Goal: Task Accomplishment & Management: Manage account settings

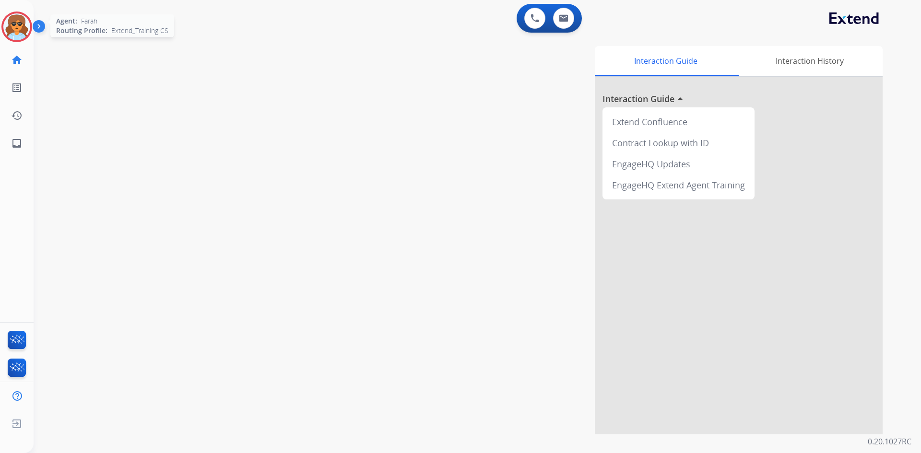
click at [14, 26] on img at bounding box center [16, 26] width 27 height 27
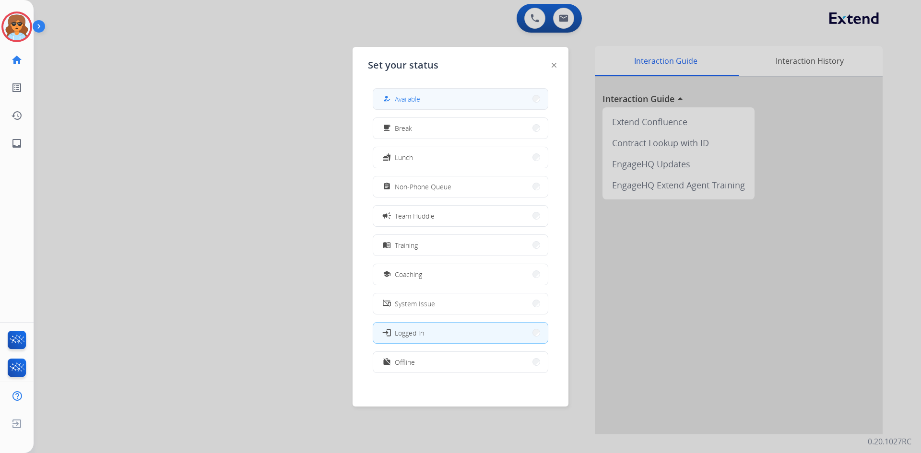
click at [531, 95] on button "how_to_reg Available" at bounding box center [460, 99] width 175 height 21
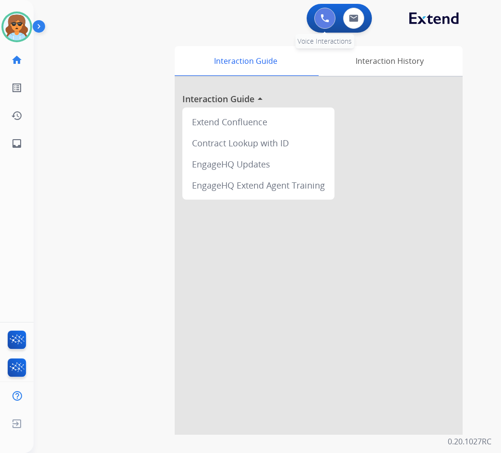
click at [319, 20] on button at bounding box center [324, 18] width 21 height 21
click at [320, 17] on button at bounding box center [324, 18] width 21 height 21
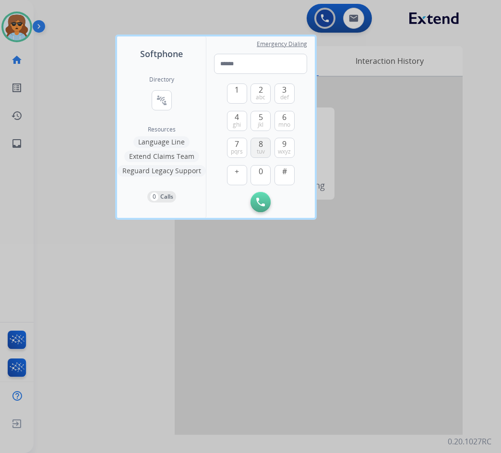
click at [263, 146] on button "8 tuv" at bounding box center [260, 148] width 20 height 20
click at [284, 121] on span "mno" at bounding box center [284, 125] width 12 height 8
click at [283, 121] on span "mno" at bounding box center [284, 125] width 12 height 8
drag, startPoint x: 238, startPoint y: 144, endPoint x: 253, endPoint y: 143, distance: 15.5
click at [242, 144] on button "7 pqrs" at bounding box center [237, 148] width 20 height 20
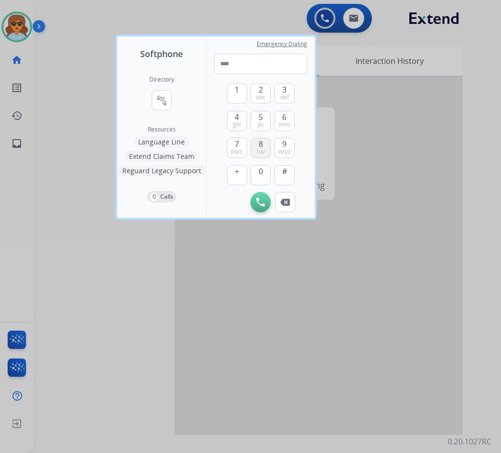
click at [260, 145] on span "8" at bounding box center [261, 144] width 4 height 12
click at [237, 147] on span "7" at bounding box center [237, 144] width 4 height 12
drag, startPoint x: 240, startPoint y: 147, endPoint x: 253, endPoint y: 142, distance: 13.8
click at [242, 146] on button "7 pqrs" at bounding box center [237, 148] width 20 height 20
click at [288, 146] on button "9 wxyz" at bounding box center [284, 148] width 20 height 20
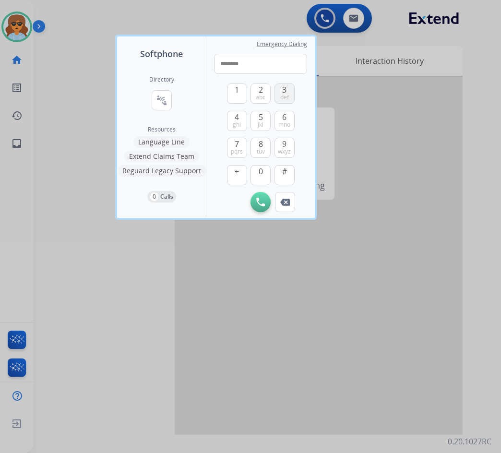
click at [288, 92] on button "3 def" at bounding box center [284, 93] width 20 height 20
drag, startPoint x: 259, startPoint y: 167, endPoint x: 258, endPoint y: 177, distance: 9.7
click at [259, 167] on span "0" at bounding box center [261, 172] width 4 height 12
type input "**********"
click at [256, 197] on button "Initiate Call" at bounding box center [260, 202] width 20 height 20
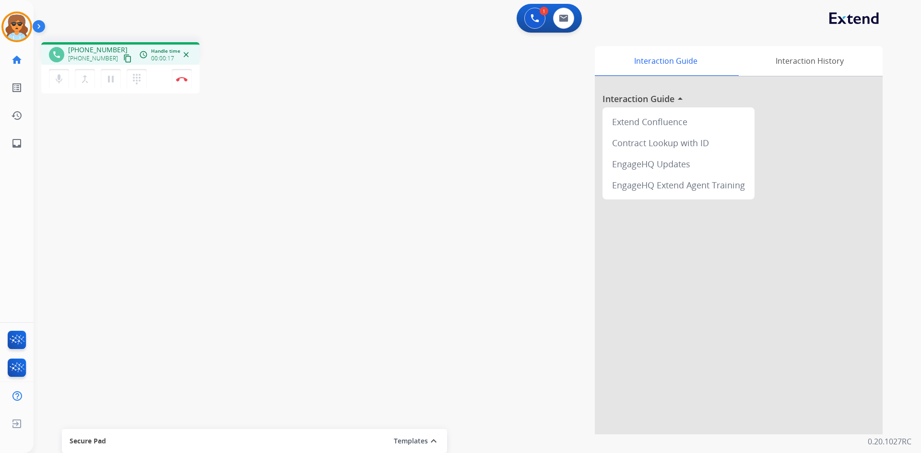
click at [158, 50] on span "Handle time" at bounding box center [165, 51] width 29 height 7
click at [175, 73] on button "Disconnect" at bounding box center [182, 79] width 20 height 20
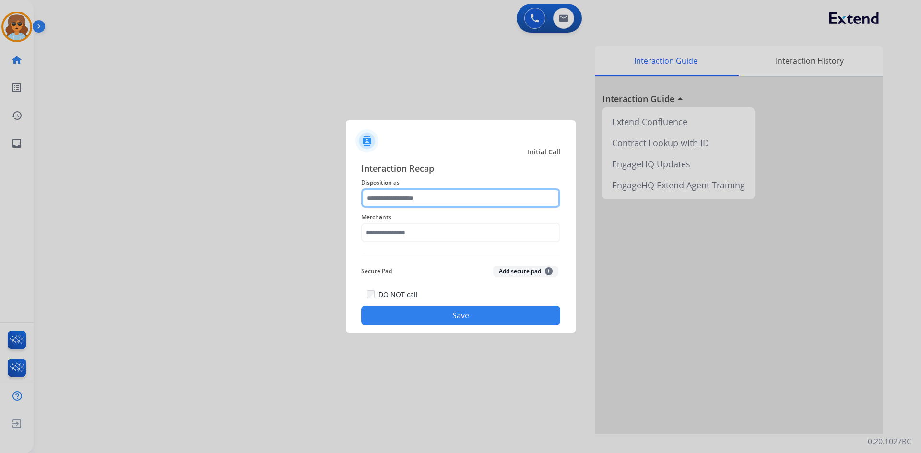
click at [437, 203] on input "text" at bounding box center [460, 198] width 199 height 19
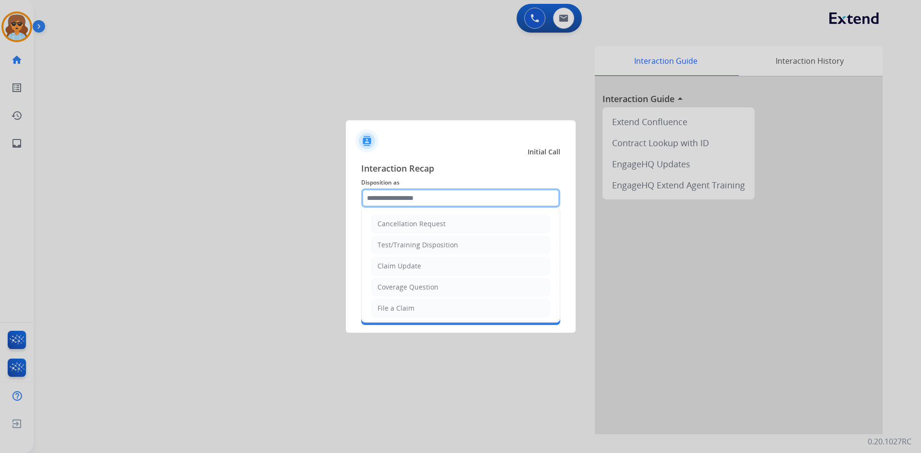
drag, startPoint x: 430, startPoint y: 193, endPoint x: 257, endPoint y: 297, distance: 202.1
click at [431, 194] on input "text" at bounding box center [460, 198] width 199 height 19
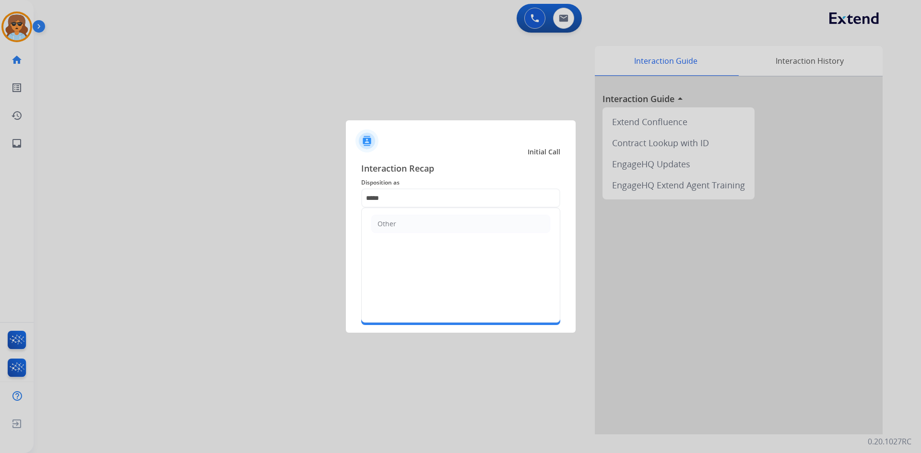
drag, startPoint x: 448, startPoint y: 225, endPoint x: 440, endPoint y: 226, distance: 8.3
click at [448, 224] on li "Other" at bounding box center [460, 224] width 179 height 18
type input "*****"
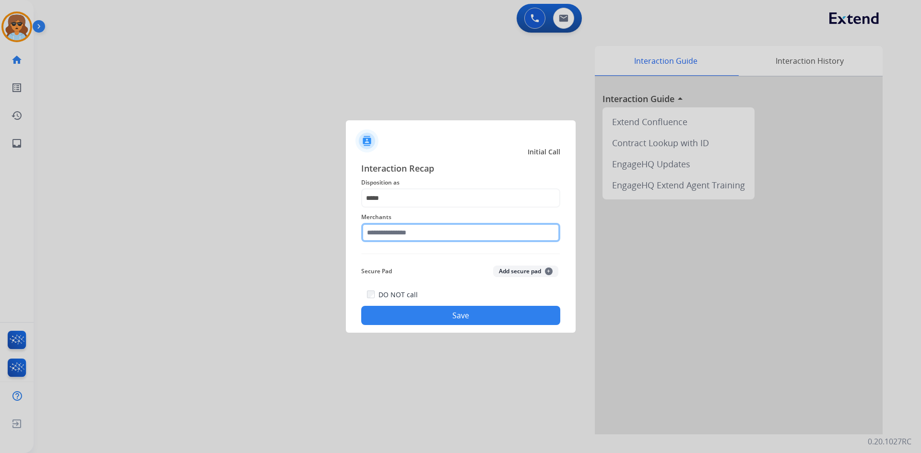
click at [416, 237] on input "text" at bounding box center [460, 232] width 199 height 19
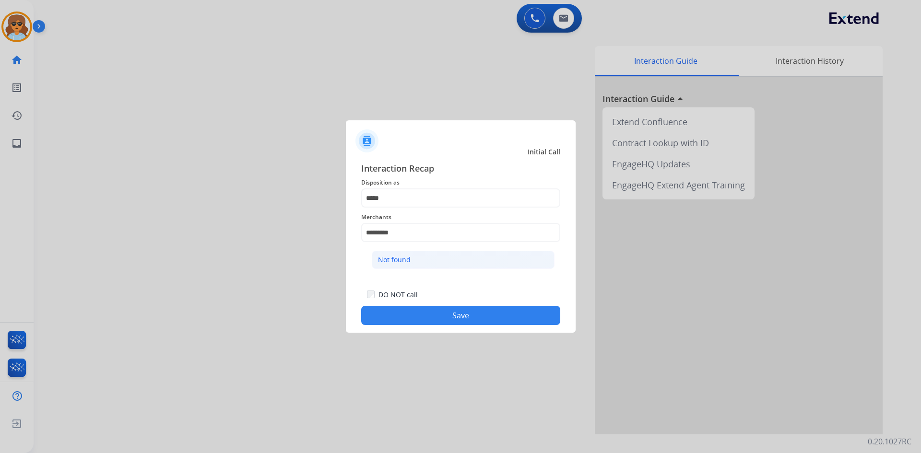
click at [395, 264] on div "Not found" at bounding box center [394, 260] width 33 height 10
type input "*********"
click at [432, 315] on button "Save" at bounding box center [460, 315] width 199 height 19
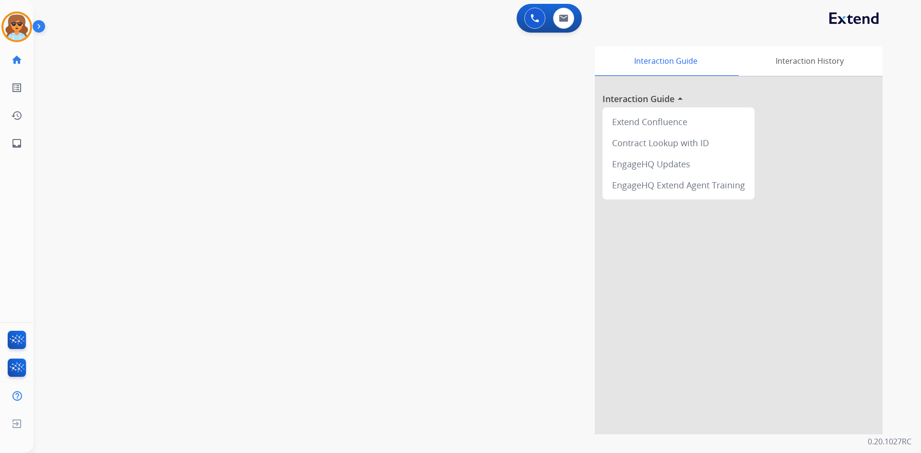
click at [38, 25] on img at bounding box center [41, 28] width 16 height 18
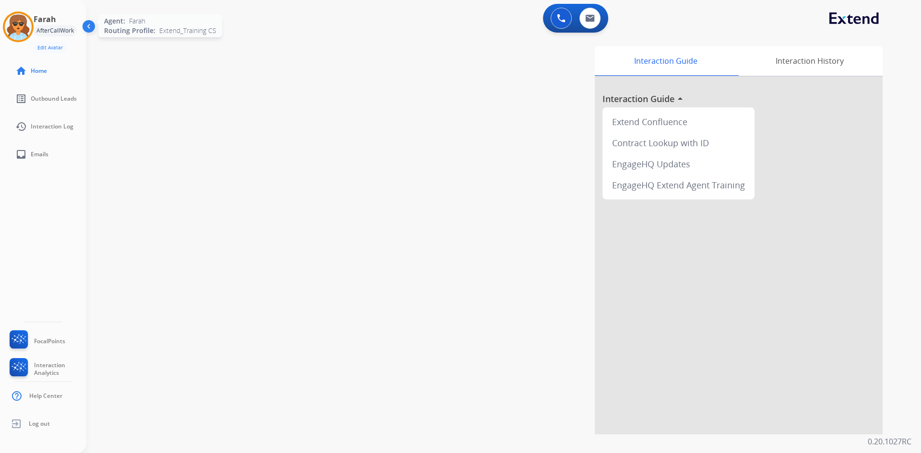
click at [26, 25] on img at bounding box center [18, 26] width 27 height 27
click at [563, 15] on img at bounding box center [561, 18] width 9 height 9
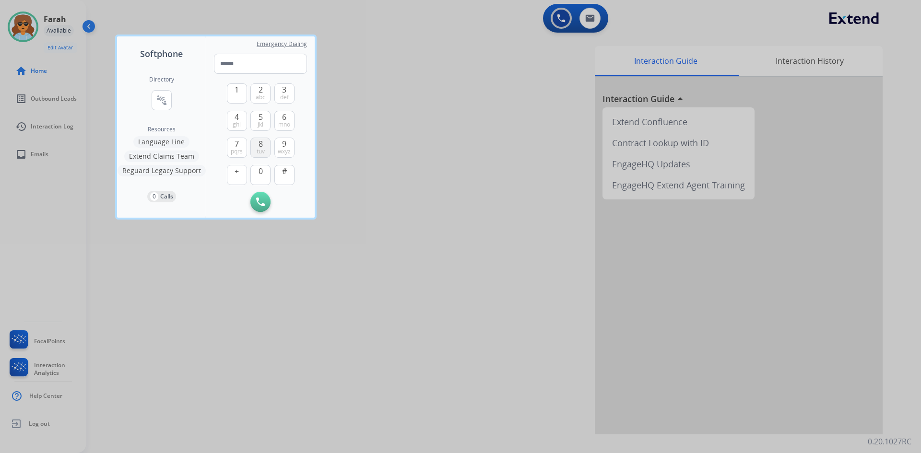
click at [259, 148] on span "tuv" at bounding box center [261, 152] width 8 height 8
click at [286, 119] on span "6" at bounding box center [284, 117] width 4 height 12
click at [285, 119] on span "6" at bounding box center [284, 117] width 4 height 12
drag, startPoint x: 235, startPoint y: 143, endPoint x: 243, endPoint y: 143, distance: 8.2
click at [237, 143] on span "7" at bounding box center [237, 144] width 4 height 12
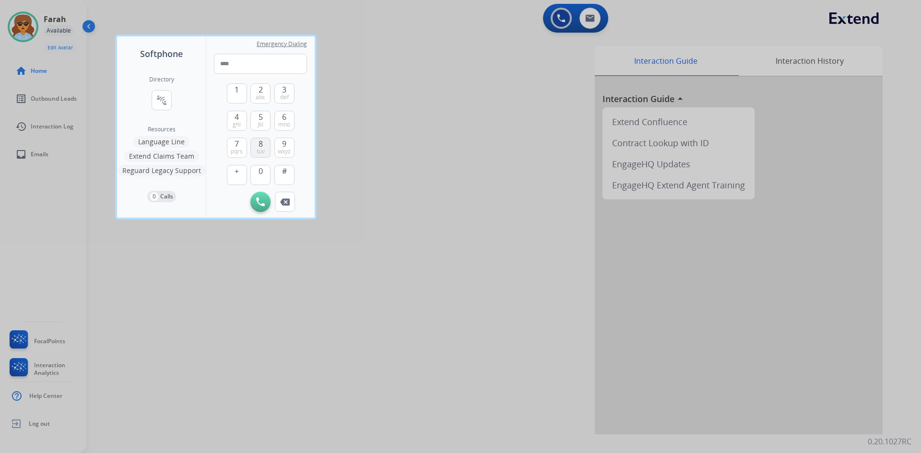
click at [258, 143] on button "8 tuv" at bounding box center [260, 148] width 20 height 20
click at [241, 146] on button "7 pqrs" at bounding box center [237, 148] width 20 height 20
drag, startPoint x: 235, startPoint y: 147, endPoint x: 289, endPoint y: 143, distance: 54.4
click at [236, 148] on span "pqrs" at bounding box center [237, 152] width 12 height 8
click at [291, 143] on button "9 wxyz" at bounding box center [284, 148] width 20 height 20
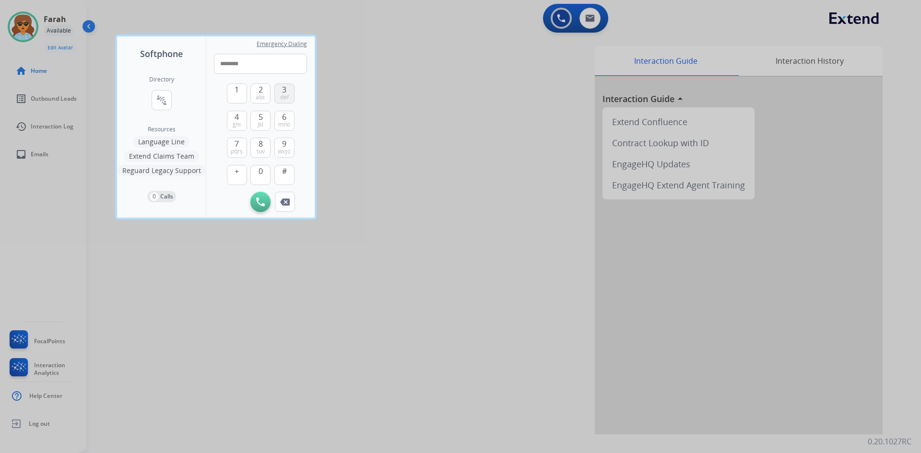
click at [284, 92] on span "3" at bounding box center [284, 90] width 4 height 12
click at [257, 174] on button "0" at bounding box center [260, 175] width 20 height 20
type input "**********"
click at [265, 200] on button "Initiate Call" at bounding box center [260, 202] width 20 height 20
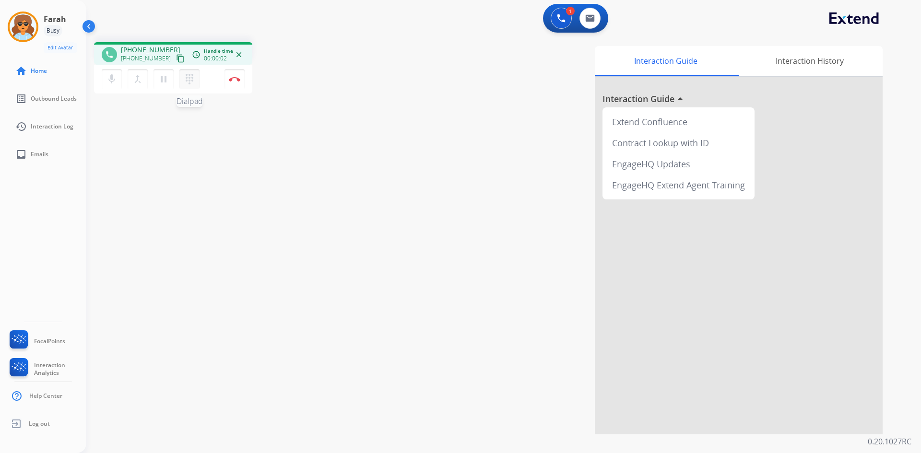
click at [188, 76] on mat-icon "dialpad" at bounding box center [190, 79] width 12 height 12
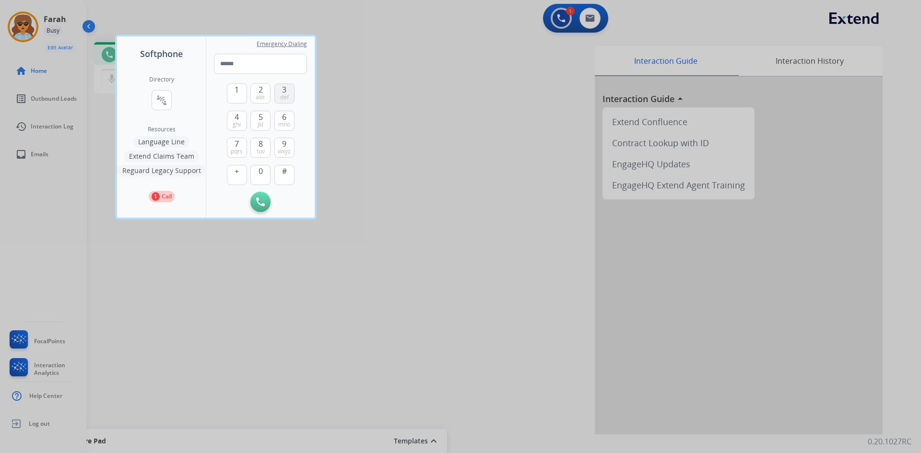
click at [283, 92] on span "3" at bounding box center [284, 90] width 4 height 12
click at [257, 144] on button "8 tuv" at bounding box center [260, 148] width 20 height 20
click at [262, 116] on span "5" at bounding box center [261, 117] width 4 height 12
type input "****"
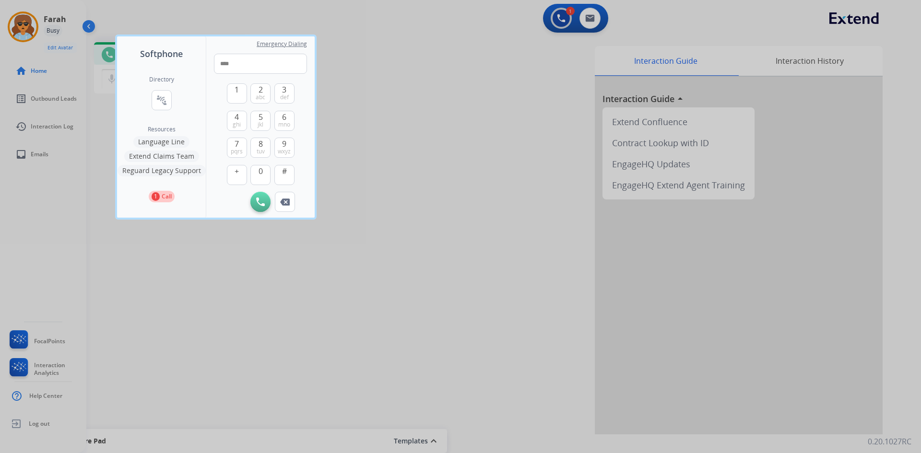
click at [162, 199] on p "Call" at bounding box center [167, 196] width 10 height 9
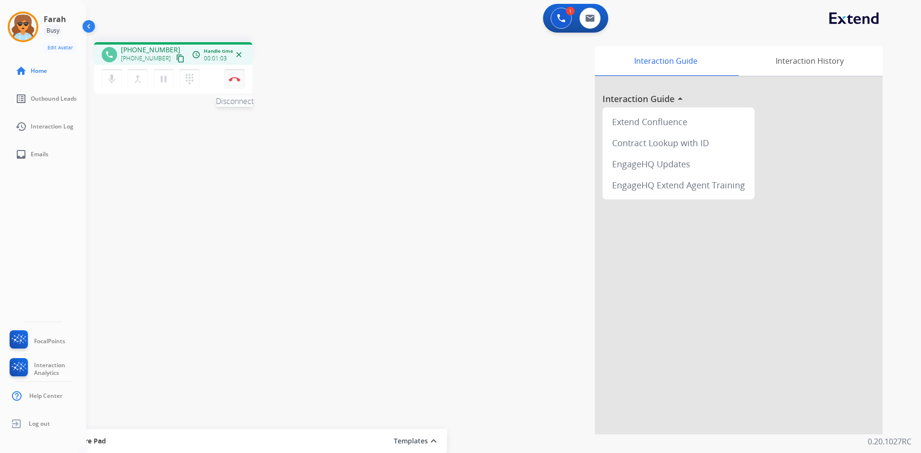
click at [233, 74] on button "Disconnect" at bounding box center [235, 79] width 20 height 20
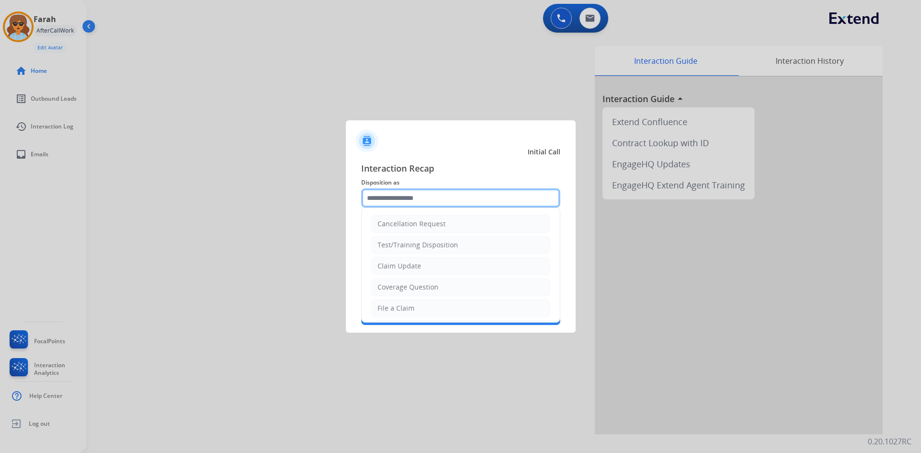
click at [410, 193] on input "text" at bounding box center [460, 198] width 199 height 19
click at [404, 306] on div "File a Claim" at bounding box center [396, 309] width 37 height 10
type input "**********"
drag, startPoint x: 420, startPoint y: 204, endPoint x: 292, endPoint y: 204, distance: 128.6
click at [0, 204] on app-contact-recap-modal "**********" at bounding box center [0, 226] width 0 height 453
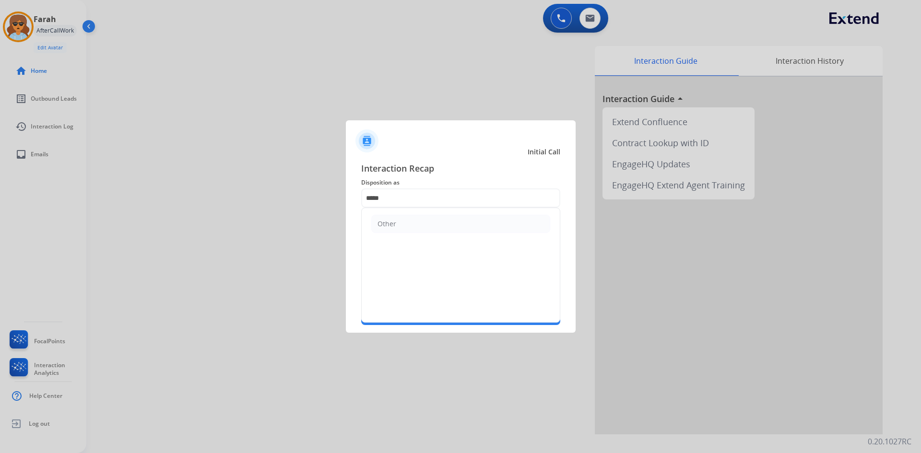
click at [405, 222] on li "Other" at bounding box center [460, 224] width 179 height 18
type input "*****"
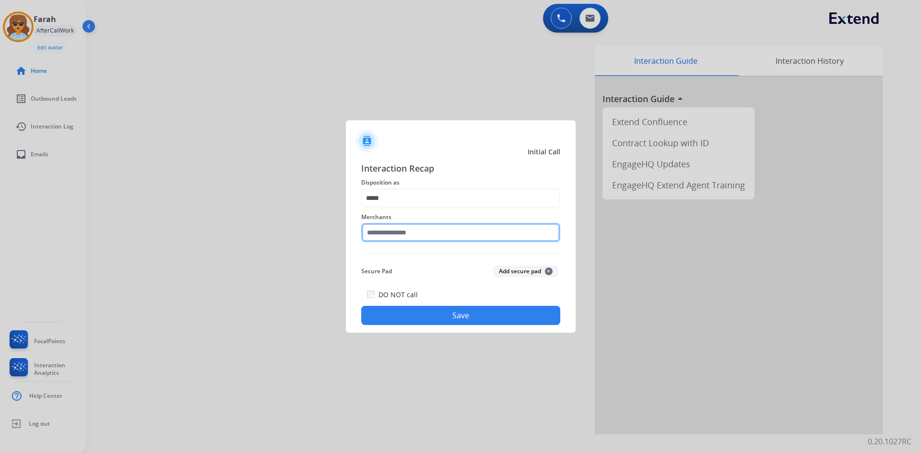
click at [397, 239] on input "text" at bounding box center [460, 232] width 199 height 19
type input "*********"
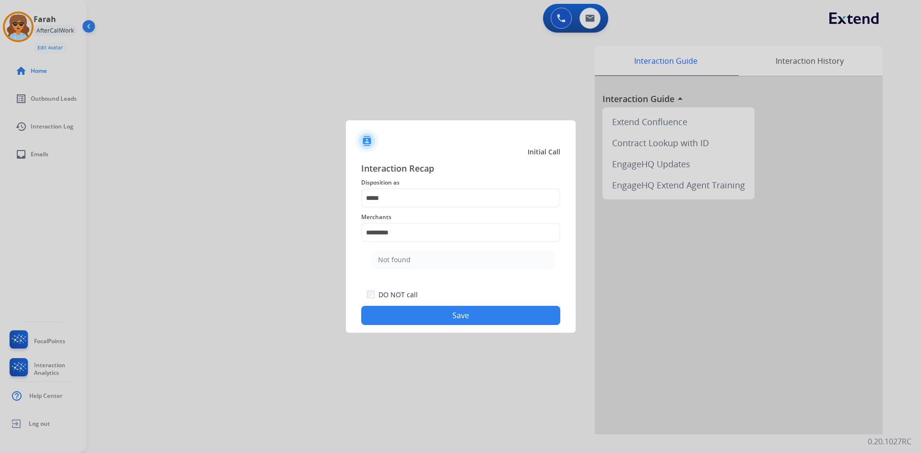
click at [406, 257] on div "Not found" at bounding box center [394, 260] width 33 height 10
click at [424, 315] on button "Save" at bounding box center [460, 315] width 199 height 19
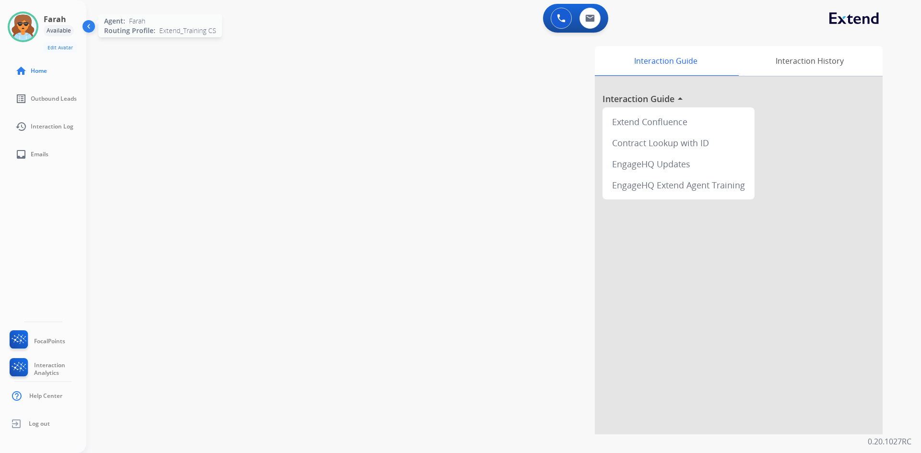
click at [32, 25] on img at bounding box center [23, 26] width 27 height 27
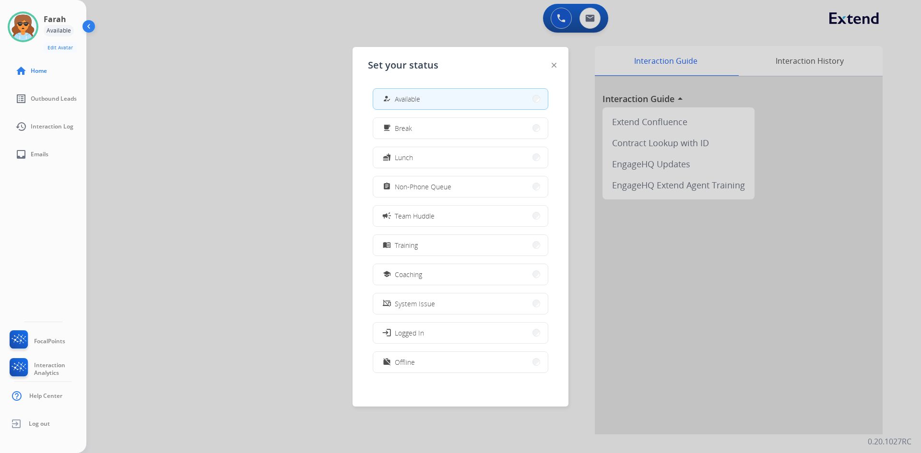
click at [555, 15] on div at bounding box center [460, 226] width 921 height 453
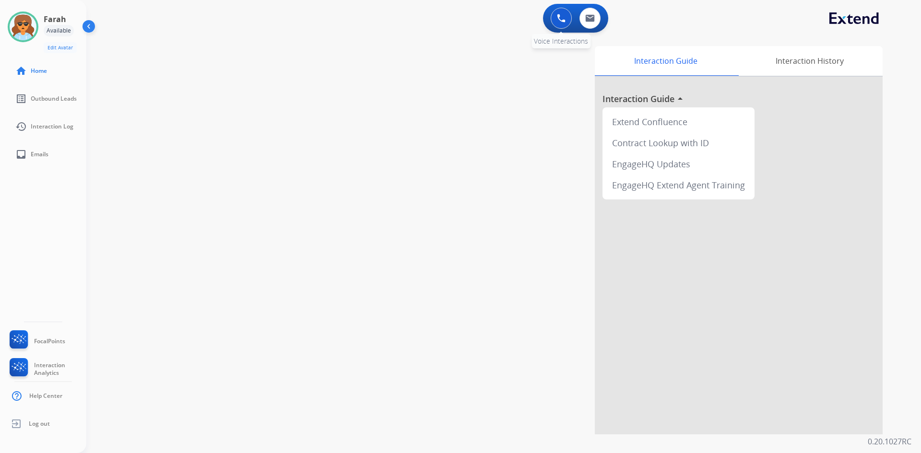
click at [559, 16] on img at bounding box center [561, 18] width 9 height 9
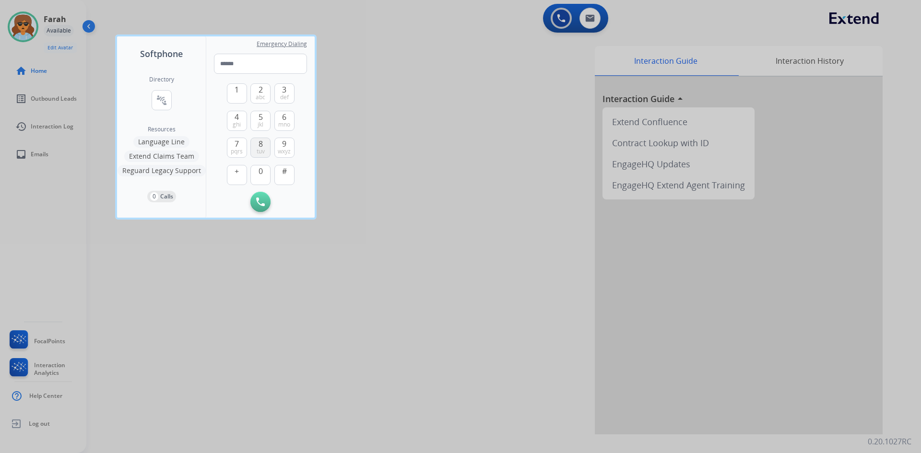
click at [262, 146] on span "8" at bounding box center [261, 144] width 4 height 12
click at [258, 169] on button "0" at bounding box center [260, 175] width 20 height 20
click at [238, 117] on span "4" at bounding box center [237, 117] width 4 height 12
click at [234, 144] on button "7 pqrs" at bounding box center [237, 148] width 20 height 20
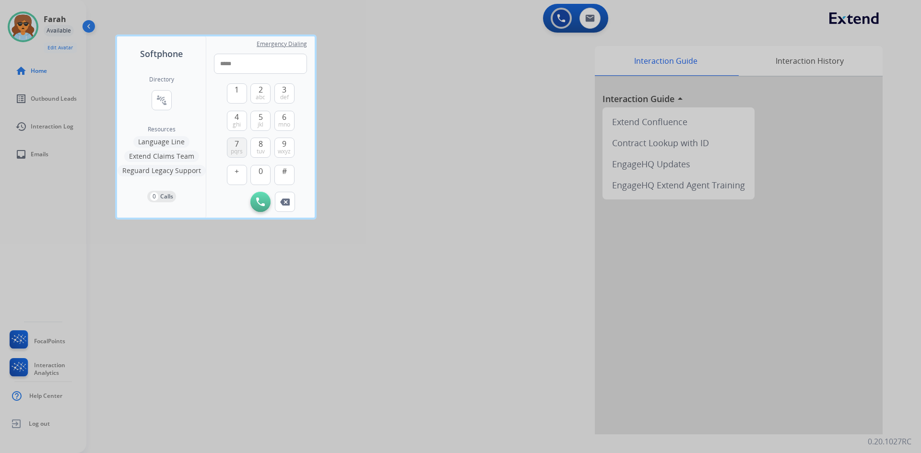
click at [234, 143] on button "7 pqrs" at bounding box center [237, 148] width 20 height 20
click at [262, 173] on span "0" at bounding box center [261, 172] width 4 height 12
click at [263, 171] on button "0" at bounding box center [260, 175] width 20 height 20
click at [292, 146] on button "9 wxyz" at bounding box center [284, 148] width 20 height 20
click at [238, 148] on span "pqrs" at bounding box center [237, 152] width 12 height 8
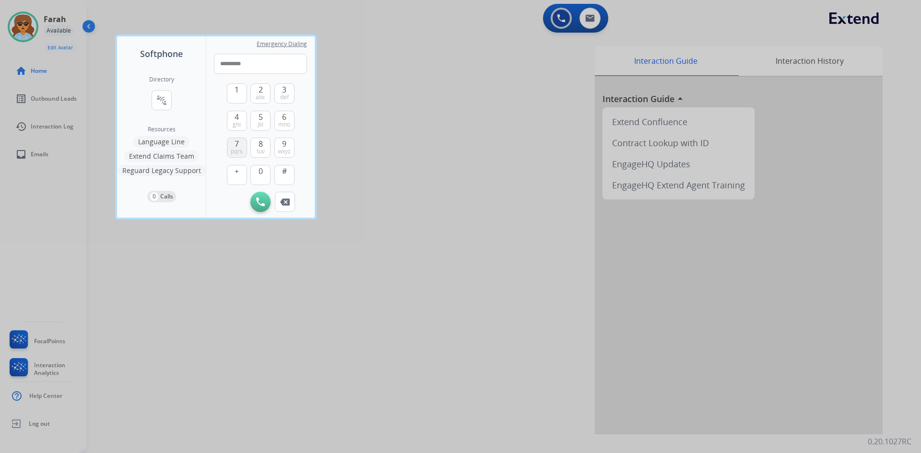
type input "**********"
click at [266, 201] on button "Initiate Call" at bounding box center [260, 202] width 20 height 20
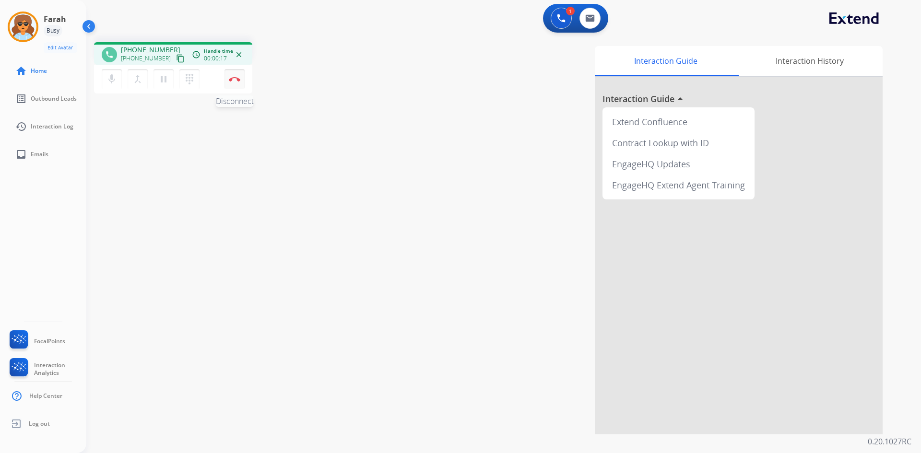
click at [238, 76] on button "Disconnect" at bounding box center [235, 79] width 20 height 20
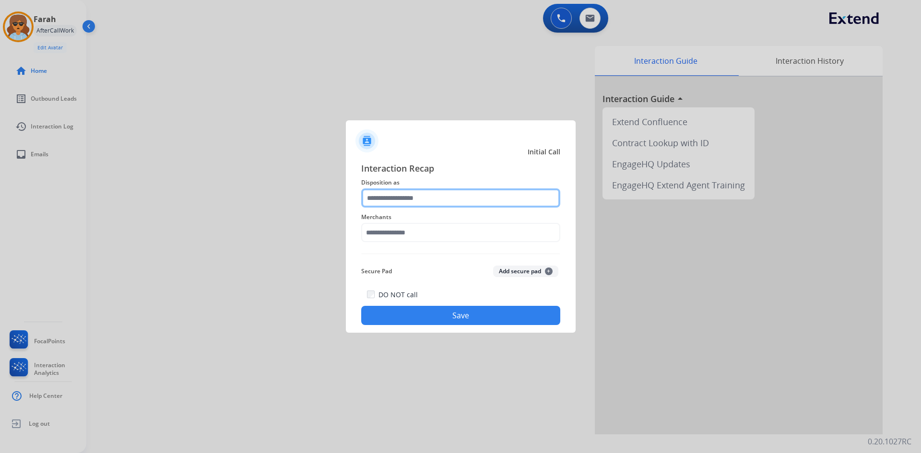
click at [391, 197] on input "text" at bounding box center [460, 198] width 199 height 19
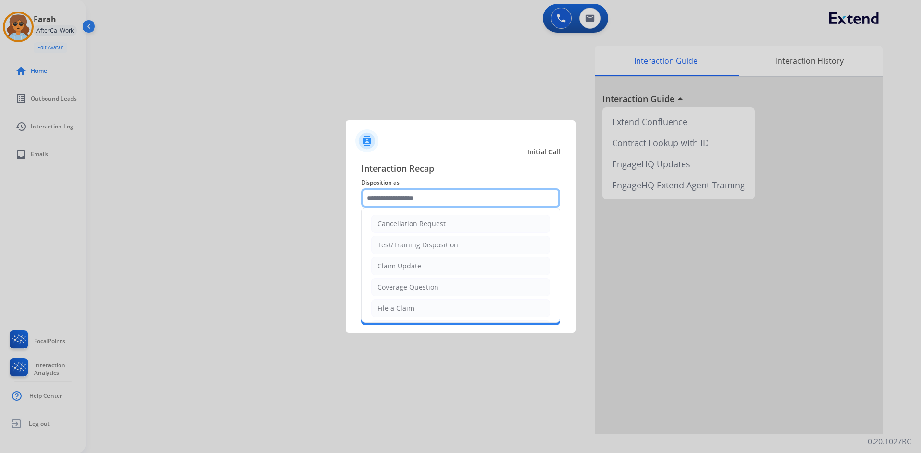
drag, startPoint x: 379, startPoint y: 198, endPoint x: 377, endPoint y: 214, distance: 16.5
click at [381, 194] on input "text" at bounding box center [460, 198] width 199 height 19
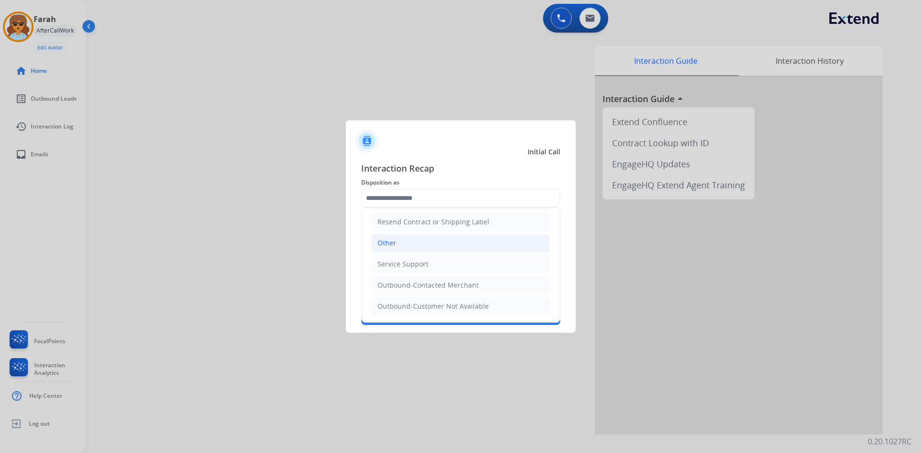
click at [412, 243] on li "Other" at bounding box center [460, 243] width 179 height 18
type input "*****"
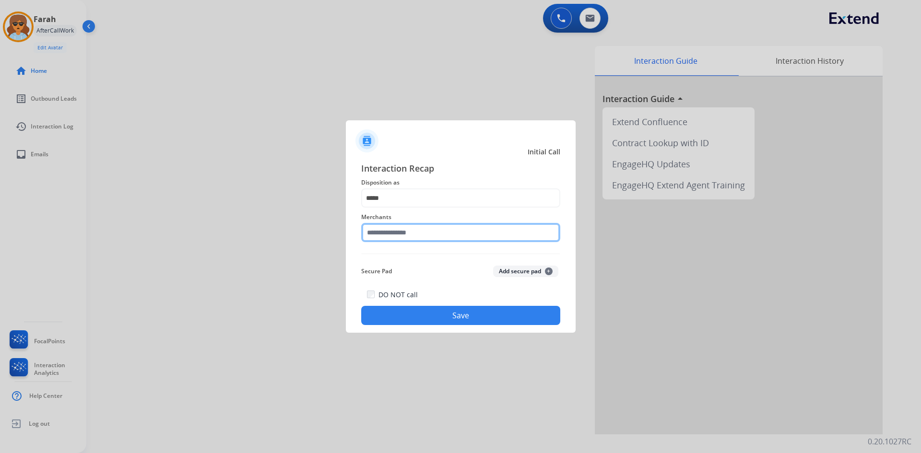
click at [407, 232] on input "text" at bounding box center [460, 232] width 199 height 19
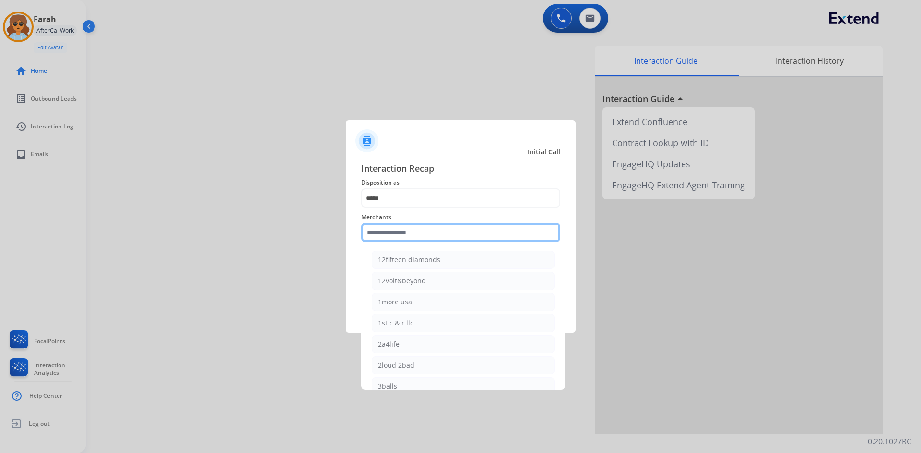
click at [409, 240] on input "text" at bounding box center [460, 232] width 199 height 19
click at [417, 231] on input "text" at bounding box center [460, 232] width 199 height 19
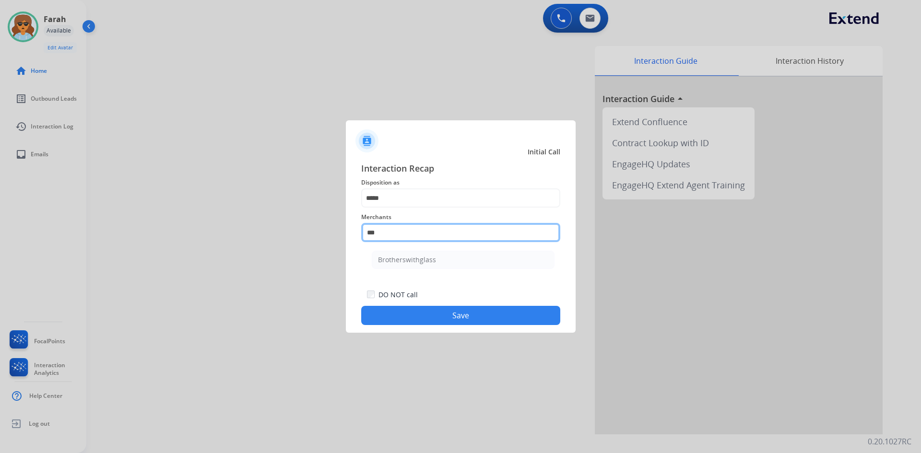
scroll to position [0, 0]
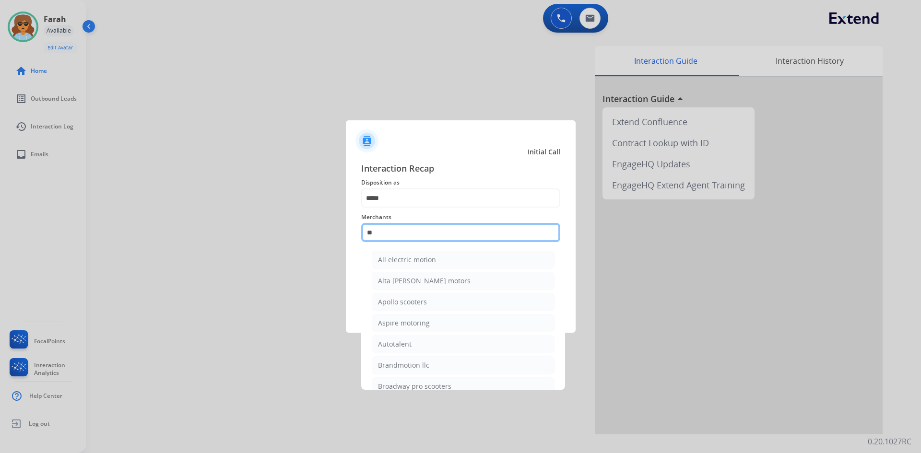
type input "*"
click at [394, 226] on input "text" at bounding box center [460, 232] width 199 height 19
click at [378, 230] on input "text" at bounding box center [460, 232] width 199 height 19
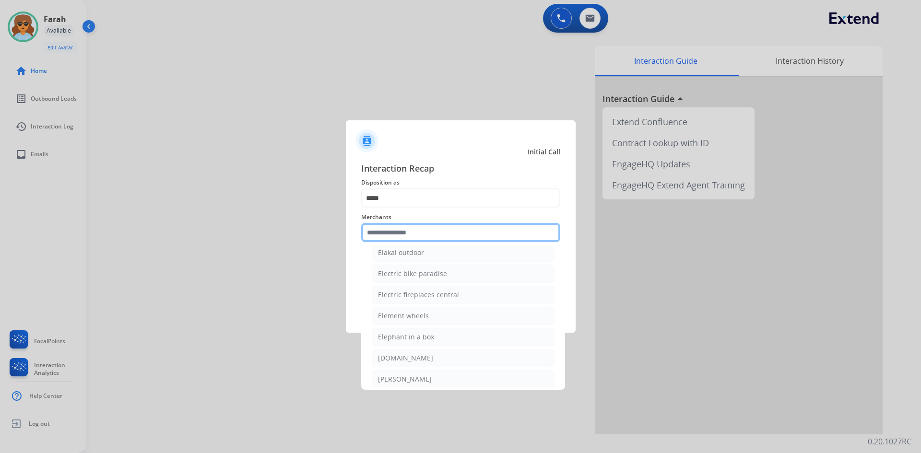
scroll to position [5662, 0]
drag, startPoint x: 402, startPoint y: 235, endPoint x: 396, endPoint y: 235, distance: 5.3
click at [403, 234] on input "text" at bounding box center [460, 232] width 199 height 19
drag, startPoint x: 249, startPoint y: 289, endPoint x: 243, endPoint y: 295, distance: 8.1
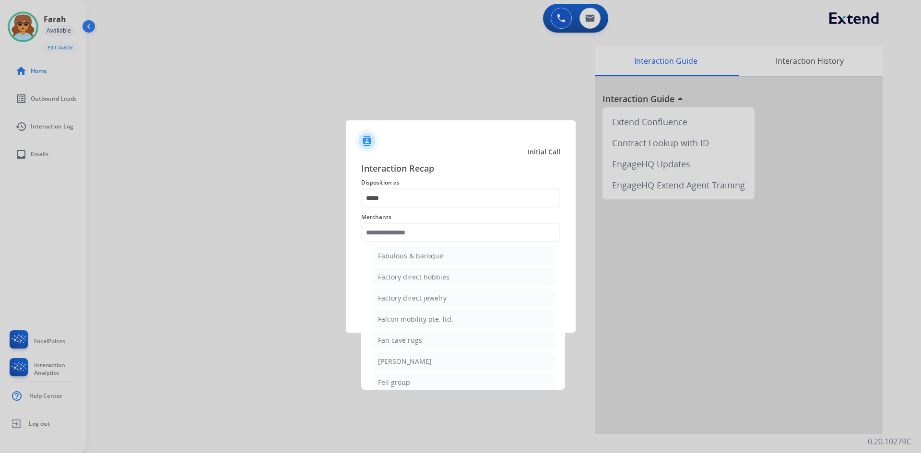
click at [244, 288] on div at bounding box center [460, 226] width 921 height 453
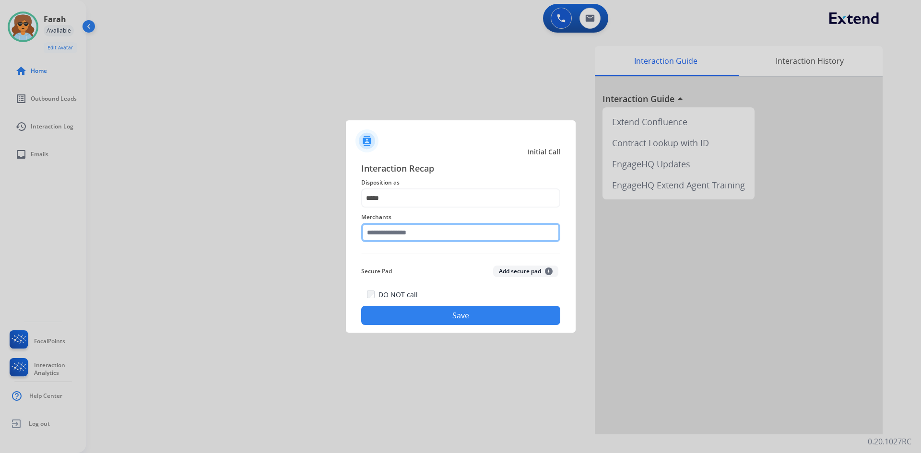
click at [365, 233] on input "text" at bounding box center [460, 232] width 199 height 19
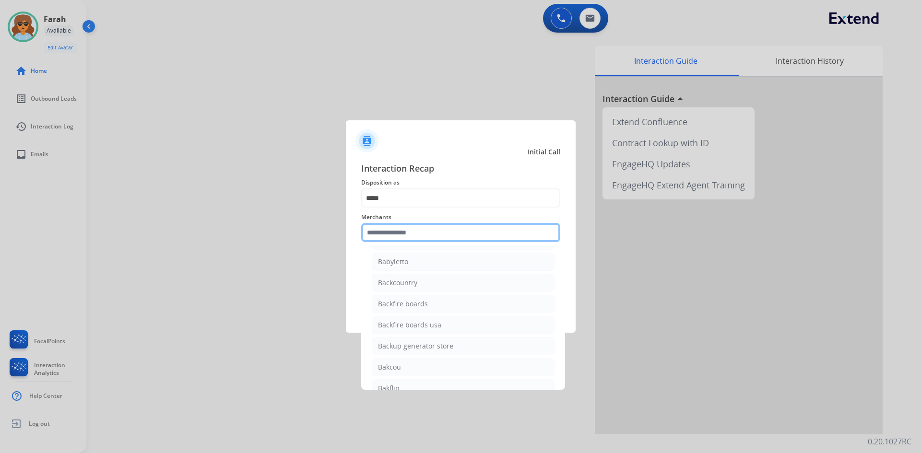
scroll to position [2063, 0]
click at [404, 233] on input "text" at bounding box center [460, 232] width 199 height 19
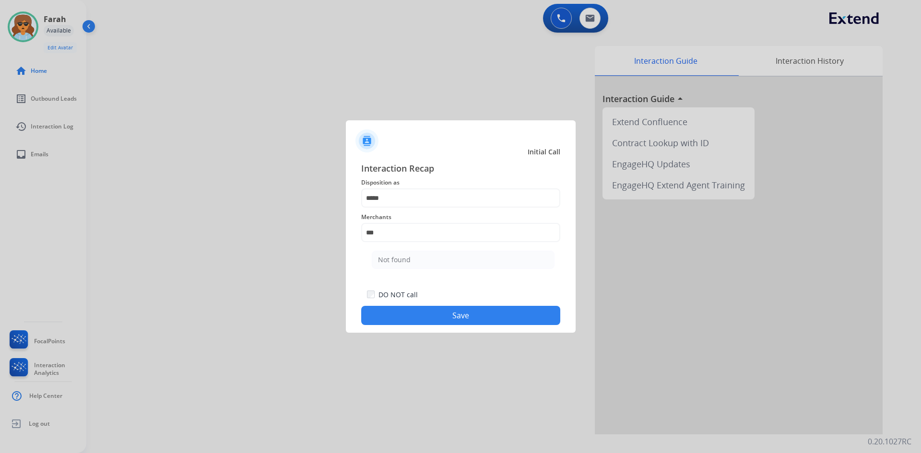
click at [404, 262] on div "Not found" at bounding box center [394, 260] width 33 height 10
type input "*********"
click at [415, 310] on button "Save" at bounding box center [460, 315] width 199 height 19
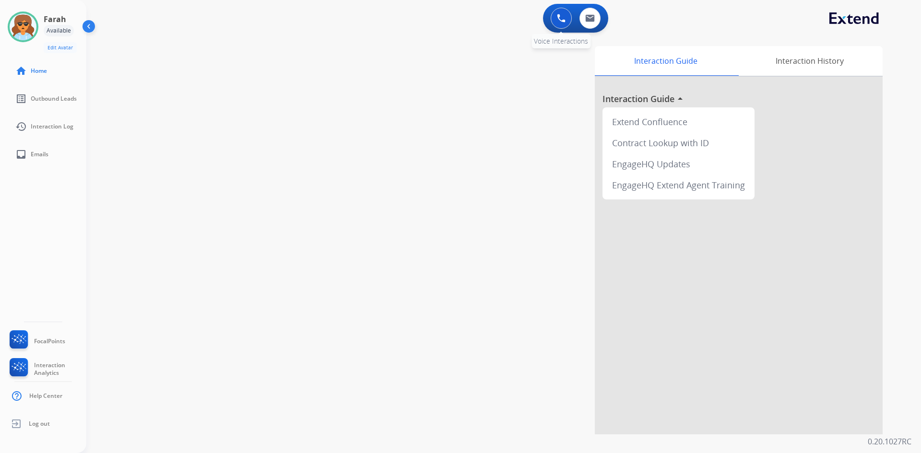
click at [556, 14] on button at bounding box center [561, 18] width 21 height 21
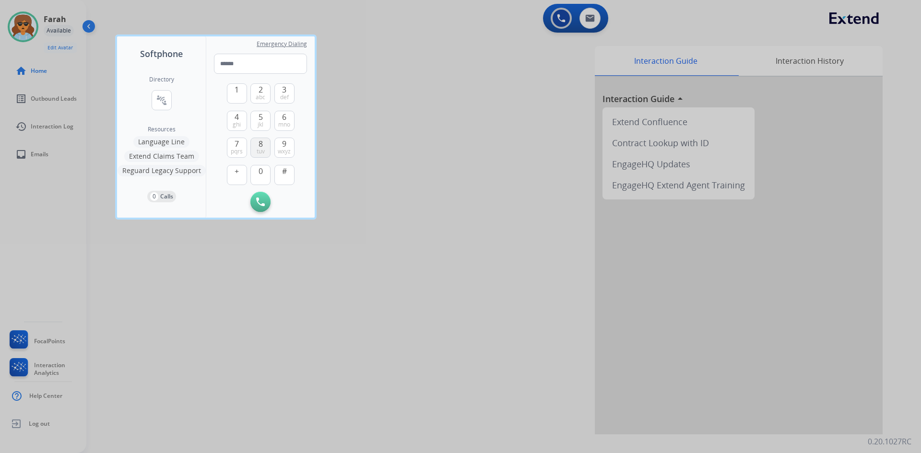
click at [260, 144] on span "8" at bounding box center [261, 144] width 4 height 12
click at [259, 175] on span "0" at bounding box center [261, 172] width 4 height 12
click at [239, 120] on button "4 ghi" at bounding box center [237, 121] width 20 height 20
click at [236, 142] on span "7" at bounding box center [237, 144] width 4 height 12
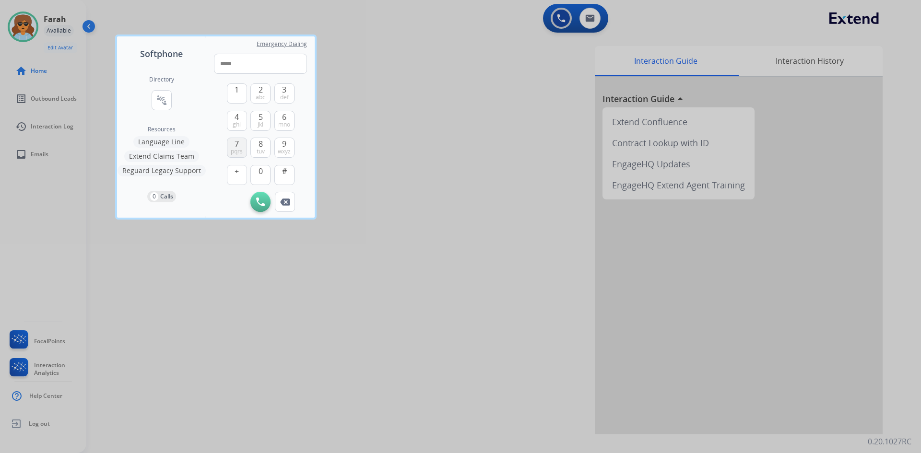
click at [236, 142] on span "7" at bounding box center [237, 144] width 4 height 12
click at [265, 168] on button "0" at bounding box center [260, 175] width 20 height 20
drag, startPoint x: 264, startPoint y: 170, endPoint x: 279, endPoint y: 163, distance: 15.9
click at [264, 170] on button "0" at bounding box center [260, 175] width 20 height 20
click at [285, 147] on span "9" at bounding box center [284, 144] width 4 height 12
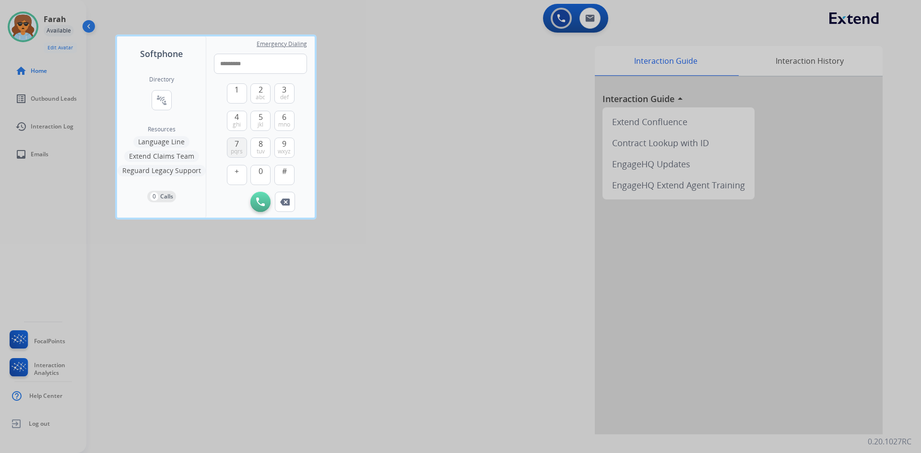
click at [238, 145] on span "7" at bounding box center [237, 144] width 4 height 12
type input "**********"
drag, startPoint x: 261, startPoint y: 200, endPoint x: 260, endPoint y: 194, distance: 5.8
click at [260, 200] on img at bounding box center [260, 202] width 9 height 9
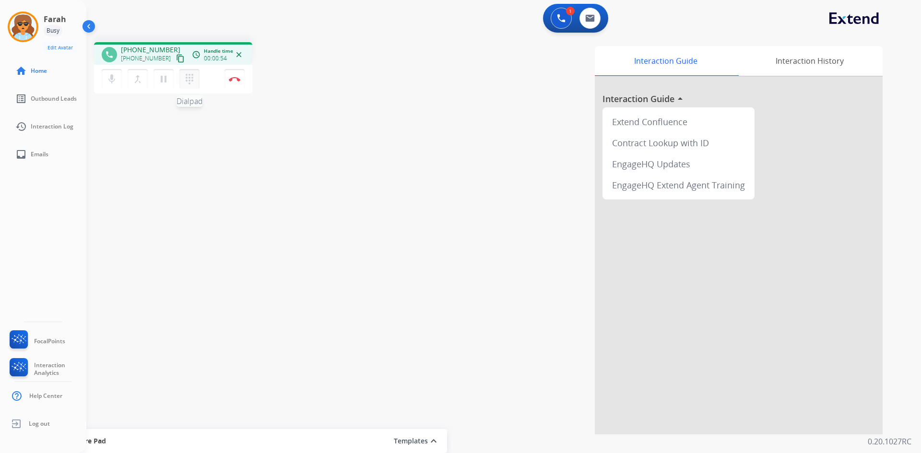
click at [192, 83] on mat-icon "dialpad" at bounding box center [190, 79] width 12 height 12
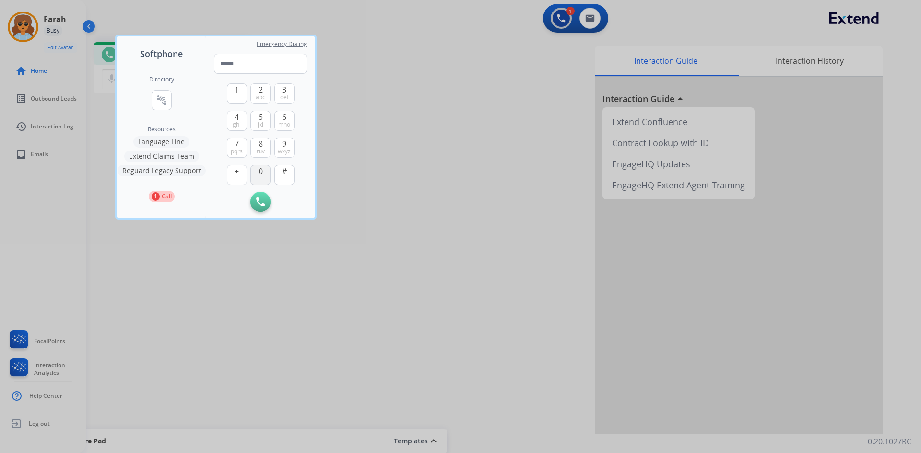
click at [264, 174] on button "0" at bounding box center [260, 175] width 20 height 20
type input "*"
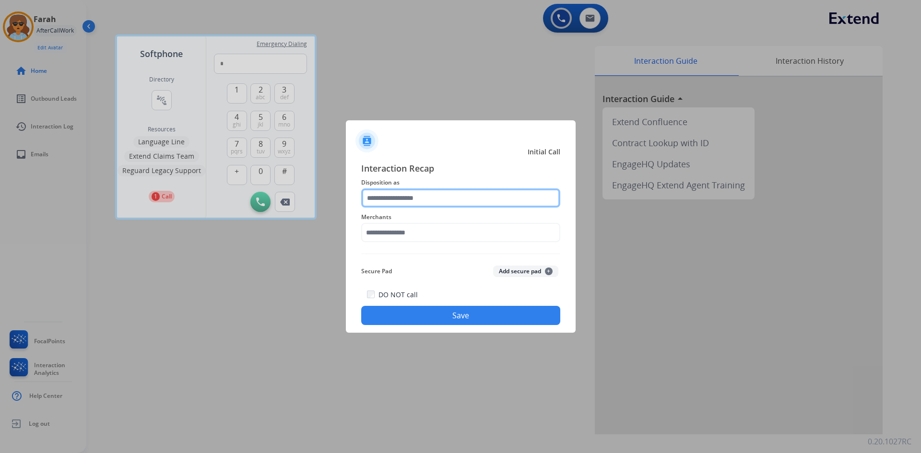
click at [423, 195] on input "text" at bounding box center [460, 198] width 199 height 19
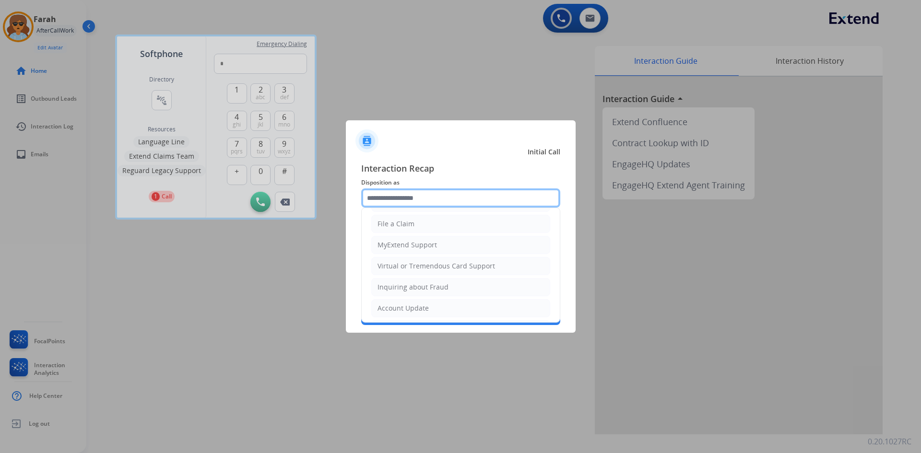
scroll to position [192, 0]
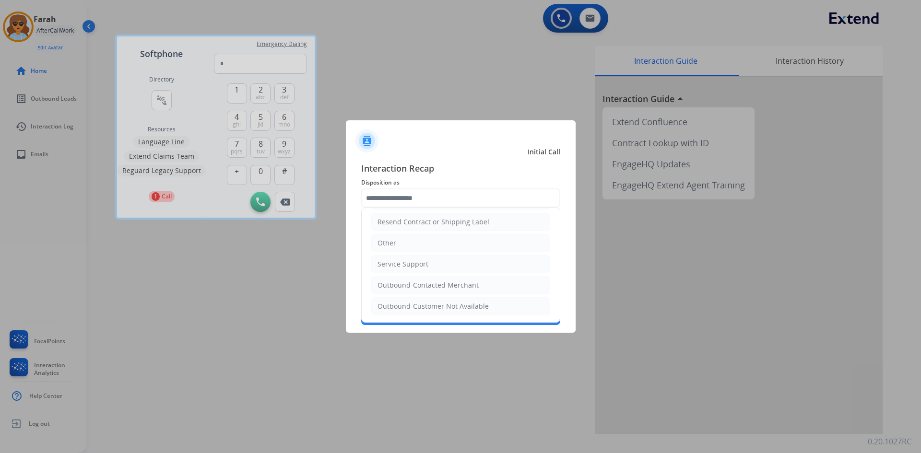
click at [407, 238] on li "Other" at bounding box center [460, 243] width 179 height 18
type input "*****"
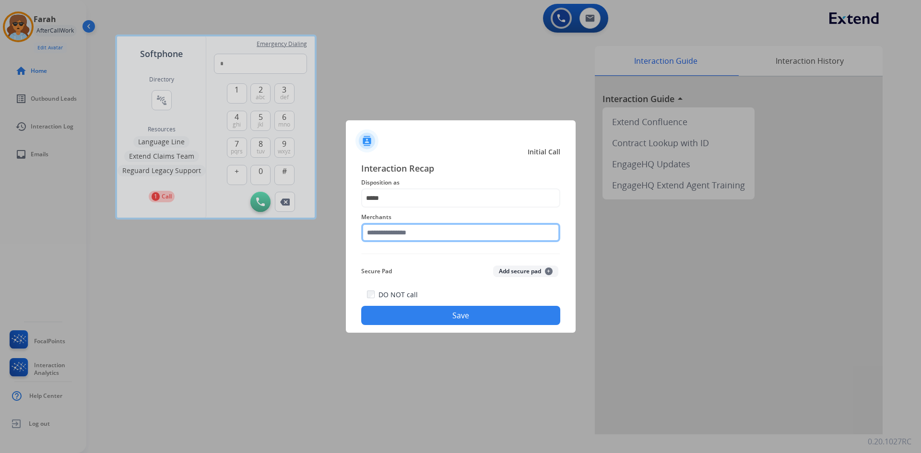
drag, startPoint x: 399, startPoint y: 226, endPoint x: 404, endPoint y: 225, distance: 5.2
click at [400, 226] on input "text" at bounding box center [460, 232] width 199 height 19
type input "*"
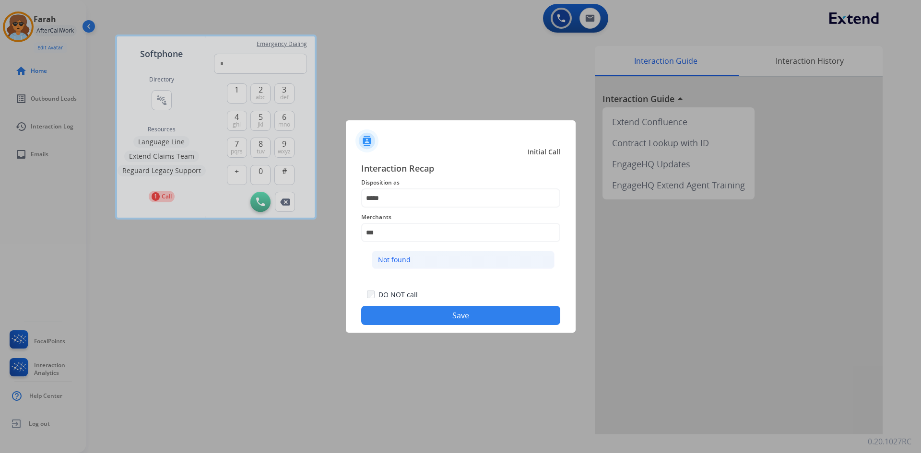
click at [399, 251] on li "Not found" at bounding box center [463, 260] width 183 height 18
type input "*********"
click at [441, 309] on button "Save" at bounding box center [460, 315] width 199 height 19
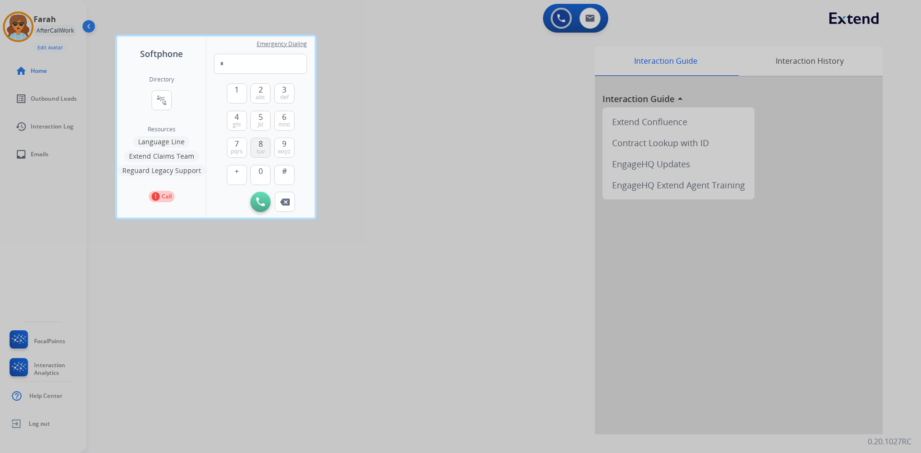
click at [266, 144] on button "8 tuv" at bounding box center [260, 148] width 20 height 20
click at [285, 205] on img at bounding box center [285, 202] width 10 height 7
type input "*"
click at [286, 205] on img at bounding box center [285, 202] width 10 height 7
click at [262, 144] on span "8" at bounding box center [261, 144] width 4 height 12
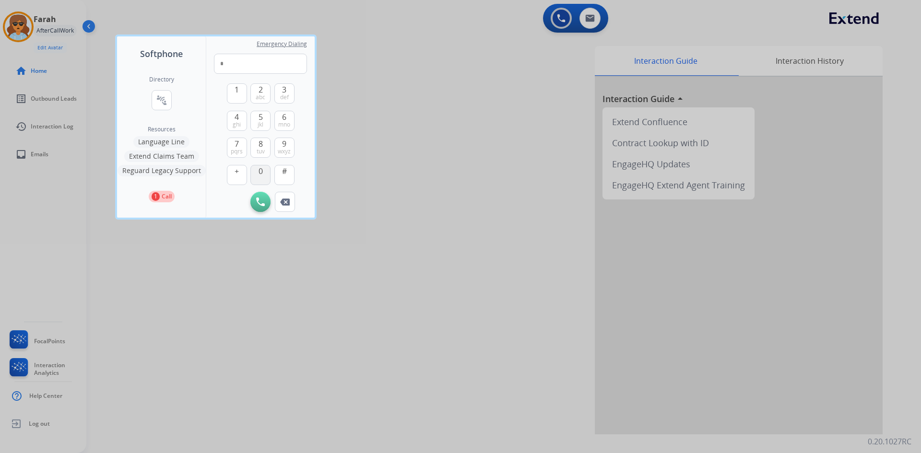
click at [261, 166] on span "0" at bounding box center [261, 172] width 4 height 12
click at [242, 113] on button "4 ghi" at bounding box center [237, 121] width 20 height 20
click at [235, 144] on span "7" at bounding box center [237, 144] width 4 height 12
click at [238, 143] on span "7" at bounding box center [237, 144] width 4 height 12
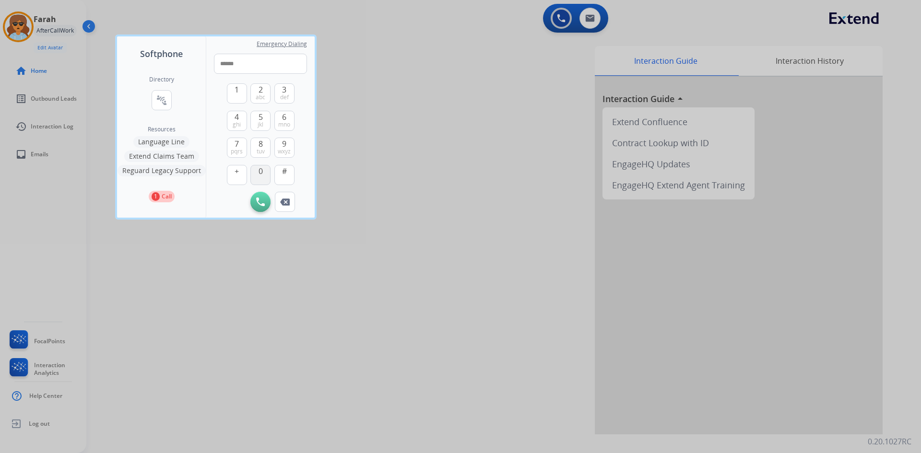
click at [262, 175] on span "0" at bounding box center [261, 172] width 4 height 12
click at [263, 174] on button "0" at bounding box center [260, 175] width 20 height 20
click at [286, 148] on span "wxyz" at bounding box center [284, 152] width 13 height 8
click at [239, 144] on span "7" at bounding box center [237, 144] width 4 height 12
type input "**********"
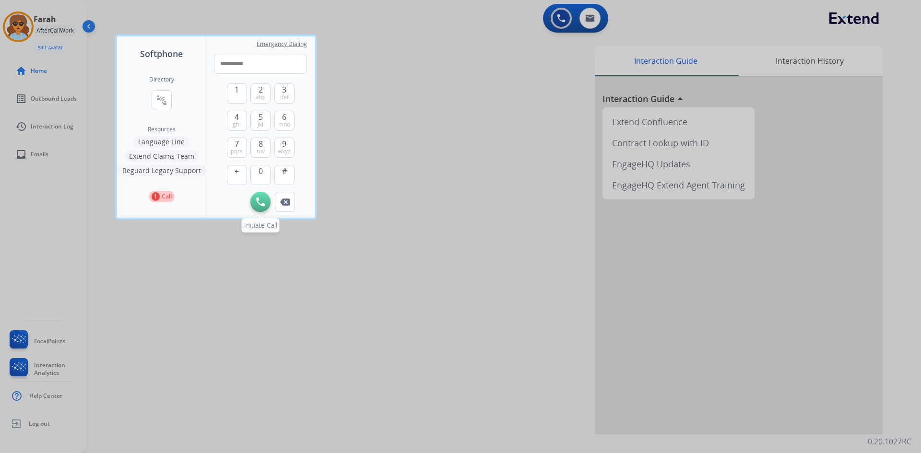
click at [254, 200] on button "Initiate Call" at bounding box center [260, 202] width 20 height 20
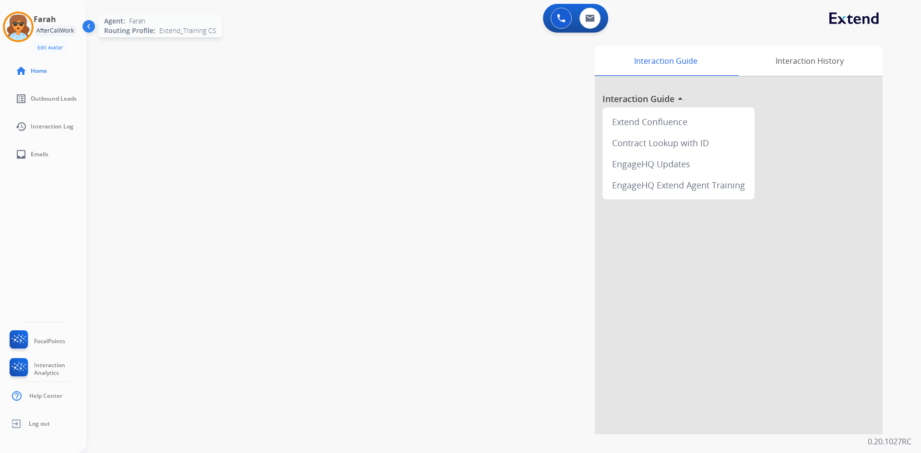
click at [24, 26] on img at bounding box center [18, 26] width 27 height 27
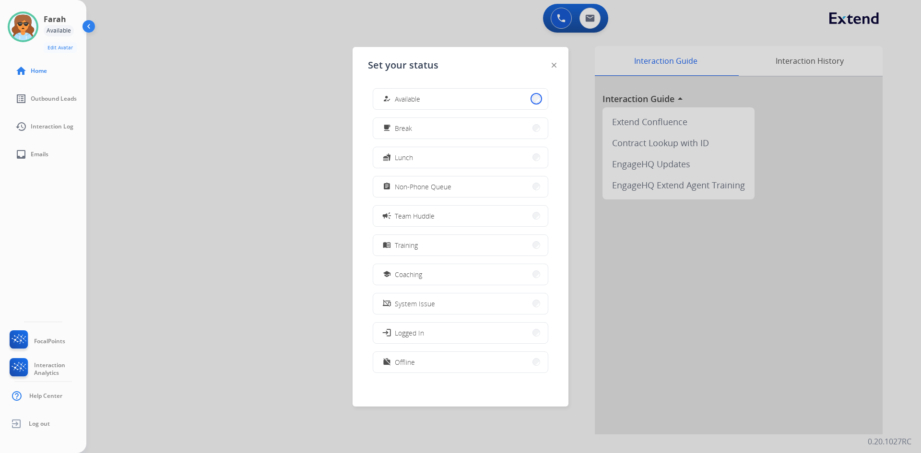
click at [532, 96] on button "how_to_reg Available" at bounding box center [460, 99] width 175 height 21
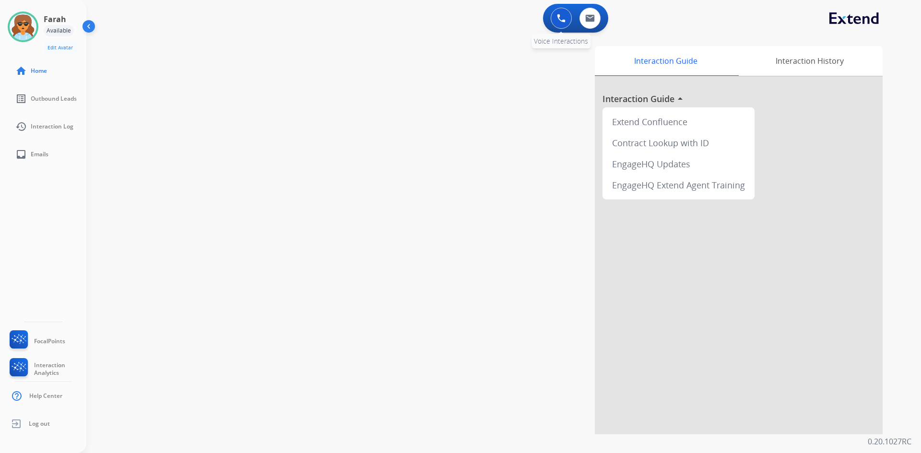
click at [554, 13] on button at bounding box center [561, 18] width 21 height 21
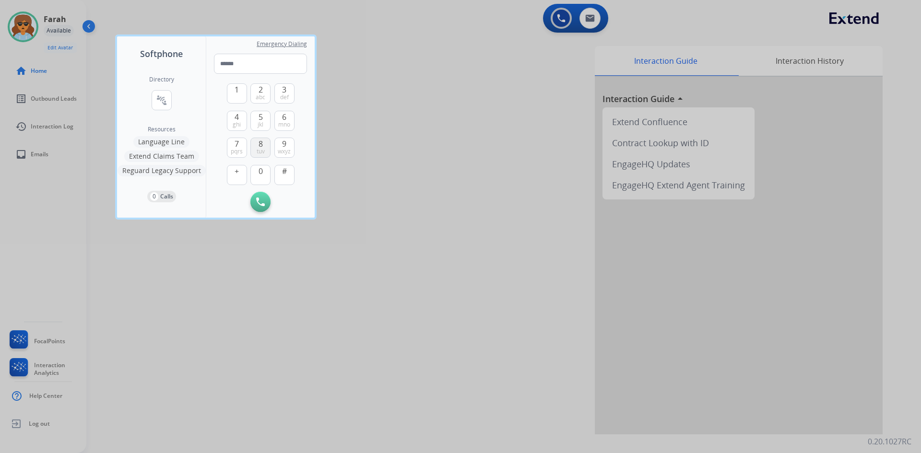
drag, startPoint x: 265, startPoint y: 146, endPoint x: 260, endPoint y: 161, distance: 15.6
click at [264, 146] on button "8 tuv" at bounding box center [260, 148] width 20 height 20
click at [256, 178] on button "0" at bounding box center [260, 175] width 20 height 20
click at [258, 176] on button "0" at bounding box center [260, 175] width 20 height 20
drag, startPoint x: 238, startPoint y: 118, endPoint x: 239, endPoint y: 138, distance: 20.2
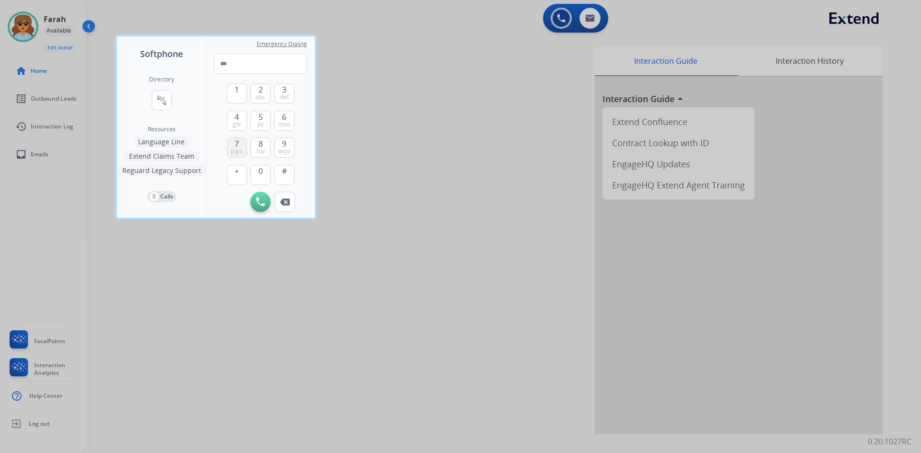
click at [238, 118] on span "4" at bounding box center [237, 117] width 4 height 12
click at [239, 144] on button "7 pqrs" at bounding box center [237, 148] width 20 height 20
click at [259, 171] on span "0" at bounding box center [261, 172] width 4 height 12
drag, startPoint x: 259, startPoint y: 171, endPoint x: 278, endPoint y: 155, distance: 24.6
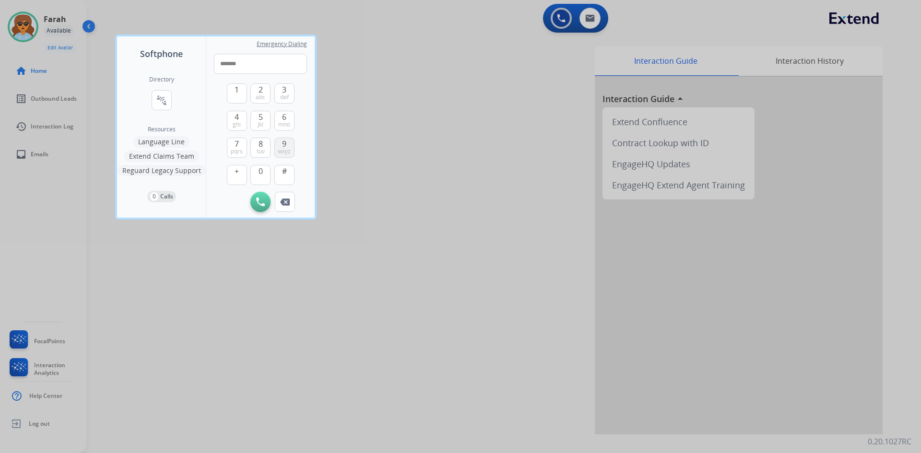
click at [260, 171] on span "0" at bounding box center [261, 172] width 4 height 12
drag, startPoint x: 282, startPoint y: 149, endPoint x: 273, endPoint y: 147, distance: 9.4
click at [283, 149] on span "wxyz" at bounding box center [284, 152] width 13 height 8
click at [237, 147] on button "7 pqrs" at bounding box center [237, 148] width 20 height 20
type input "**********"
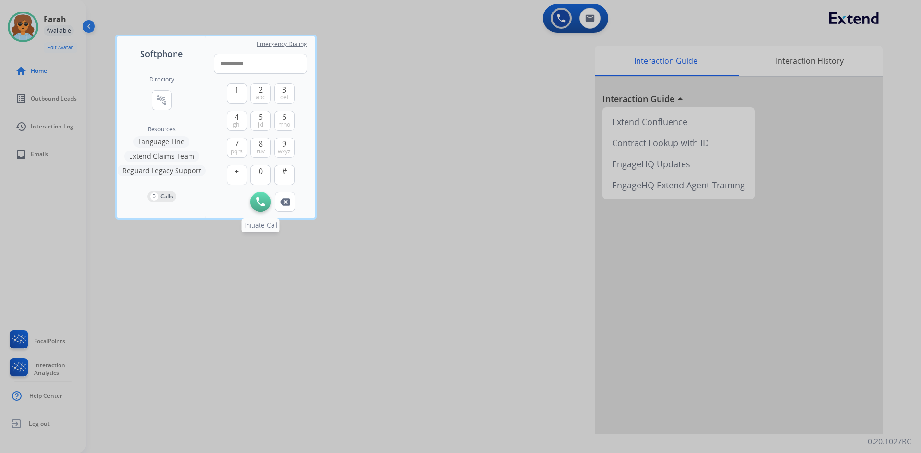
click at [263, 199] on img at bounding box center [260, 202] width 9 height 9
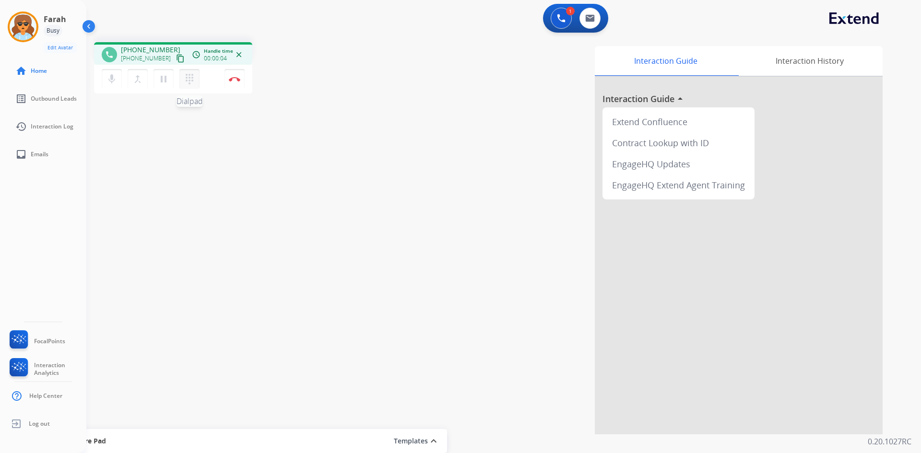
click at [186, 77] on mat-icon "dialpad" at bounding box center [190, 79] width 12 height 12
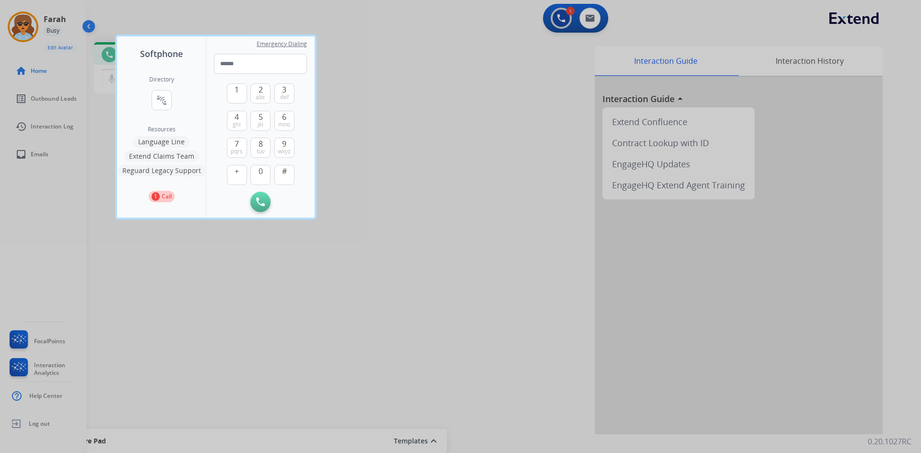
click at [31, 26] on div at bounding box center [460, 226] width 921 height 453
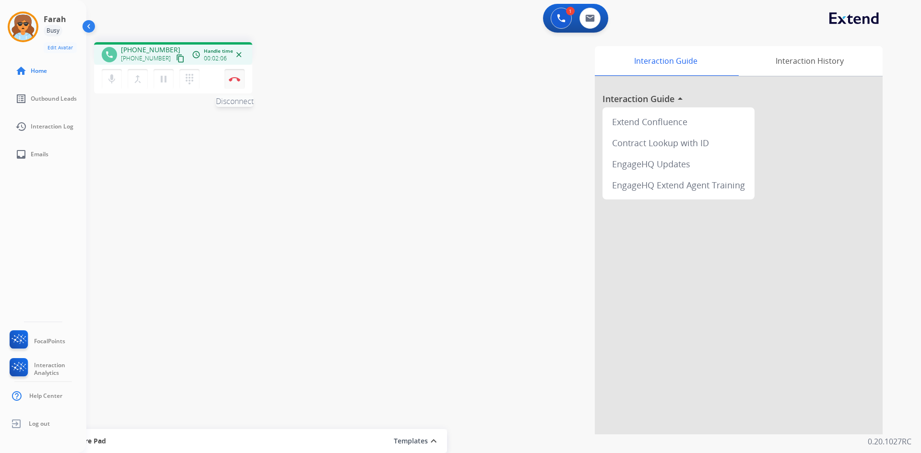
click at [234, 77] on img at bounding box center [235, 79] width 12 height 5
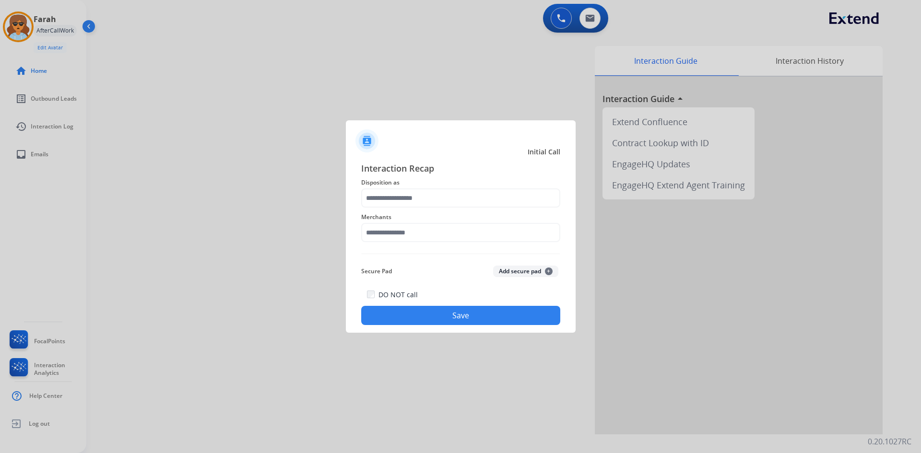
click at [21, 26] on div at bounding box center [460, 226] width 921 height 453
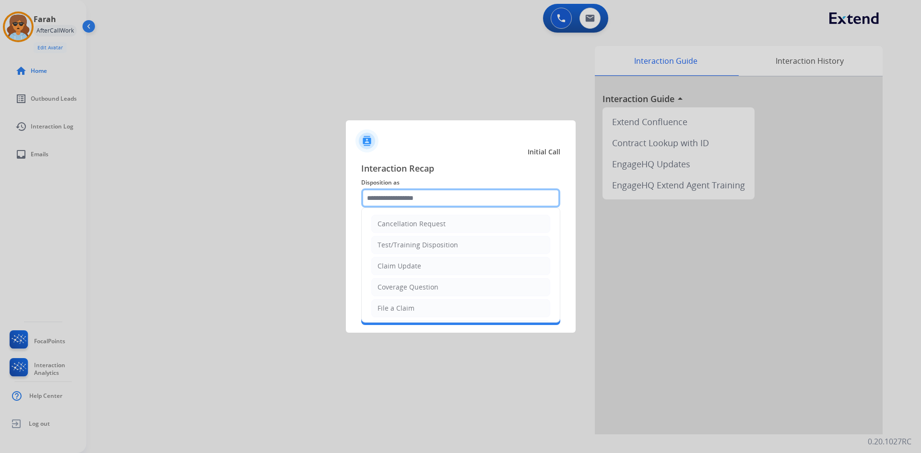
click at [423, 199] on input "text" at bounding box center [460, 198] width 199 height 19
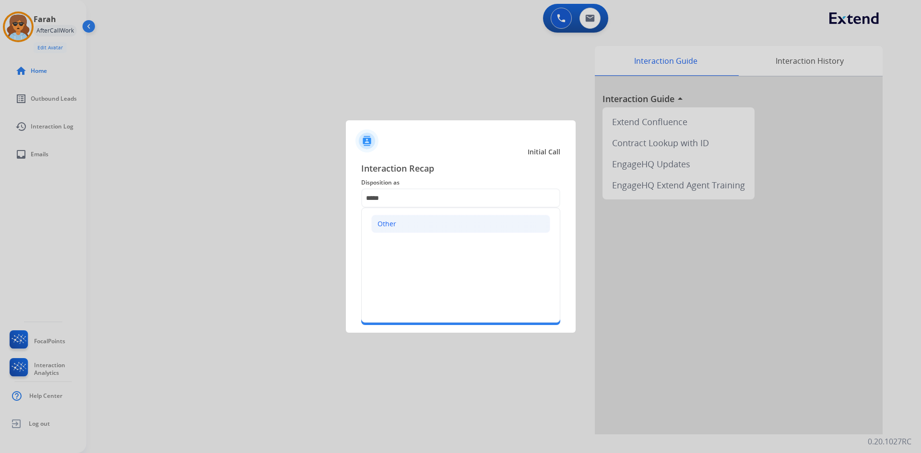
click at [402, 218] on li "Other" at bounding box center [460, 224] width 179 height 18
type input "*****"
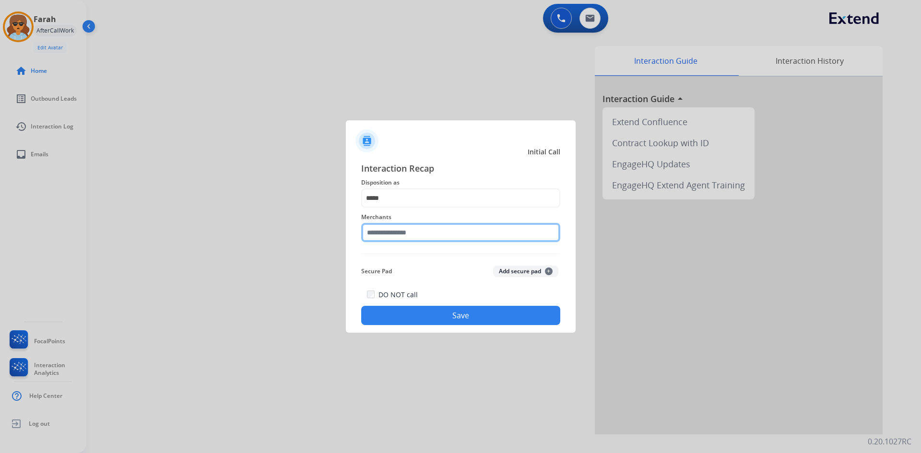
click at [385, 229] on input "text" at bounding box center [460, 232] width 199 height 19
type input "*****"
drag, startPoint x: 398, startPoint y: 230, endPoint x: 268, endPoint y: 230, distance: 130.0
click at [0, 235] on app-contact-recap-modal "Initial Call Interaction Recap Disposition as ***** Merchants ***** Brotherswit…" at bounding box center [0, 226] width 0 height 453
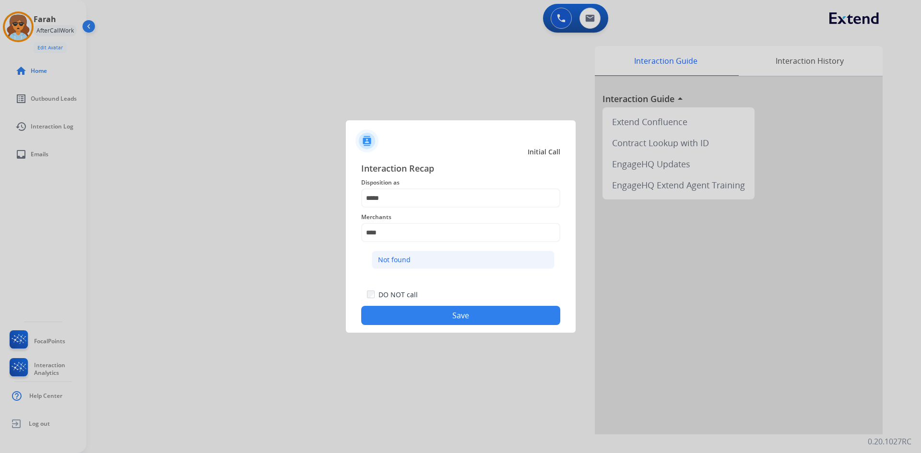
click at [408, 259] on div "Not found" at bounding box center [394, 260] width 33 height 10
type input "*********"
click at [416, 312] on button "Save" at bounding box center [460, 315] width 199 height 19
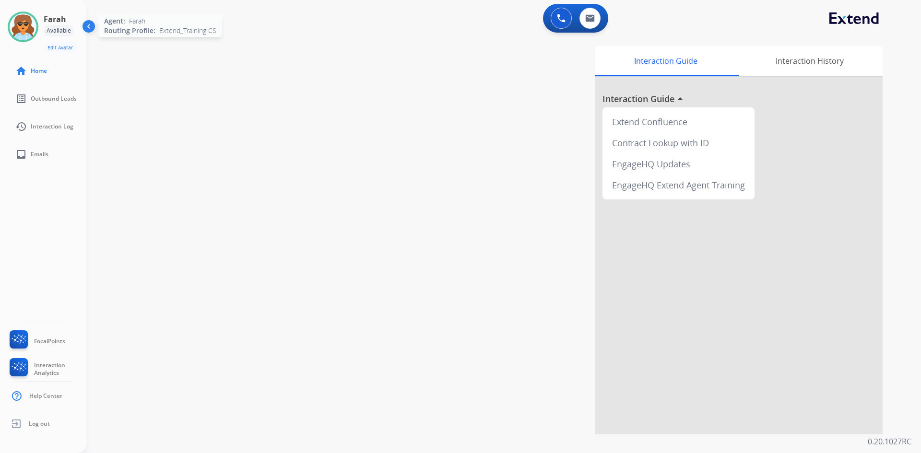
click at [38, 33] on div "Agent: [PERSON_NAME] Profile: Extend_Training CS" at bounding box center [23, 27] width 31 height 31
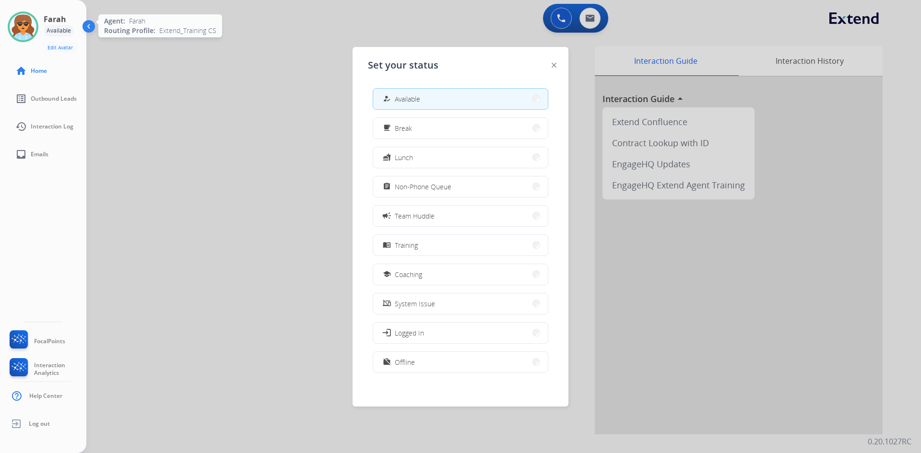
click at [12, 23] on img at bounding box center [23, 26] width 27 height 27
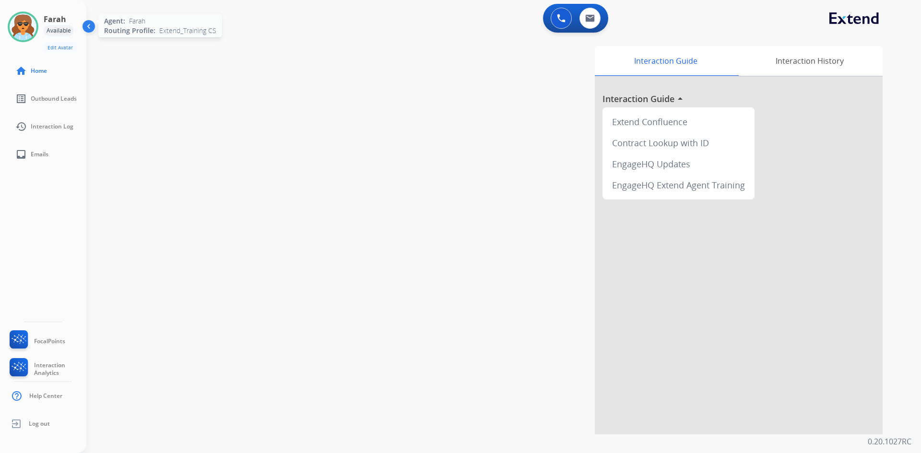
click at [32, 29] on img at bounding box center [23, 26] width 27 height 27
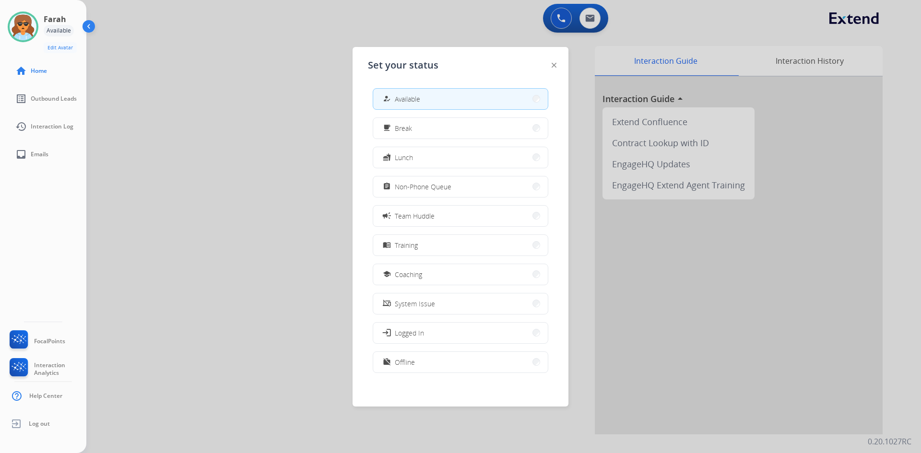
click at [52, 24] on h3 "Farah" at bounding box center [55, 19] width 23 height 12
click at [26, 27] on img at bounding box center [23, 26] width 27 height 27
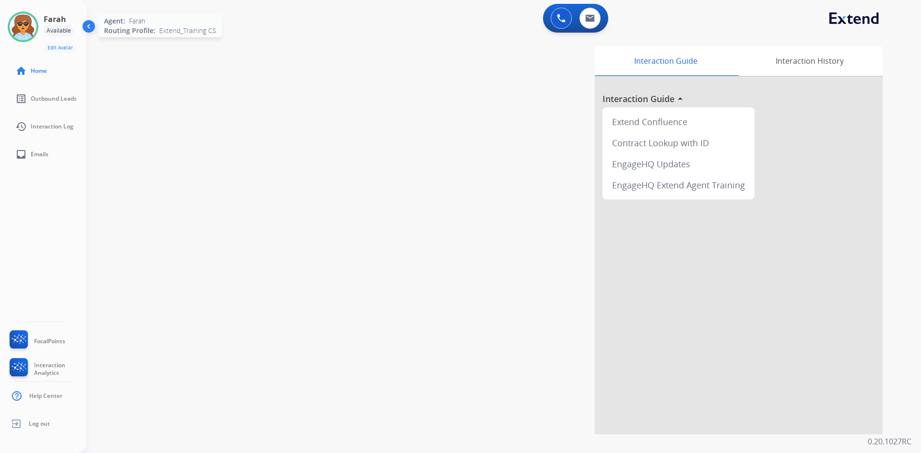
click at [26, 26] on img at bounding box center [23, 26] width 27 height 27
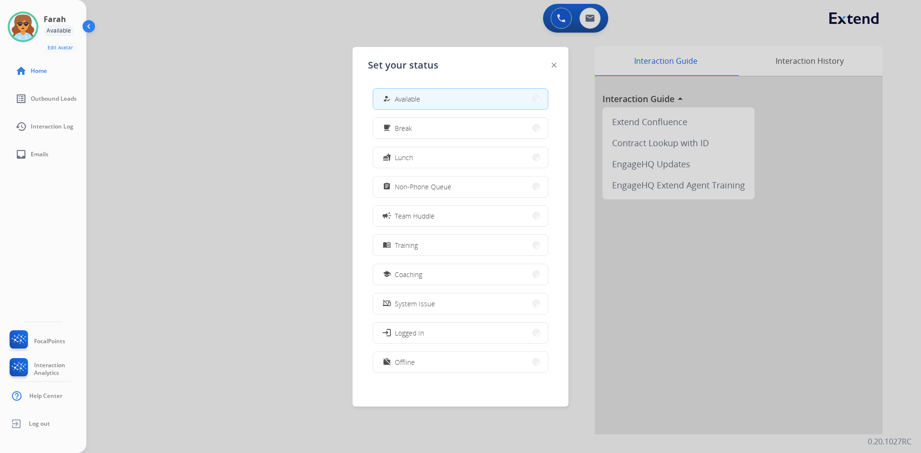
click at [558, 18] on div at bounding box center [460, 226] width 921 height 453
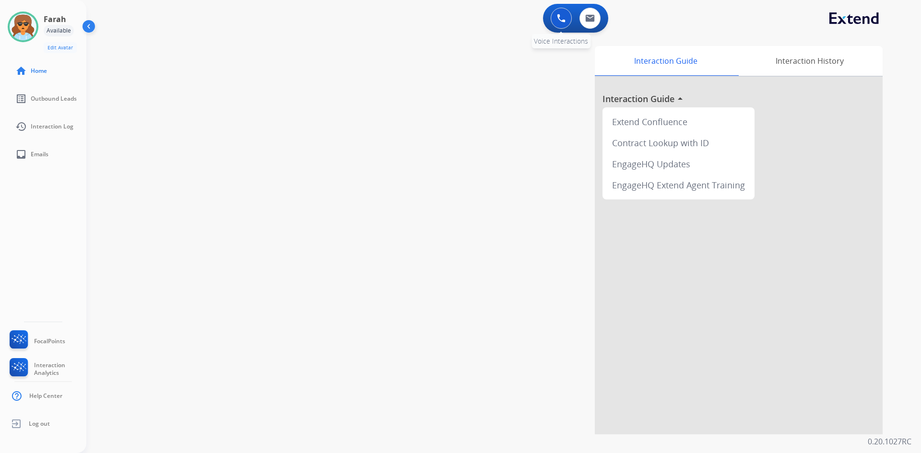
click at [563, 21] on img at bounding box center [561, 18] width 9 height 9
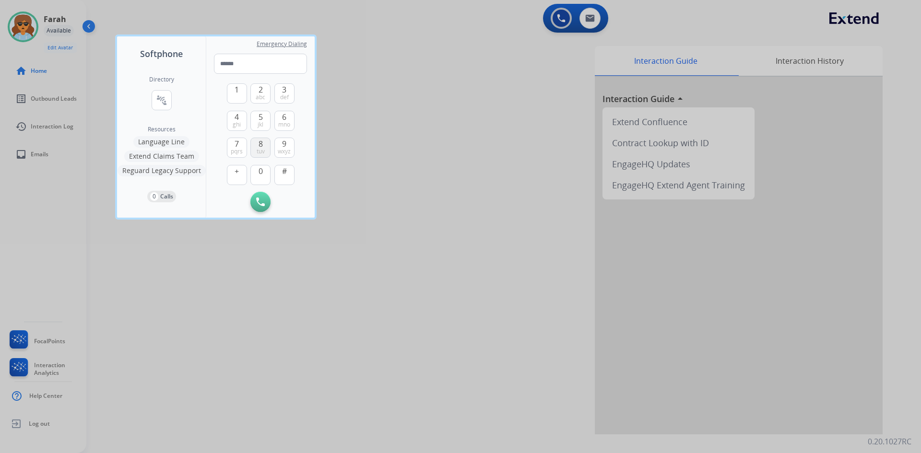
click at [255, 148] on button "8 tuv" at bounding box center [260, 148] width 20 height 20
click at [262, 166] on button "0" at bounding box center [260, 175] width 20 height 20
click at [234, 121] on span "ghi" at bounding box center [237, 125] width 8 height 8
click at [235, 142] on span "7" at bounding box center [237, 144] width 4 height 12
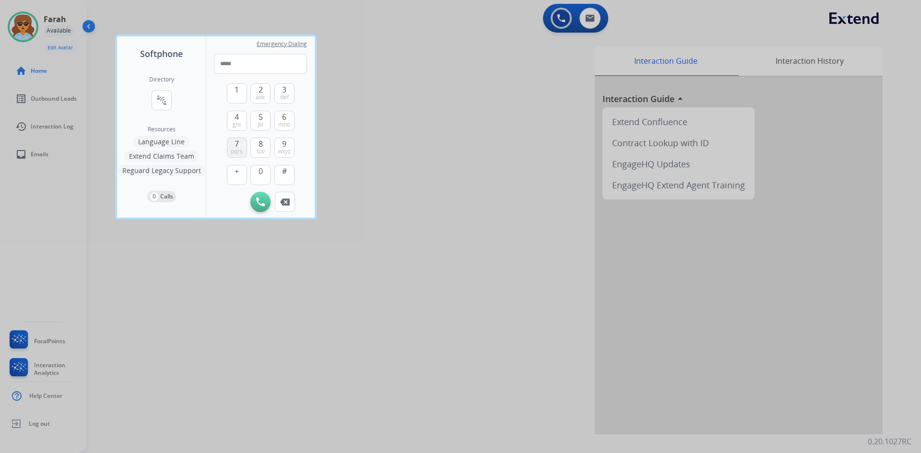
click at [235, 142] on span "7" at bounding box center [237, 144] width 4 height 12
click at [262, 169] on span "0" at bounding box center [261, 172] width 4 height 12
click at [282, 145] on button "9 wxyz" at bounding box center [284, 148] width 20 height 20
click at [234, 146] on button "7 pqrs" at bounding box center [237, 148] width 20 height 20
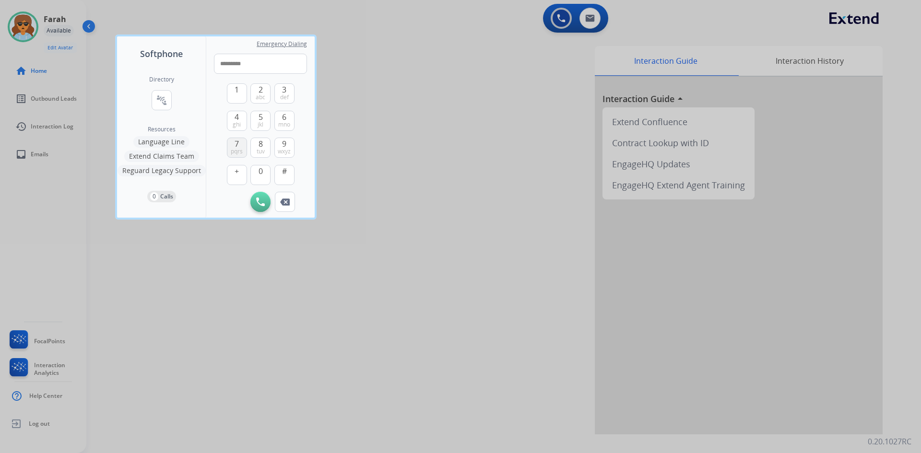
type input "**********"
click at [258, 198] on img at bounding box center [260, 202] width 9 height 9
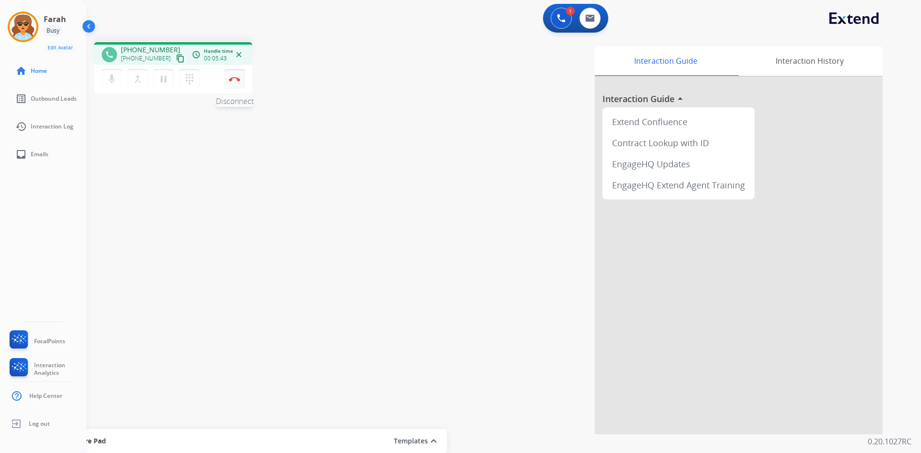
click at [235, 78] on img at bounding box center [235, 79] width 12 height 5
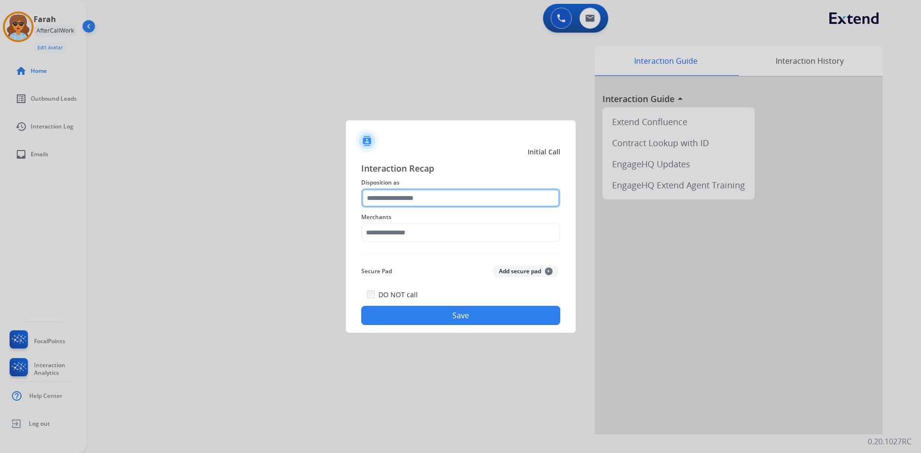
click at [418, 206] on input "text" at bounding box center [460, 198] width 199 height 19
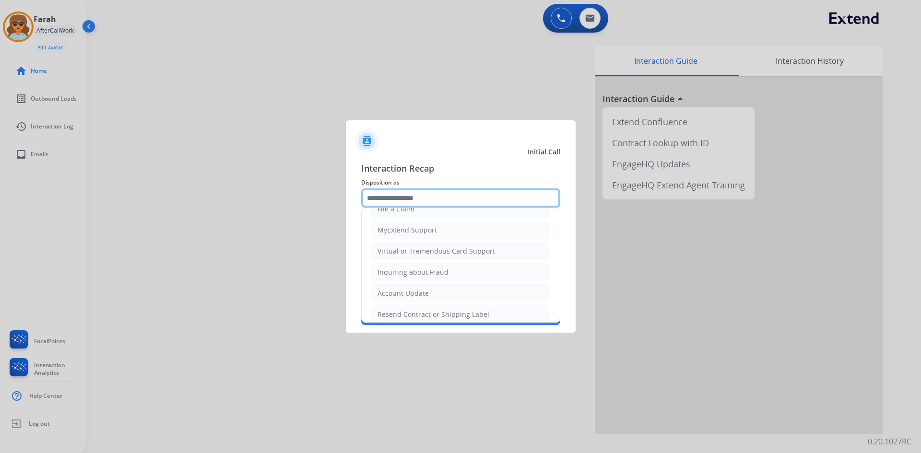
scroll to position [0, 0]
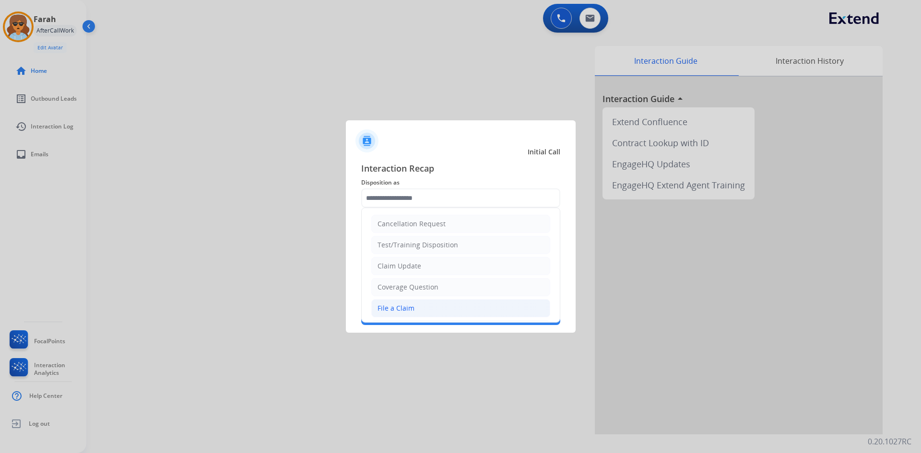
click at [405, 307] on div "File a Claim" at bounding box center [396, 309] width 37 height 10
type input "**********"
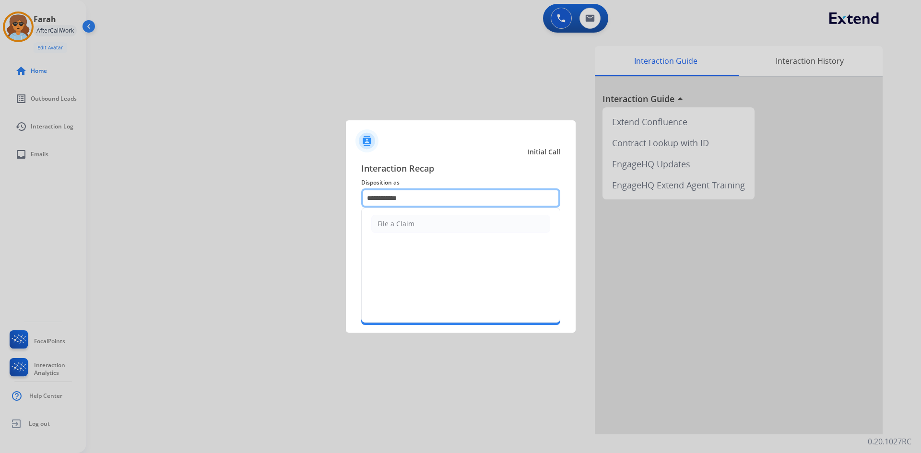
drag, startPoint x: 419, startPoint y: 199, endPoint x: 300, endPoint y: 148, distance: 129.4
click at [0, 198] on app-contact-recap-modal "**********" at bounding box center [0, 226] width 0 height 453
type input "*****"
click at [469, 236] on div at bounding box center [460, 265] width 199 height 115
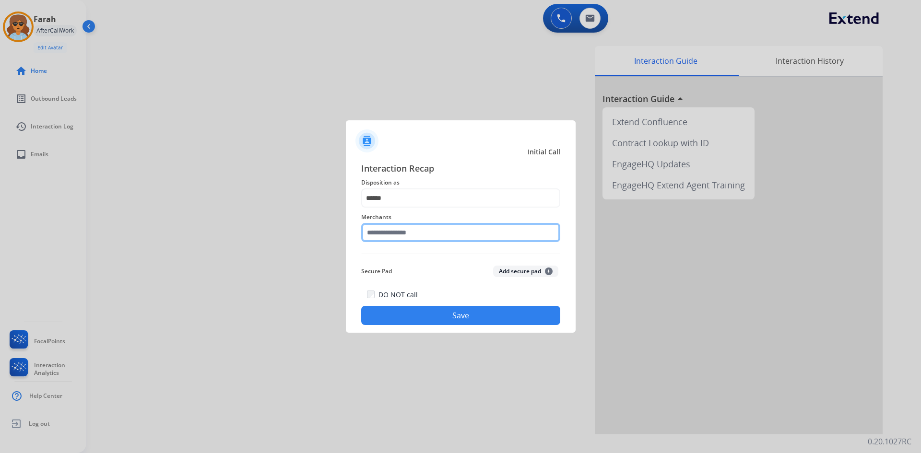
click at [381, 226] on input "text" at bounding box center [460, 232] width 199 height 19
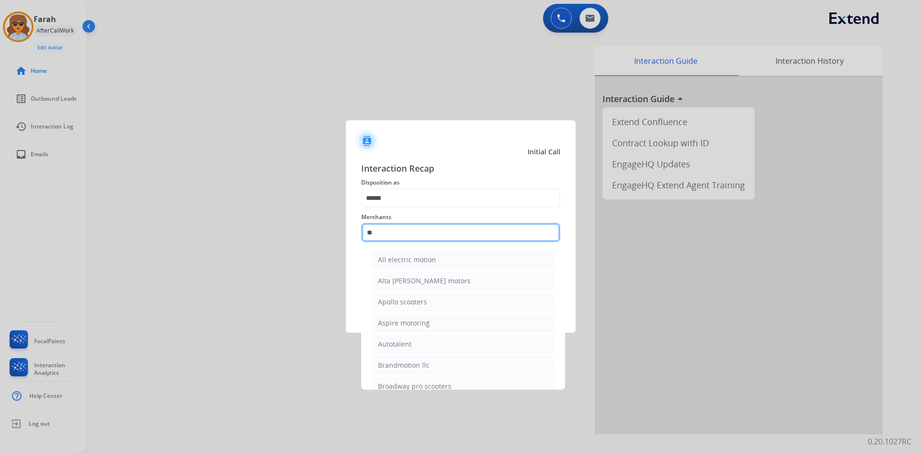
type input "*"
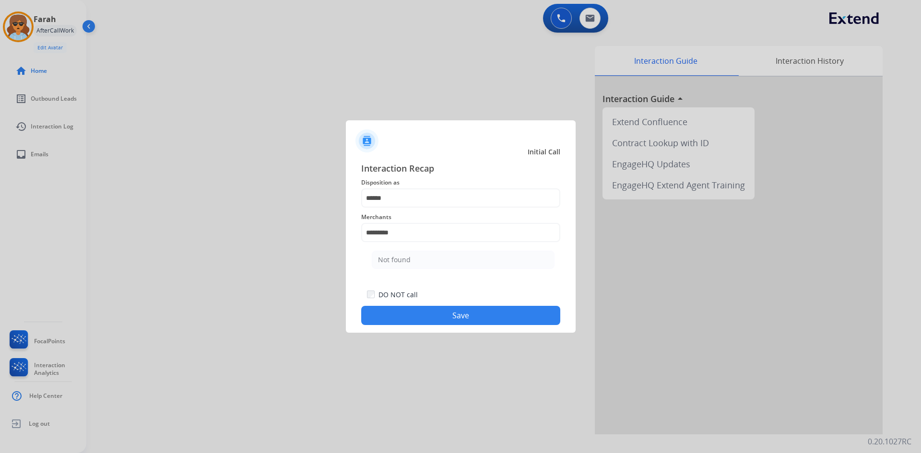
click at [415, 258] on li "Not found" at bounding box center [463, 260] width 183 height 18
type input "*********"
click at [428, 316] on button "Save" at bounding box center [460, 315] width 199 height 19
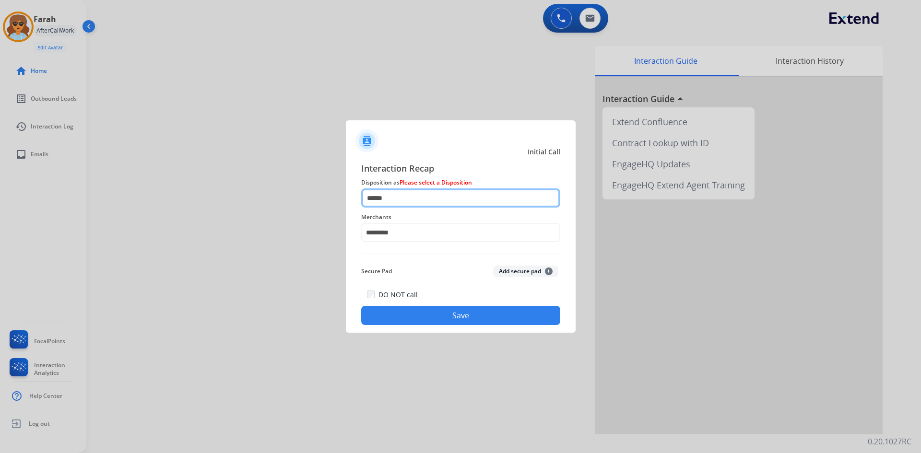
click at [389, 200] on input "*****" at bounding box center [460, 198] width 199 height 19
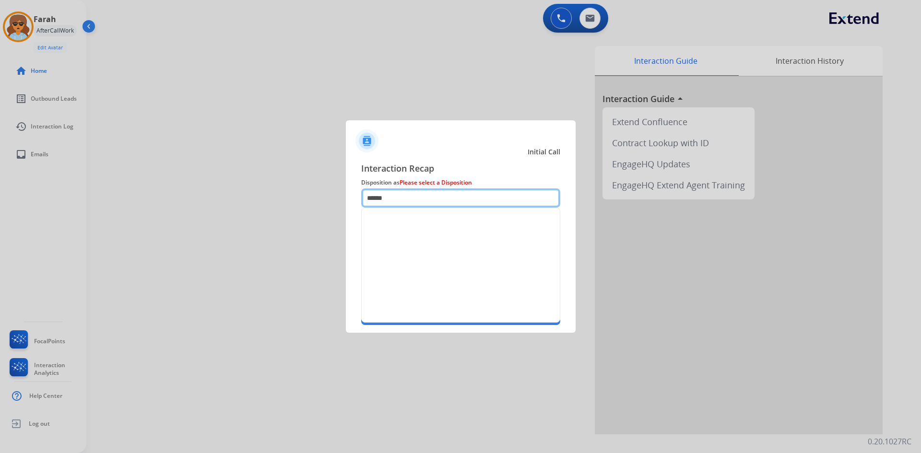
click at [390, 201] on input "*****" at bounding box center [460, 198] width 199 height 19
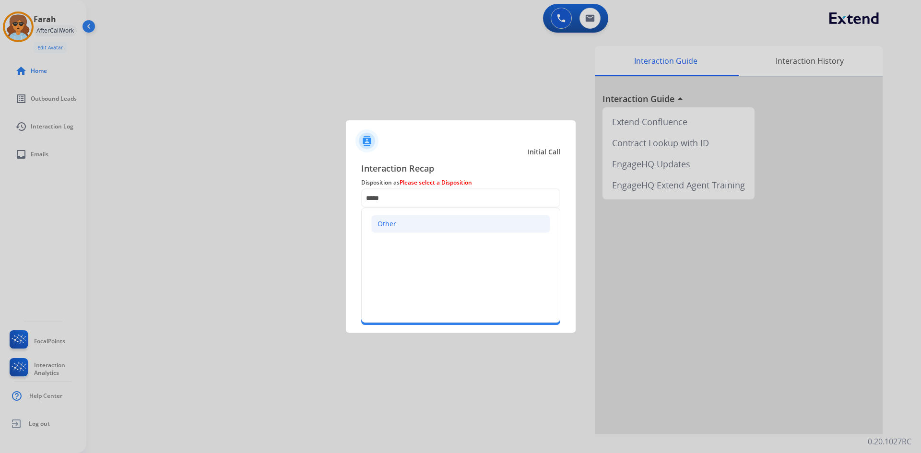
click at [396, 224] on li "Other" at bounding box center [460, 224] width 179 height 18
type input "*****"
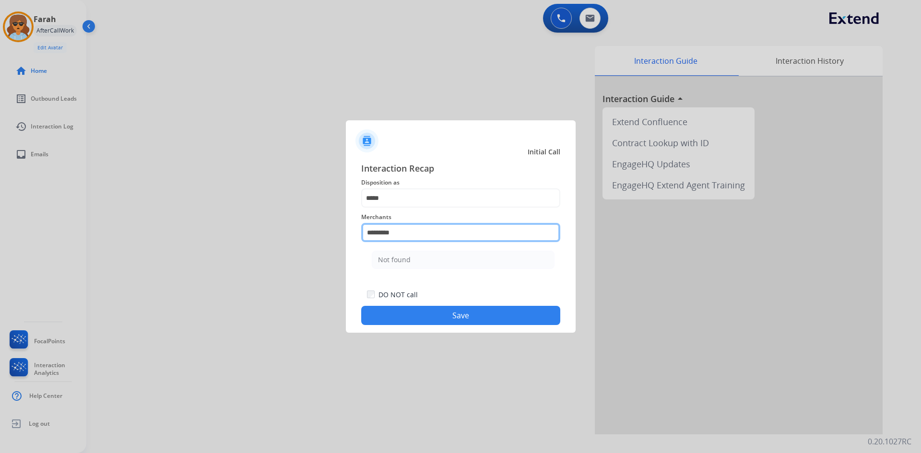
click at [385, 234] on input "*********" at bounding box center [460, 232] width 199 height 19
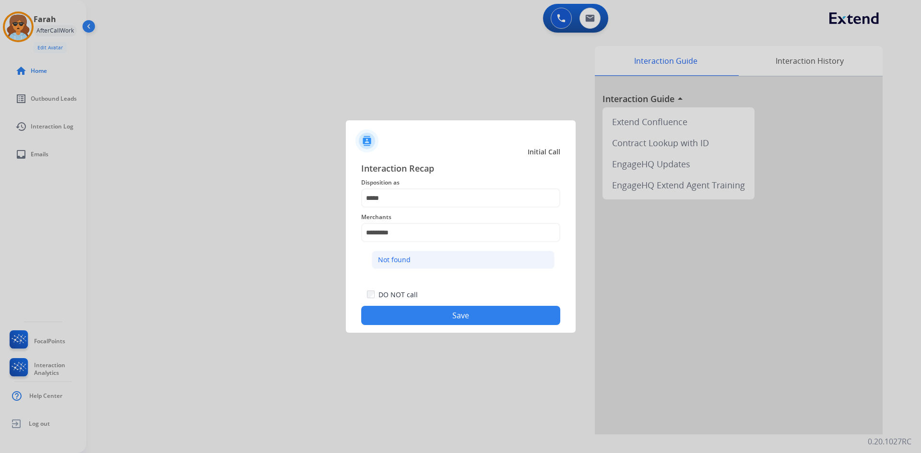
click at [405, 265] on div "Not found" at bounding box center [394, 260] width 33 height 10
click at [436, 324] on button "Save" at bounding box center [460, 315] width 199 height 19
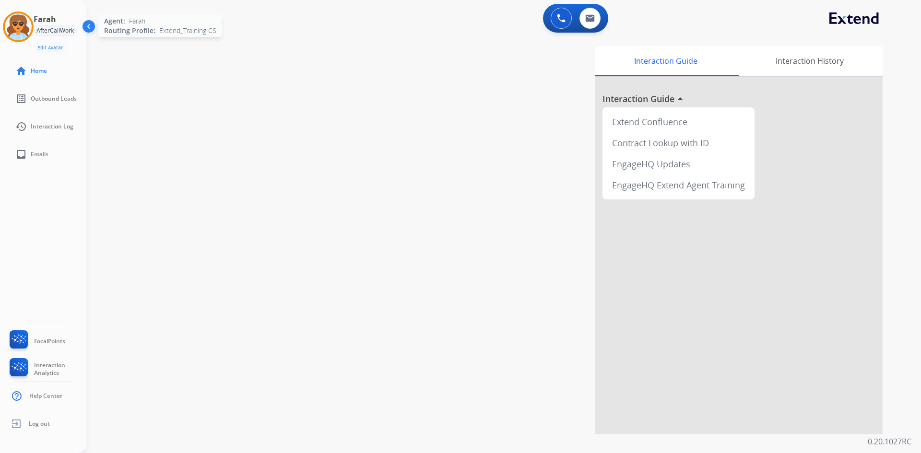
click at [24, 29] on img at bounding box center [18, 26] width 27 height 27
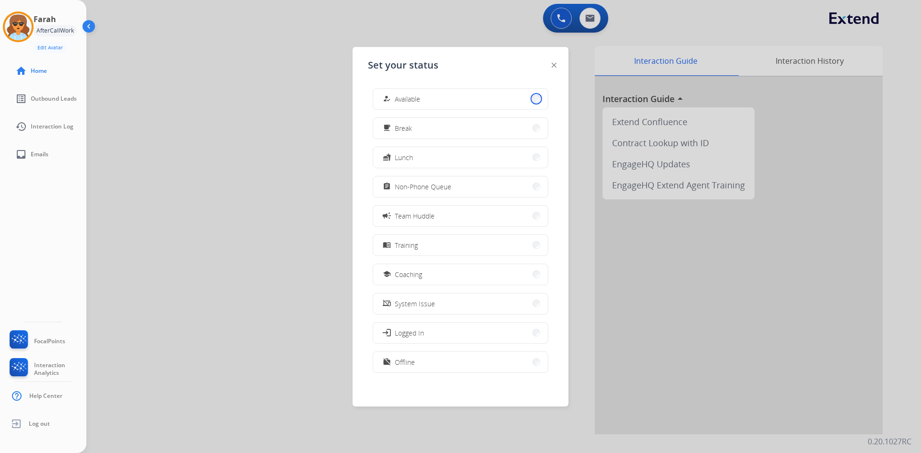
click at [529, 98] on button "how_to_reg Available" at bounding box center [460, 99] width 175 height 21
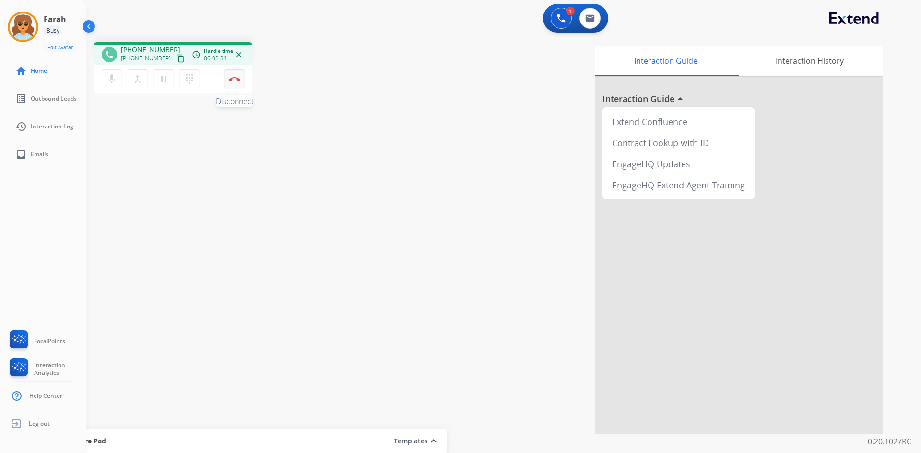
click at [237, 76] on button "Disconnect" at bounding box center [235, 79] width 20 height 20
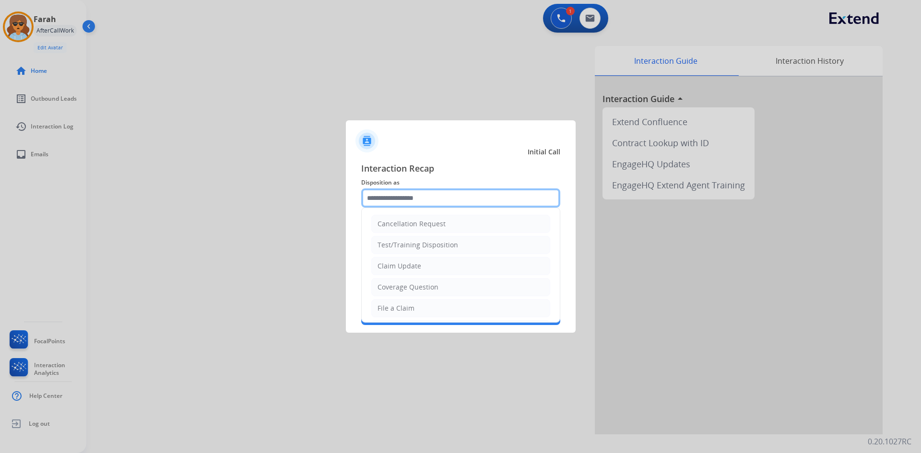
click at [444, 202] on input "text" at bounding box center [460, 198] width 199 height 19
drag, startPoint x: 393, startPoint y: 302, endPoint x: 392, endPoint y: 283, distance: 19.7
click at [393, 302] on li "File a Claim" at bounding box center [460, 308] width 179 height 18
type input "**********"
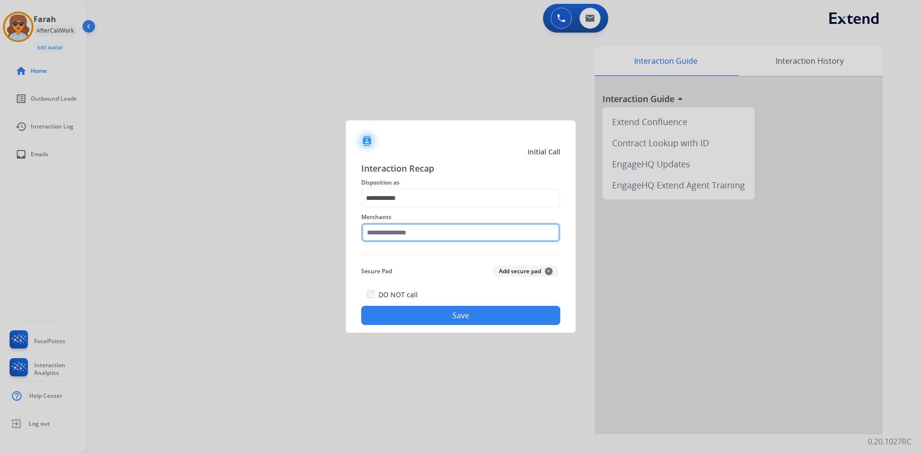
click at [408, 230] on input "text" at bounding box center [460, 232] width 199 height 19
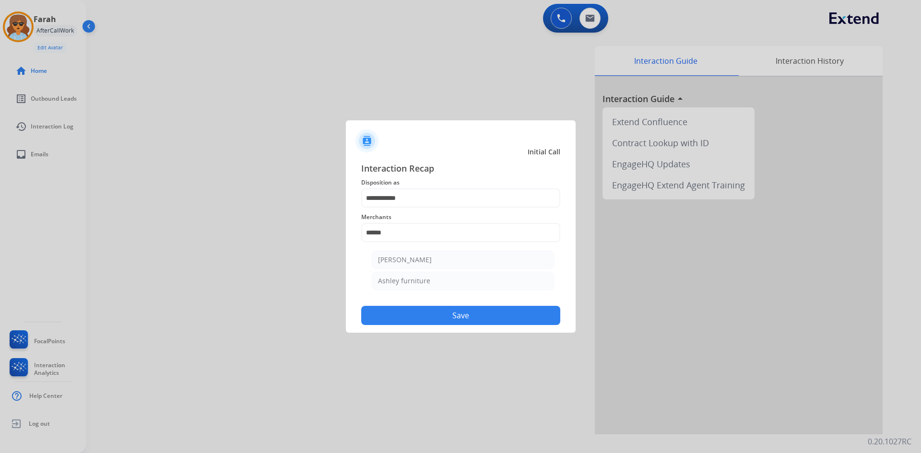
drag, startPoint x: 409, startPoint y: 280, endPoint x: 419, endPoint y: 290, distance: 14.6
click at [410, 280] on div "Ashley furniture" at bounding box center [404, 281] width 52 height 10
type input "**********"
click at [438, 317] on button "Save" at bounding box center [460, 315] width 199 height 19
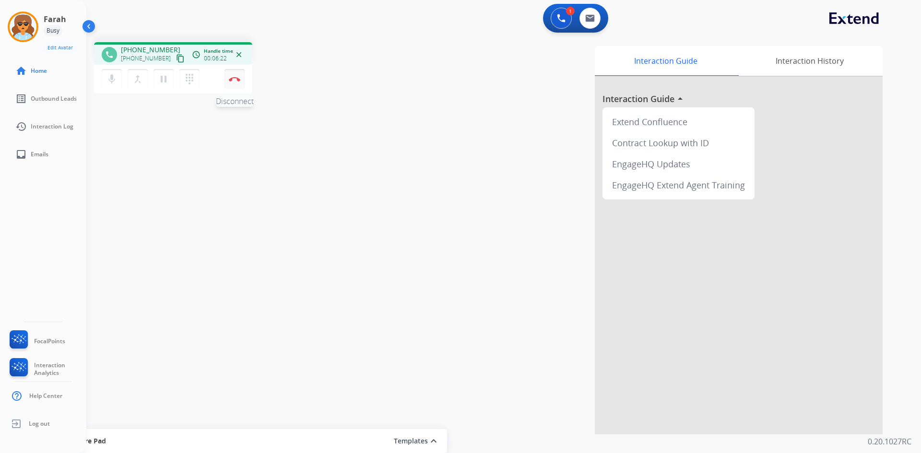
click at [237, 79] on img at bounding box center [235, 79] width 12 height 5
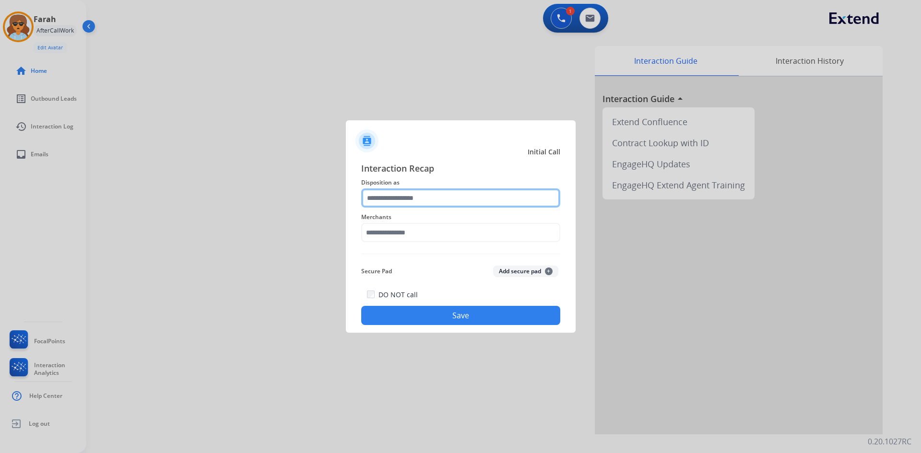
drag, startPoint x: 446, startPoint y: 189, endPoint x: 441, endPoint y: 185, distance: 6.1
click at [446, 189] on input "text" at bounding box center [460, 198] width 199 height 19
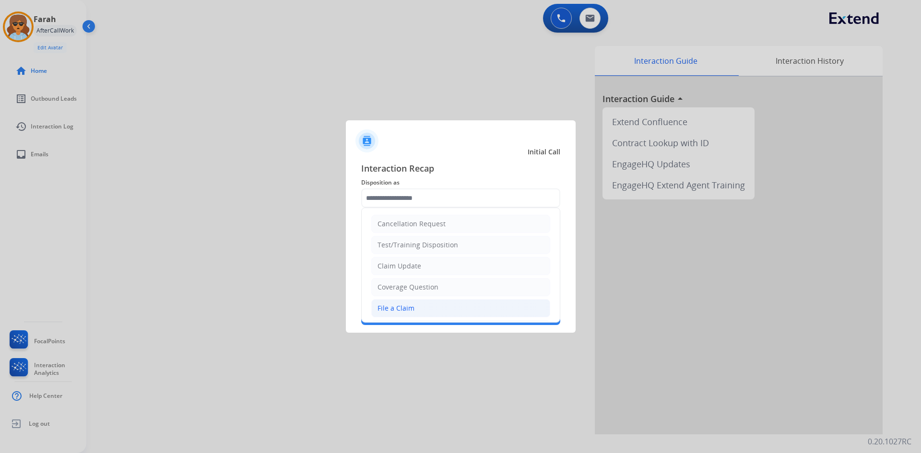
click at [405, 311] on div "File a Claim" at bounding box center [396, 309] width 37 height 10
type input "**********"
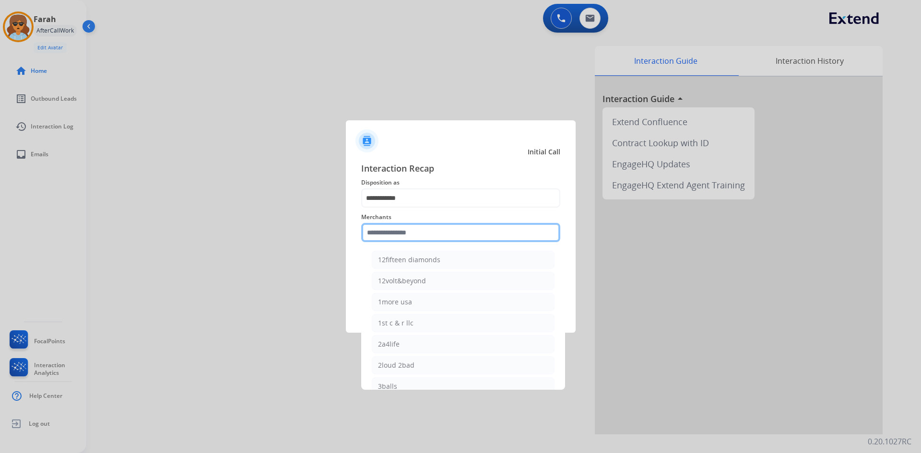
click at [407, 228] on input "text" at bounding box center [460, 232] width 199 height 19
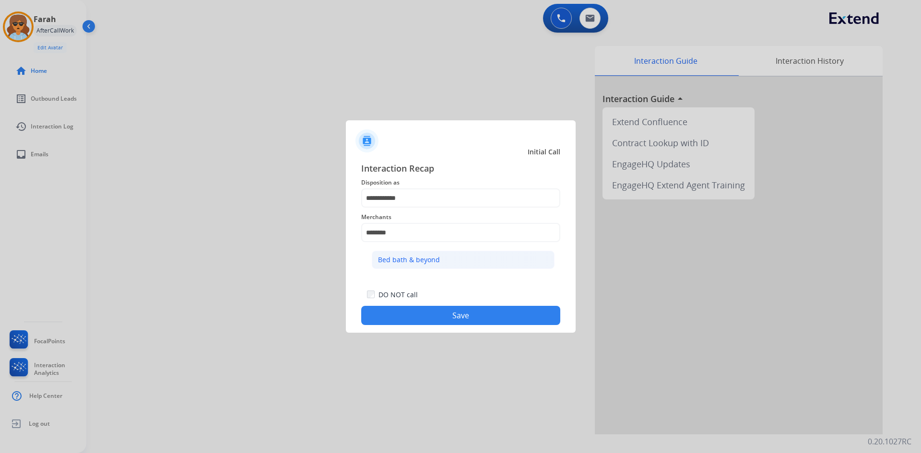
click at [425, 262] on div "Bed bath & beyond" at bounding box center [409, 260] width 62 height 10
type input "**********"
click at [448, 315] on button "Save" at bounding box center [460, 315] width 199 height 19
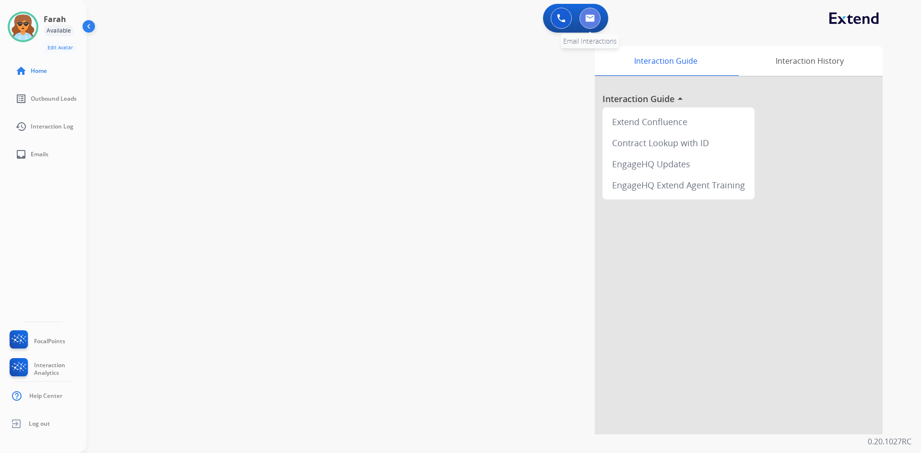
click at [586, 15] on img at bounding box center [590, 18] width 10 height 8
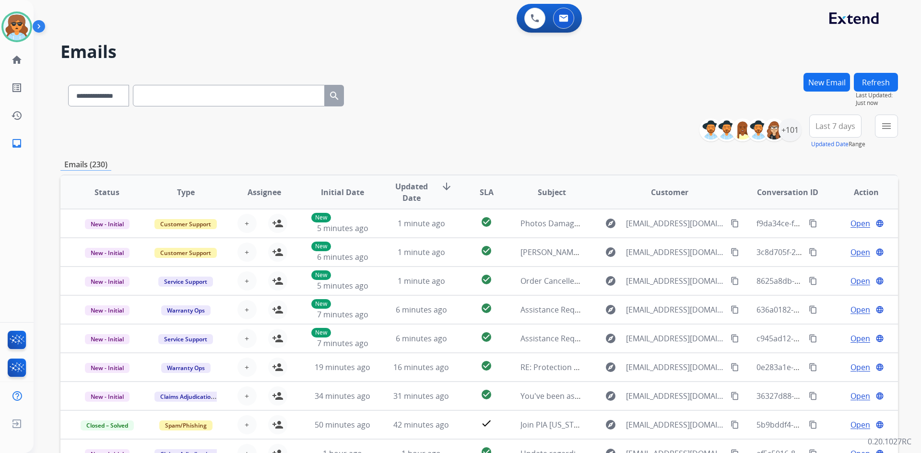
click at [838, 126] on span "Last 7 days" at bounding box center [836, 126] width 40 height 4
click at [822, 79] on button "New Email" at bounding box center [827, 82] width 47 height 19
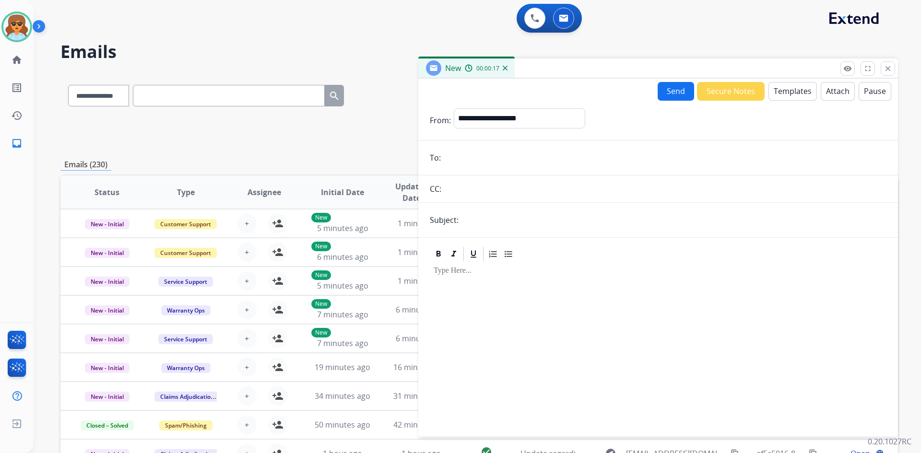
click at [457, 153] on input "email" at bounding box center [665, 157] width 443 height 19
paste input "**********"
type input "**********"
click at [555, 114] on select "**********" at bounding box center [519, 117] width 131 height 19
select select "**********"
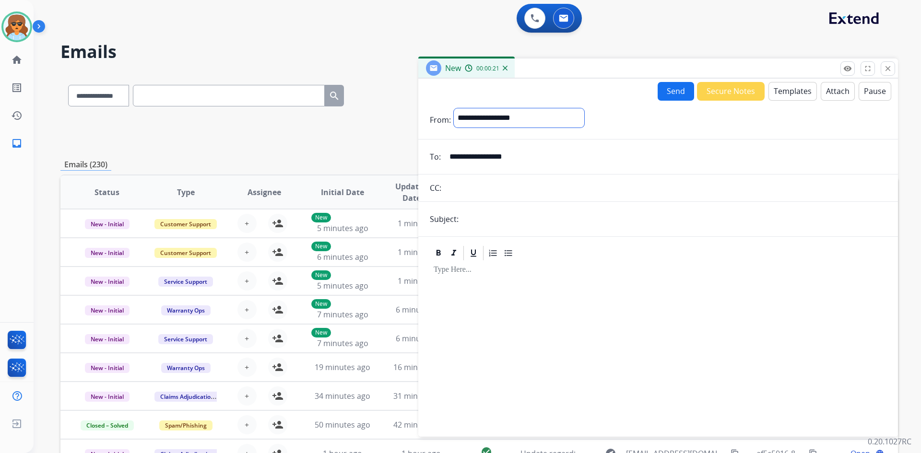
click at [454, 108] on select "**********" at bounding box center [519, 117] width 131 height 19
click at [796, 90] on button "Templates" at bounding box center [793, 91] width 48 height 19
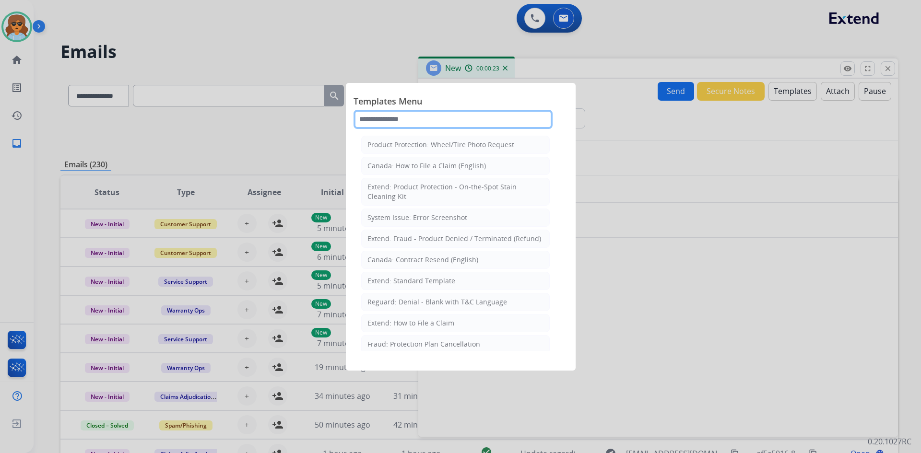
drag, startPoint x: 418, startPoint y: 124, endPoint x: 426, endPoint y: 126, distance: 7.9
click at [418, 124] on input "text" at bounding box center [453, 119] width 199 height 19
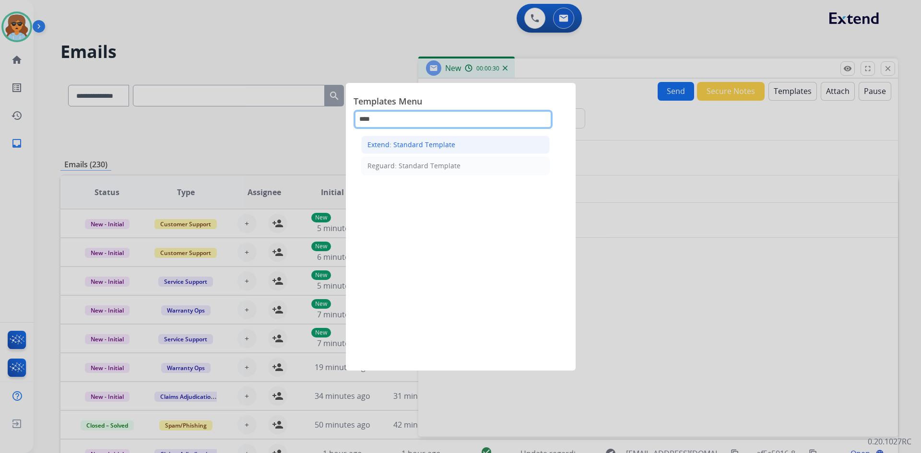
type input "****"
click at [449, 141] on div "Extend: Standard Template" at bounding box center [412, 145] width 88 height 10
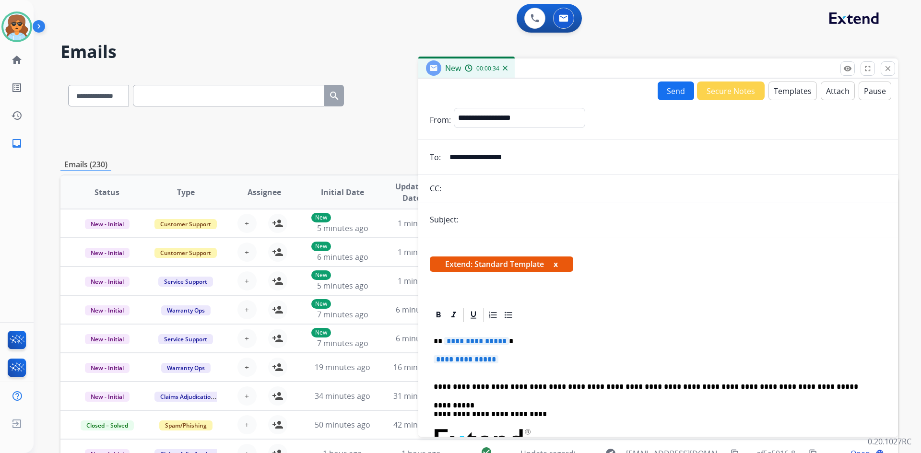
click at [786, 90] on button "Templates" at bounding box center [793, 91] width 48 height 19
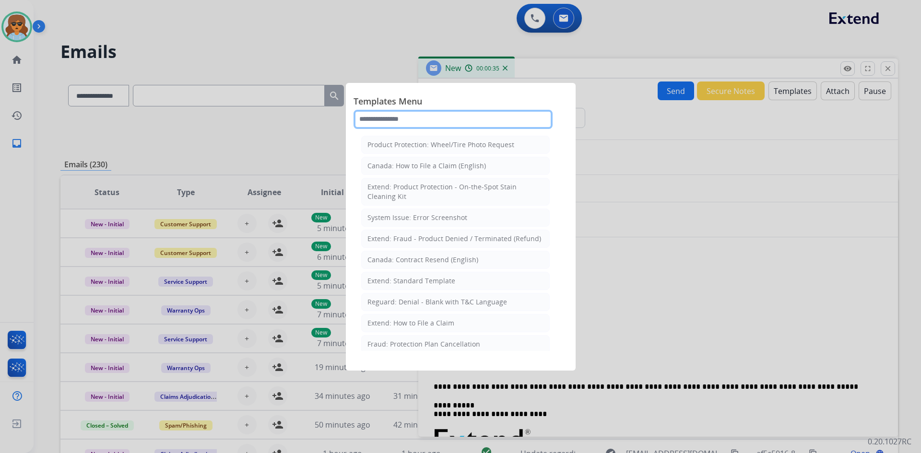
click at [403, 121] on input "text" at bounding box center [453, 119] width 199 height 19
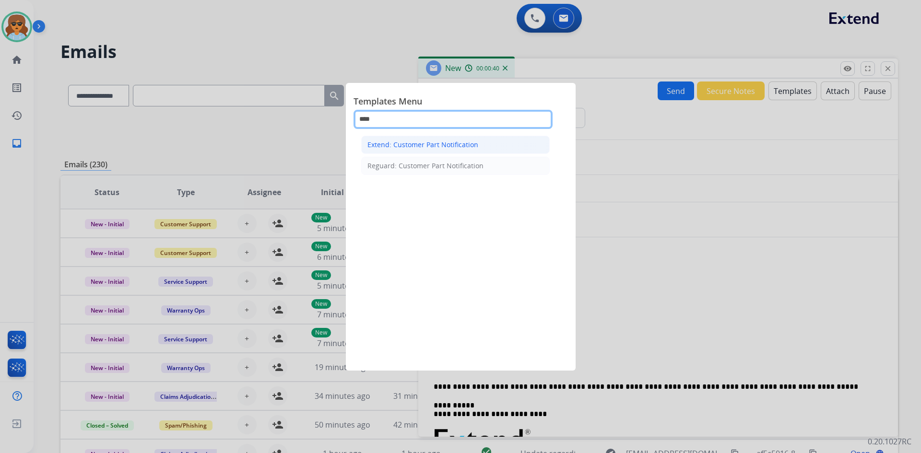
type input "****"
click at [428, 143] on div "Extend: Customer Part Notification" at bounding box center [423, 145] width 111 height 10
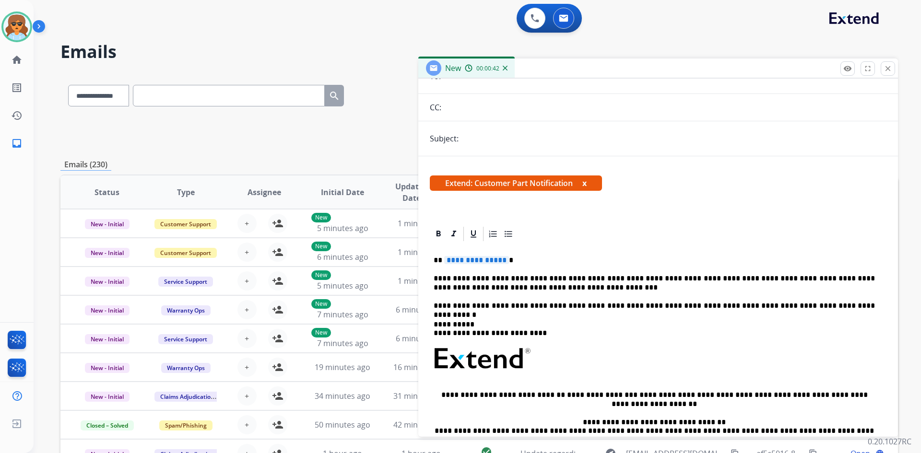
scroll to position [96, 0]
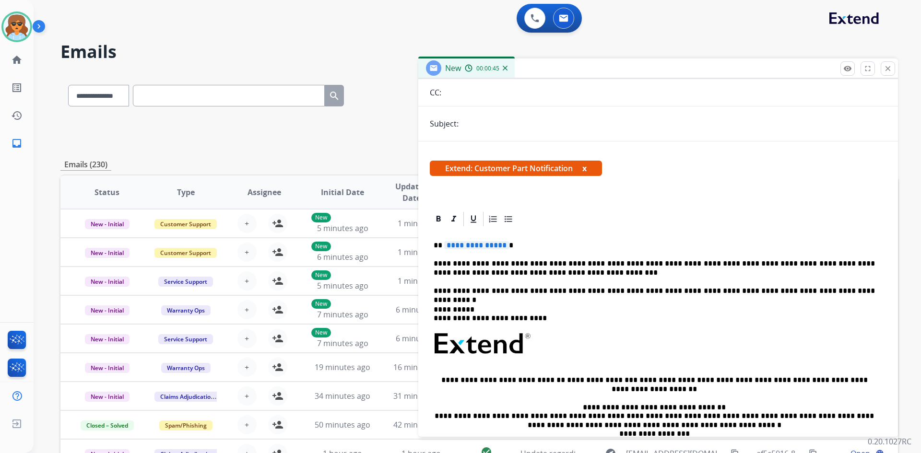
click at [735, 262] on p "**********" at bounding box center [654, 269] width 441 height 18
click at [733, 264] on p "**********" at bounding box center [654, 269] width 441 height 18
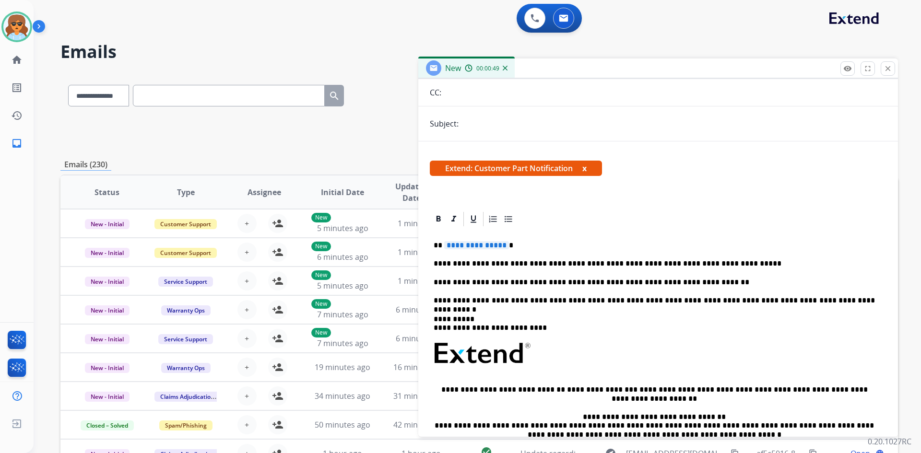
click at [687, 292] on div "**********" at bounding box center [658, 371] width 457 height 287
click at [675, 302] on p "**********" at bounding box center [654, 301] width 441 height 9
click at [673, 303] on p "**********" at bounding box center [654, 301] width 441 height 9
click at [596, 298] on p "**********" at bounding box center [654, 301] width 441 height 9
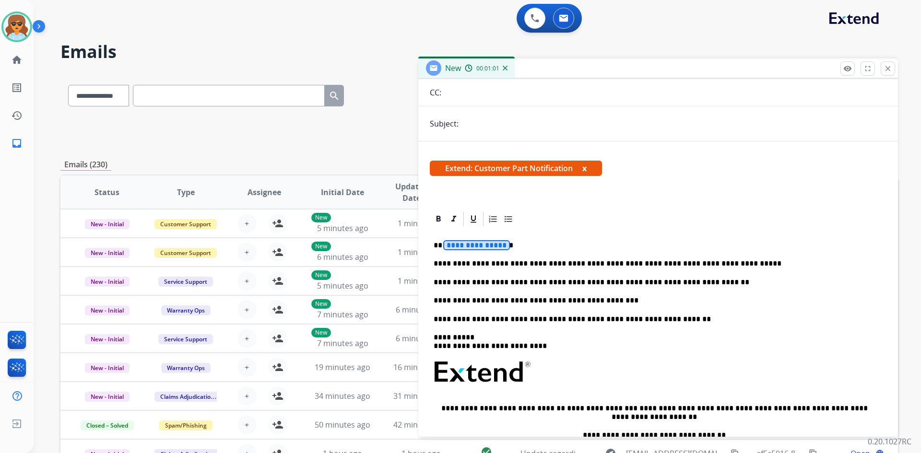
click at [447, 244] on span "**********" at bounding box center [476, 245] width 65 height 8
click at [454, 245] on span "**********" at bounding box center [476, 245] width 65 height 8
click at [512, 239] on div "**********" at bounding box center [658, 381] width 457 height 306
click at [454, 246] on span "**********" at bounding box center [476, 245] width 65 height 8
click at [448, 245] on span "**********" at bounding box center [476, 245] width 65 height 8
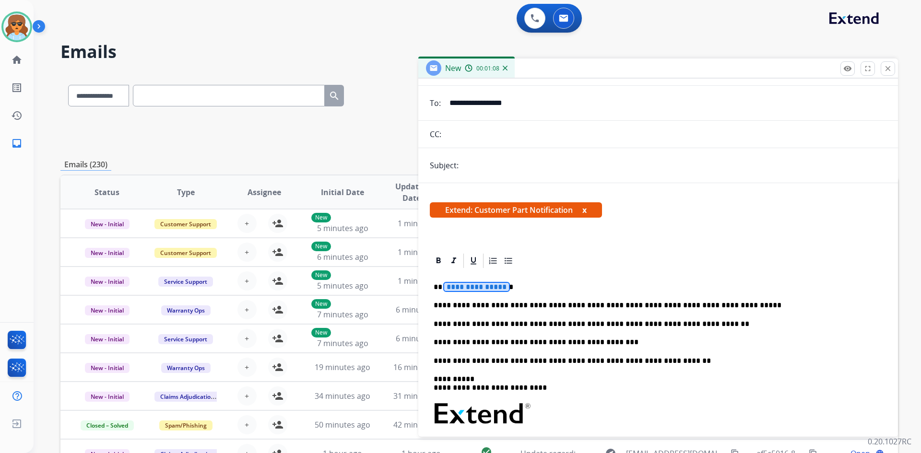
scroll to position [0, 0]
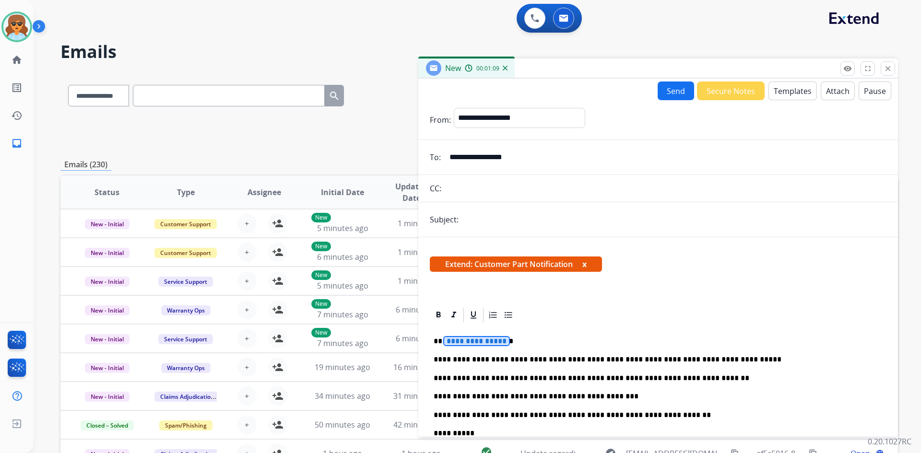
click at [480, 216] on input "text" at bounding box center [674, 219] width 425 height 19
type input "**********"
click at [456, 342] on span "**********" at bounding box center [476, 341] width 65 height 8
click at [454, 339] on span "**********" at bounding box center [476, 341] width 65 height 8
click at [674, 87] on button "Send" at bounding box center [676, 91] width 36 height 19
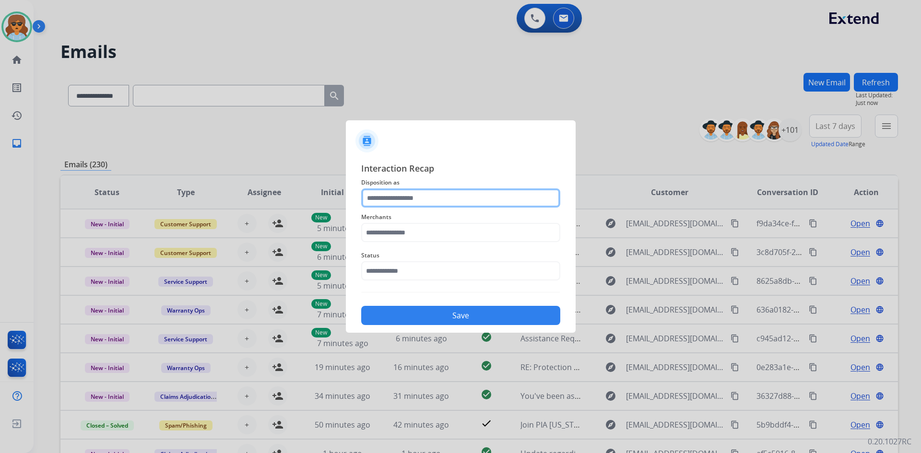
click at [441, 194] on input "text" at bounding box center [460, 198] width 199 height 19
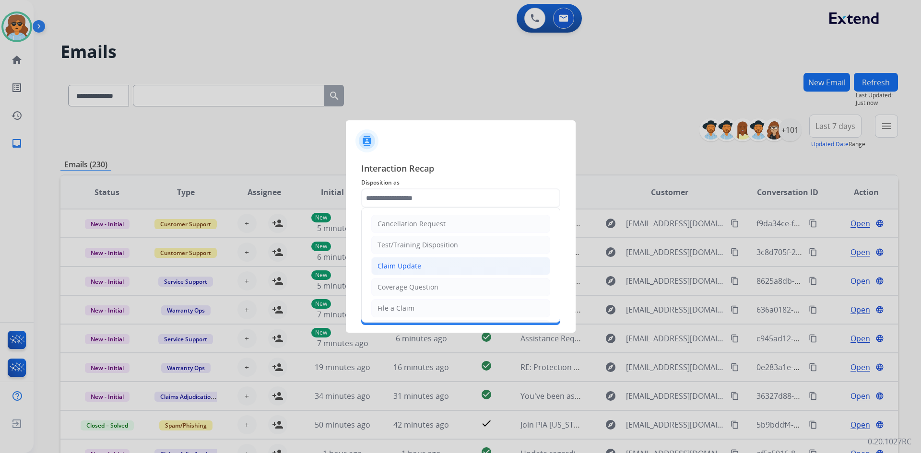
click at [421, 268] on li "Claim Update" at bounding box center [460, 266] width 179 height 18
type input "**********"
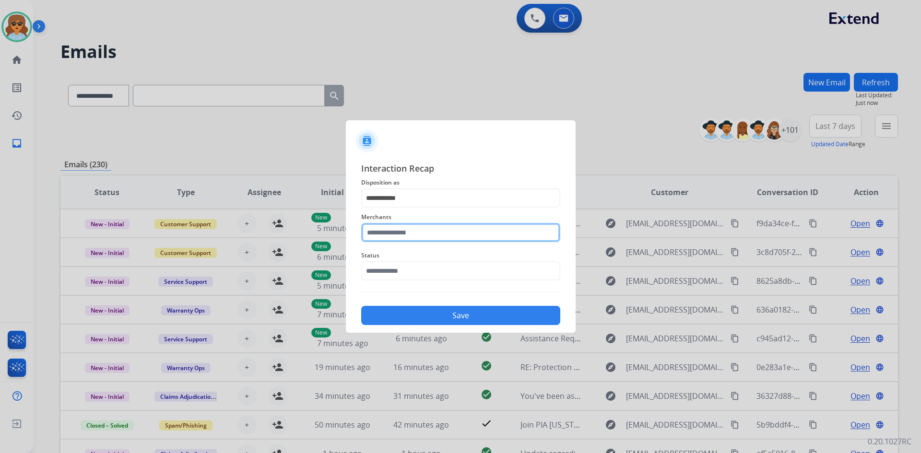
click at [397, 226] on input "text" at bounding box center [460, 232] width 199 height 19
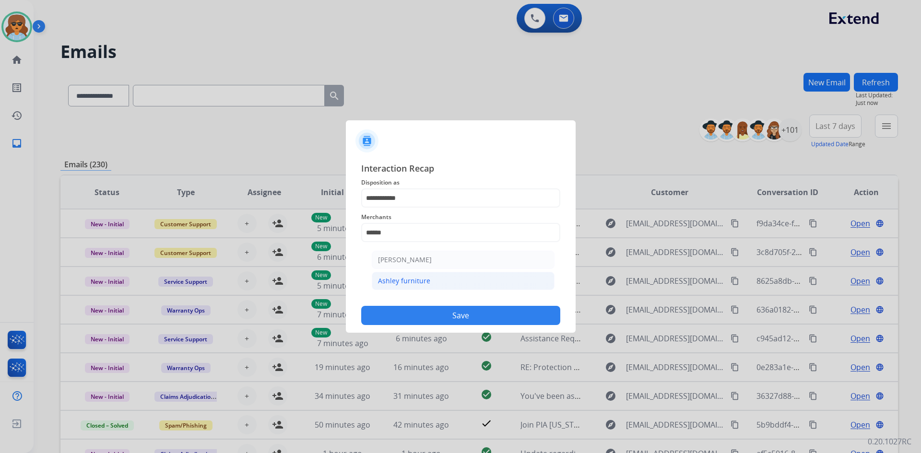
click at [460, 289] on li "Ashley furniture" at bounding box center [463, 281] width 183 height 18
type input "**********"
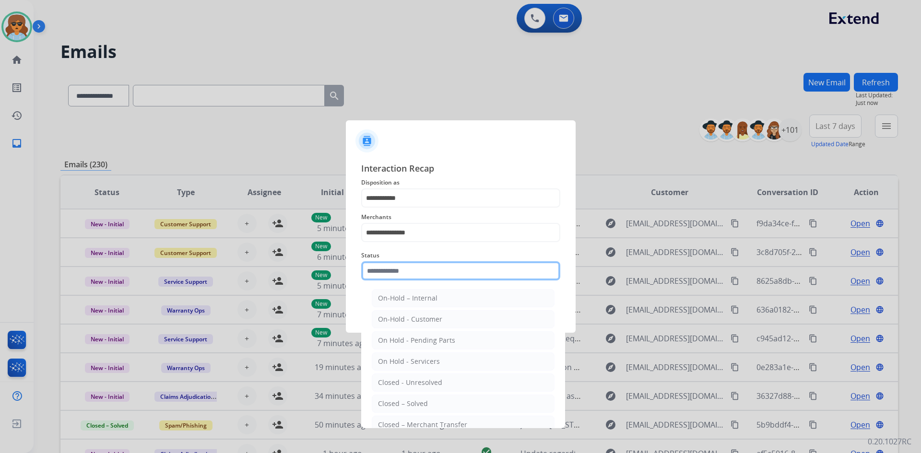
click at [446, 279] on input "text" at bounding box center [460, 271] width 199 height 19
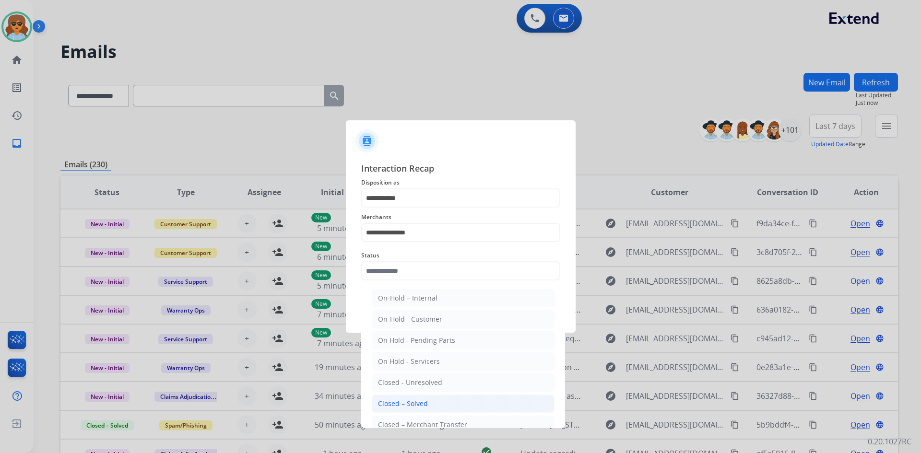
click at [433, 405] on li "Closed – Solved" at bounding box center [463, 404] width 183 height 18
type input "**********"
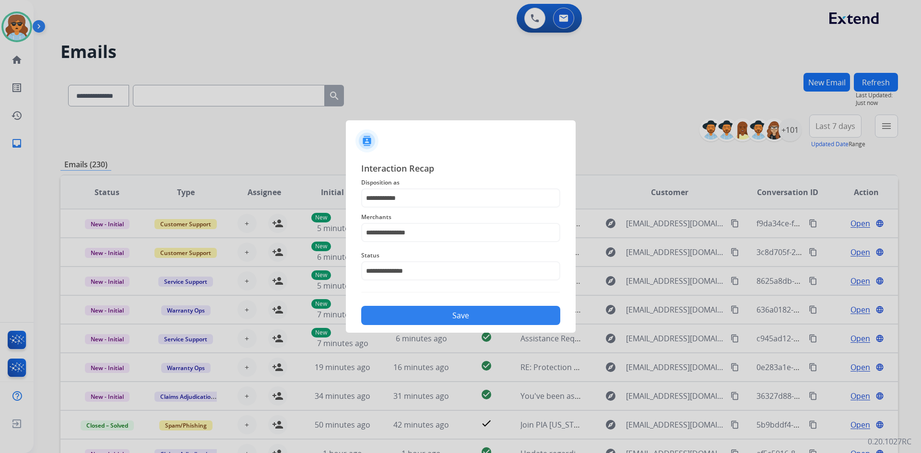
click at [503, 312] on button "Save" at bounding box center [460, 315] width 199 height 19
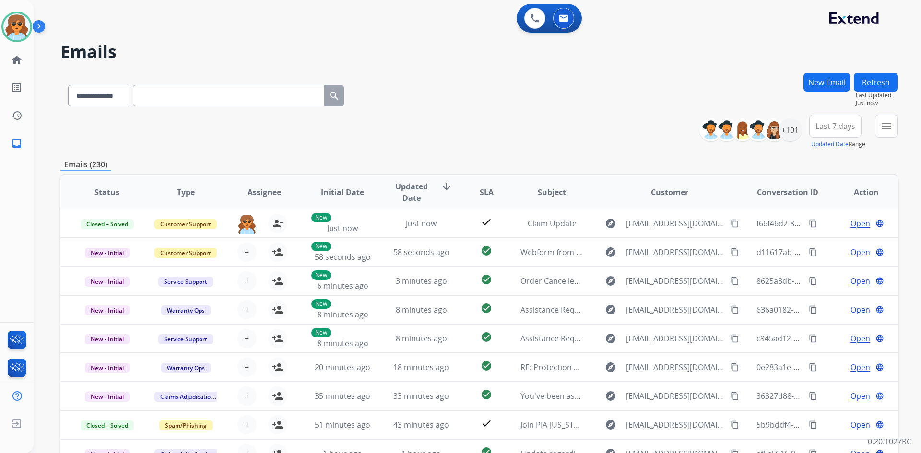
click at [834, 126] on span "Last 7 days" at bounding box center [836, 126] width 40 height 4
click at [817, 238] on div "Last 90 days" at bounding box center [832, 243] width 53 height 14
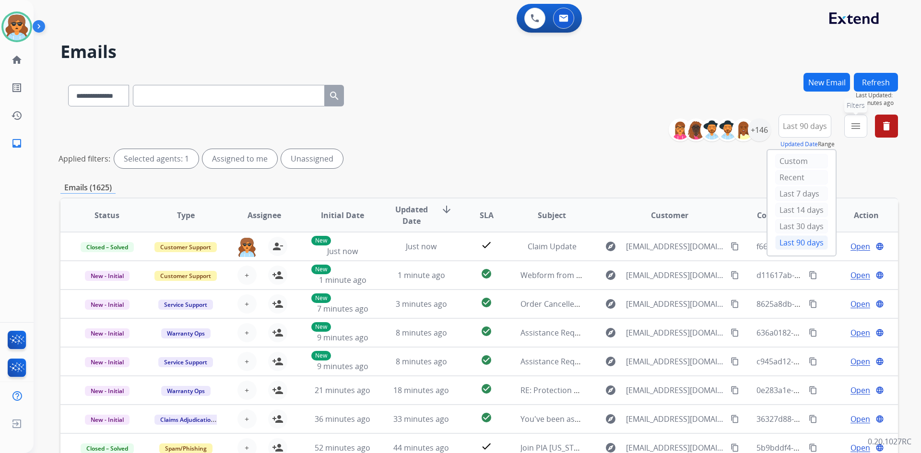
click at [856, 129] on mat-icon "menu" at bounding box center [856, 126] width 12 height 12
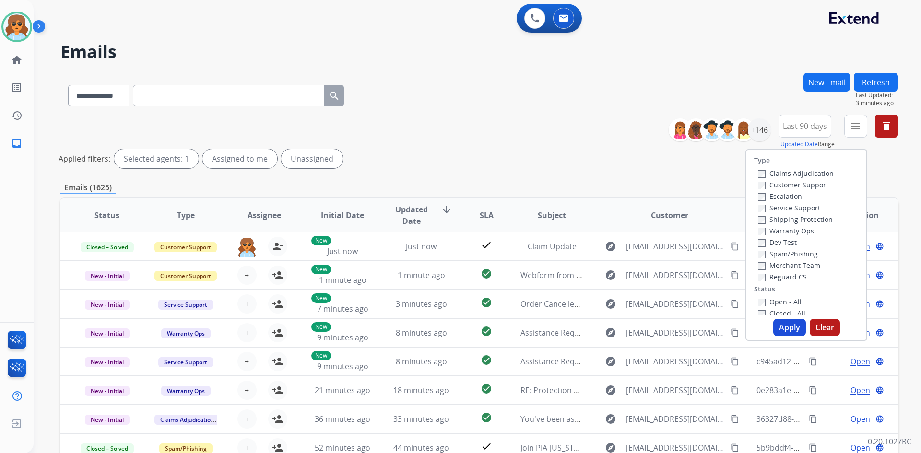
scroll to position [96, 0]
click at [789, 327] on button "Apply" at bounding box center [790, 327] width 33 height 17
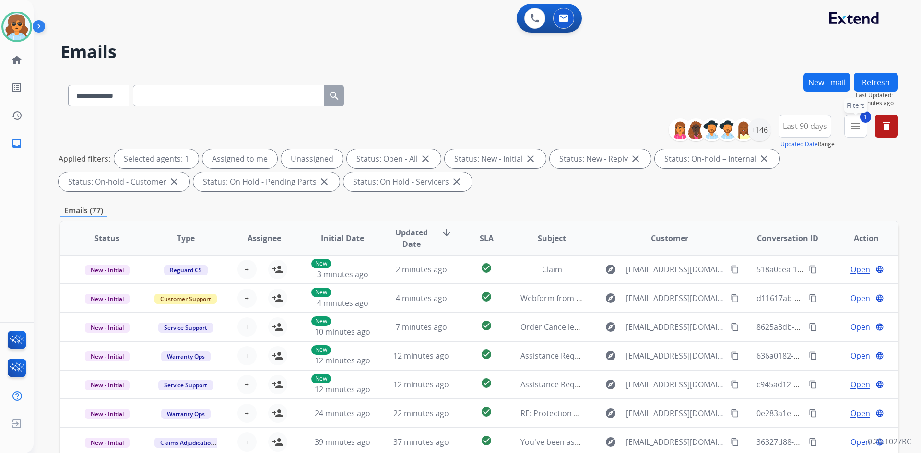
click at [863, 127] on button "1 menu Filters" at bounding box center [856, 126] width 23 height 23
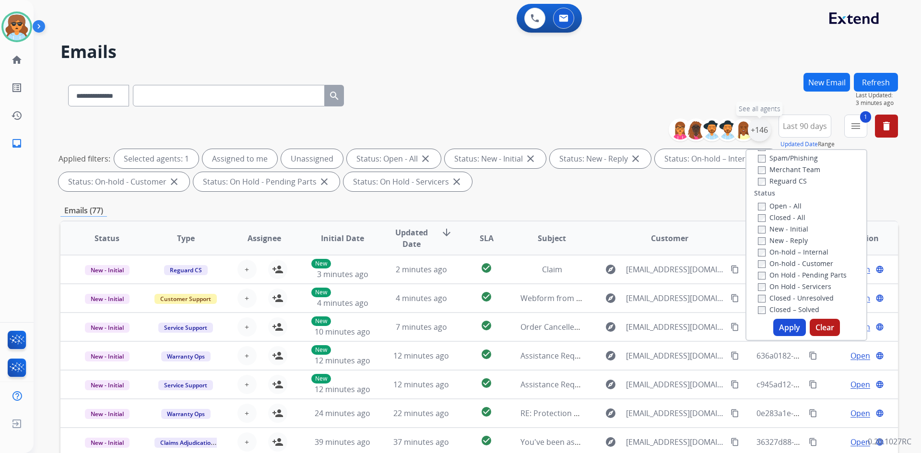
click at [756, 128] on div "+146" at bounding box center [759, 130] width 23 height 23
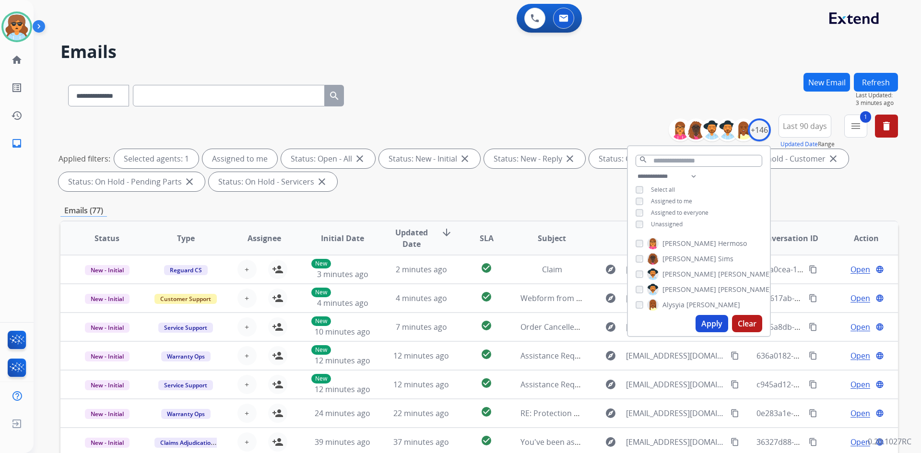
click at [702, 327] on button "Apply" at bounding box center [712, 323] width 33 height 17
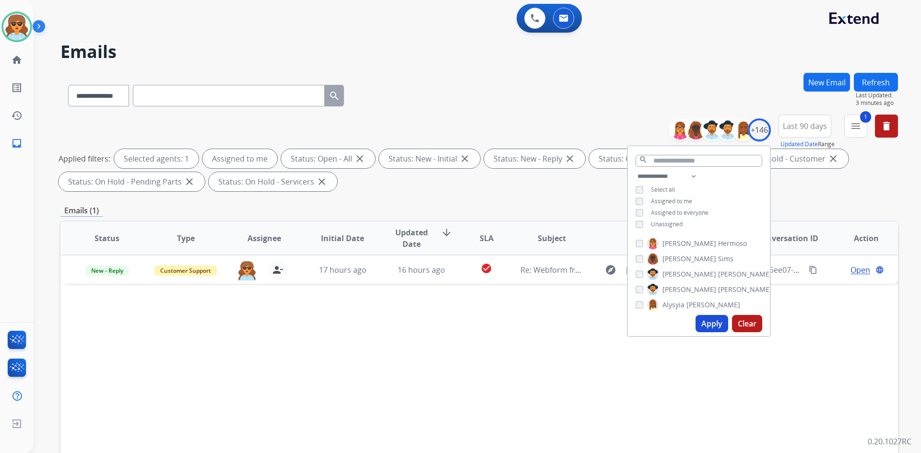
drag, startPoint x: 512, startPoint y: 351, endPoint x: 512, endPoint y: 346, distance: 5.3
click at [512, 350] on div "Status Type Assignee Initial Date Updated Date arrow_downward SLA Subject Custo…" at bounding box center [479, 382] width 838 height 322
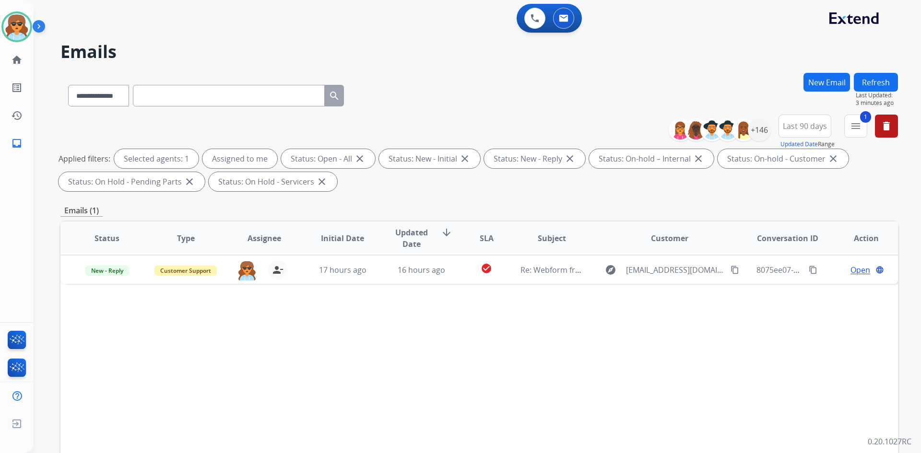
click at [512, 346] on div "Status Type Assignee Initial Date Updated Date arrow_downward SLA Subject Custo…" at bounding box center [479, 382] width 838 height 322
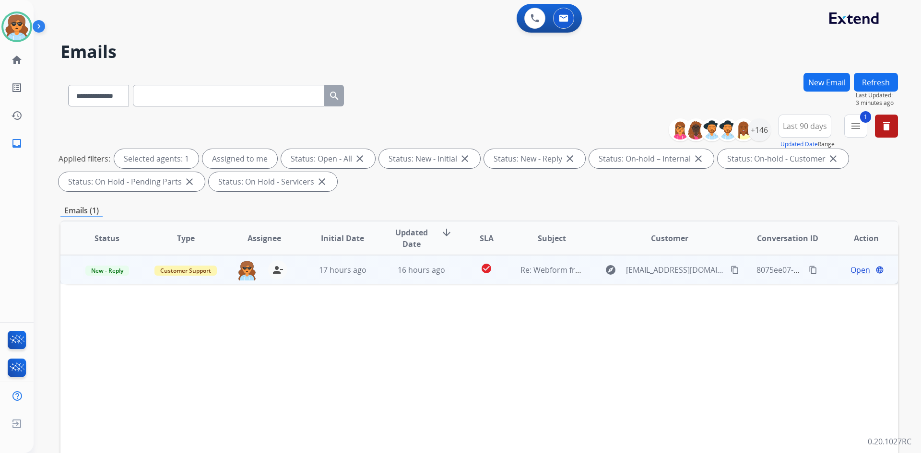
click at [851, 269] on span "Open" at bounding box center [861, 270] width 20 height 12
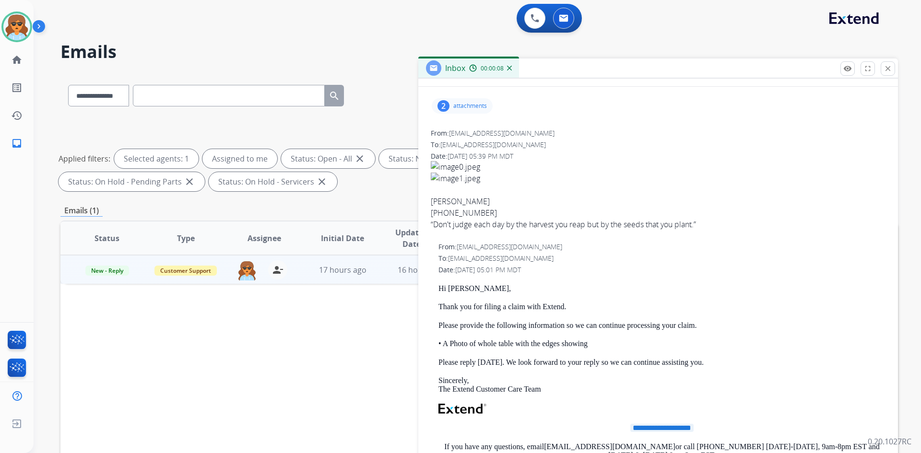
click at [448, 104] on div "2" at bounding box center [444, 106] width 12 height 12
click at [547, 129] on mat-icon "download" at bounding box center [549, 128] width 9 height 9
click at [549, 163] on mat-icon "download" at bounding box center [549, 164] width 9 height 9
click at [630, 172] on span "[PERSON_NAME] [PHONE_NUMBER] Description “Don't judge each day by the harvest y…" at bounding box center [658, 195] width 455 height 69
click at [511, 92] on div "**********" at bounding box center [658, 377] width 480 height 580
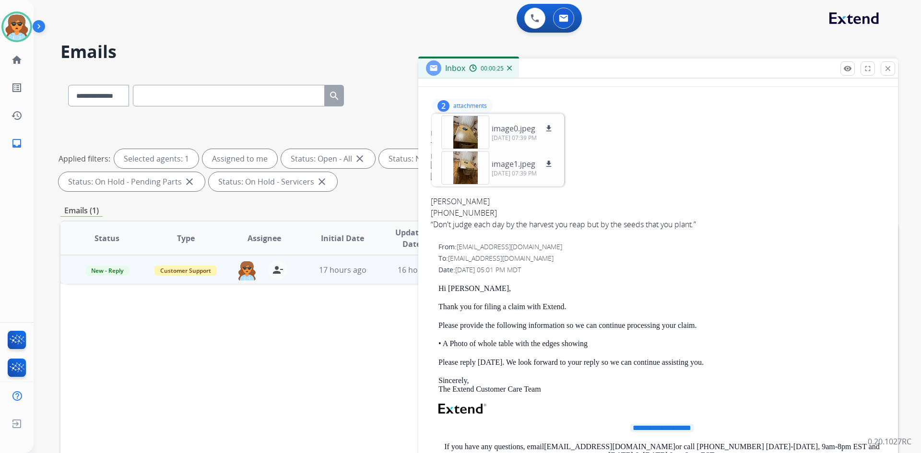
click at [516, 236] on div "From: [EMAIL_ADDRESS][DOMAIN_NAME] To: [EMAIL_ADDRESS][DOMAIN_NAME] Date: [DATE…" at bounding box center [658, 183] width 457 height 111
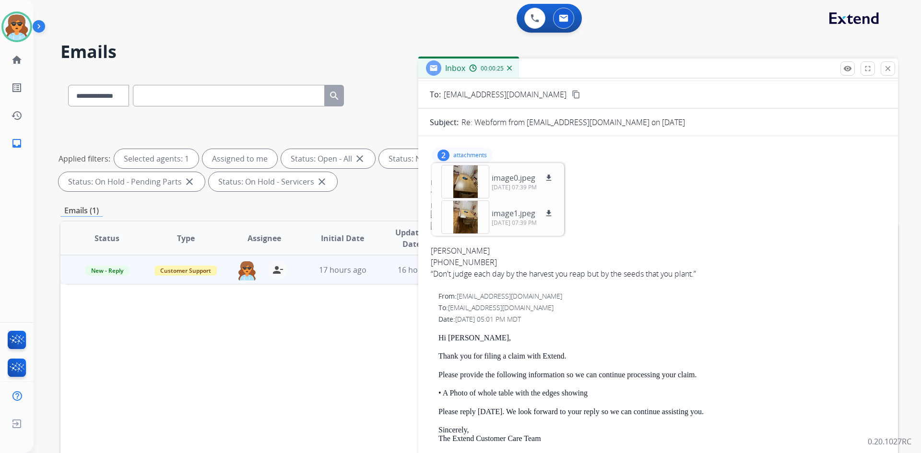
scroll to position [0, 0]
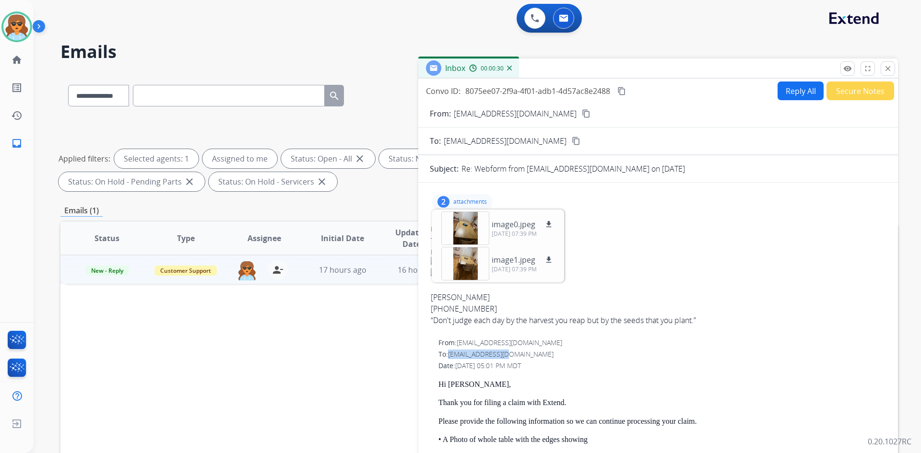
drag, startPoint x: 517, startPoint y: 356, endPoint x: 451, endPoint y: 355, distance: 66.2
click at [451, 355] on div "To: [EMAIL_ADDRESS][DOMAIN_NAME]" at bounding box center [662, 355] width 447 height 10
copy span "[EMAIL_ADDRESS][DOMAIN_NAME]"
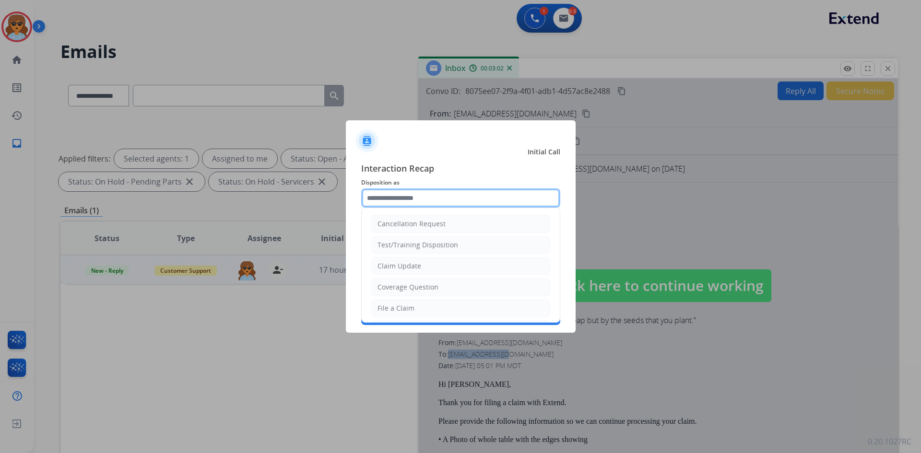
click at [431, 202] on input "text" at bounding box center [460, 198] width 199 height 19
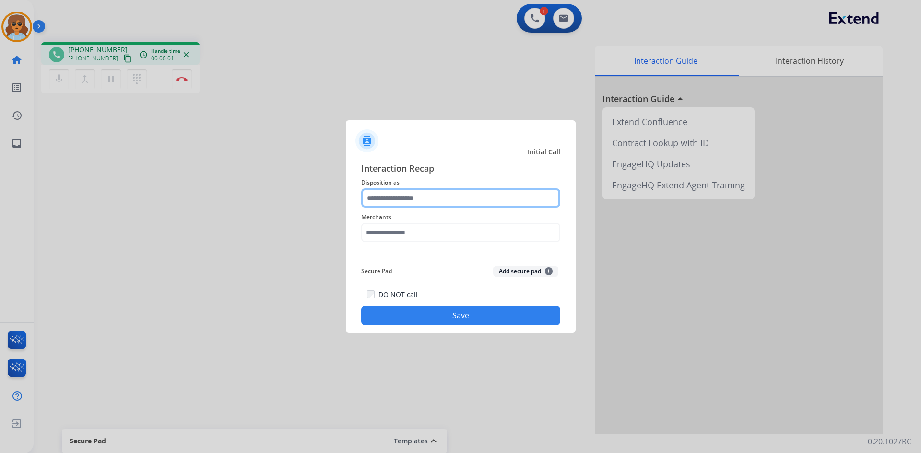
click at [382, 198] on input "text" at bounding box center [460, 198] width 199 height 19
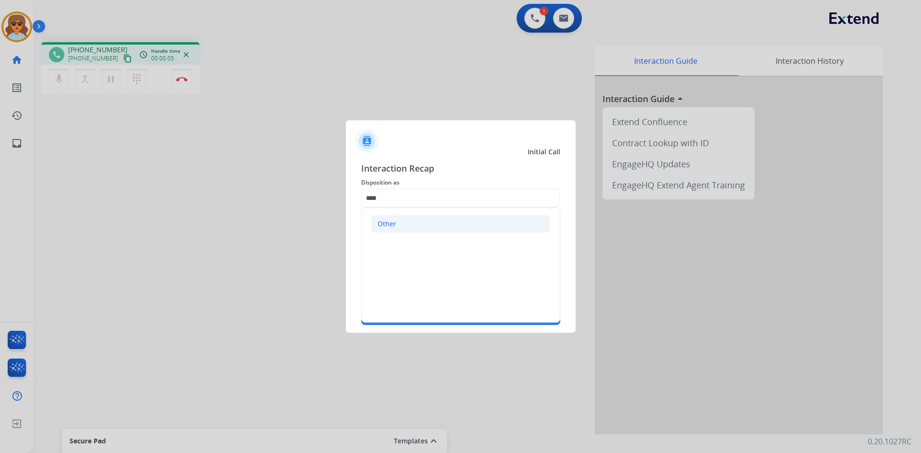
click at [393, 224] on div "Other" at bounding box center [387, 224] width 19 height 10
type input "*****"
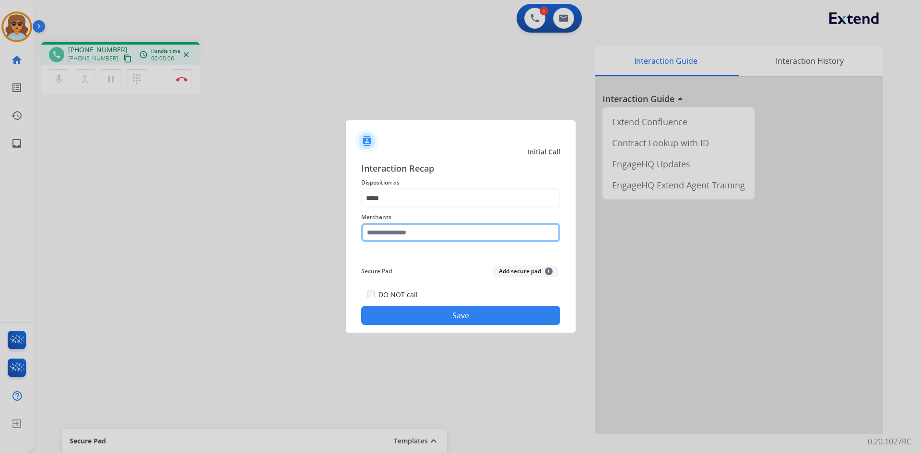
click at [378, 237] on input "text" at bounding box center [460, 232] width 199 height 19
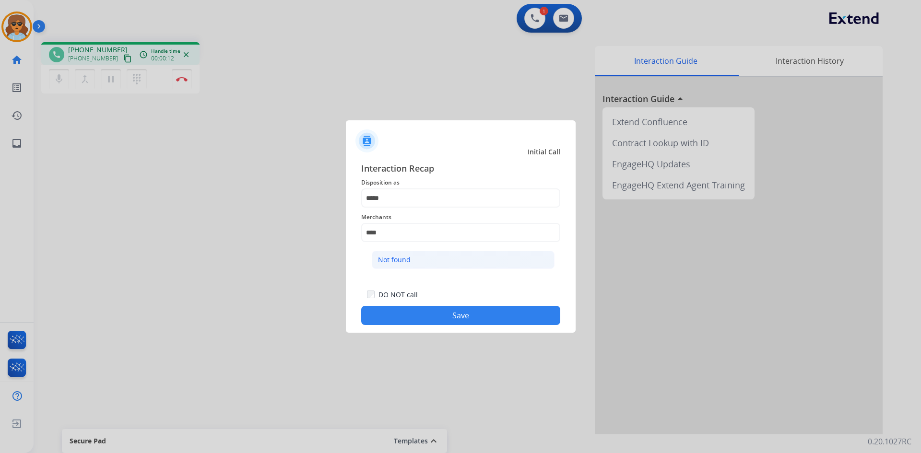
drag, startPoint x: 418, startPoint y: 261, endPoint x: 411, endPoint y: 260, distance: 7.7
click at [417, 260] on li "Not found" at bounding box center [463, 260] width 183 height 18
type input "*********"
click at [465, 320] on button "Save" at bounding box center [460, 315] width 199 height 19
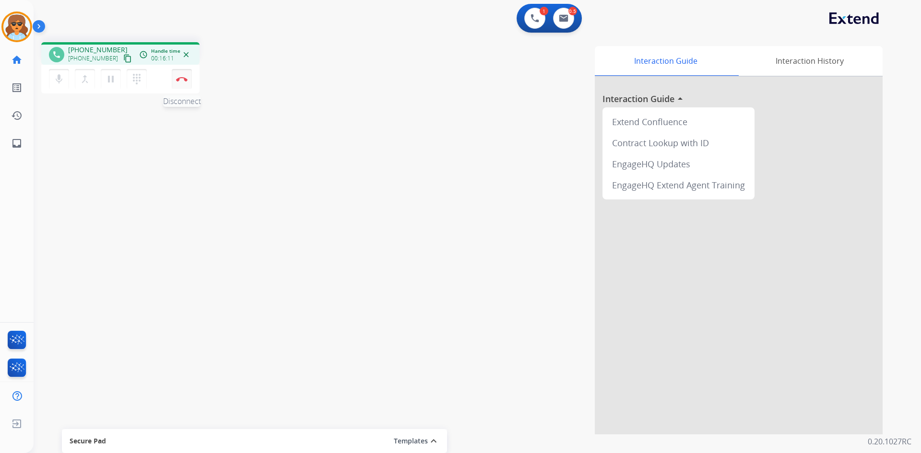
click at [180, 78] on img at bounding box center [182, 79] width 12 height 5
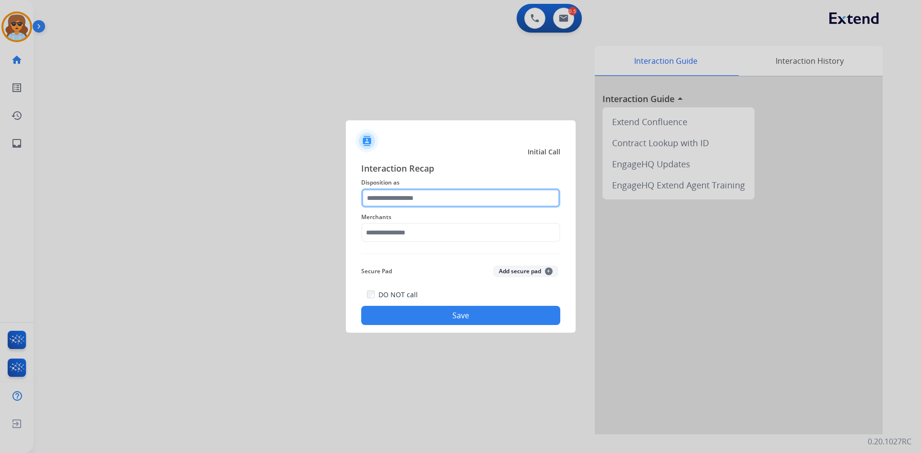
click at [441, 191] on input "text" at bounding box center [460, 198] width 199 height 19
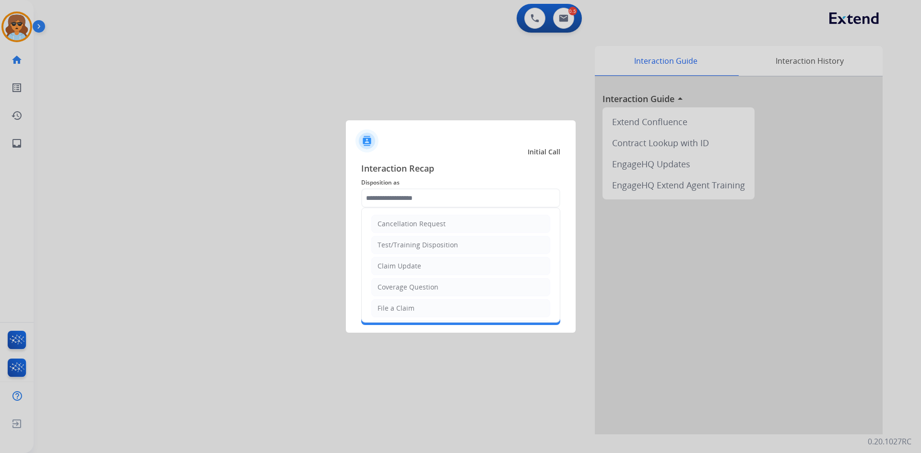
click at [418, 286] on div "Coverage Question" at bounding box center [408, 288] width 61 height 10
type input "**********"
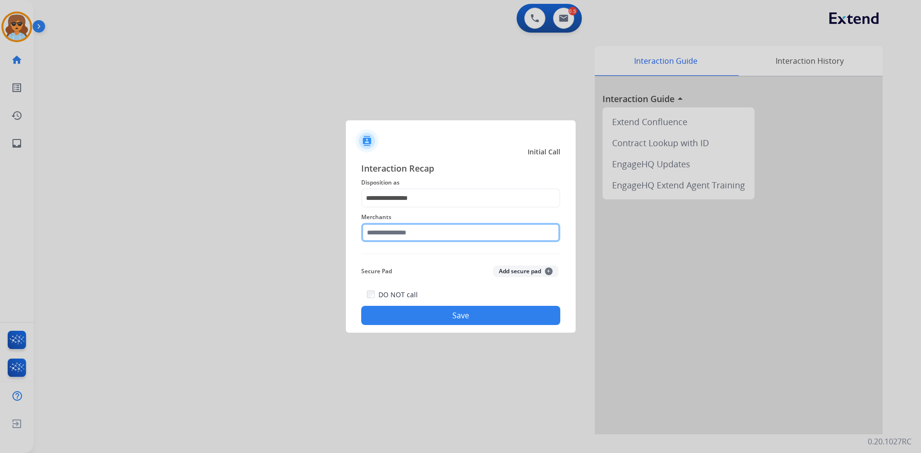
click at [393, 238] on input "text" at bounding box center [460, 232] width 199 height 19
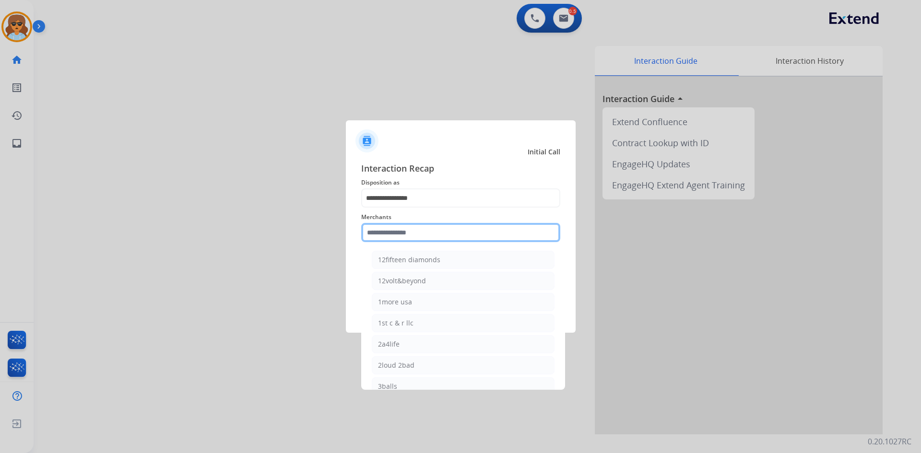
click at [398, 232] on input "text" at bounding box center [460, 232] width 199 height 19
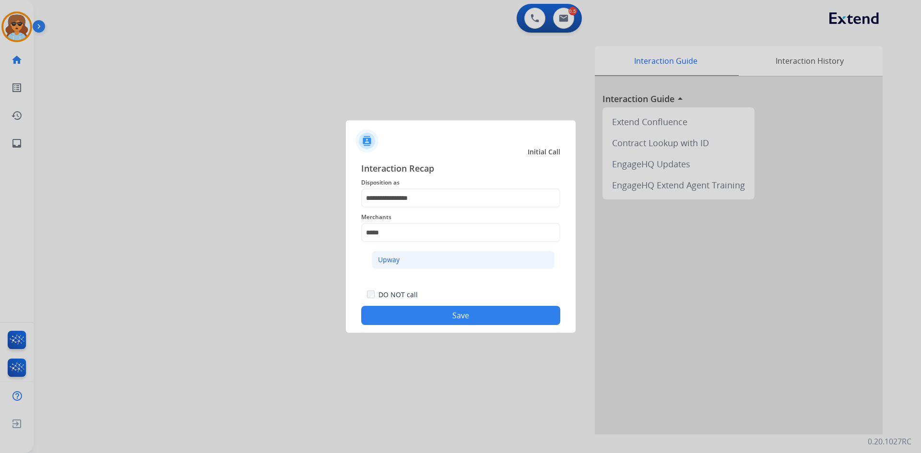
click at [406, 267] on li "Upway" at bounding box center [463, 260] width 183 height 18
type input "*****"
click at [434, 317] on button "Save" at bounding box center [460, 315] width 199 height 19
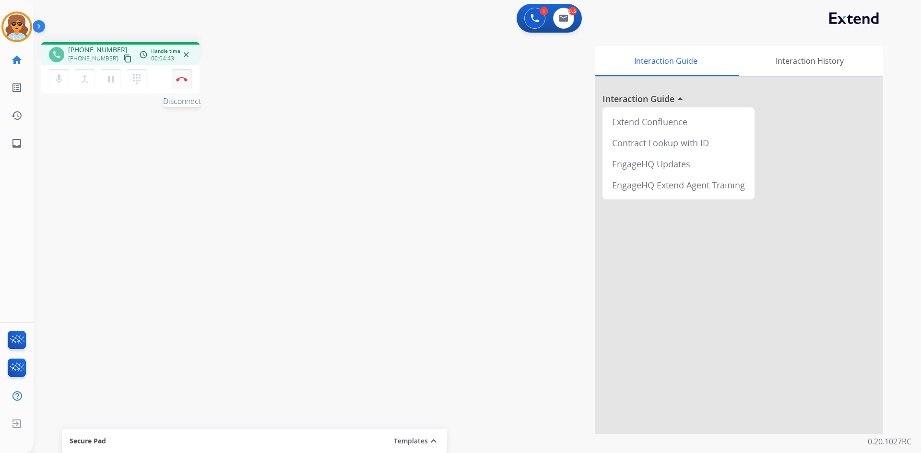
click at [181, 75] on button "Disconnect" at bounding box center [182, 79] width 20 height 20
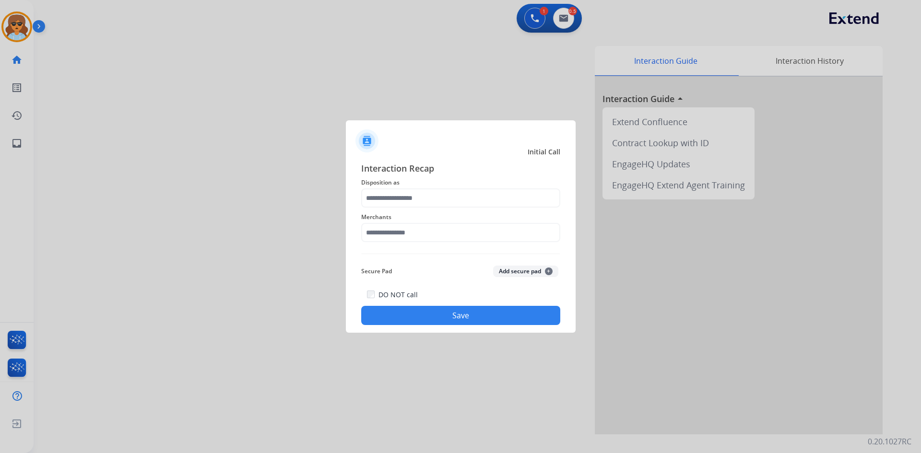
click at [454, 186] on span "Disposition as" at bounding box center [460, 183] width 199 height 12
click at [448, 200] on input "text" at bounding box center [460, 198] width 199 height 19
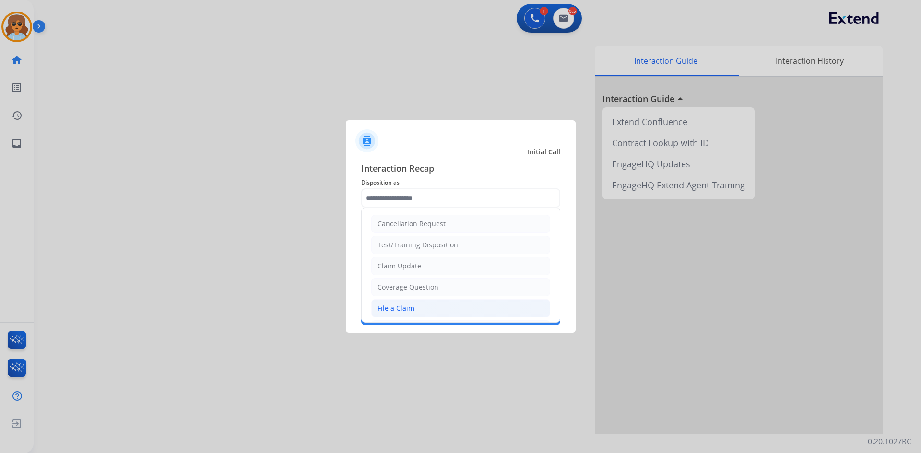
click at [391, 308] on div "File a Claim" at bounding box center [396, 309] width 37 height 10
type input "**********"
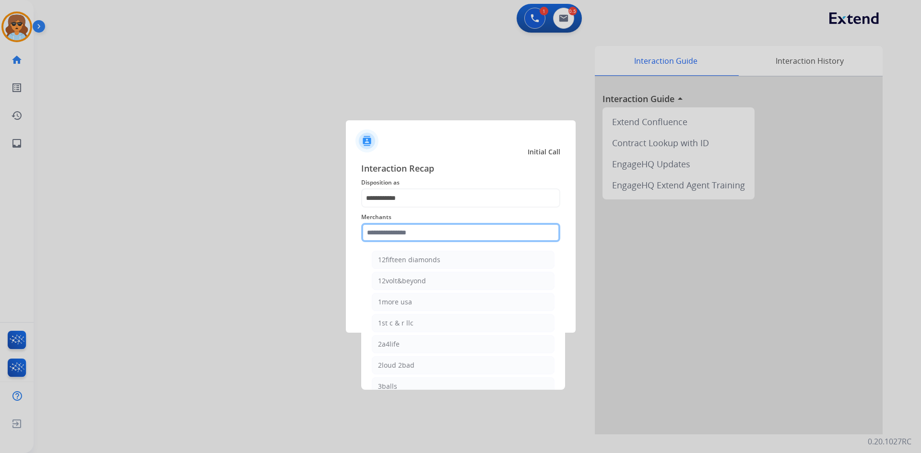
click at [398, 236] on input "text" at bounding box center [460, 232] width 199 height 19
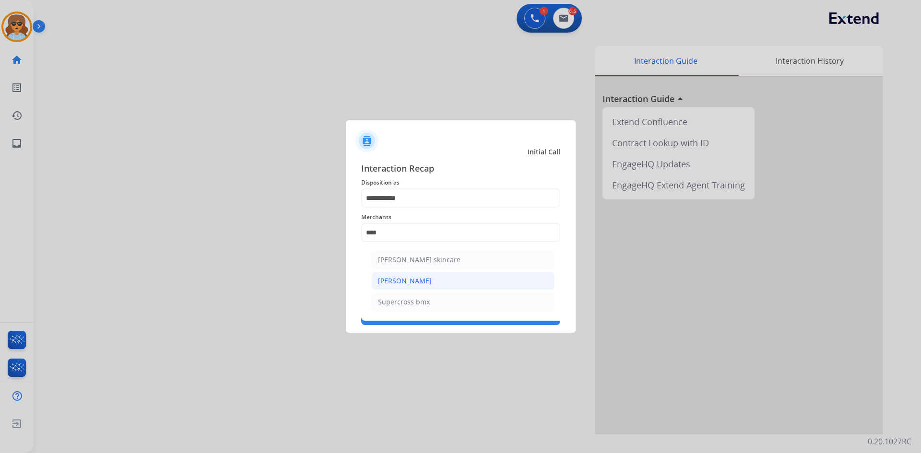
click at [456, 278] on li "[PERSON_NAME]" at bounding box center [463, 281] width 183 height 18
type input "**********"
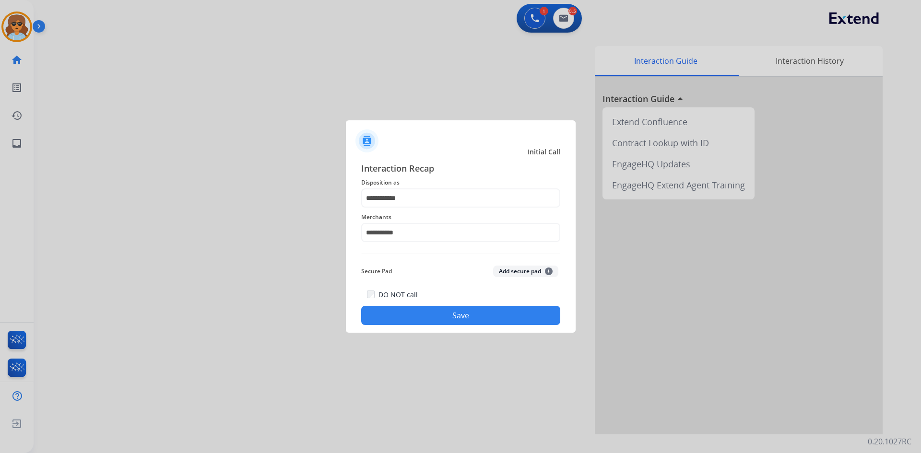
click at [470, 315] on button "Save" at bounding box center [460, 315] width 199 height 19
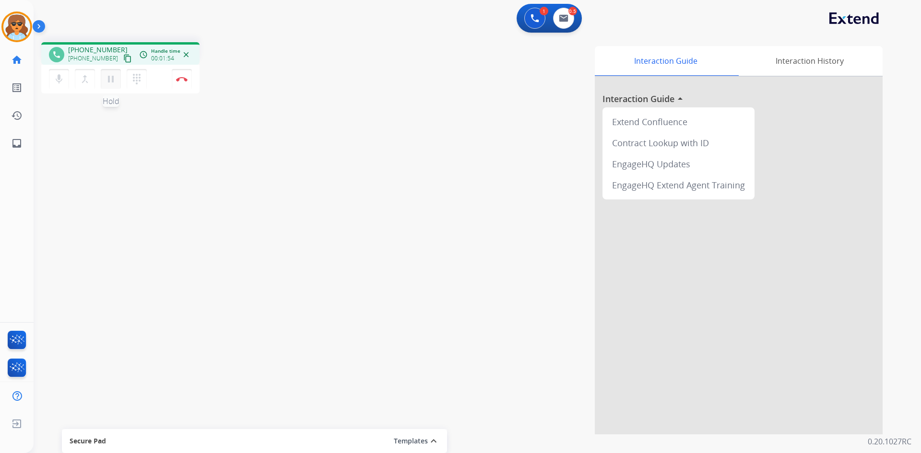
click at [116, 81] on mat-icon "pause" at bounding box center [111, 79] width 12 height 12
click at [117, 78] on button "play_arrow Hold" at bounding box center [111, 79] width 20 height 20
click at [110, 76] on mat-icon "pause" at bounding box center [111, 79] width 12 height 12
click at [112, 75] on mat-icon "play_arrow" at bounding box center [111, 79] width 12 height 12
click at [180, 81] on button "Disconnect" at bounding box center [182, 79] width 20 height 20
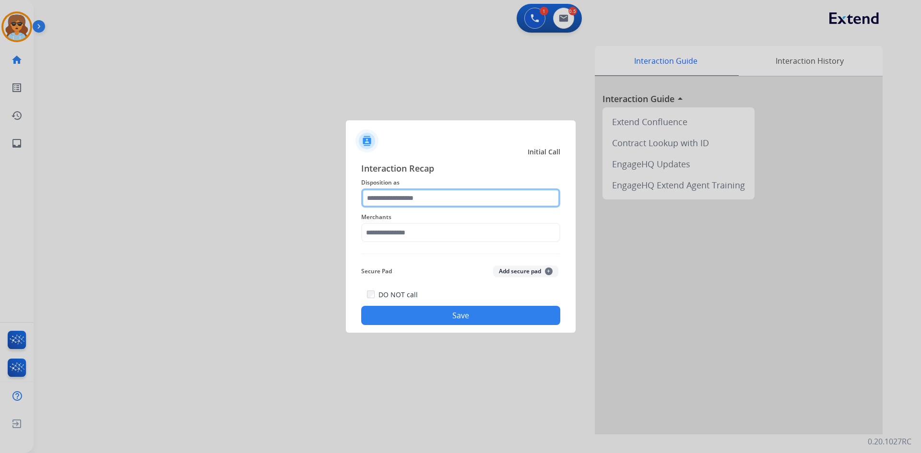
click at [505, 195] on input "text" at bounding box center [460, 198] width 199 height 19
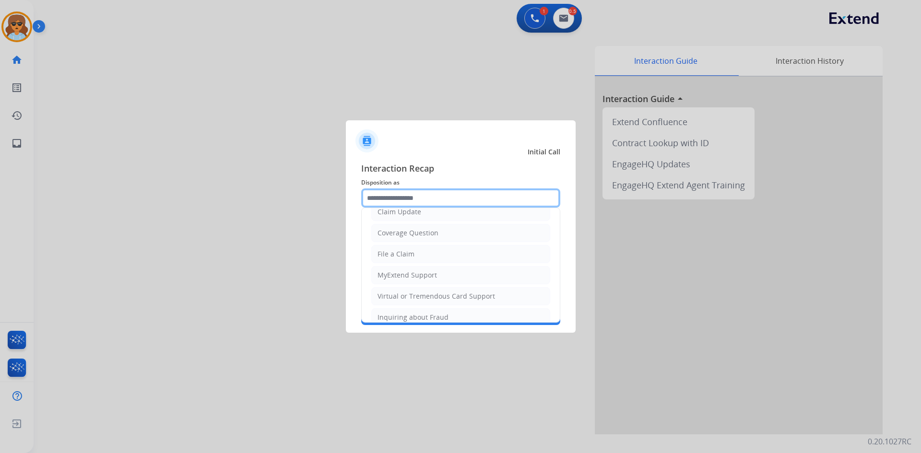
scroll to position [54, 0]
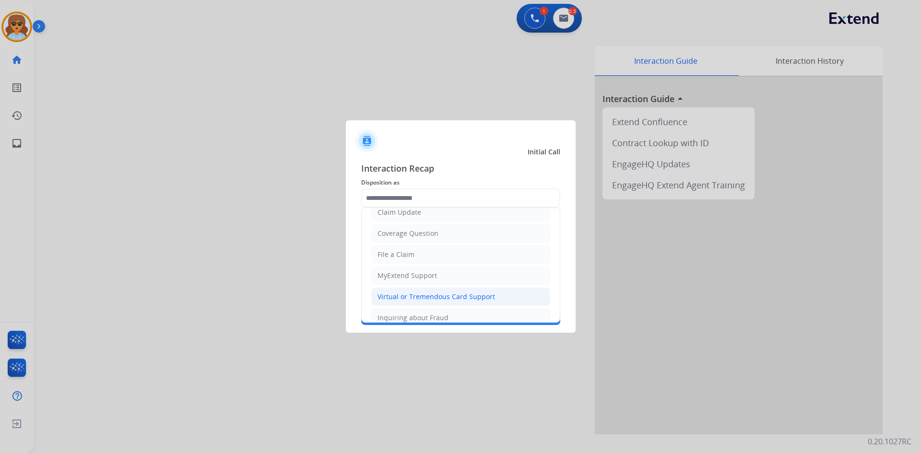
click at [427, 295] on div "Virtual or Tremendous Card Support" at bounding box center [437, 297] width 118 height 10
type input "**********"
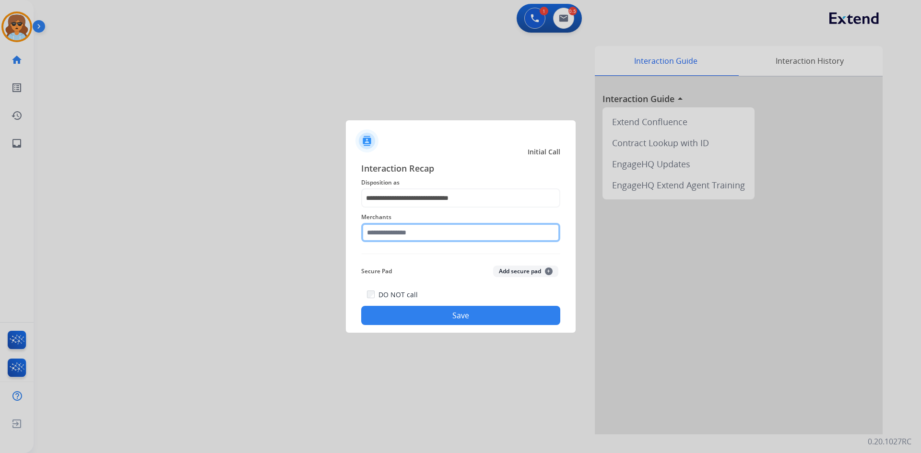
click at [400, 233] on input "text" at bounding box center [460, 232] width 199 height 19
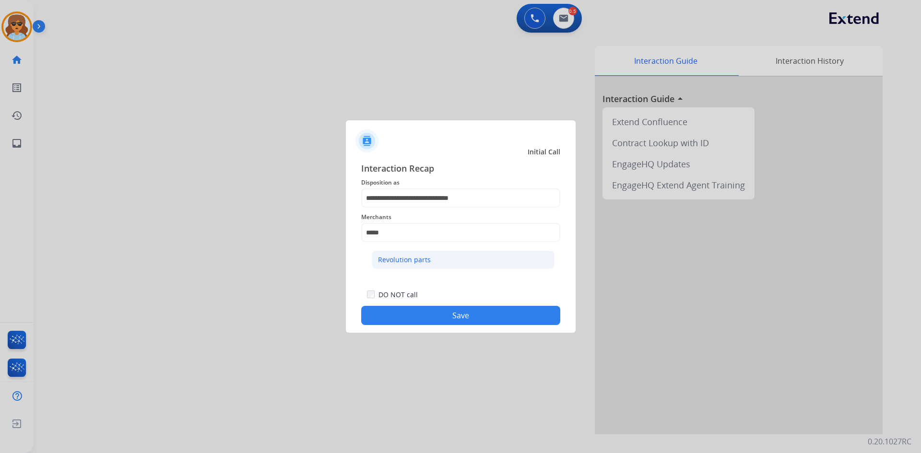
click at [472, 264] on li "Revolution parts" at bounding box center [463, 260] width 183 height 18
type input "**********"
click at [487, 318] on button "Save" at bounding box center [460, 315] width 199 height 19
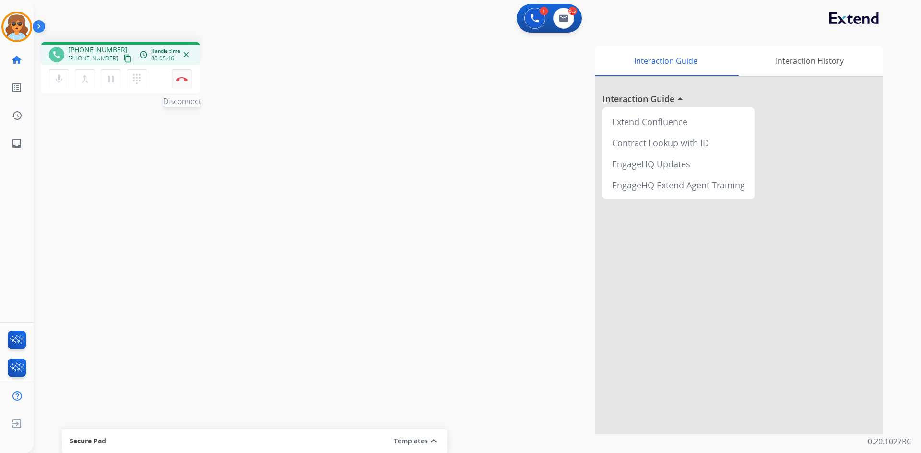
click at [189, 78] on button "Disconnect" at bounding box center [182, 79] width 20 height 20
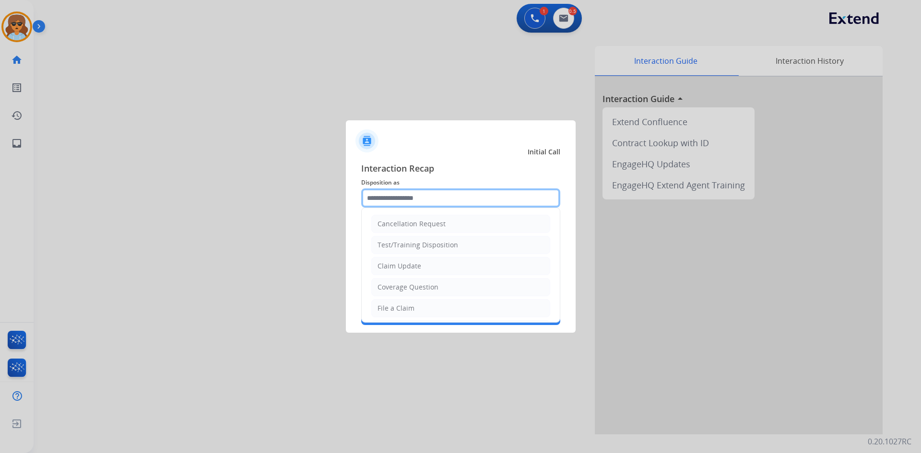
click at [480, 207] on input "text" at bounding box center [460, 198] width 199 height 19
click at [400, 194] on input "text" at bounding box center [460, 198] width 199 height 19
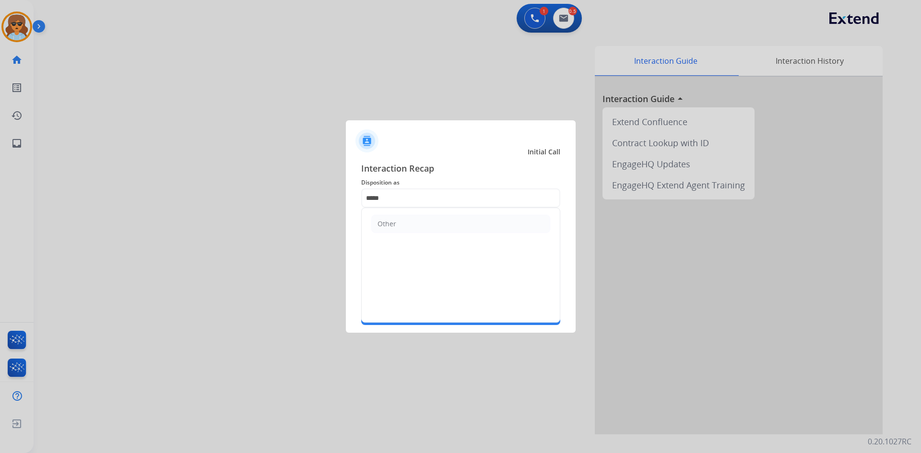
click at [452, 221] on li "Other" at bounding box center [460, 224] width 179 height 18
type input "*****"
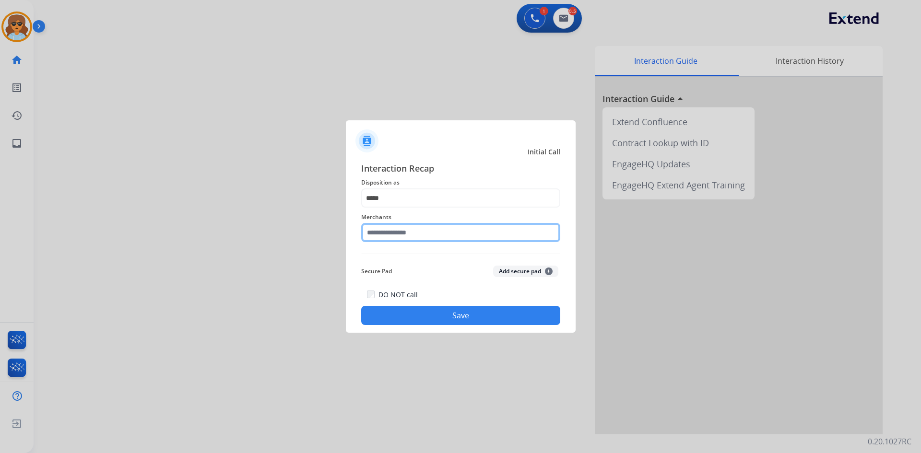
click at [402, 235] on input "text" at bounding box center [460, 232] width 199 height 19
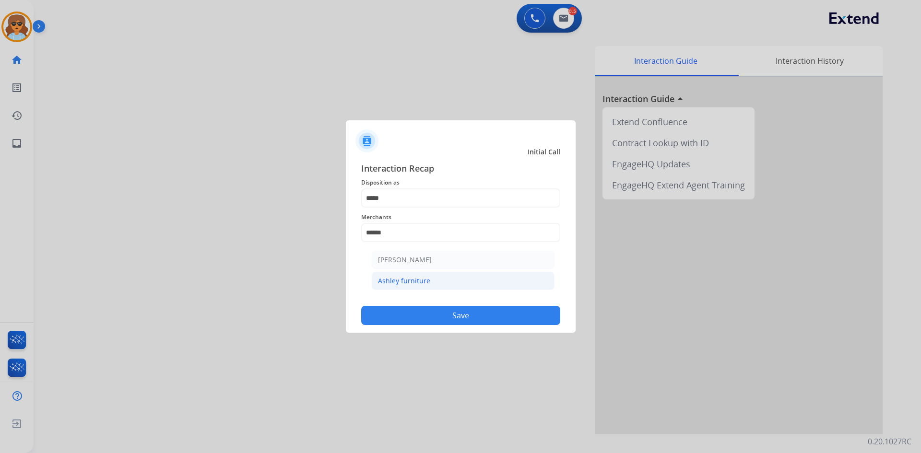
click at [454, 283] on li "Ashley furniture" at bounding box center [463, 281] width 183 height 18
type input "**********"
click at [481, 313] on button "Save" at bounding box center [460, 315] width 199 height 19
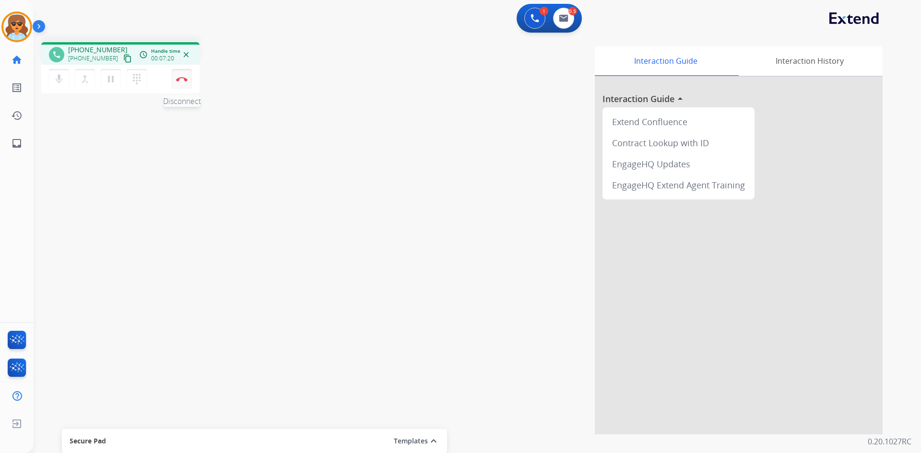
click at [187, 78] on img at bounding box center [182, 79] width 12 height 5
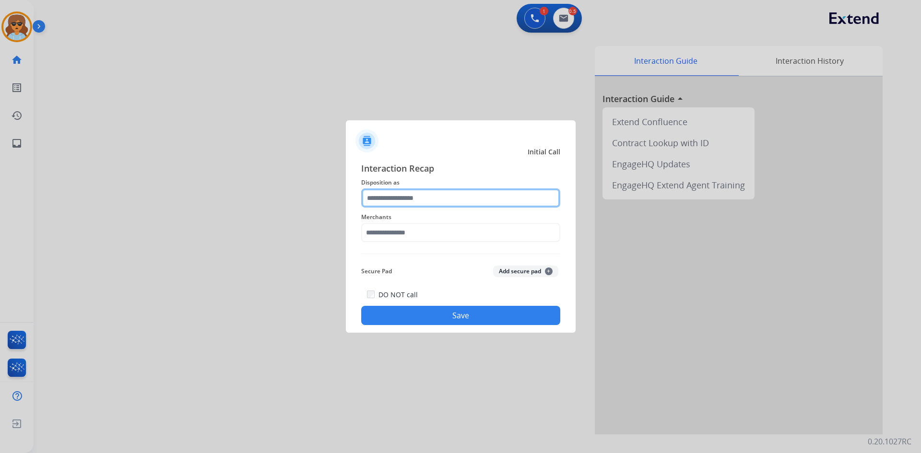
drag, startPoint x: 441, startPoint y: 200, endPoint x: 436, endPoint y: 206, distance: 8.5
click at [443, 202] on input "text" at bounding box center [460, 198] width 199 height 19
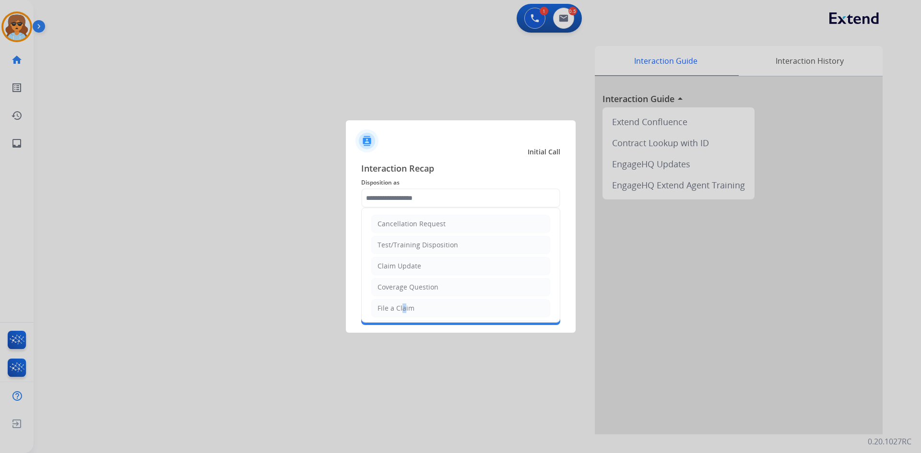
click at [402, 309] on div "File a Claim" at bounding box center [396, 309] width 37 height 10
type input "**********"
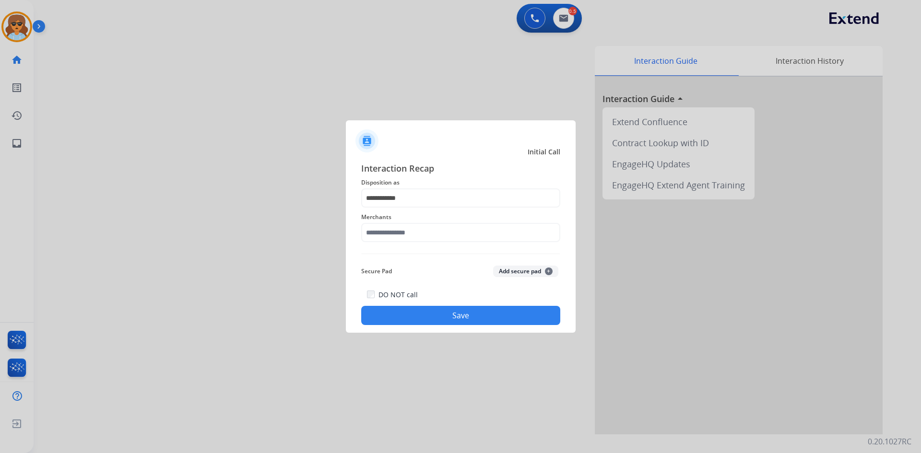
click at [399, 223] on div "Merchants" at bounding box center [460, 227] width 199 height 38
click at [394, 237] on input "text" at bounding box center [460, 232] width 199 height 19
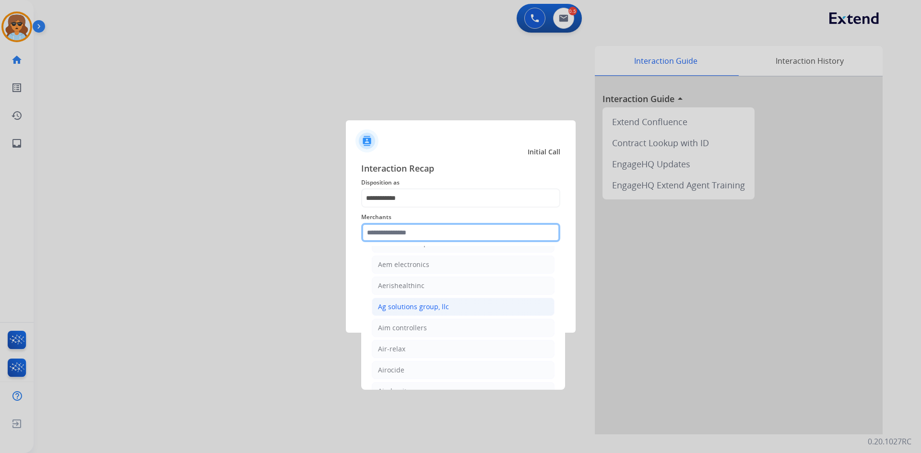
scroll to position [432, 0]
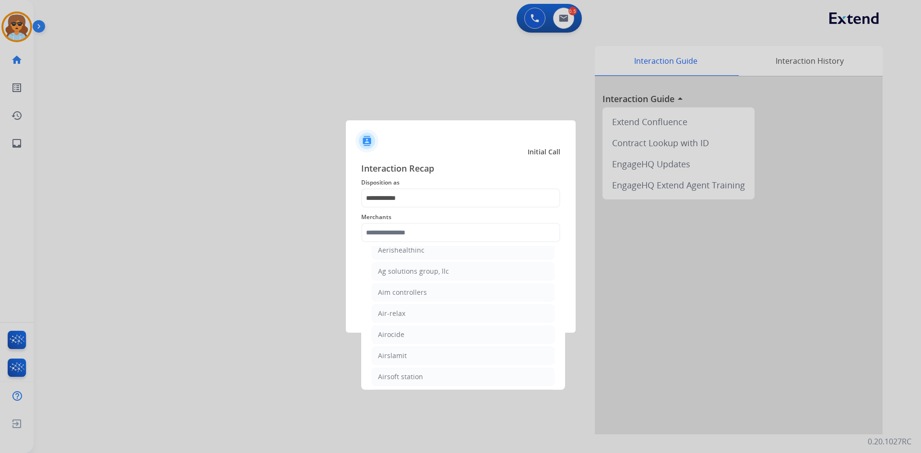
click at [417, 221] on span "Merchants" at bounding box center [460, 218] width 199 height 12
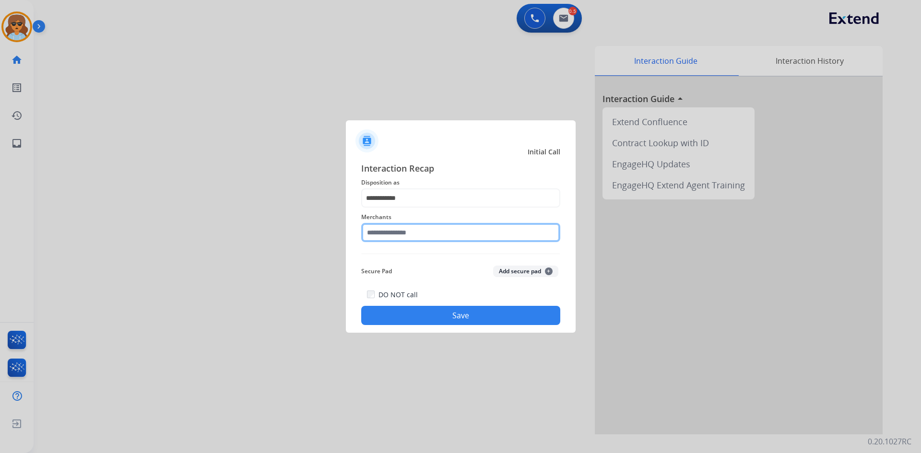
click at [393, 233] on input "text" at bounding box center [460, 232] width 199 height 19
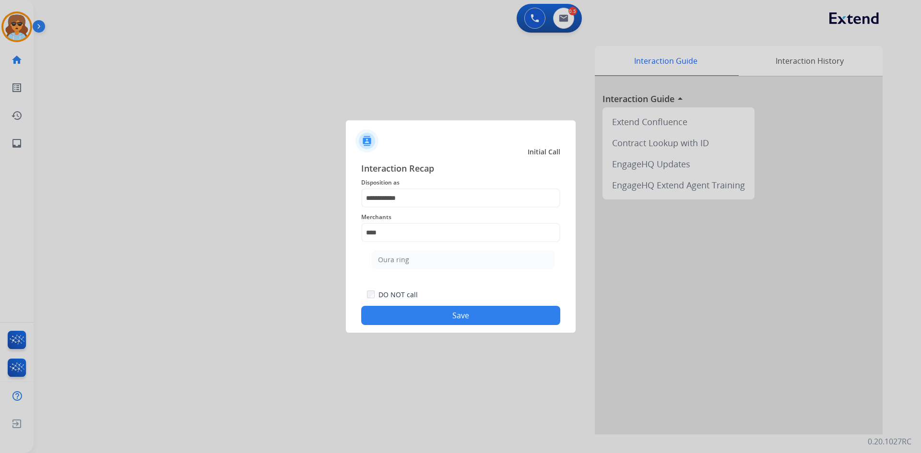
click at [382, 265] on li "Oura ring" at bounding box center [463, 260] width 183 height 18
type input "*********"
click at [459, 314] on button "Save" at bounding box center [460, 315] width 199 height 19
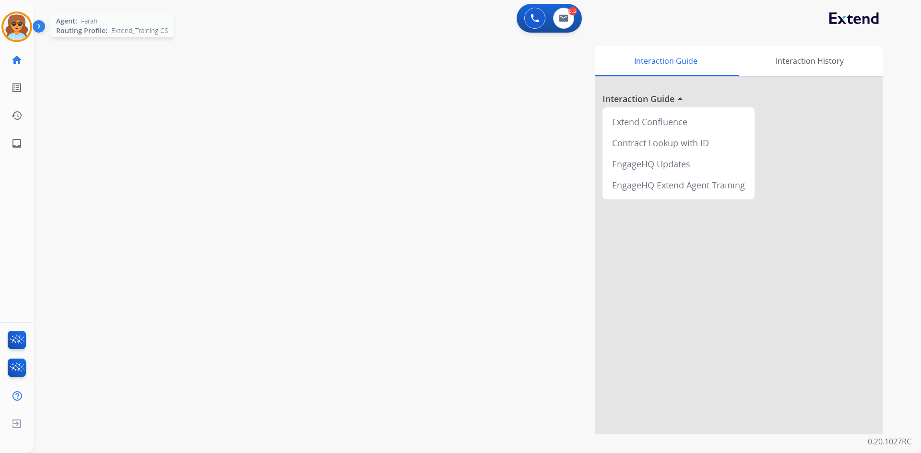
click at [15, 25] on img at bounding box center [16, 26] width 27 height 27
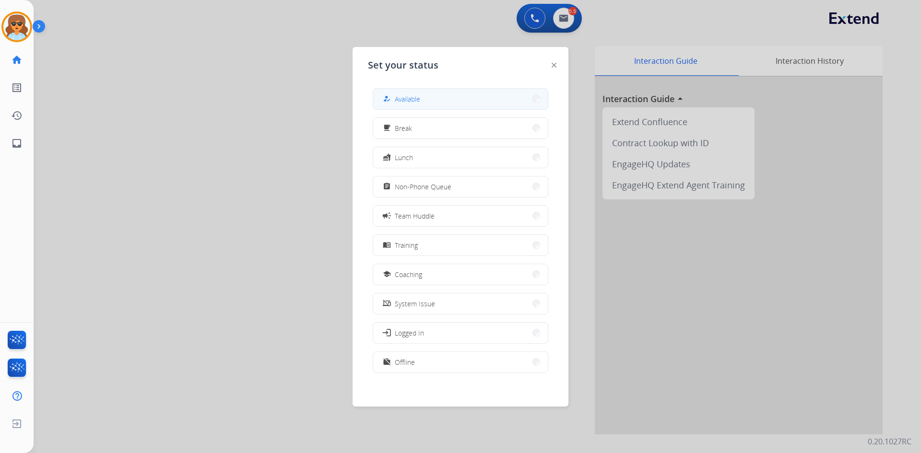
click at [507, 99] on button "how_to_reg Available" at bounding box center [460, 99] width 175 height 21
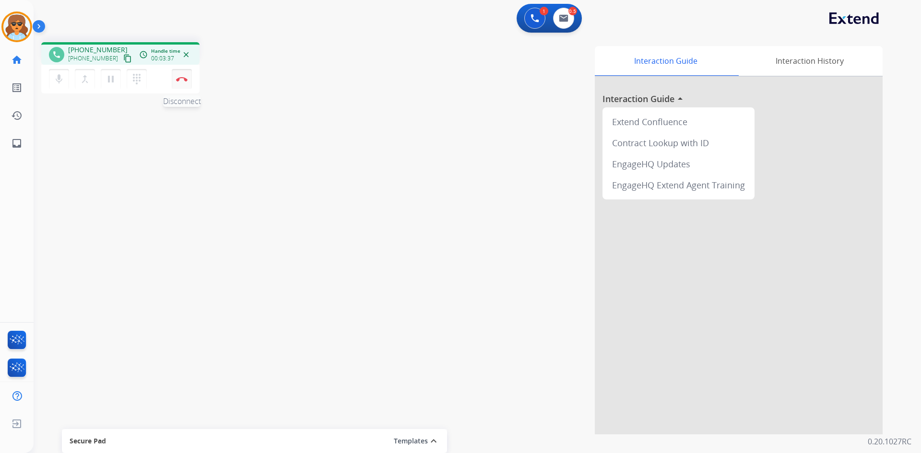
click at [181, 76] on button "Disconnect" at bounding box center [182, 79] width 20 height 20
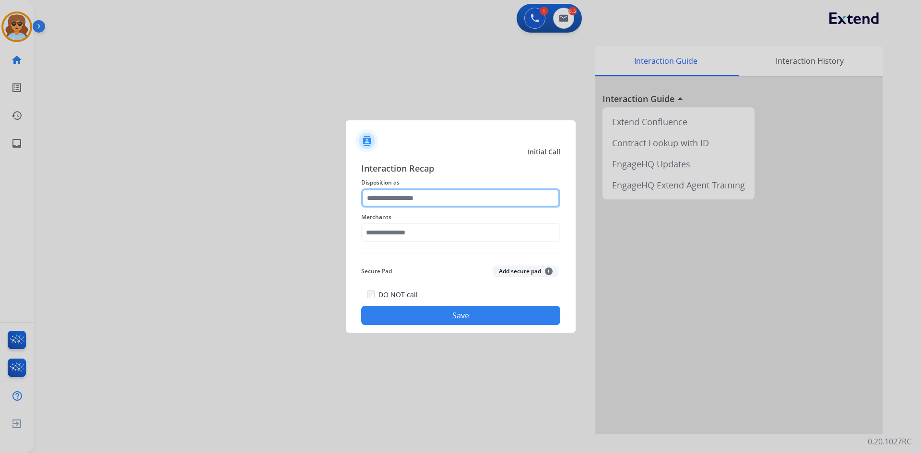
click at [429, 192] on input "text" at bounding box center [460, 198] width 199 height 19
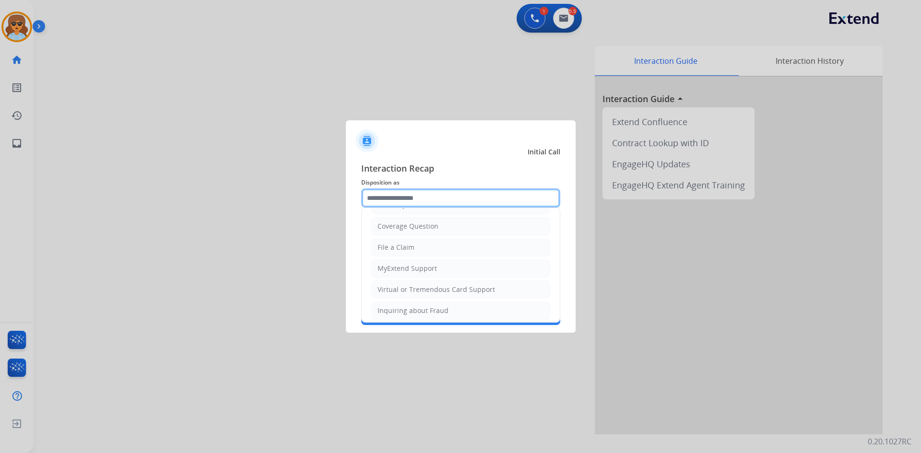
scroll to position [150, 0]
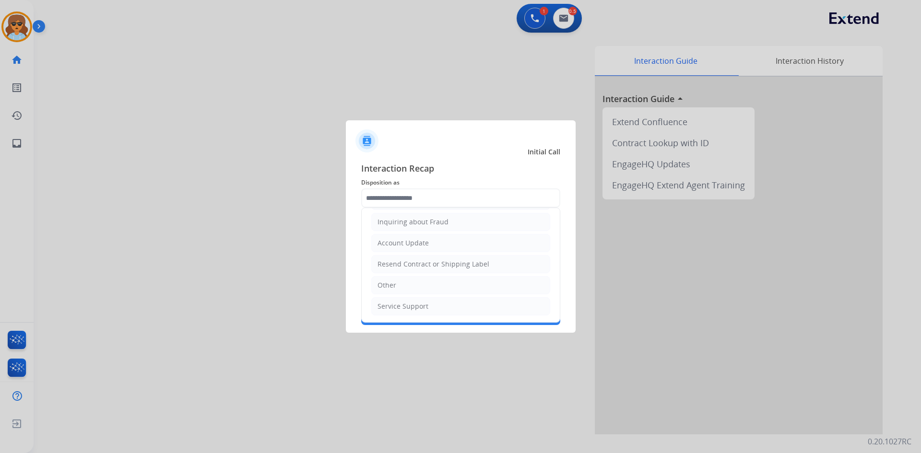
drag, startPoint x: 398, startPoint y: 307, endPoint x: 389, endPoint y: 283, distance: 25.7
click at [397, 304] on div "Service Support" at bounding box center [403, 307] width 51 height 10
type input "**********"
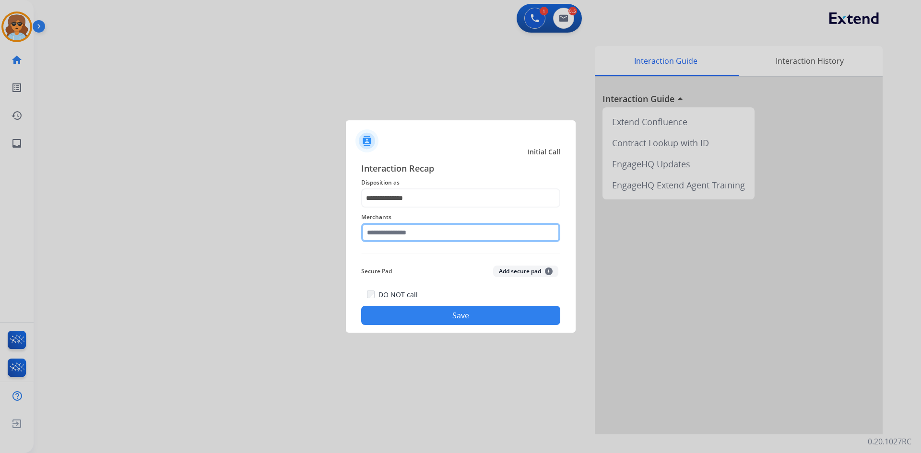
click at [413, 234] on input "text" at bounding box center [460, 232] width 199 height 19
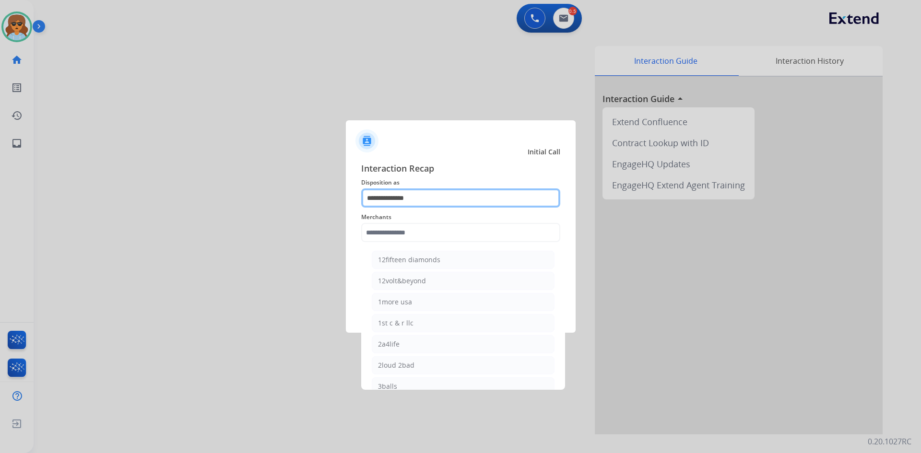
click at [426, 205] on input "**********" at bounding box center [460, 198] width 199 height 19
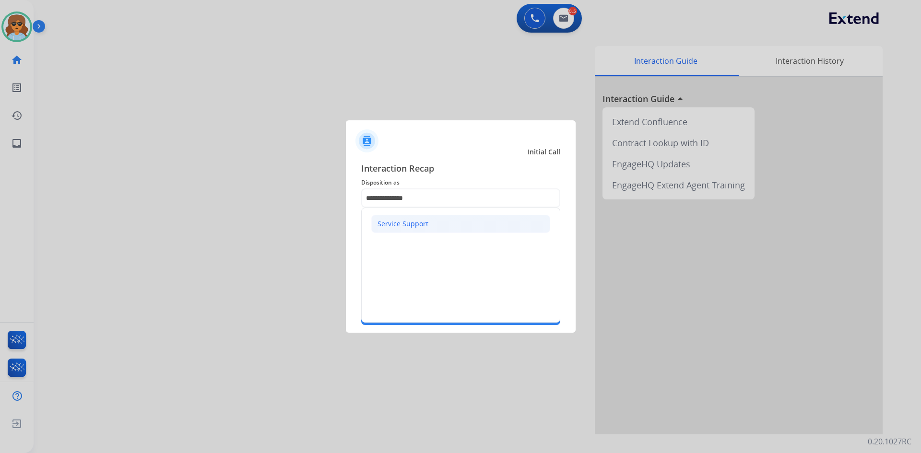
click at [411, 224] on div "Service Support" at bounding box center [403, 224] width 51 height 10
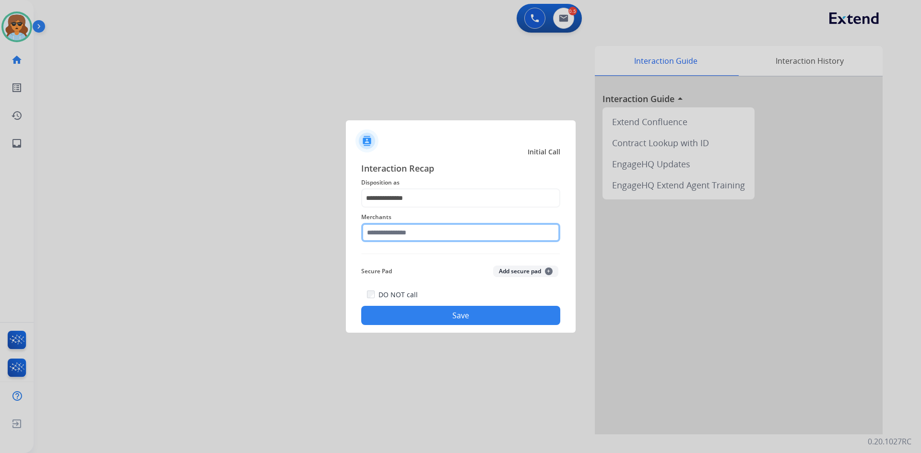
click at [425, 236] on input "text" at bounding box center [460, 232] width 199 height 19
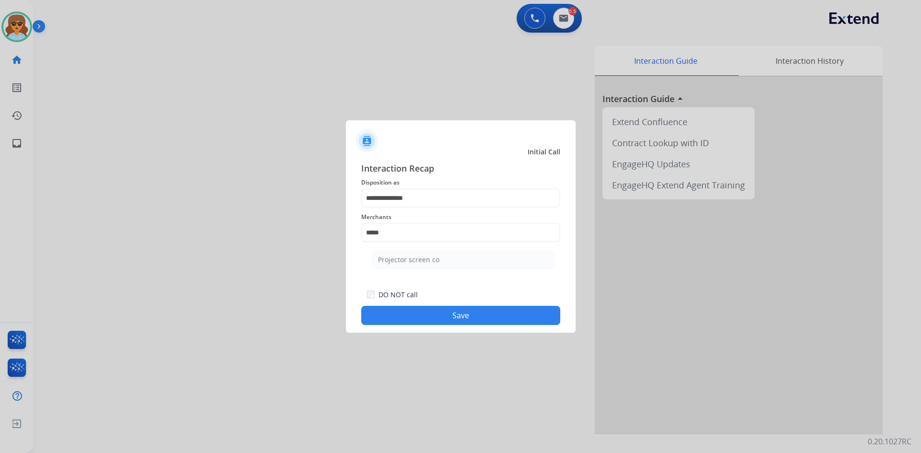
click at [395, 260] on div "Projector screen co" at bounding box center [408, 260] width 61 height 10
type input "**********"
click at [447, 233] on input "**********" at bounding box center [460, 232] width 199 height 19
click at [439, 262] on li "Projector screen co" at bounding box center [463, 260] width 183 height 18
click at [469, 314] on button "Save" at bounding box center [460, 315] width 199 height 19
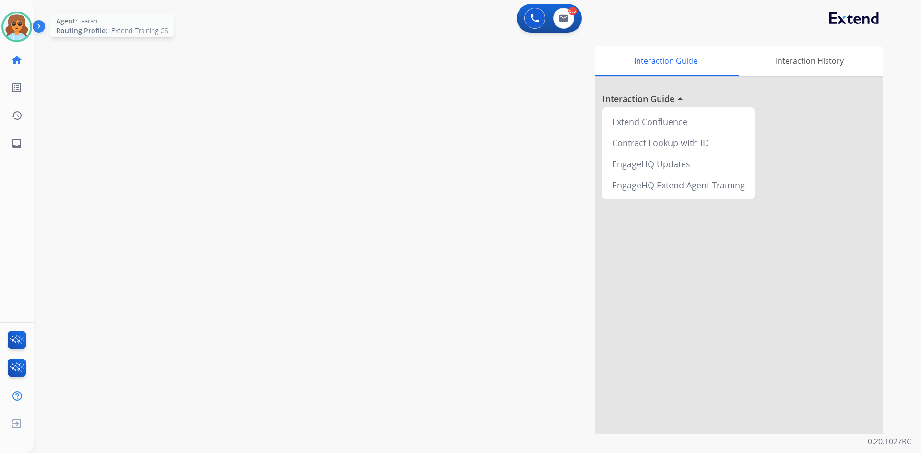
click at [15, 27] on img at bounding box center [16, 26] width 27 height 27
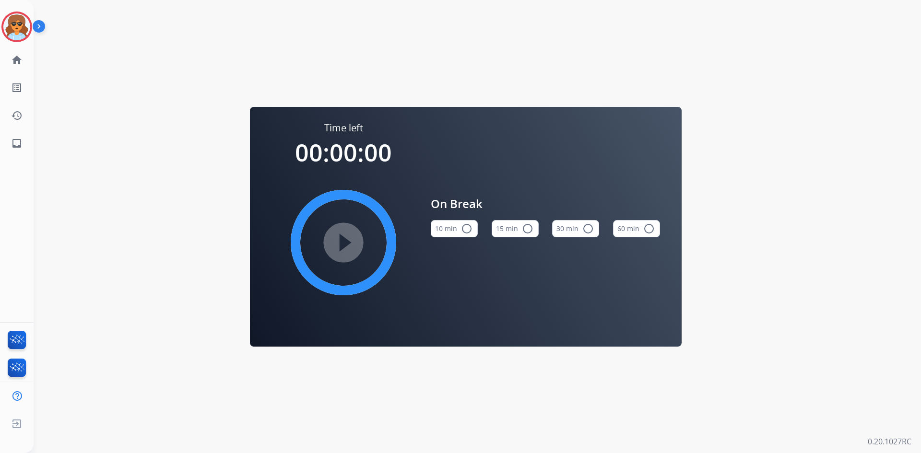
click at [159, 74] on div "Time left 00:00:00 play_circle_filled On Break 10 min radio_button_unchecked 15…" at bounding box center [466, 226] width 865 height 453
click at [24, 30] on img at bounding box center [16, 26] width 27 height 27
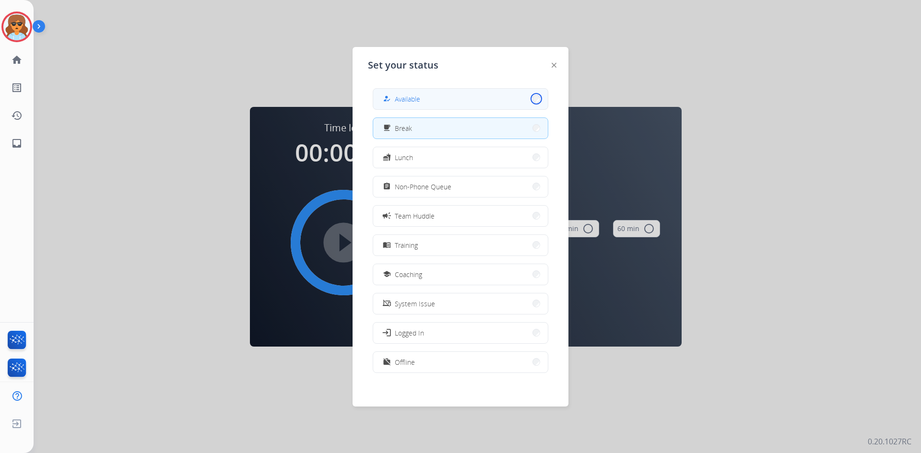
click at [530, 101] on button "how_to_reg Available" at bounding box center [460, 99] width 175 height 21
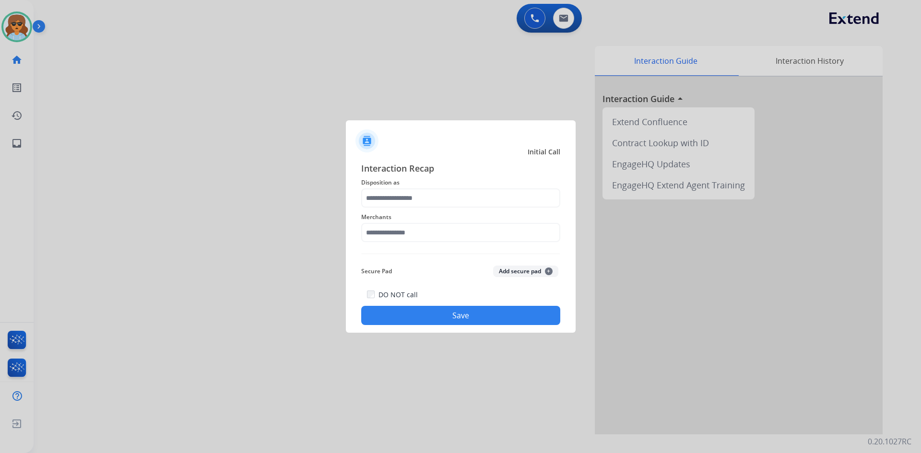
click at [25, 29] on div at bounding box center [460, 226] width 921 height 453
click at [427, 192] on input "text" at bounding box center [460, 198] width 199 height 19
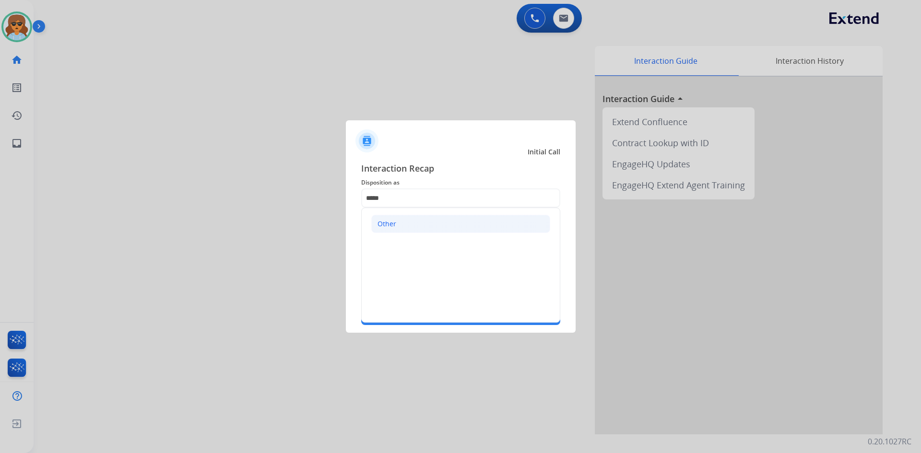
click at [400, 223] on li "Other" at bounding box center [460, 224] width 179 height 18
type input "*****"
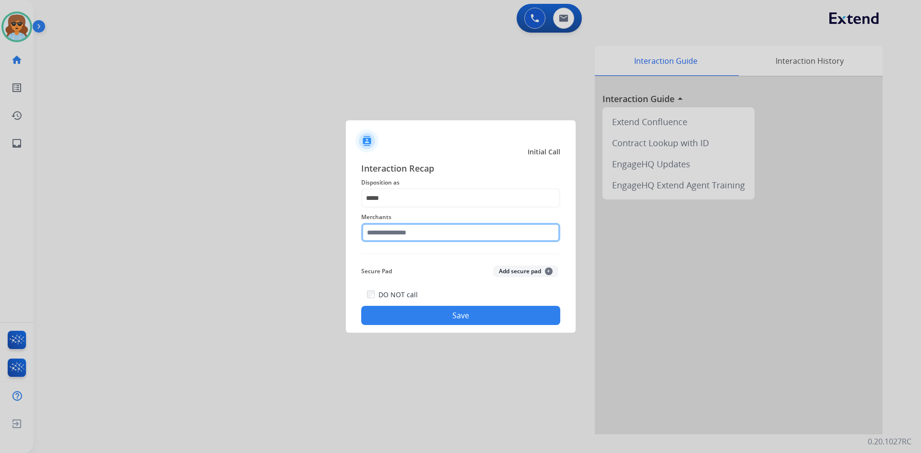
click at [388, 231] on input "text" at bounding box center [460, 232] width 199 height 19
type input "*"
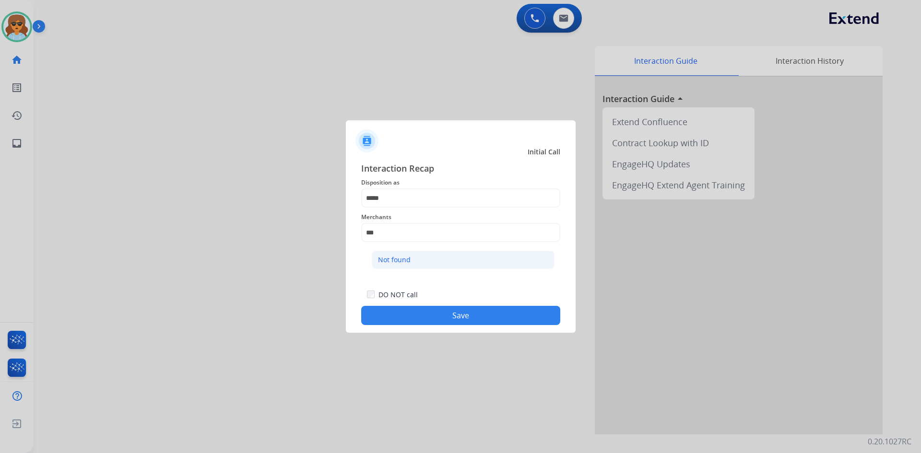
drag, startPoint x: 431, startPoint y: 265, endPoint x: 426, endPoint y: 266, distance: 5.8
click at [430, 266] on li "Not found" at bounding box center [463, 260] width 183 height 18
type input "*********"
drag, startPoint x: 452, startPoint y: 320, endPoint x: 436, endPoint y: 318, distance: 15.5
click at [451, 320] on button "Save" at bounding box center [460, 315] width 199 height 19
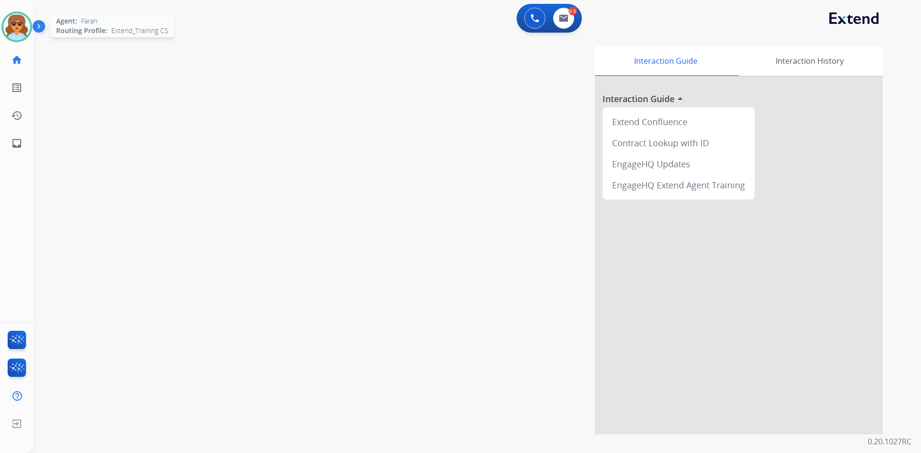
click at [20, 29] on img at bounding box center [16, 26] width 27 height 27
click at [16, 19] on img at bounding box center [16, 26] width 27 height 27
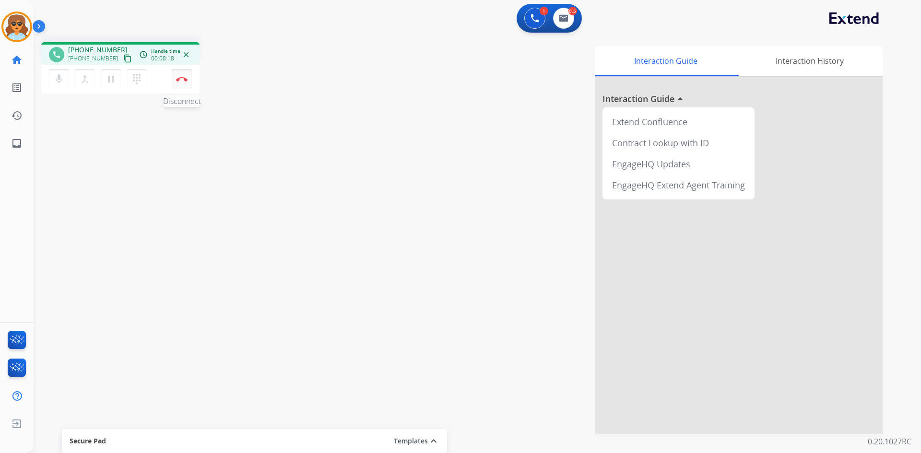
click at [187, 79] on img at bounding box center [182, 79] width 12 height 5
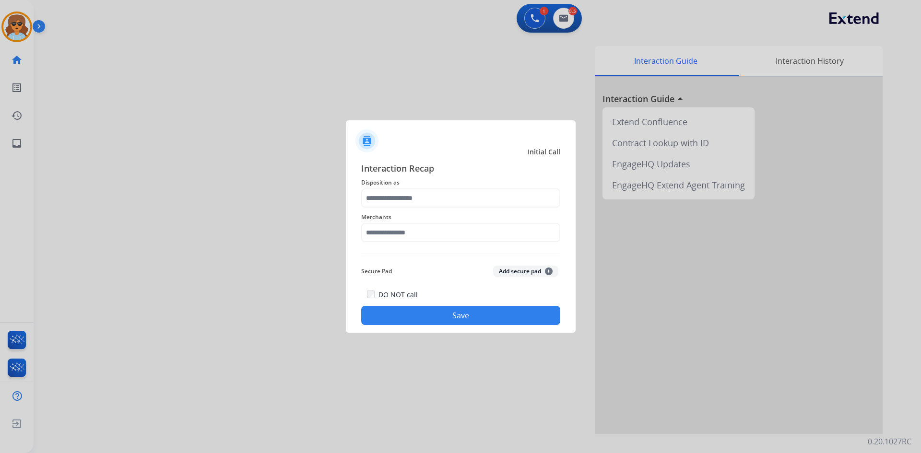
click at [525, 173] on span "Interaction Recap" at bounding box center [460, 169] width 199 height 15
click at [520, 191] on input "text" at bounding box center [460, 198] width 199 height 19
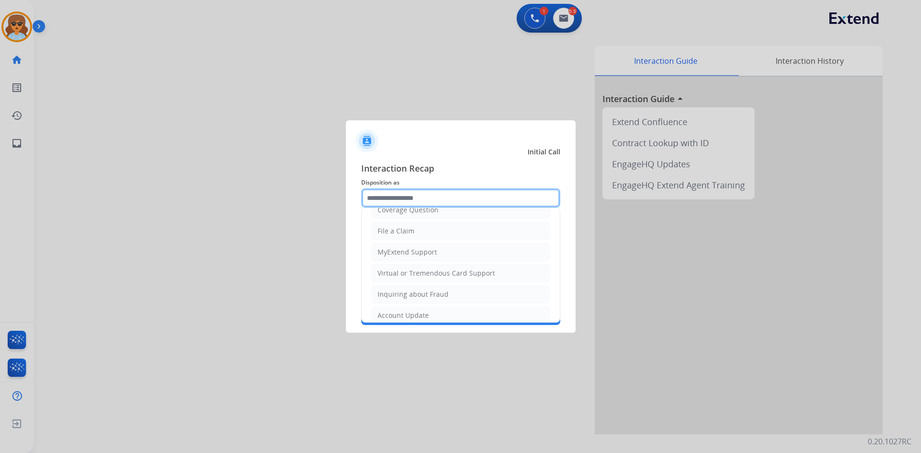
scroll to position [54, 0]
click at [429, 295] on div "Virtual or Tremendous Card Support" at bounding box center [437, 297] width 118 height 10
type input "**********"
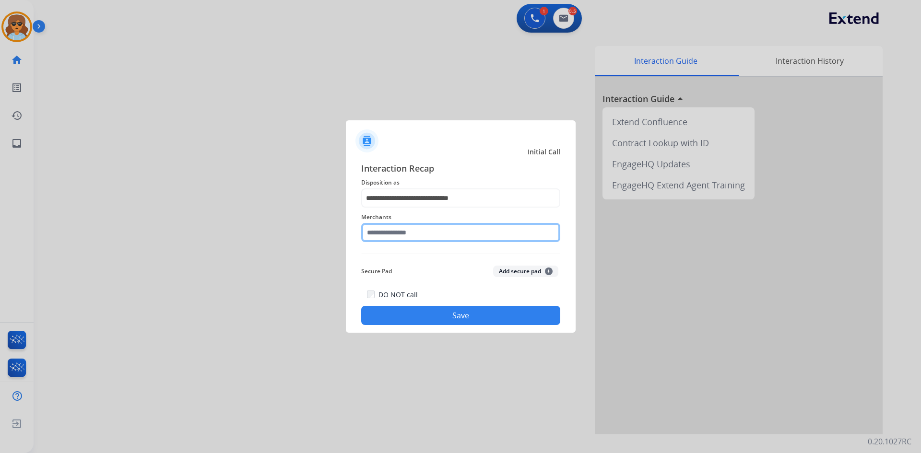
click at [435, 235] on input "text" at bounding box center [460, 232] width 199 height 19
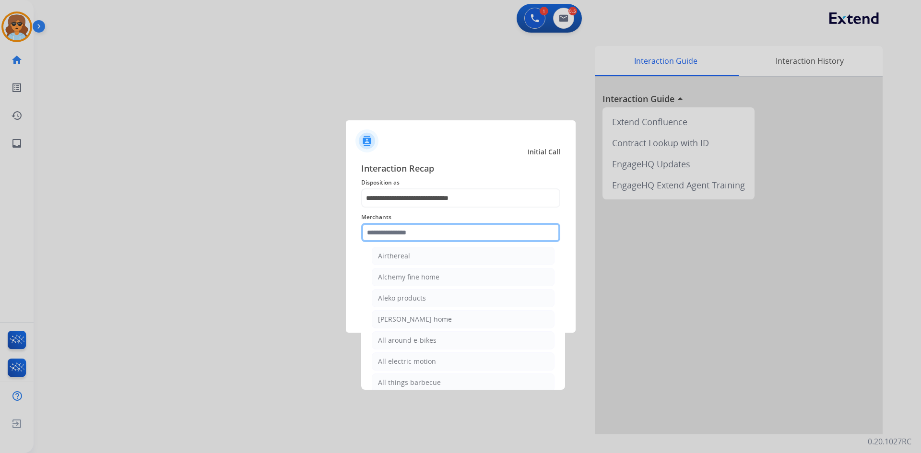
scroll to position [576, 0]
click at [403, 235] on input "text" at bounding box center [460, 232] width 199 height 19
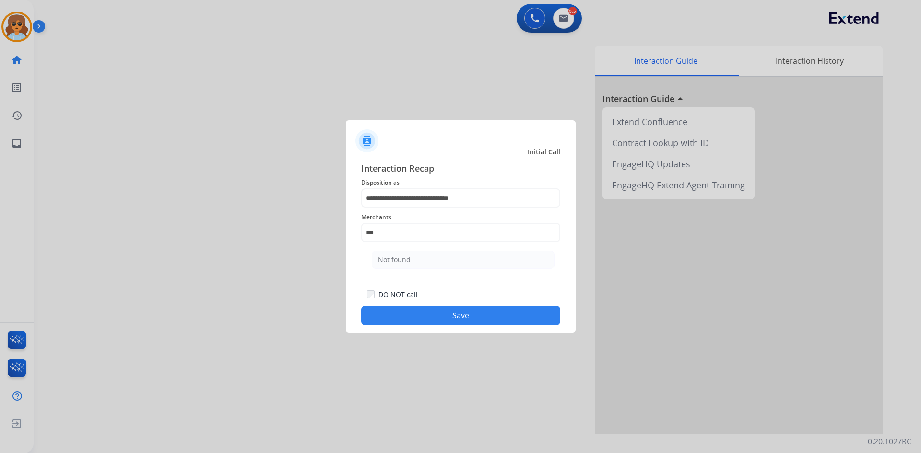
click at [478, 258] on li "Not found" at bounding box center [463, 260] width 183 height 18
type input "*********"
click at [440, 317] on button "Save" at bounding box center [460, 315] width 199 height 19
click at [458, 320] on button "Save" at bounding box center [460, 315] width 199 height 19
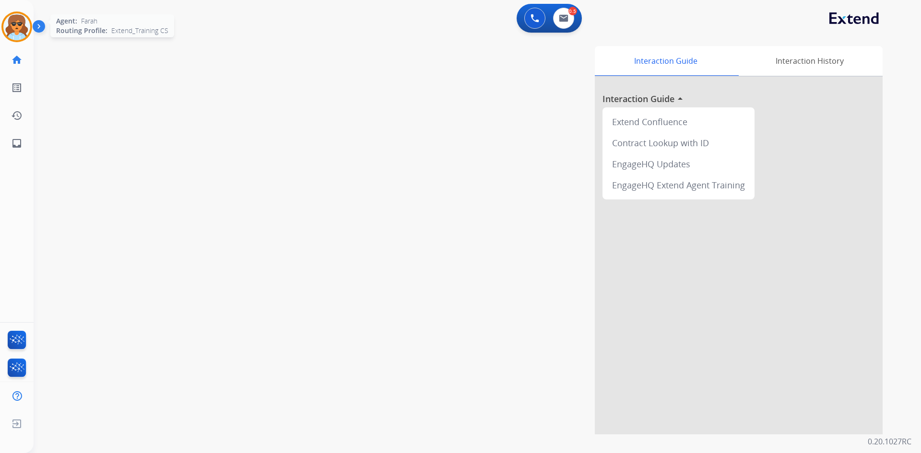
click at [8, 26] on img at bounding box center [16, 26] width 27 height 27
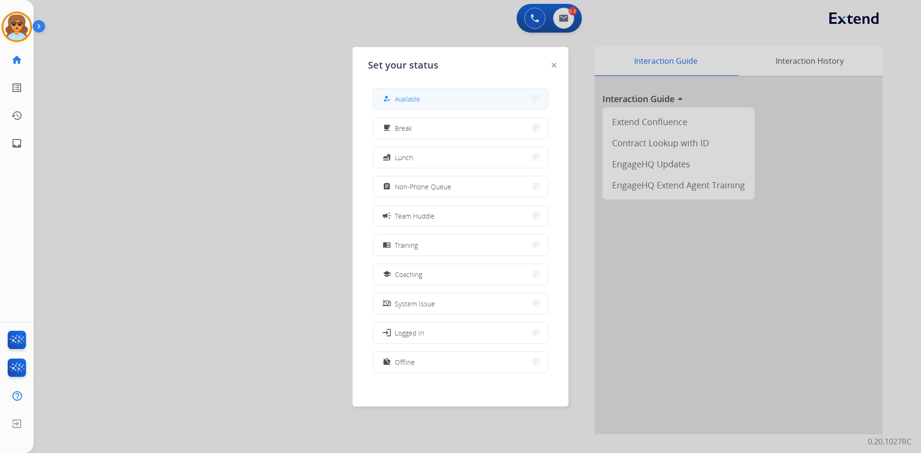
click at [493, 97] on button "how_to_reg Available" at bounding box center [460, 99] width 175 height 21
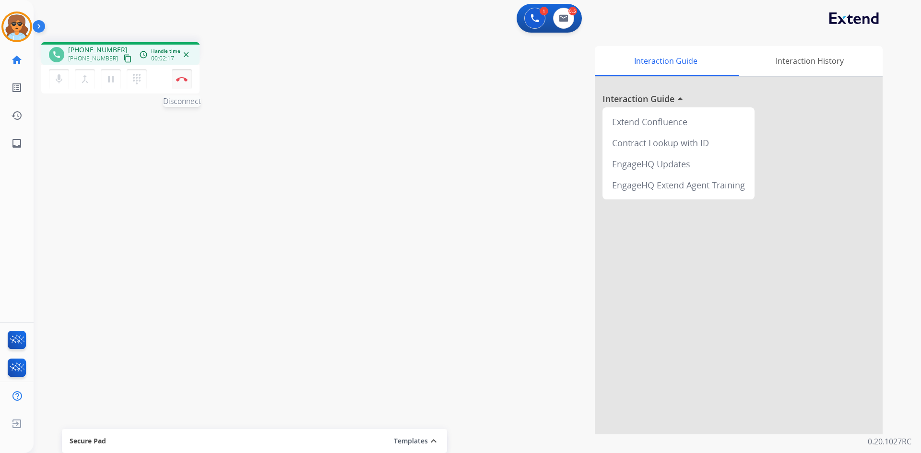
click at [181, 84] on button "Disconnect" at bounding box center [182, 79] width 20 height 20
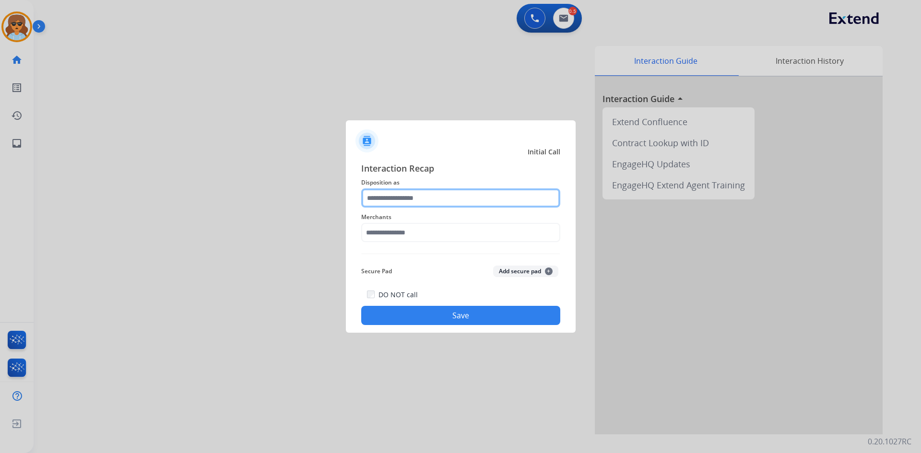
click at [467, 200] on input "text" at bounding box center [460, 198] width 199 height 19
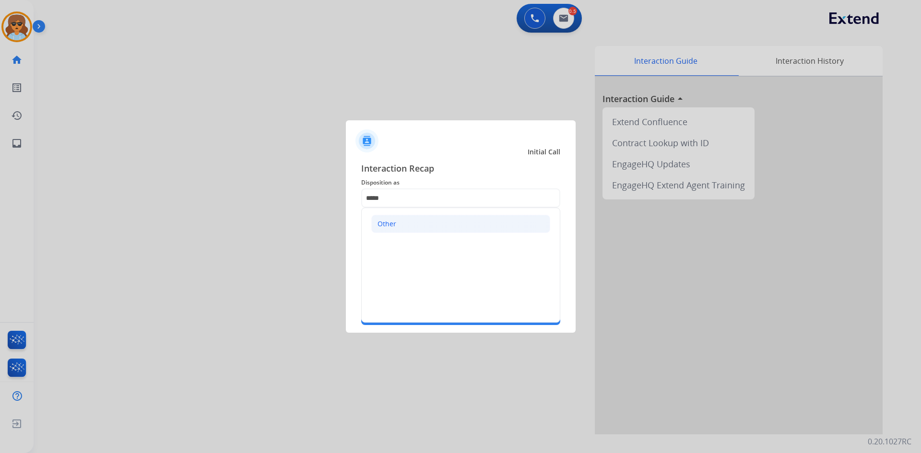
click at [428, 223] on li "Other" at bounding box center [460, 224] width 179 height 18
type input "*****"
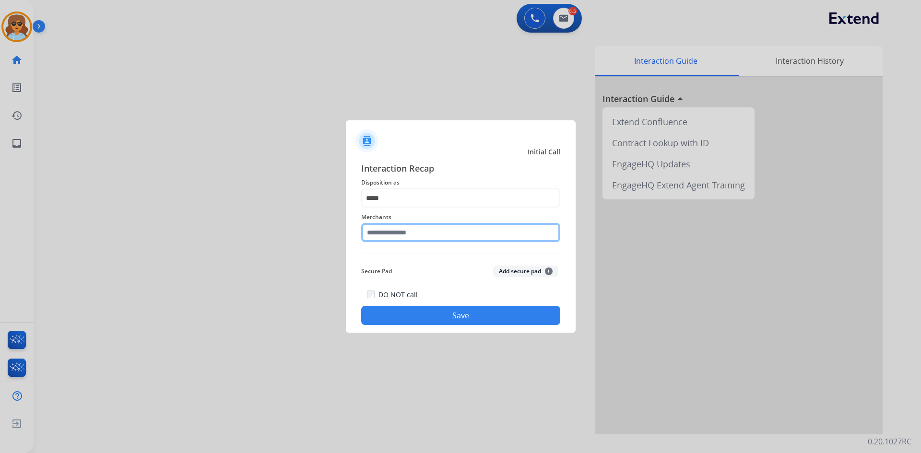
click at [407, 237] on input "text" at bounding box center [460, 232] width 199 height 19
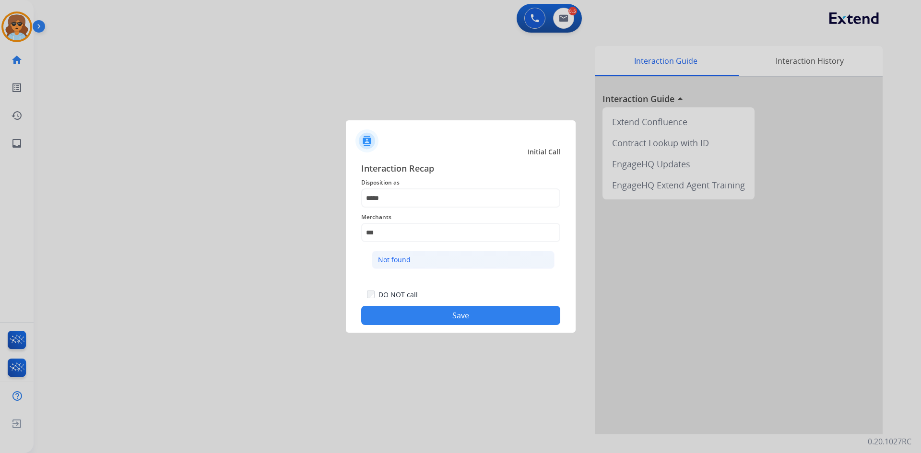
click at [450, 258] on li "Not found" at bounding box center [463, 260] width 183 height 18
type input "*********"
click at [437, 307] on button "Save" at bounding box center [460, 315] width 199 height 19
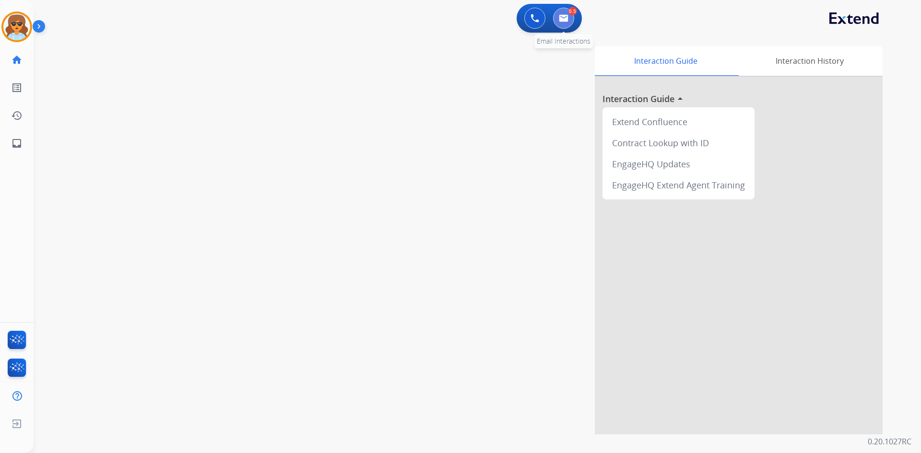
click at [562, 21] on button at bounding box center [563, 18] width 21 height 21
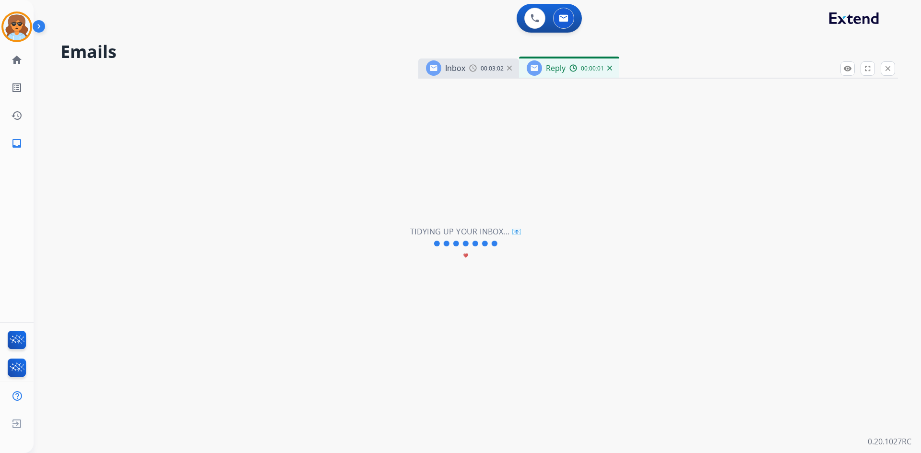
select select "**********"
drag, startPoint x: 561, startPoint y: 60, endPoint x: 565, endPoint y: 70, distance: 10.2
click at [562, 60] on div "Reply 00:00:01" at bounding box center [569, 68] width 100 height 19
click at [559, 73] on div "Reply" at bounding box center [556, 68] width 20 height 12
click at [20, 31] on img at bounding box center [16, 26] width 27 height 27
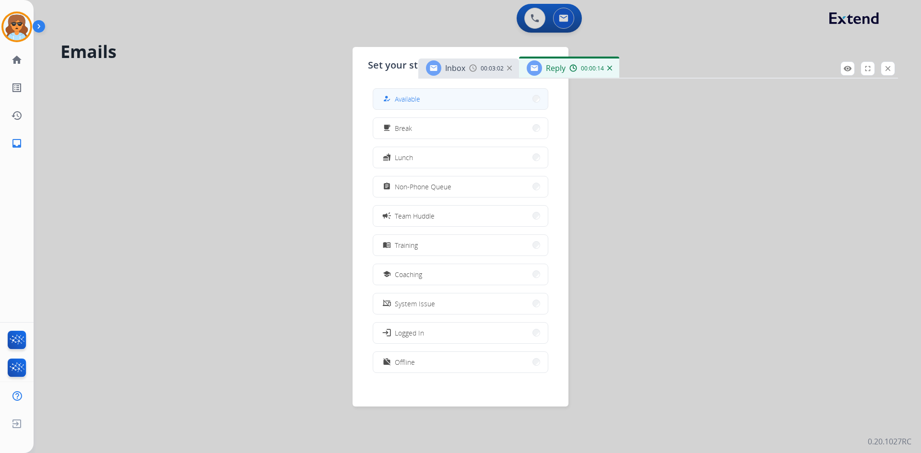
click at [523, 101] on button "how_to_reg Available" at bounding box center [460, 99] width 175 height 21
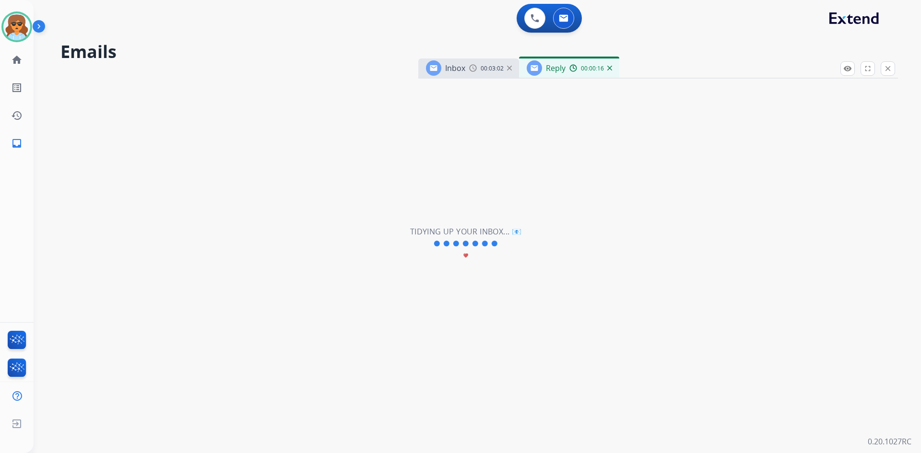
drag, startPoint x: 503, startPoint y: 233, endPoint x: 489, endPoint y: 232, distance: 14.4
click at [501, 233] on h2 "Tidying up your inbox... 📧" at bounding box center [465, 232] width 111 height 12
click at [888, 67] on mat-icon "close" at bounding box center [888, 68] width 9 height 9
click at [21, 141] on mat-icon "inbox" at bounding box center [17, 144] width 12 height 12
click at [709, 124] on div "**********" at bounding box center [466, 244] width 865 height 419
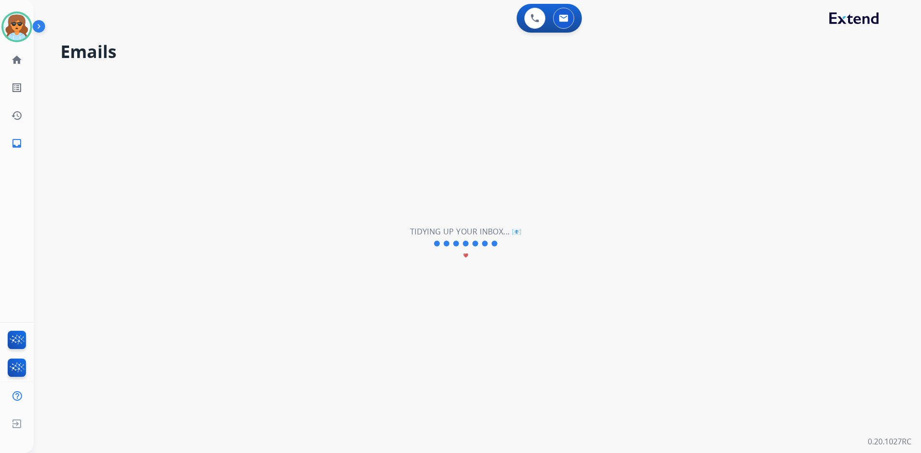
drag, startPoint x: 808, startPoint y: 105, endPoint x: 677, endPoint y: 120, distance: 132.4
click at [809, 105] on div "**********" at bounding box center [466, 244] width 865 height 419
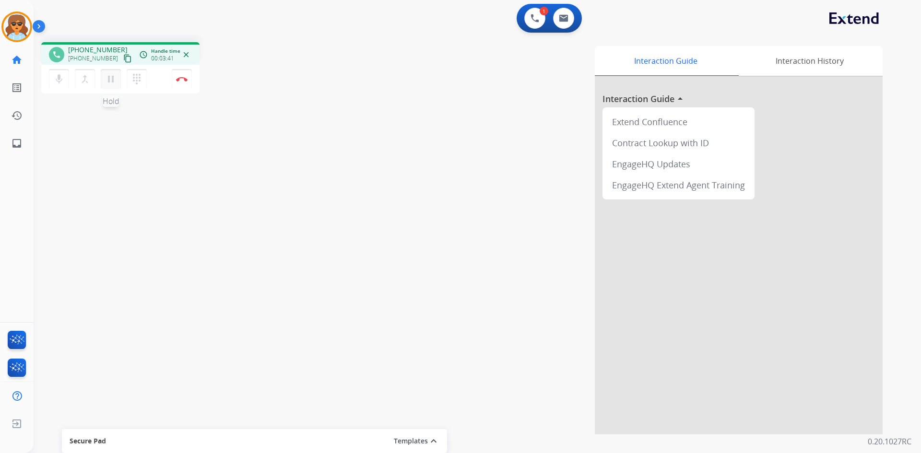
click at [115, 79] on mat-icon "pause" at bounding box center [111, 79] width 12 height 12
click at [139, 80] on mat-icon "dialpad" at bounding box center [137, 79] width 12 height 12
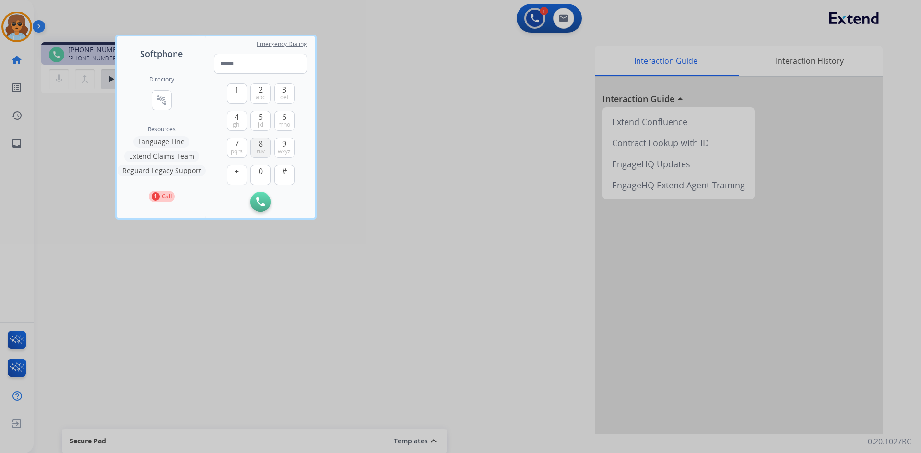
click at [264, 144] on button "8 tuv" at bounding box center [260, 148] width 20 height 20
click at [263, 171] on button "0" at bounding box center [260, 175] width 20 height 20
click at [265, 171] on button "0" at bounding box center [260, 175] width 20 height 20
drag, startPoint x: 240, startPoint y: 151, endPoint x: 253, endPoint y: 142, distance: 15.6
click at [241, 151] on span "pqrs" at bounding box center [237, 152] width 12 height 8
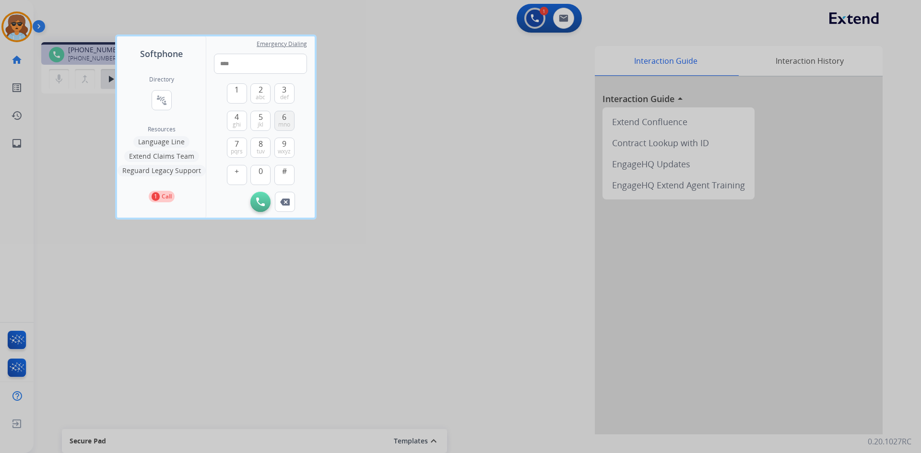
click at [285, 118] on span "6" at bounding box center [284, 117] width 4 height 12
click at [283, 117] on span "6" at bounding box center [284, 117] width 4 height 12
click at [235, 143] on span "7" at bounding box center [237, 144] width 4 height 12
click at [260, 143] on span "8" at bounding box center [261, 144] width 4 height 12
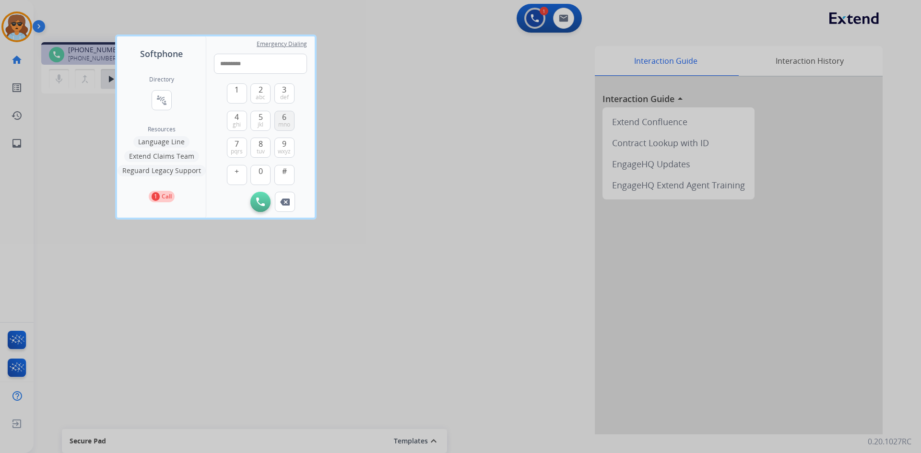
click at [283, 116] on span "6" at bounding box center [284, 117] width 4 height 12
type input "**********"
click at [257, 200] on img at bounding box center [260, 202] width 9 height 9
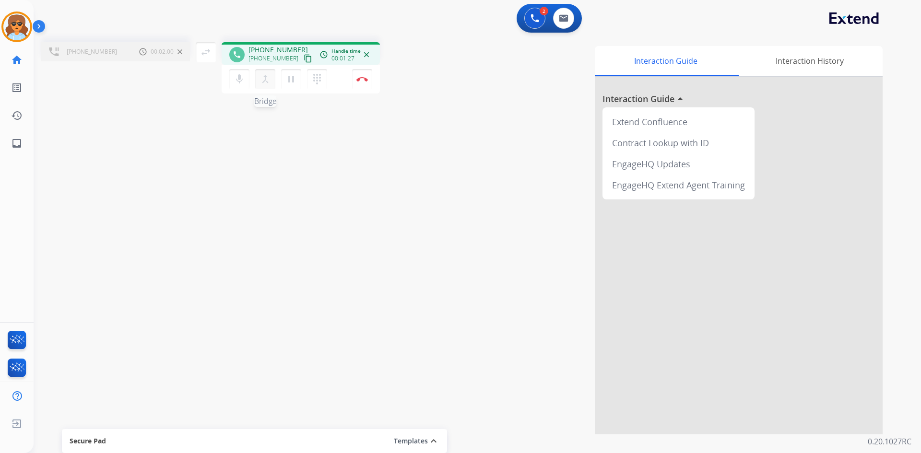
click at [263, 77] on mat-icon "merge_type" at bounding box center [266, 79] width 12 height 12
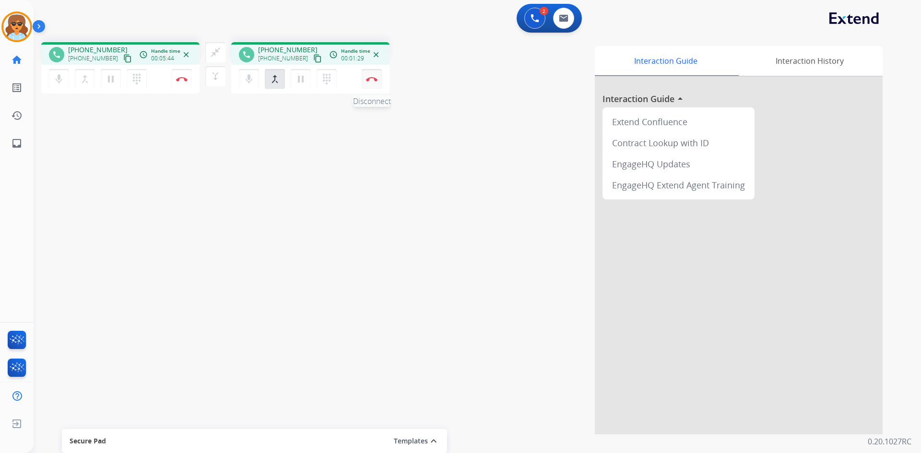
click at [369, 77] on img at bounding box center [372, 79] width 12 height 5
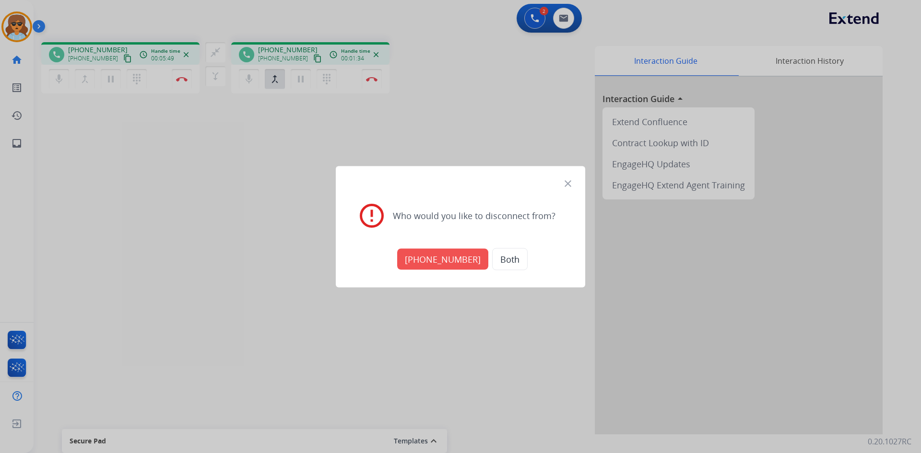
click at [498, 258] on button "Both" at bounding box center [510, 259] width 36 height 22
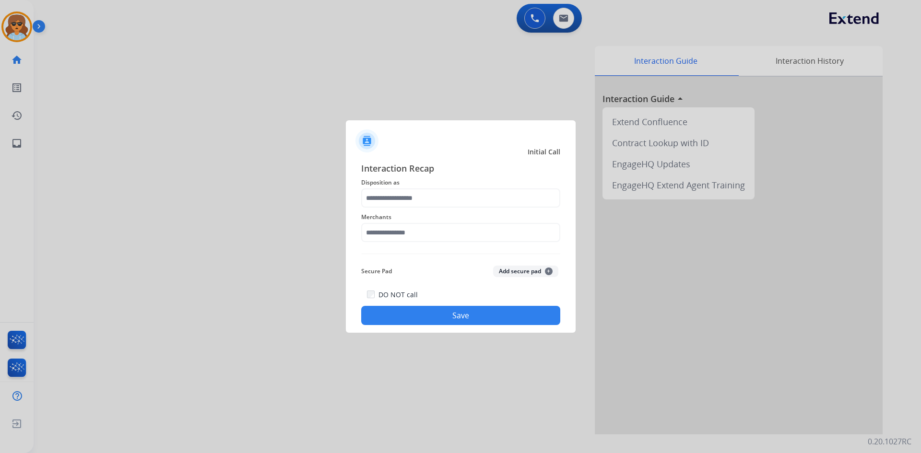
drag, startPoint x: 472, startPoint y: 187, endPoint x: 476, endPoint y: 190, distance: 5.6
click at [473, 186] on span "Disposition as" at bounding box center [460, 183] width 199 height 12
click at [419, 200] on input "text" at bounding box center [460, 198] width 199 height 19
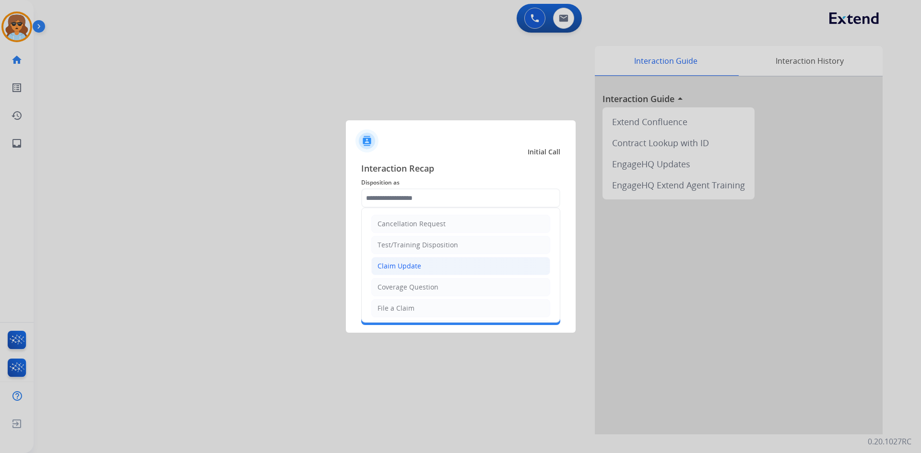
click at [417, 264] on div "Claim Update" at bounding box center [400, 267] width 44 height 10
type input "**********"
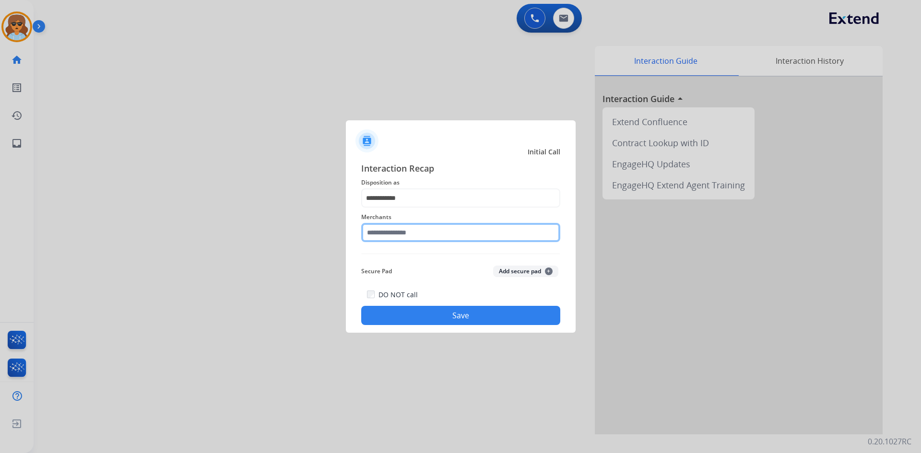
click at [401, 234] on input "text" at bounding box center [460, 232] width 199 height 19
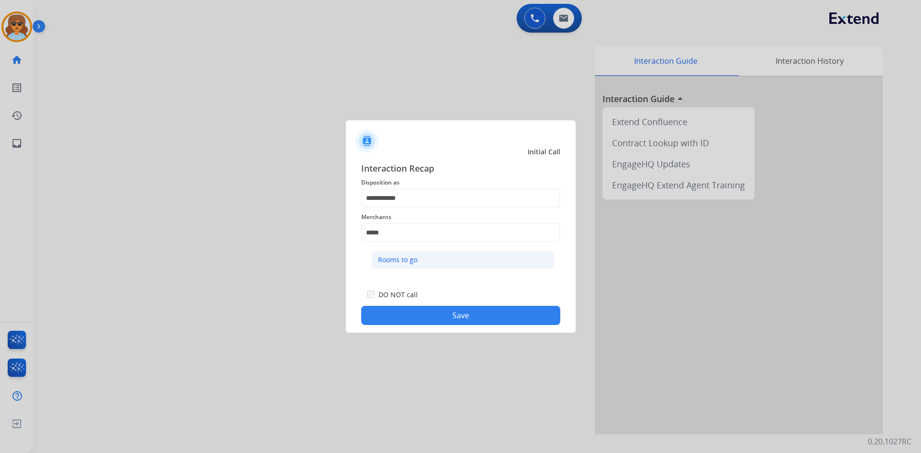
click at [398, 262] on div "Rooms to go" at bounding box center [397, 260] width 39 height 10
type input "**********"
click at [487, 311] on button "Save" at bounding box center [460, 315] width 199 height 19
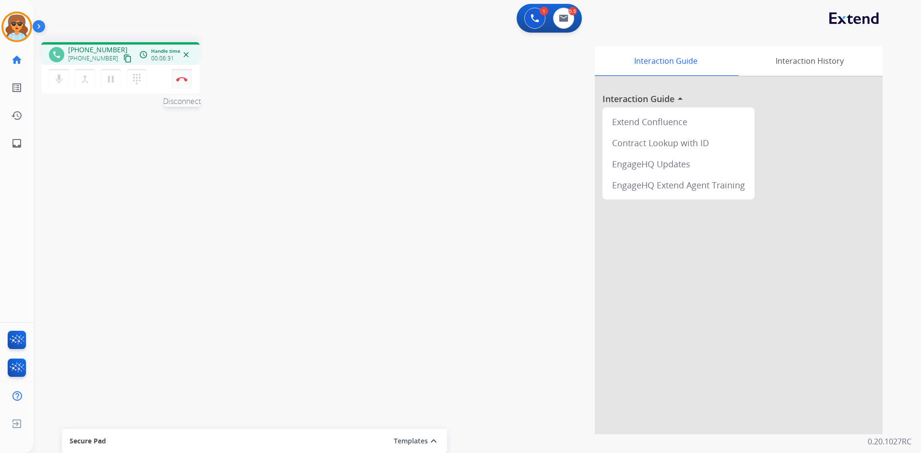
click at [181, 79] on img at bounding box center [182, 79] width 12 height 5
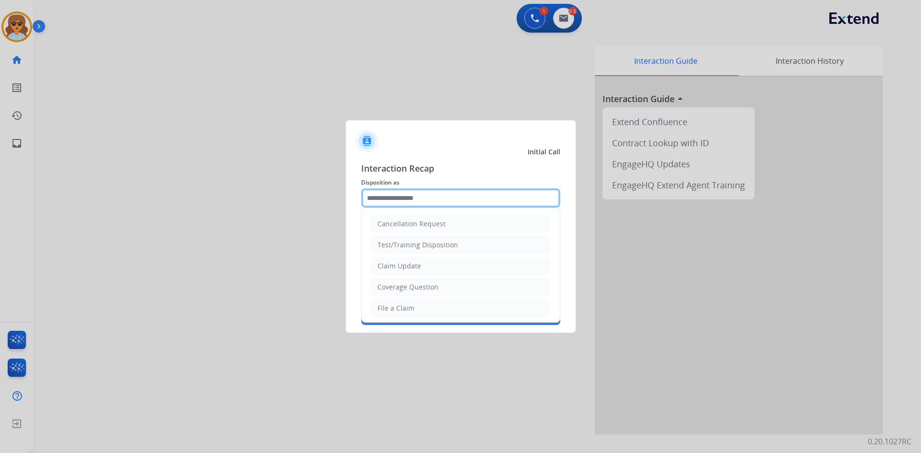
click at [459, 201] on input "text" at bounding box center [460, 198] width 199 height 19
click at [434, 220] on div "Cancellation Request" at bounding box center [412, 224] width 68 height 10
type input "**********"
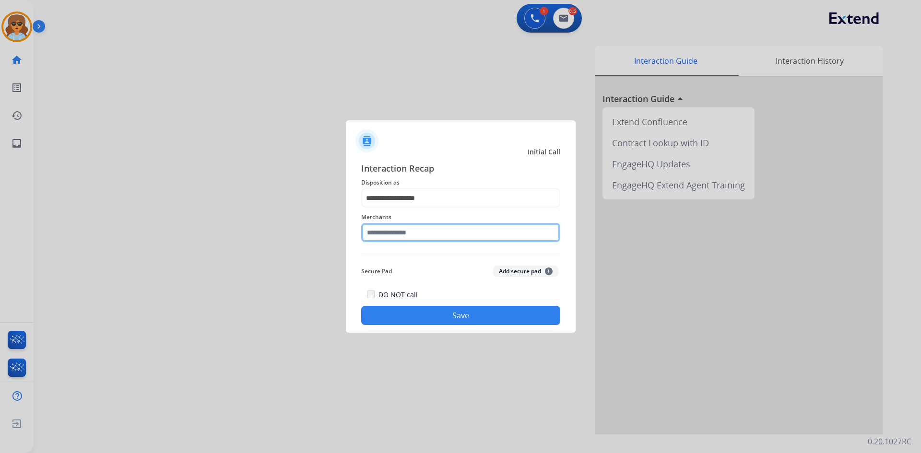
click at [403, 234] on input "text" at bounding box center [460, 232] width 199 height 19
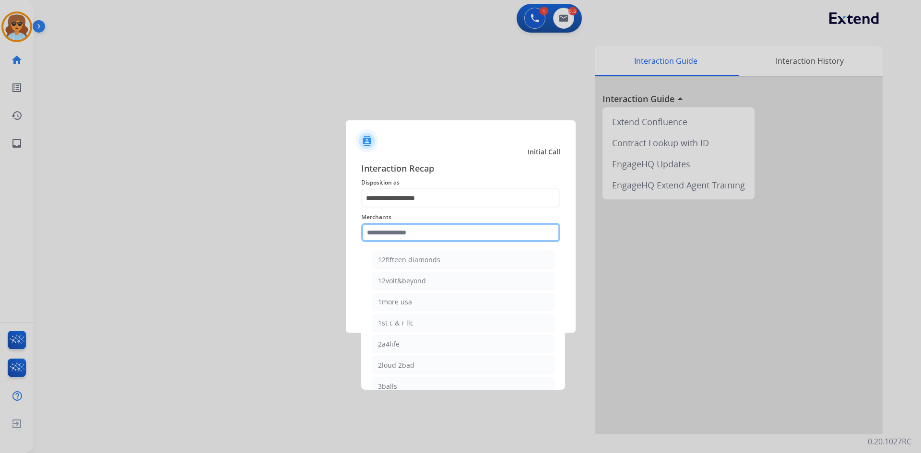
click at [404, 230] on input "text" at bounding box center [460, 232] width 199 height 19
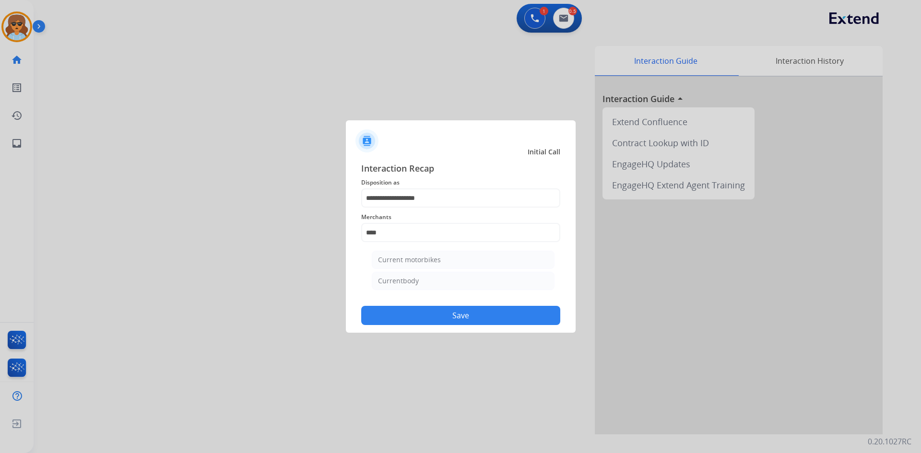
click at [403, 280] on div "Currentbody" at bounding box center [398, 281] width 41 height 10
type input "**********"
drag, startPoint x: 418, startPoint y: 311, endPoint x: 410, endPoint y: 313, distance: 8.0
click at [416, 312] on button "Save" at bounding box center [460, 315] width 199 height 19
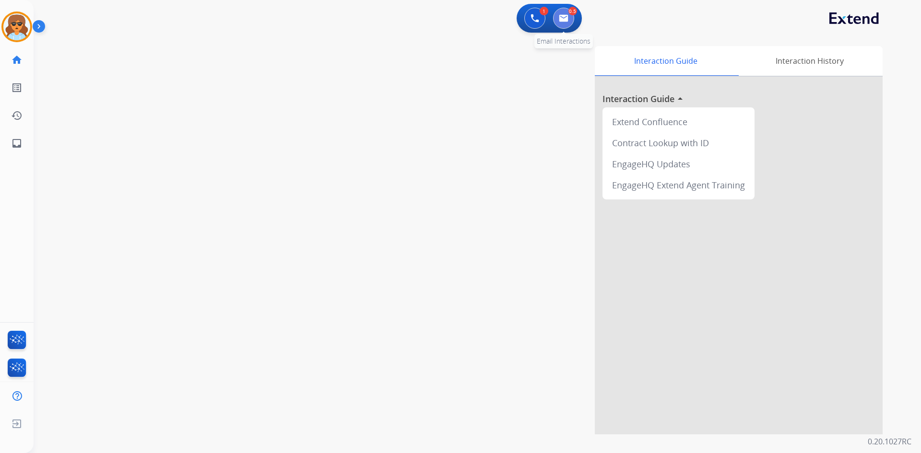
click at [565, 19] on img at bounding box center [564, 18] width 10 height 8
select select "**********"
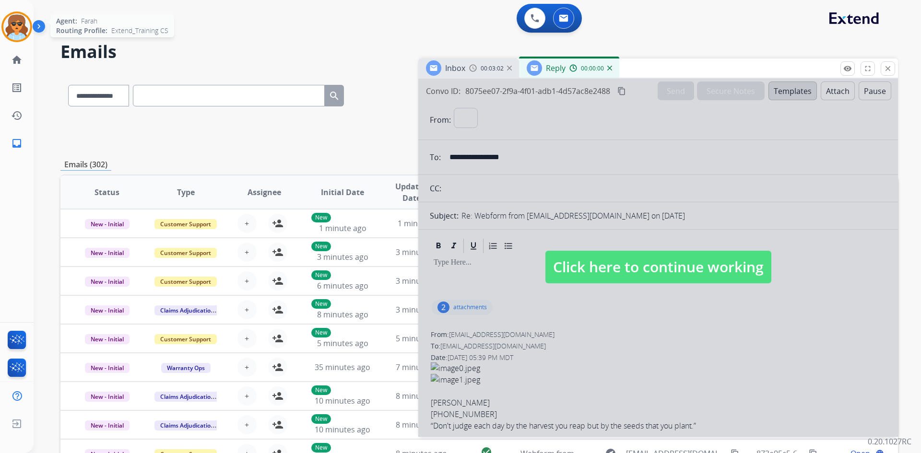
select select "**********"
click at [23, 28] on img at bounding box center [16, 26] width 27 height 27
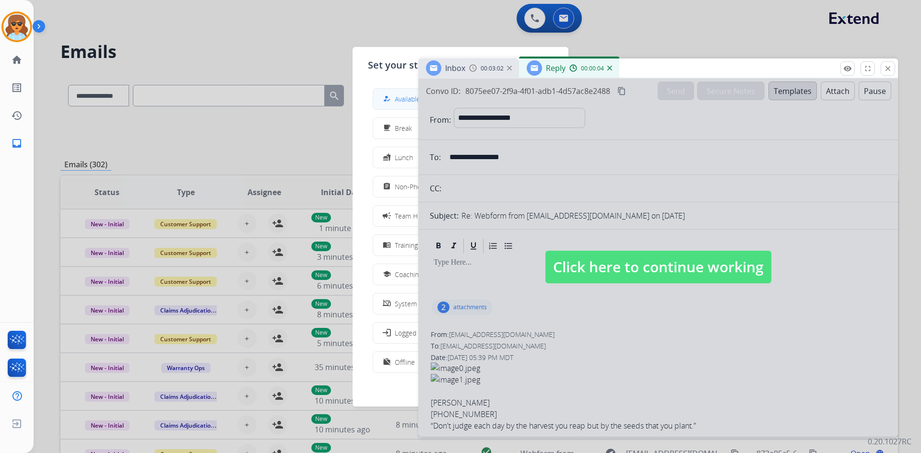
drag, startPoint x: 418, startPoint y: 100, endPoint x: 408, endPoint y: 101, distance: 10.6
click at [418, 99] on div at bounding box center [658, 258] width 480 height 358
select select
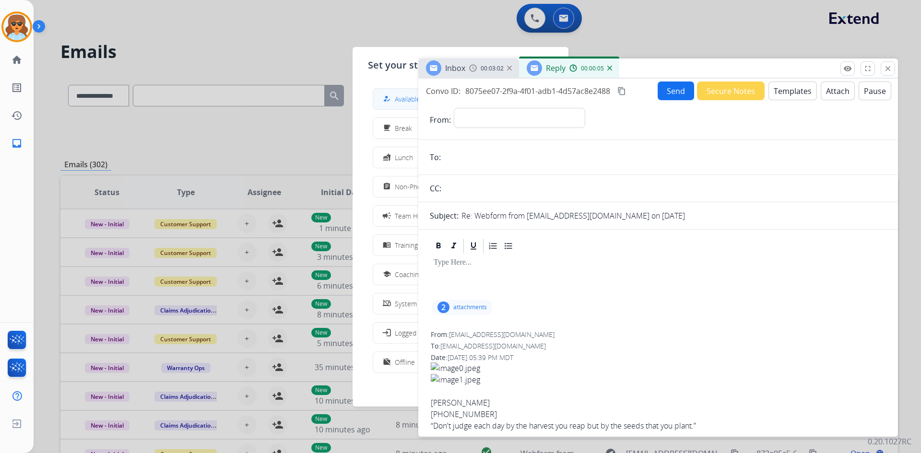
click at [406, 100] on span "Available" at bounding box center [407, 99] width 25 height 10
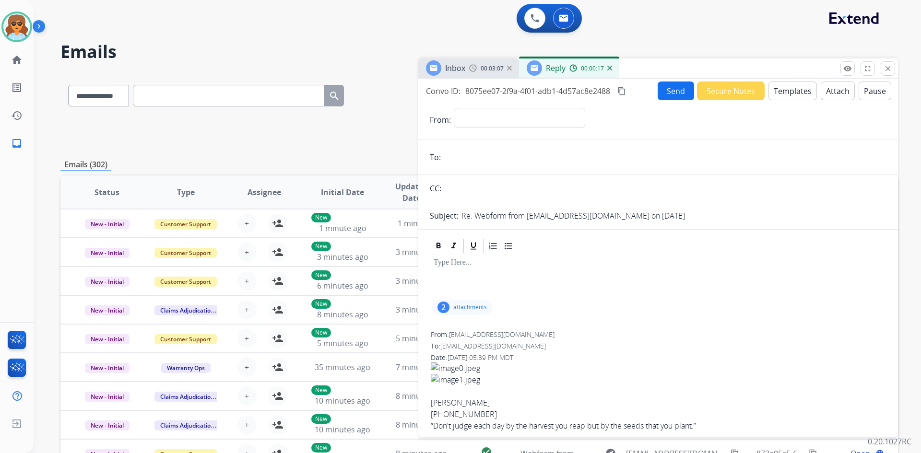
click at [787, 89] on button "Templates" at bounding box center [793, 91] width 48 height 19
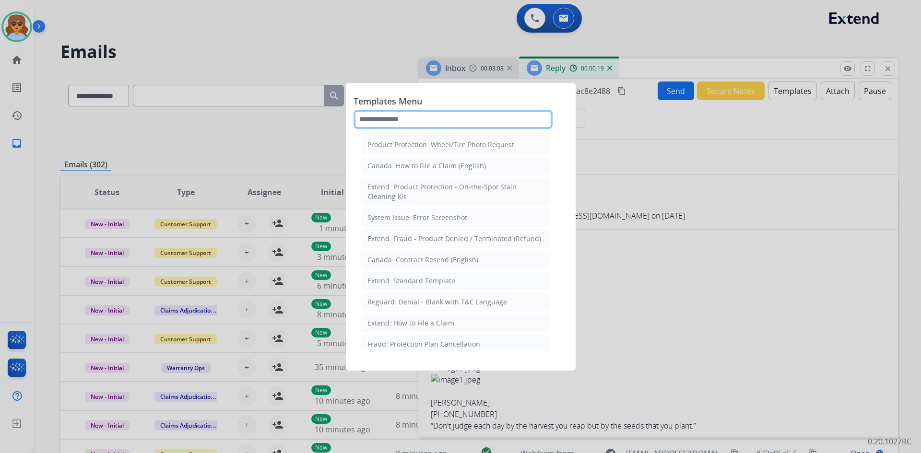
click at [431, 118] on input "text" at bounding box center [453, 119] width 199 height 19
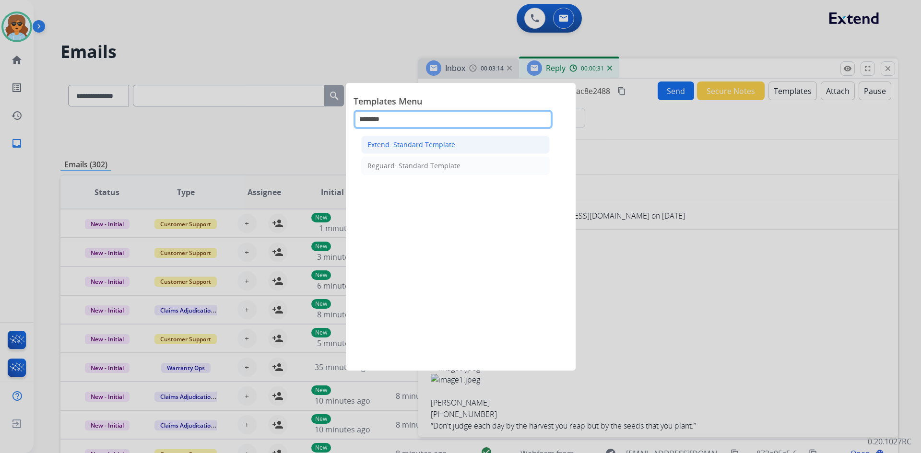
type input "********"
click at [426, 140] on div "Extend: Standard Template" at bounding box center [412, 145] width 88 height 10
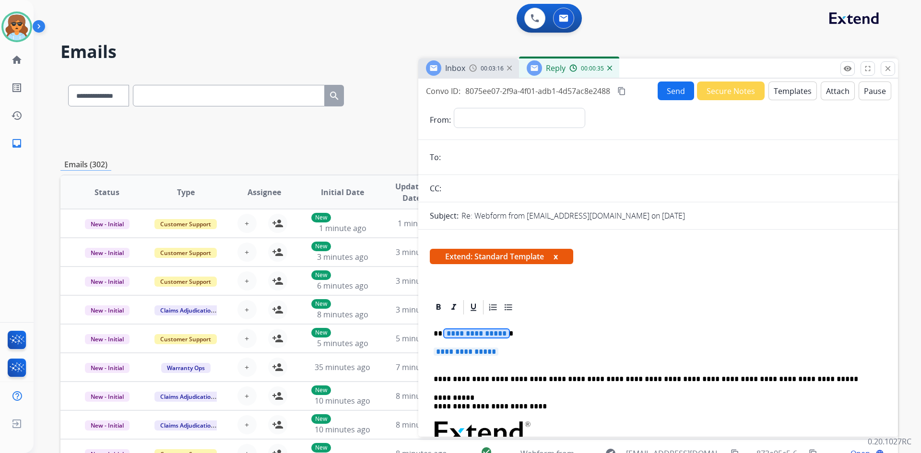
click at [464, 337] on span "**********" at bounding box center [476, 334] width 65 height 8
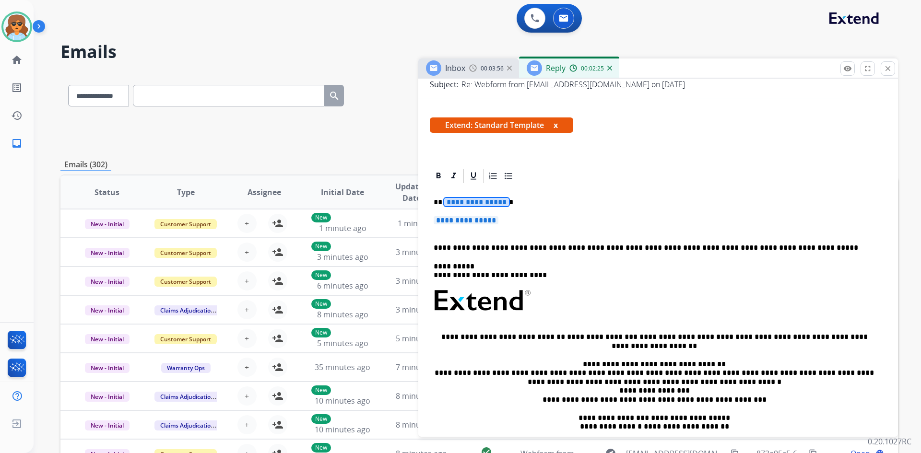
scroll to position [144, 0]
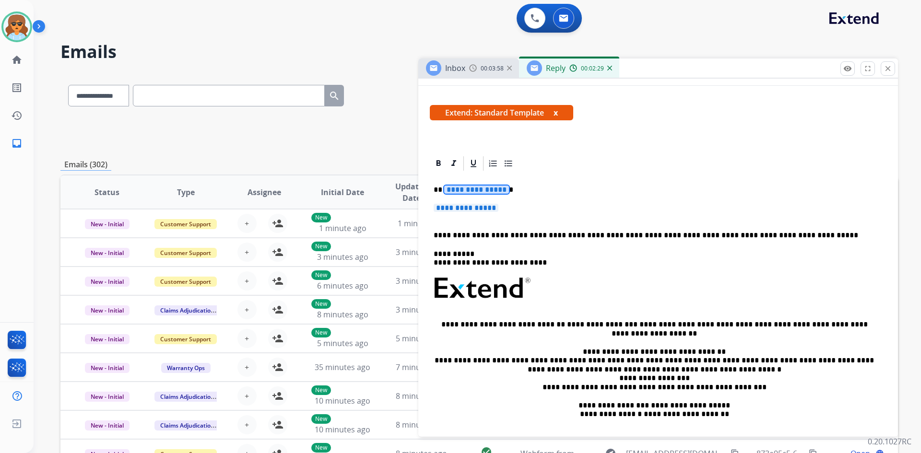
click at [468, 187] on span "**********" at bounding box center [476, 190] width 65 height 8
click at [470, 209] on span "**********" at bounding box center [466, 208] width 65 height 8
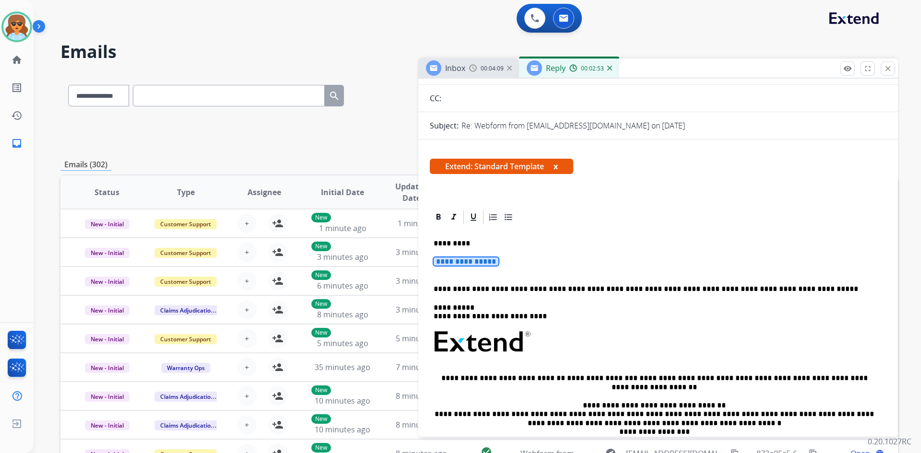
scroll to position [0, 0]
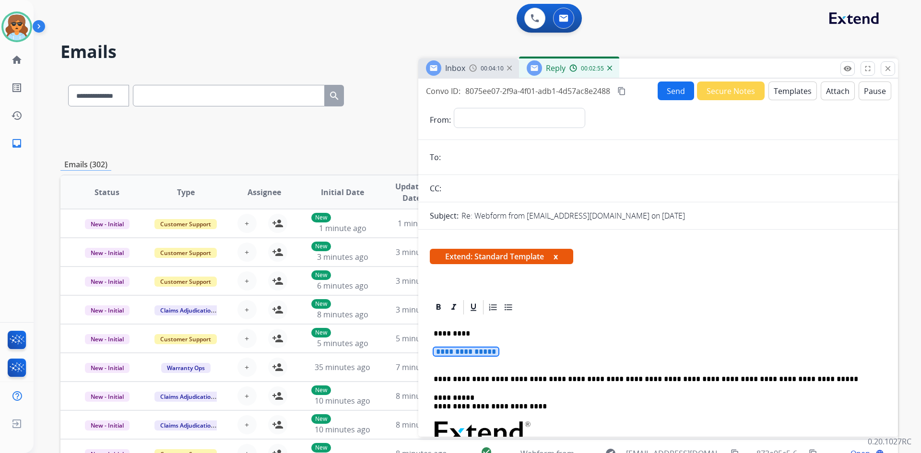
click at [774, 93] on button "Templates" at bounding box center [793, 91] width 48 height 19
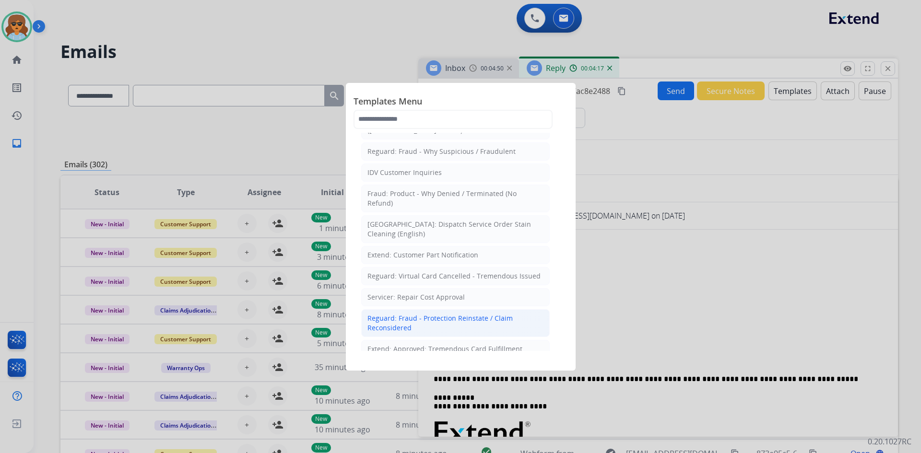
scroll to position [336, 0]
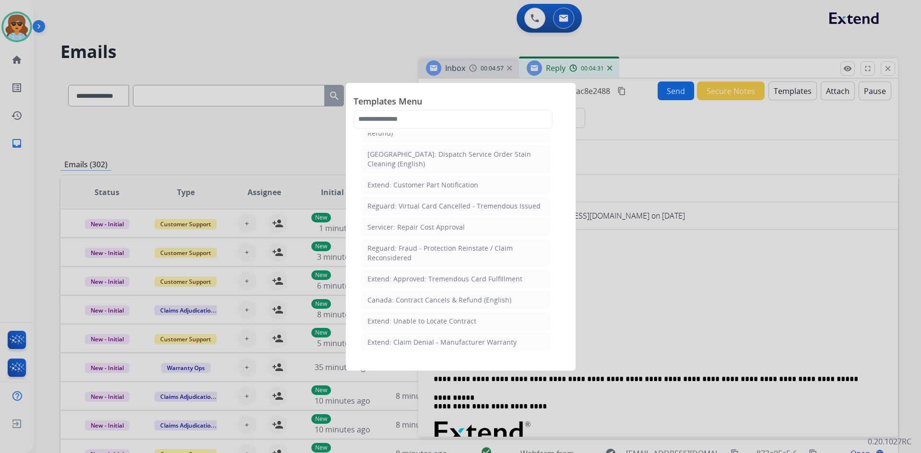
click at [659, 155] on div at bounding box center [460, 226] width 921 height 453
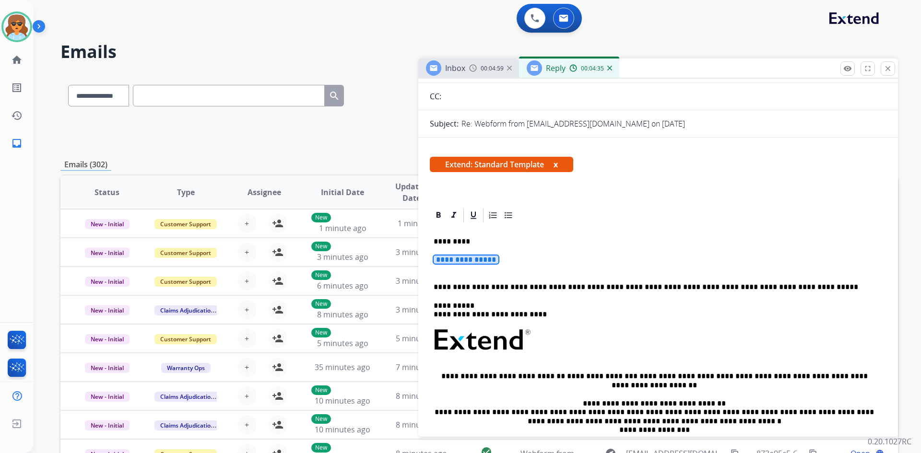
scroll to position [96, 0]
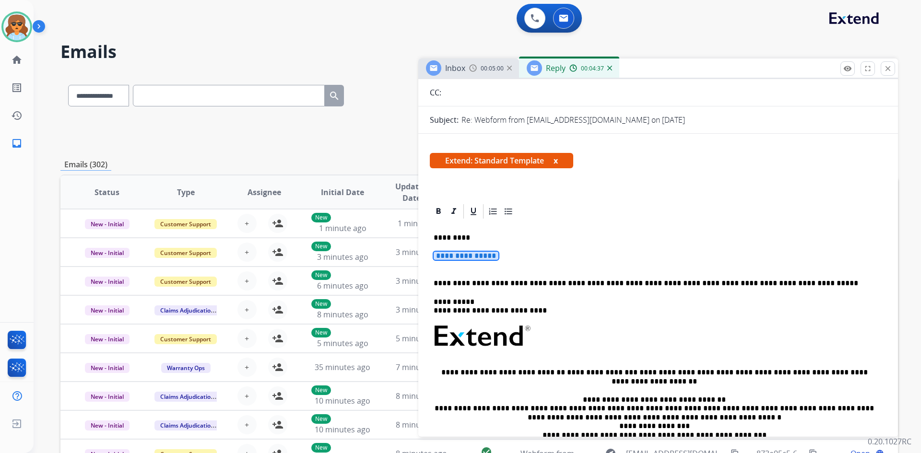
click at [443, 256] on span "**********" at bounding box center [466, 256] width 65 height 8
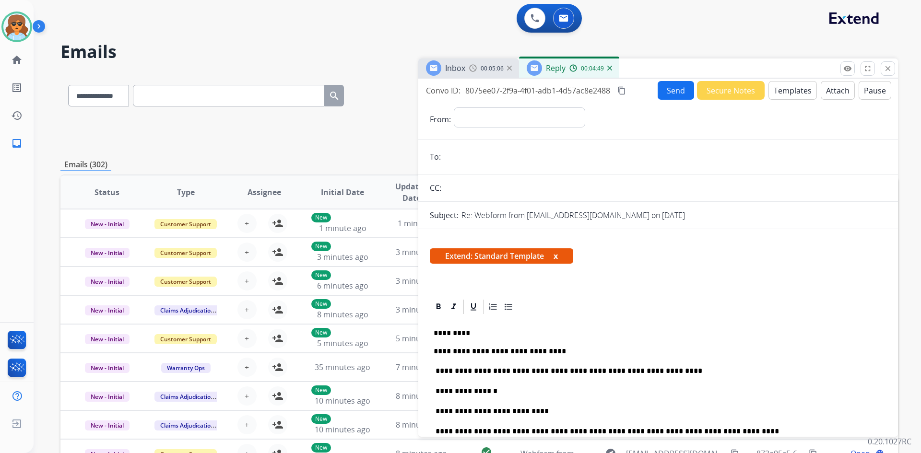
scroll to position [0, 0]
click at [474, 155] on input "email" at bounding box center [665, 157] width 443 height 19
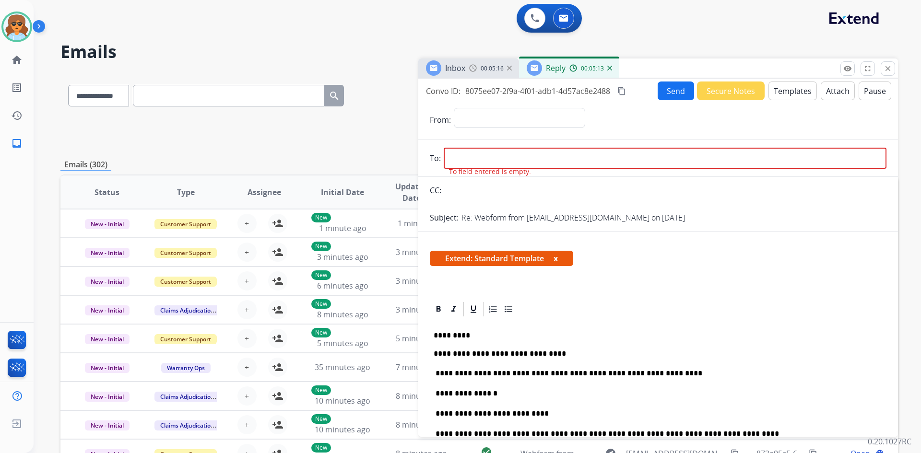
click at [498, 154] on input "email" at bounding box center [665, 158] width 443 height 21
paste input "**********"
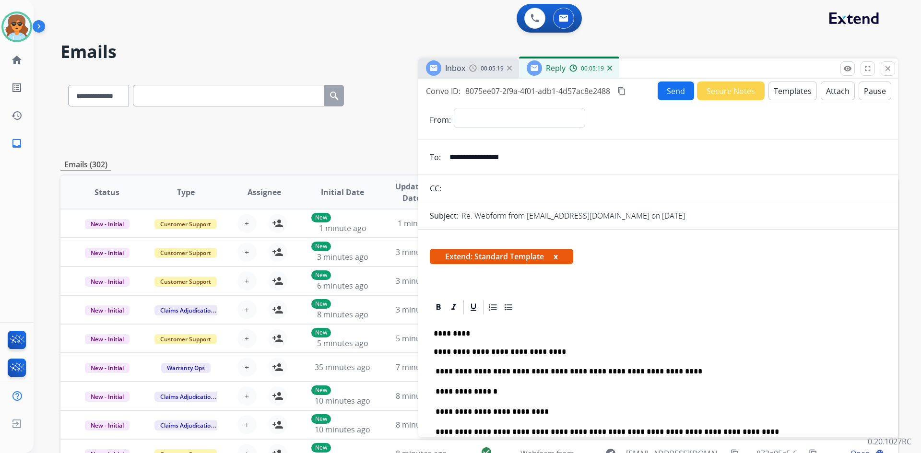
type input "**********"
click at [565, 118] on select "**********" at bounding box center [519, 117] width 131 height 19
select select "**********"
click at [454, 108] on select "**********" at bounding box center [519, 117] width 131 height 19
click at [558, 257] on button "x" at bounding box center [556, 257] width 4 height 12
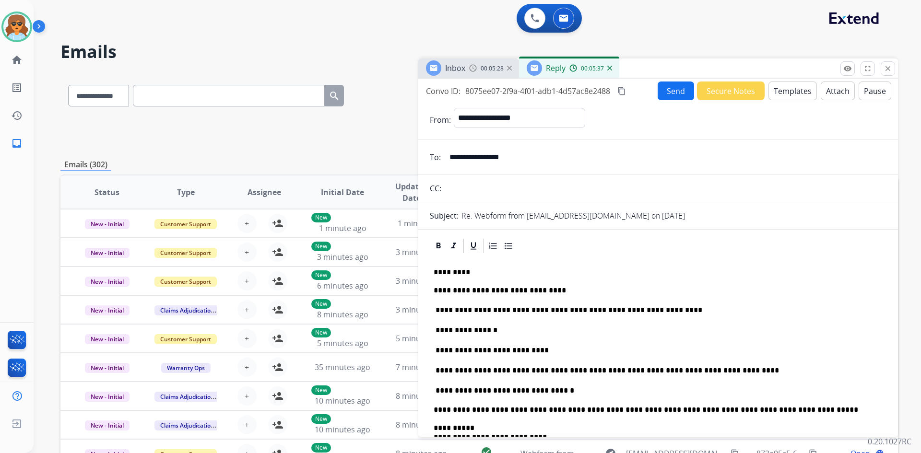
click at [670, 93] on button "Send" at bounding box center [676, 91] width 36 height 19
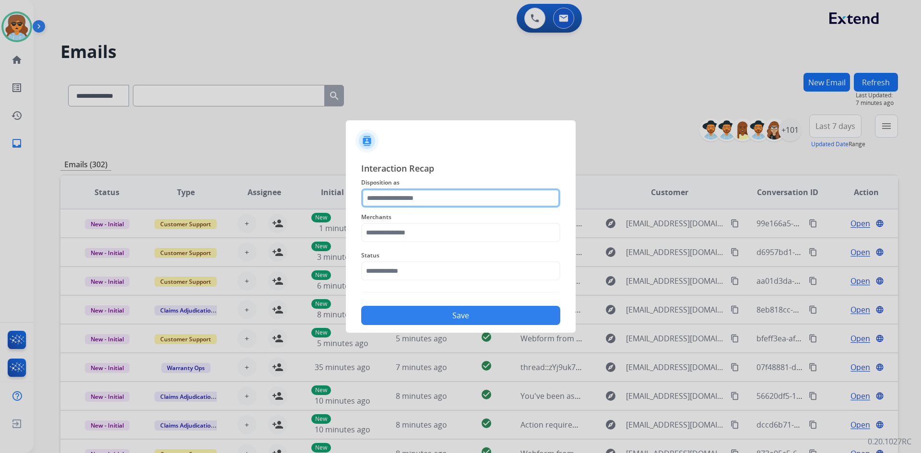
drag, startPoint x: 473, startPoint y: 192, endPoint x: 469, endPoint y: 199, distance: 7.5
click at [471, 197] on input "text" at bounding box center [460, 198] width 199 height 19
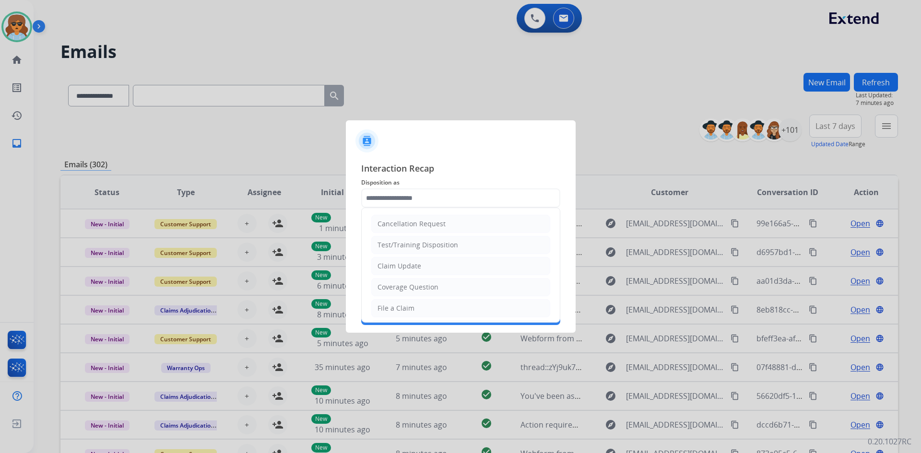
drag, startPoint x: 399, startPoint y: 310, endPoint x: 402, endPoint y: 305, distance: 6.0
click at [398, 310] on div "File a Claim" at bounding box center [396, 309] width 37 height 10
type input "**********"
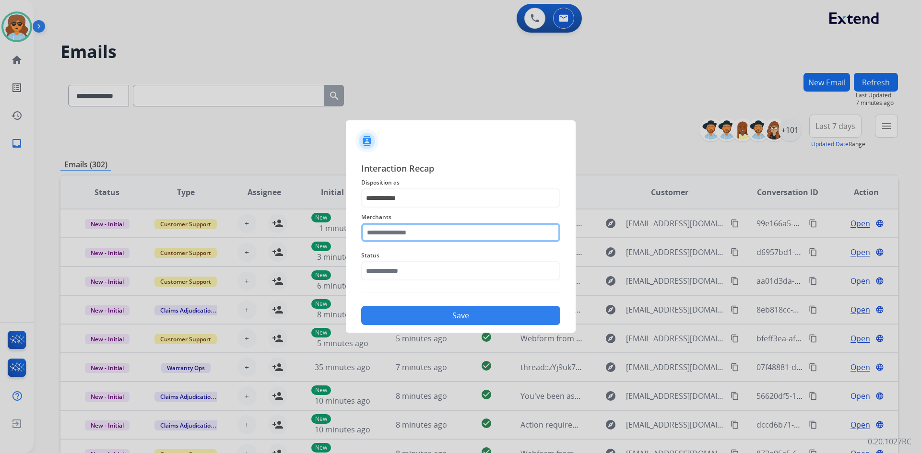
click at [442, 227] on input "text" at bounding box center [460, 232] width 199 height 19
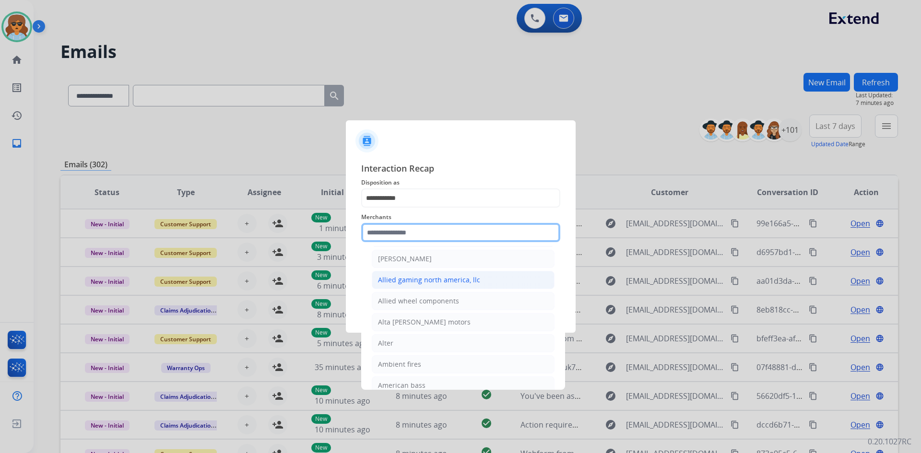
scroll to position [720, 0]
click at [426, 232] on input "text" at bounding box center [460, 232] width 199 height 19
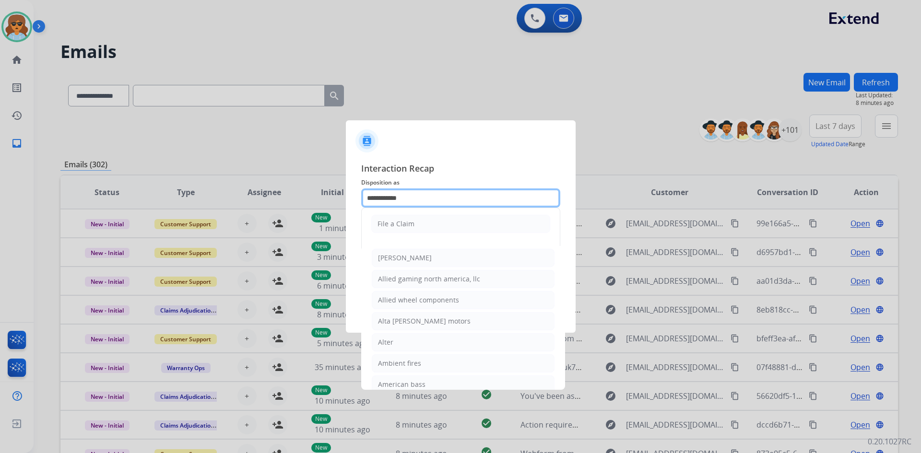
click at [420, 190] on input "**********" at bounding box center [460, 198] width 199 height 19
drag, startPoint x: 406, startPoint y: 199, endPoint x: 213, endPoint y: 199, distance: 193.4
click at [0, 199] on app-contact-recap-modal "**********" at bounding box center [0, 226] width 0 height 453
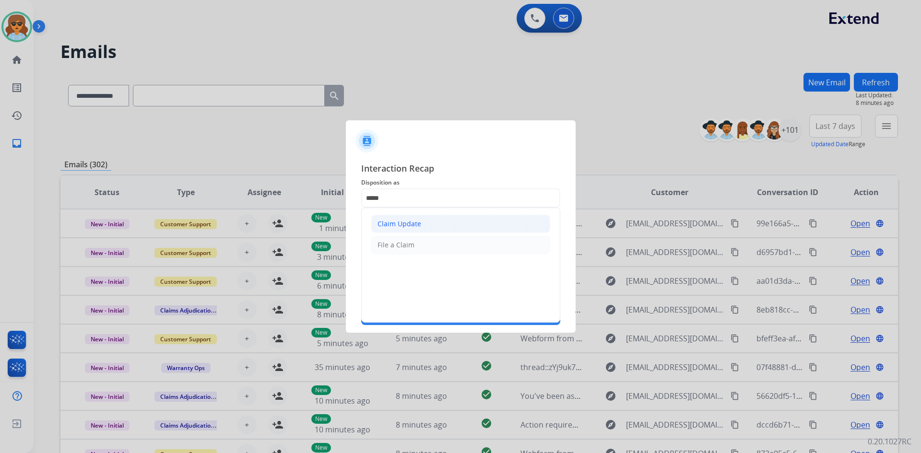
click at [388, 223] on div "Claim Update" at bounding box center [400, 224] width 44 height 10
type input "**********"
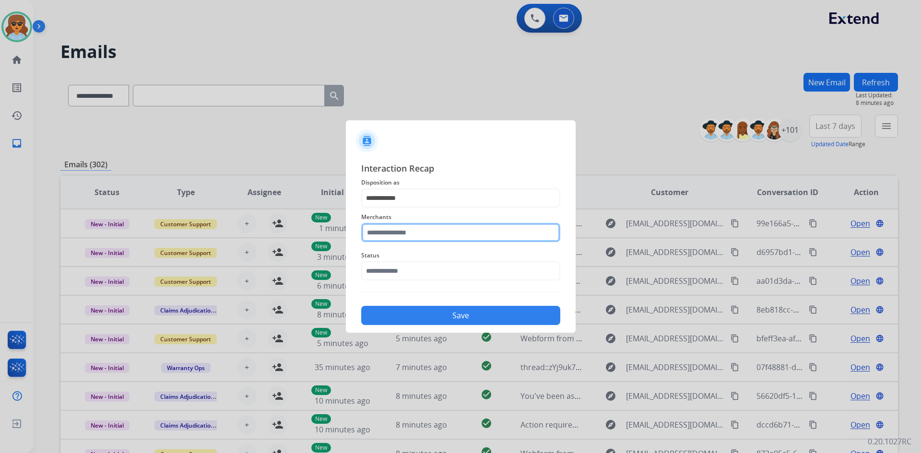
click at [395, 233] on input "text" at bounding box center [460, 232] width 199 height 19
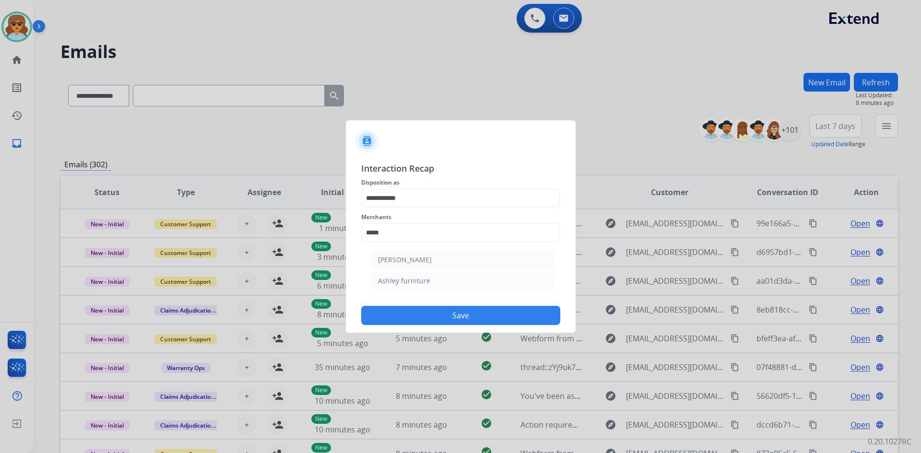
click at [429, 279] on li "Ashley furniture" at bounding box center [463, 281] width 183 height 18
type input "**********"
click at [436, 272] on input "text" at bounding box center [460, 271] width 199 height 19
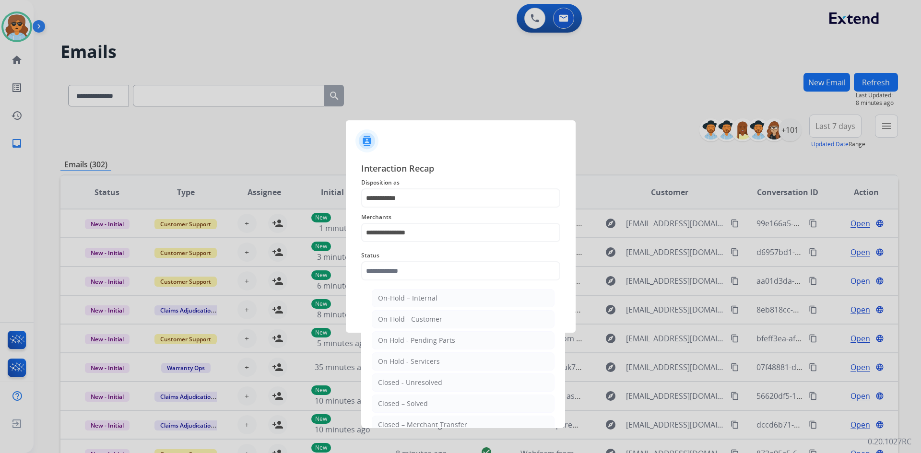
drag, startPoint x: 424, startPoint y: 401, endPoint x: 423, endPoint y: 391, distance: 10.1
click at [423, 399] on div "Closed – Solved" at bounding box center [403, 404] width 50 height 10
type input "**********"
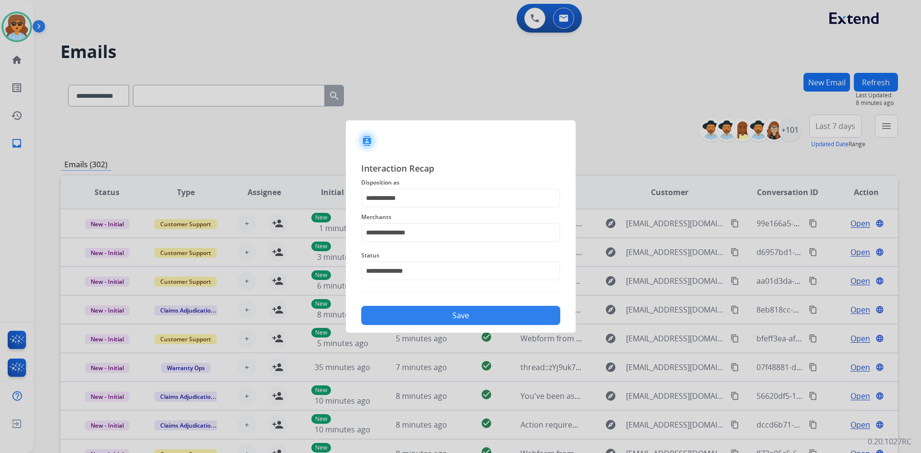
click at [444, 310] on button "Save" at bounding box center [460, 315] width 199 height 19
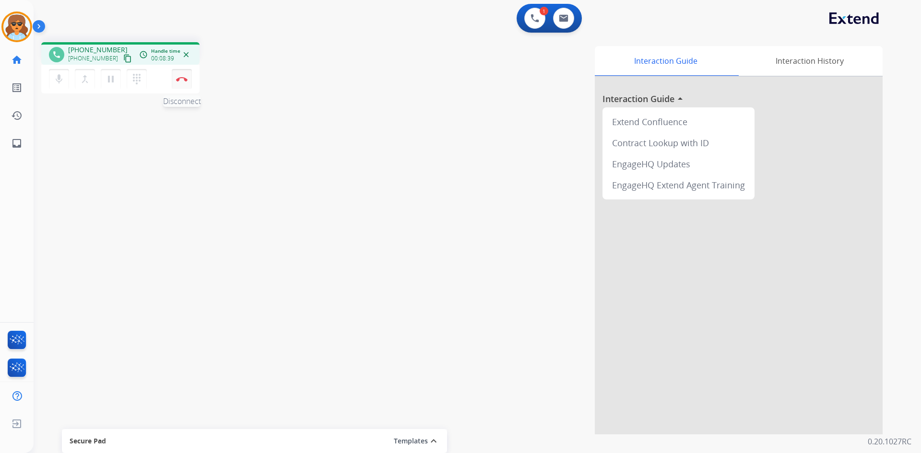
click at [189, 76] on button "Disconnect" at bounding box center [182, 79] width 20 height 20
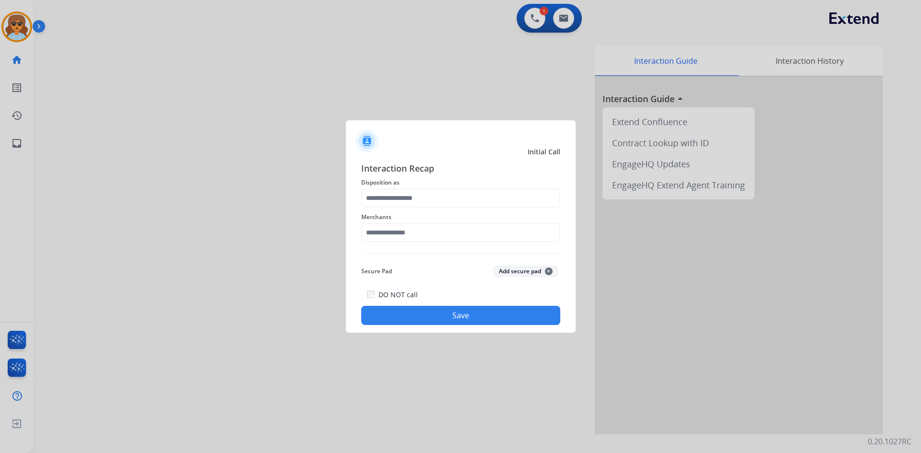
click at [453, 187] on span "Disposition as" at bounding box center [460, 183] width 199 height 12
drag, startPoint x: 452, startPoint y: 195, endPoint x: 448, endPoint y: 202, distance: 8.0
click at [452, 195] on input "text" at bounding box center [460, 198] width 199 height 19
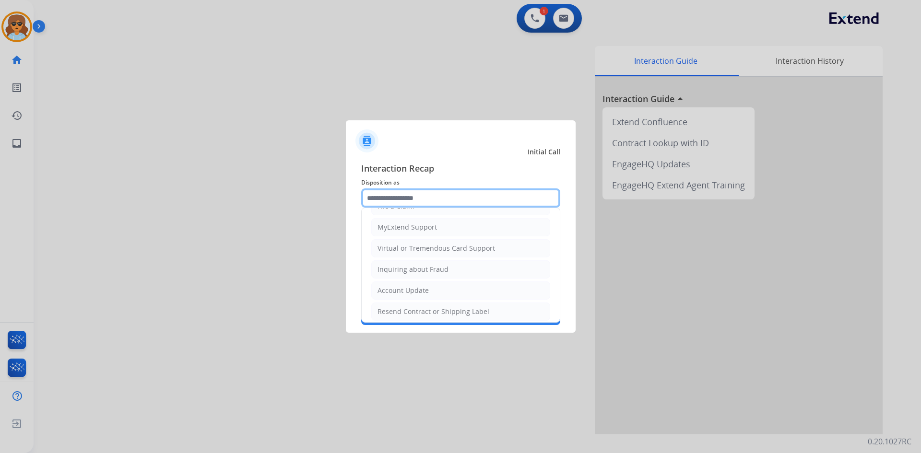
scroll to position [102, 0]
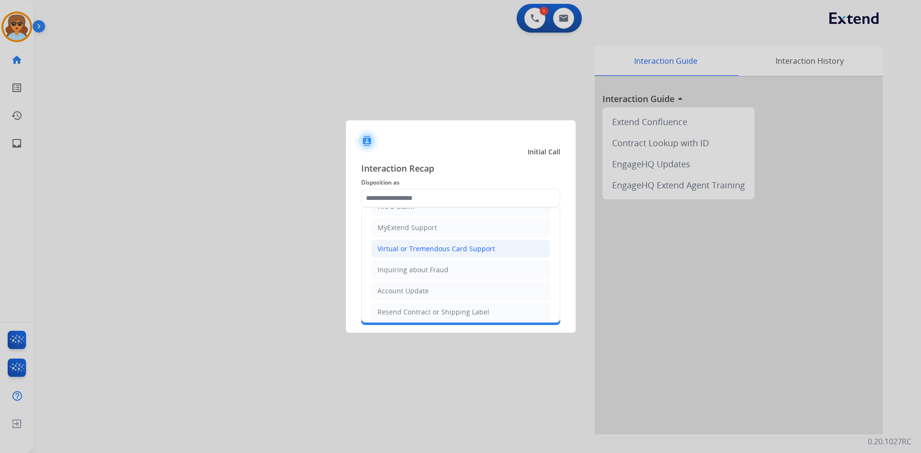
click at [462, 247] on div "Virtual or Tremendous Card Support" at bounding box center [437, 249] width 118 height 10
type input "**********"
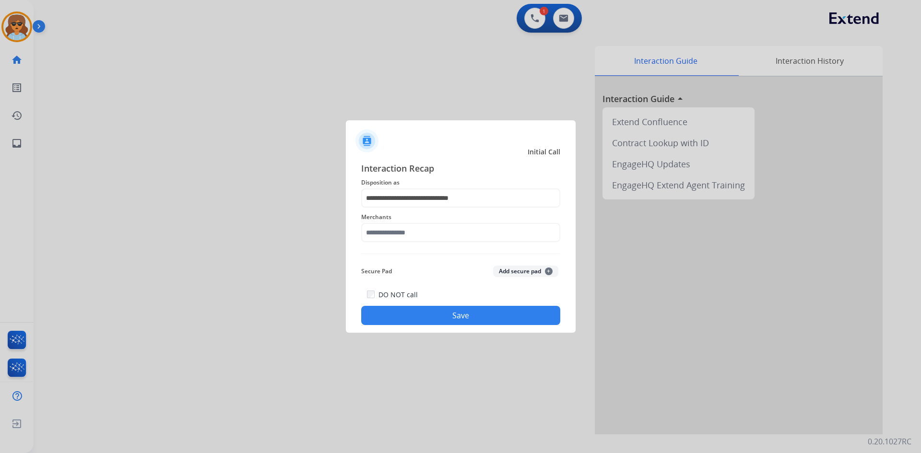
click at [450, 222] on span "Merchants" at bounding box center [460, 218] width 199 height 12
click at [448, 236] on input "text" at bounding box center [460, 232] width 199 height 19
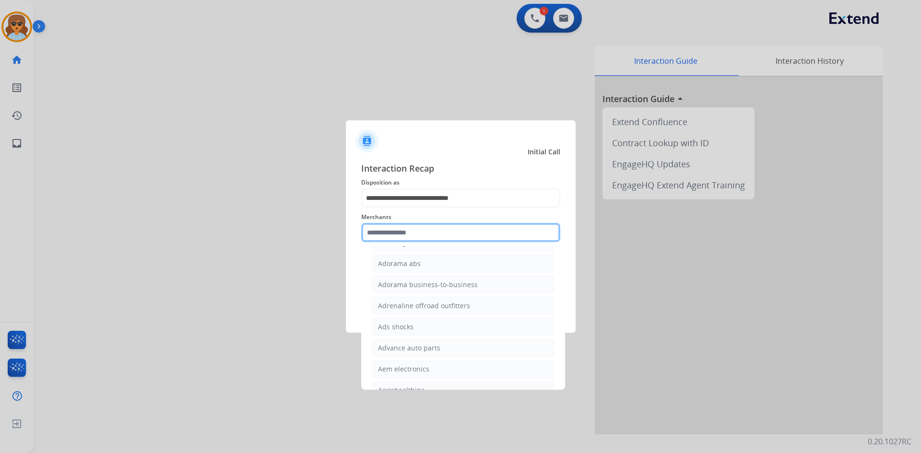
scroll to position [336, 0]
click at [386, 228] on input "text" at bounding box center [460, 232] width 199 height 19
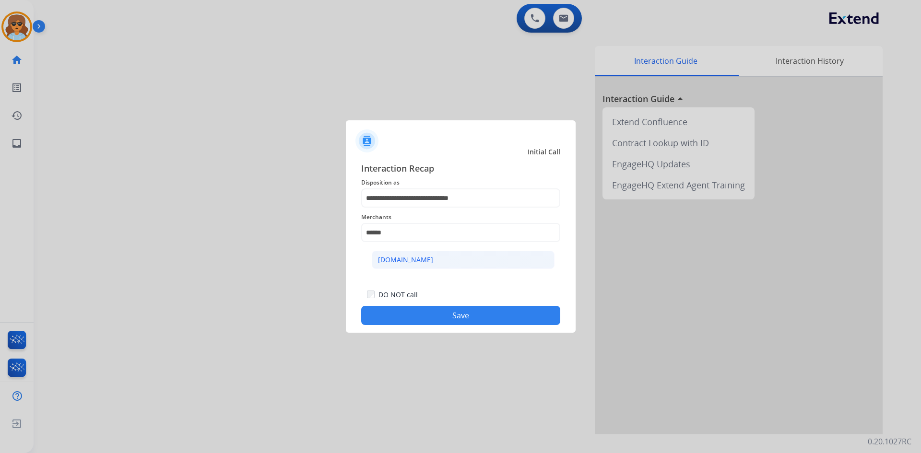
click at [397, 256] on div "[DOMAIN_NAME]" at bounding box center [405, 260] width 55 height 10
type input "**********"
click at [476, 316] on button "Save" at bounding box center [460, 315] width 199 height 19
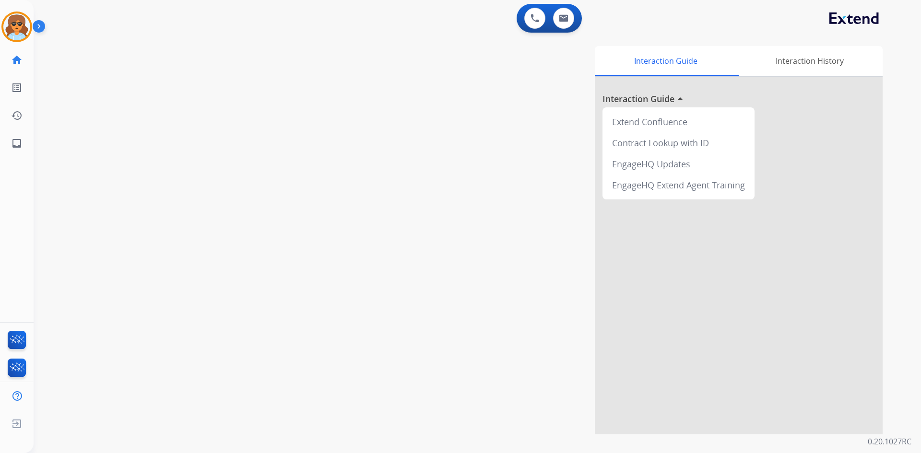
drag, startPoint x: 156, startPoint y: 243, endPoint x: 162, endPoint y: 242, distance: 6.3
click at [163, 243] on div "swap_horiz Break voice bridge close_fullscreen Connect 3-Way Call merge_type Se…" at bounding box center [466, 235] width 865 height 400
click at [23, 31] on img at bounding box center [16, 26] width 27 height 27
click at [565, 22] on button at bounding box center [563, 18] width 21 height 21
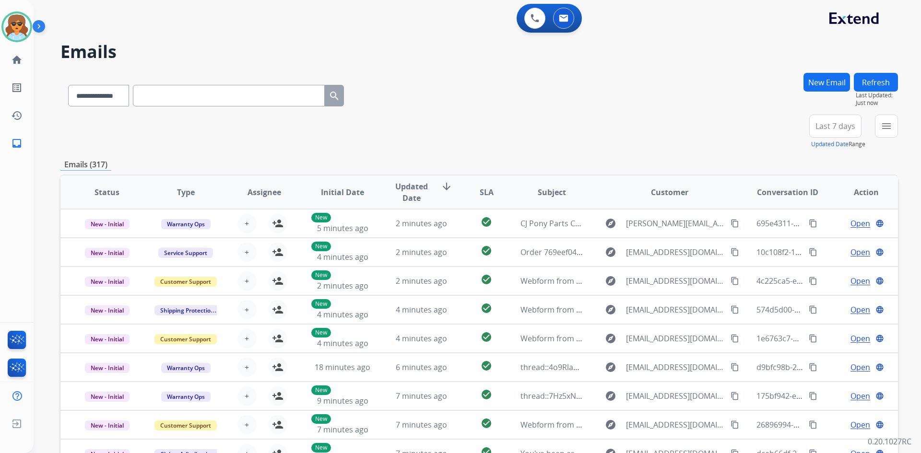
drag, startPoint x: 848, startPoint y: 130, endPoint x: 850, endPoint y: 154, distance: 24.1
click at [848, 128] on span "Last 7 days" at bounding box center [836, 126] width 40 height 4
click at [829, 240] on div "Last 90 days" at bounding box center [832, 243] width 53 height 14
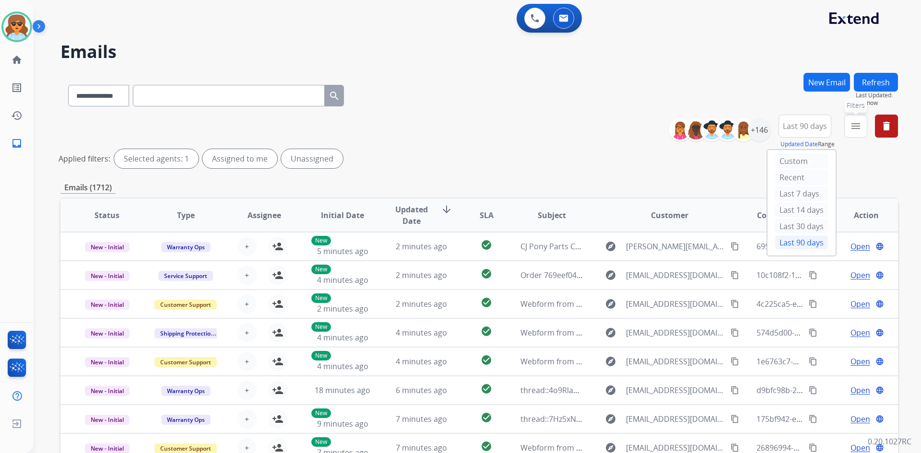
click at [852, 126] on mat-icon "menu" at bounding box center [856, 126] width 12 height 12
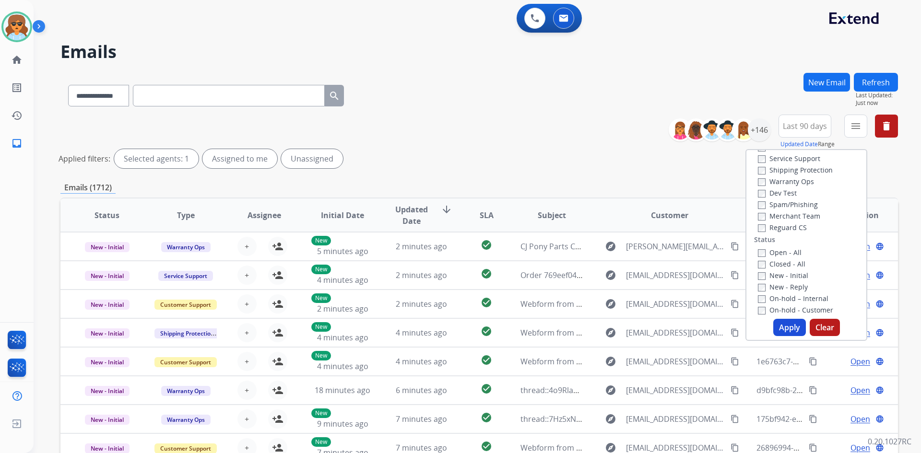
scroll to position [96, 0]
click at [760, 205] on label "Open - All" at bounding box center [780, 206] width 44 height 9
click at [783, 327] on button "Apply" at bounding box center [790, 327] width 33 height 17
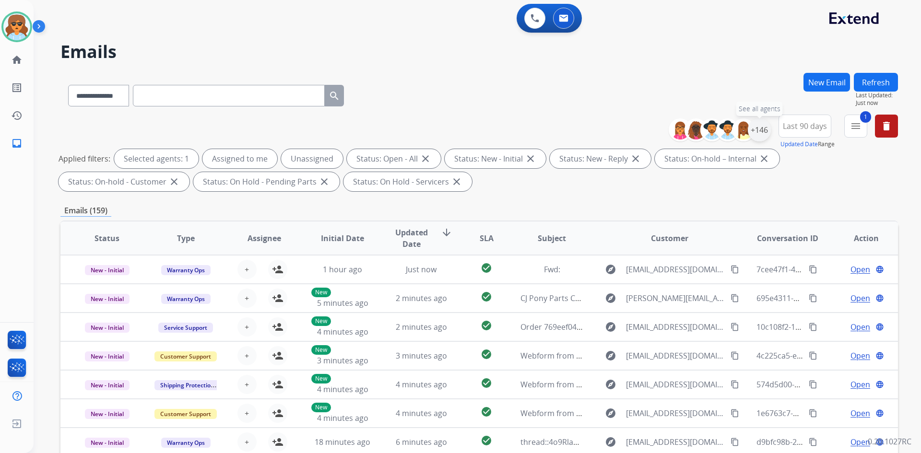
click at [762, 136] on div "+146" at bounding box center [759, 130] width 23 height 23
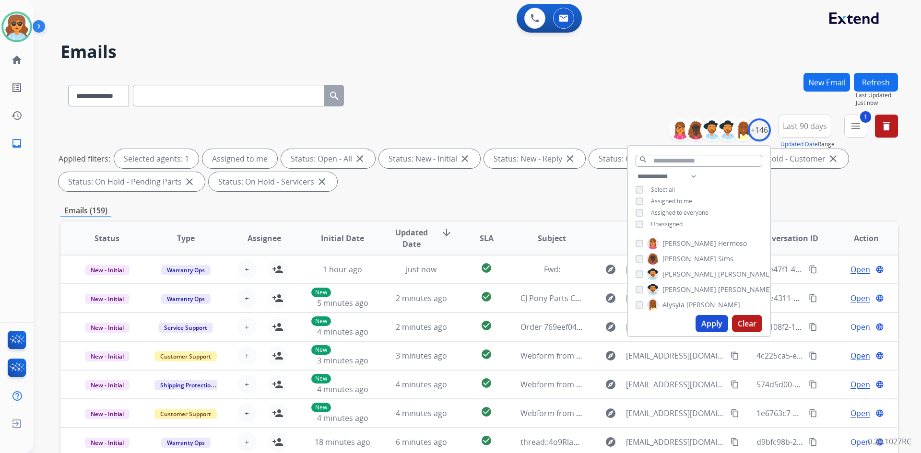
click at [706, 322] on button "Apply" at bounding box center [712, 323] width 33 height 17
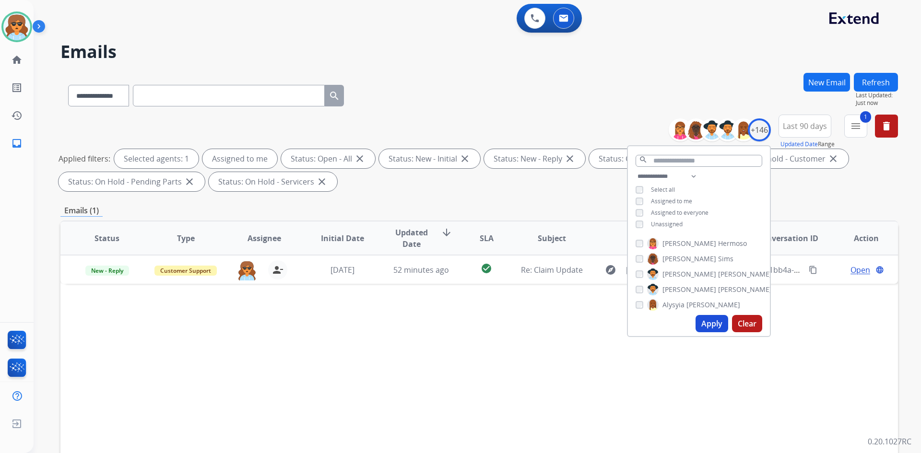
click at [272, 379] on div "Status Type Assignee Initial Date Updated Date arrow_downward SLA Subject Custo…" at bounding box center [479, 382] width 838 height 322
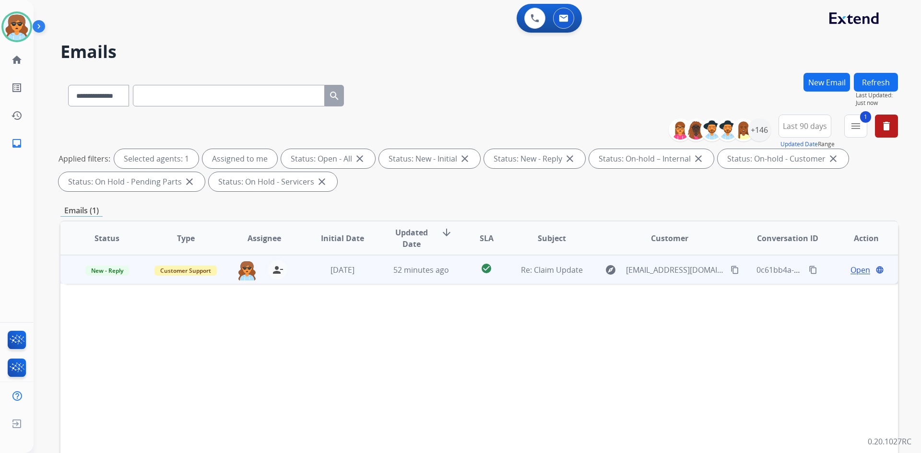
click at [856, 270] on span "Open" at bounding box center [861, 270] width 20 height 12
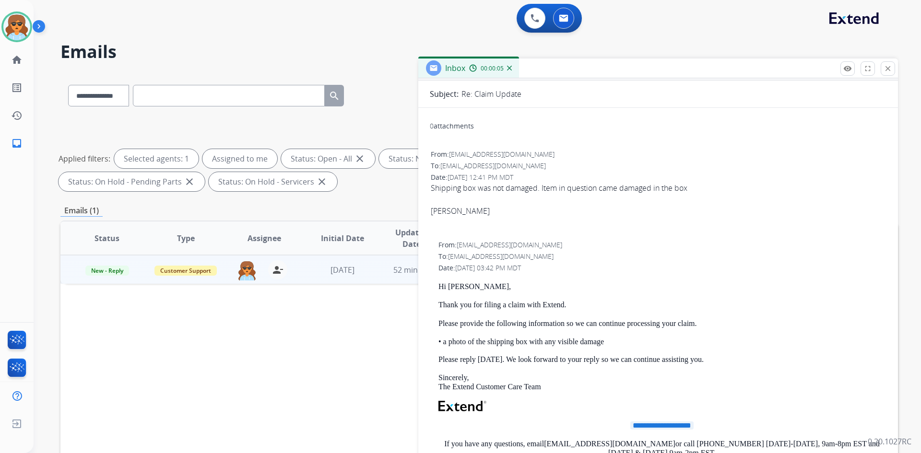
scroll to position [0, 0]
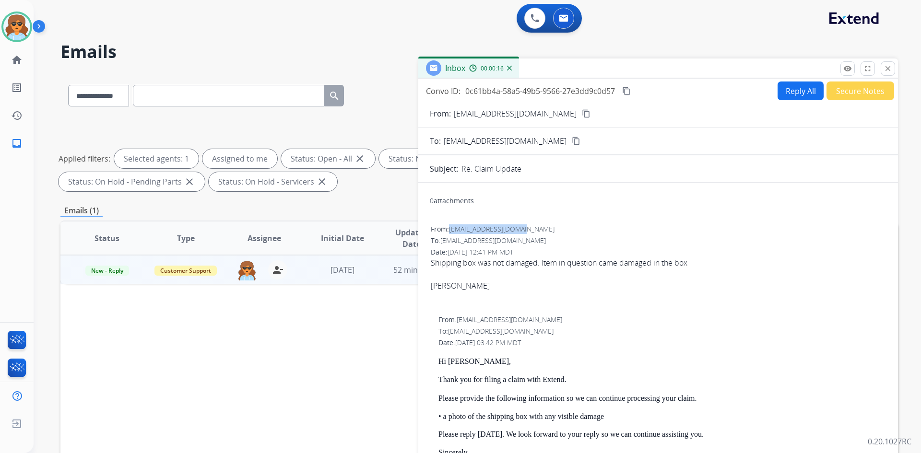
drag, startPoint x: 538, startPoint y: 230, endPoint x: 453, endPoint y: 230, distance: 85.4
click at [453, 230] on div "From: [EMAIL_ADDRESS][DOMAIN_NAME]" at bounding box center [658, 230] width 455 height 10
copy span "[EMAIL_ADDRESS][DOMAIN_NAME]"
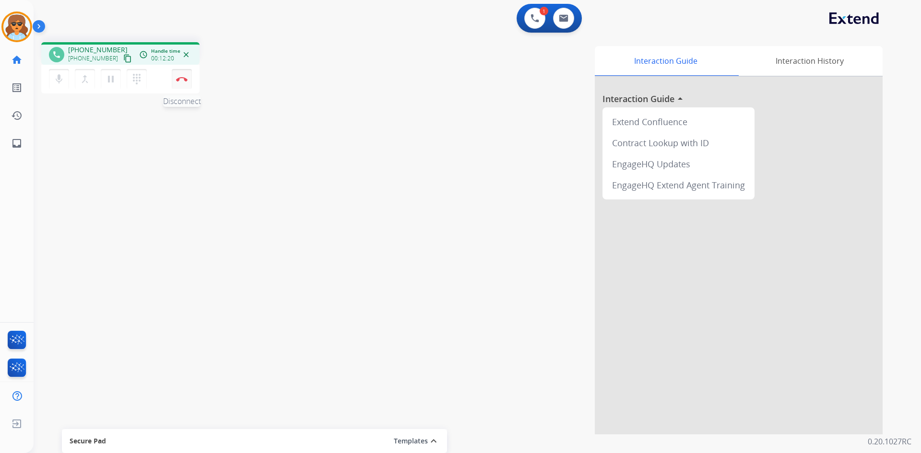
click at [186, 83] on button "Disconnect" at bounding box center [182, 79] width 20 height 20
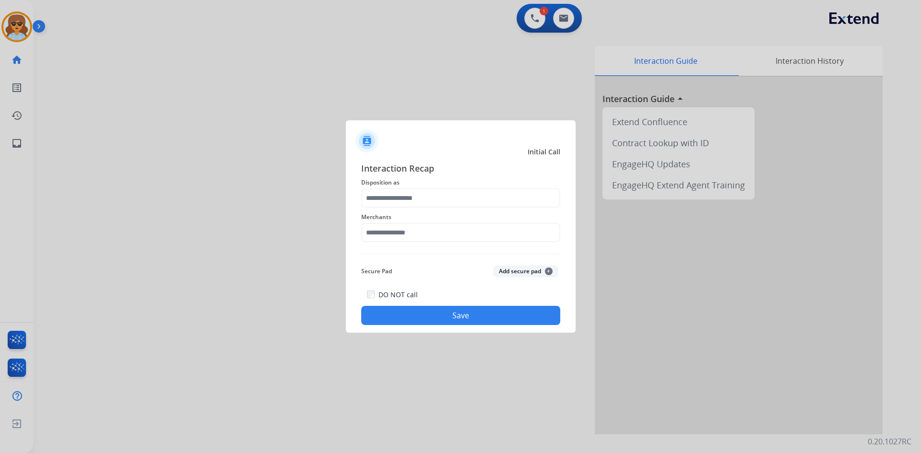
click at [499, 214] on span "Merchants" at bounding box center [460, 218] width 199 height 12
click at [491, 202] on input "text" at bounding box center [460, 198] width 199 height 19
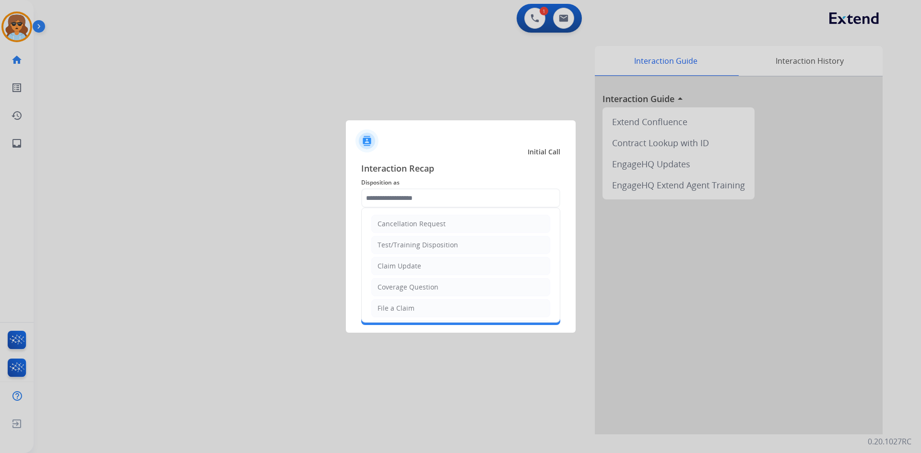
click at [394, 310] on div "File a Claim" at bounding box center [396, 309] width 37 height 10
type input "**********"
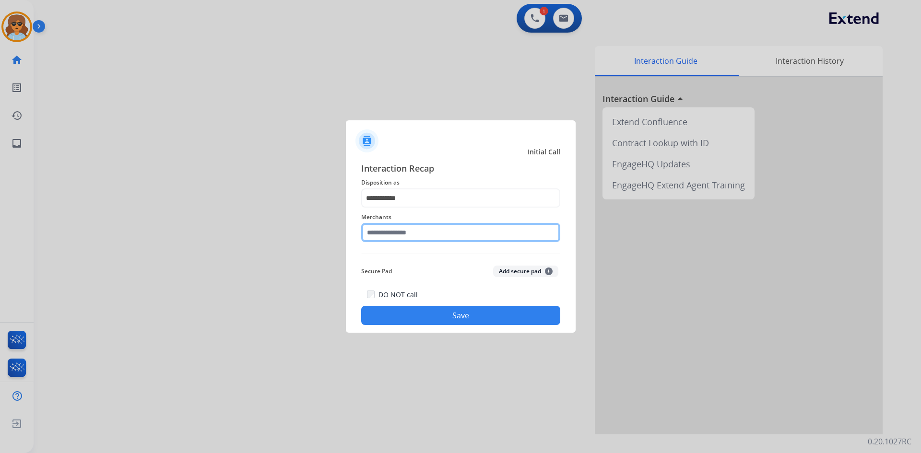
click at [421, 238] on input "text" at bounding box center [460, 232] width 199 height 19
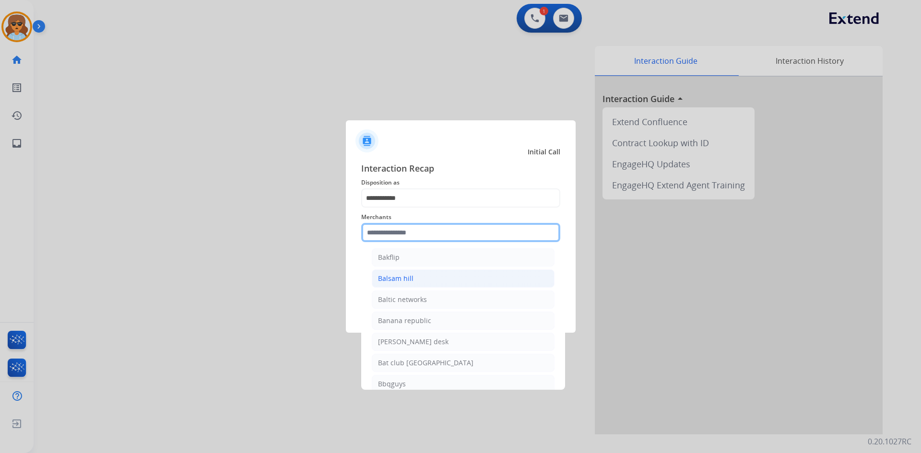
scroll to position [2063, 0]
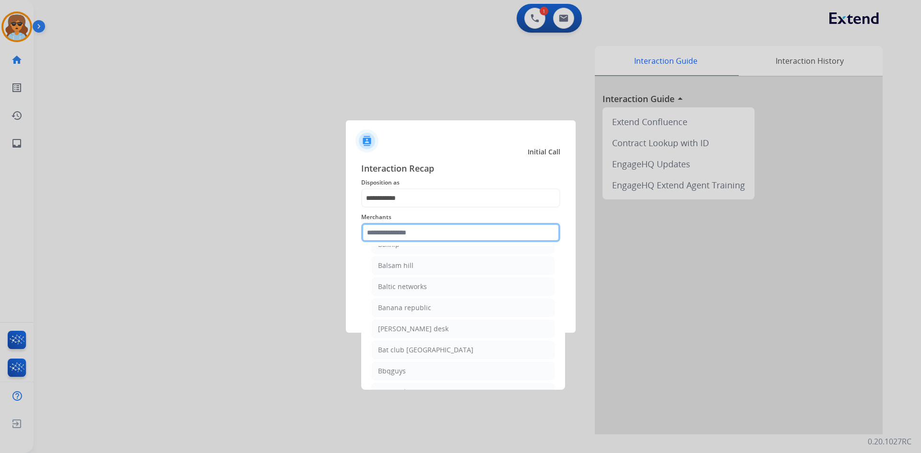
click at [391, 232] on input "text" at bounding box center [460, 232] width 199 height 19
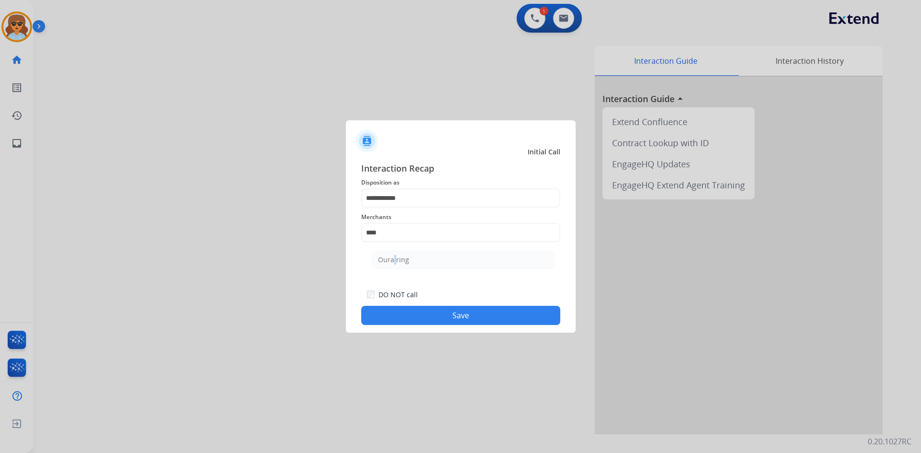
click at [392, 258] on div "Oura ring" at bounding box center [393, 260] width 31 height 10
type input "*********"
drag, startPoint x: 421, startPoint y: 322, endPoint x: 415, endPoint y: 322, distance: 6.2
click at [418, 322] on button "Save" at bounding box center [460, 315] width 199 height 19
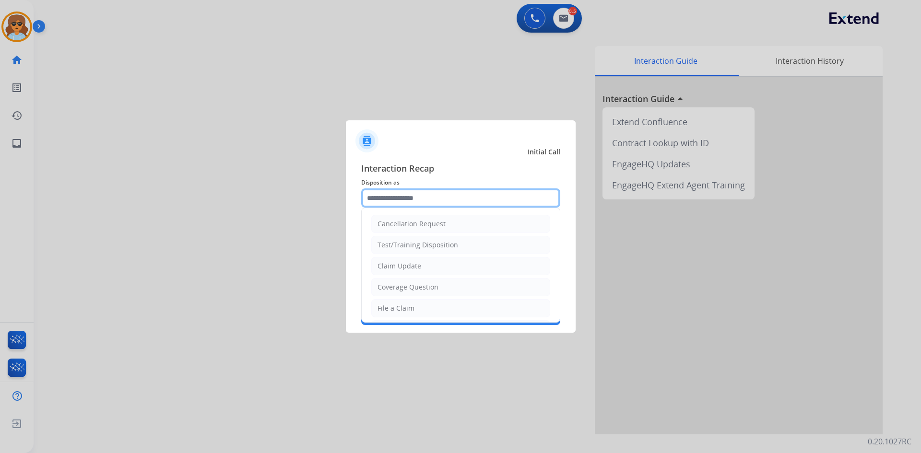
drag, startPoint x: 403, startPoint y: 200, endPoint x: 395, endPoint y: 199, distance: 8.2
click at [404, 200] on input "text" at bounding box center [460, 198] width 199 height 19
click at [393, 309] on div "File a Claim" at bounding box center [396, 309] width 37 height 10
type input "**********"
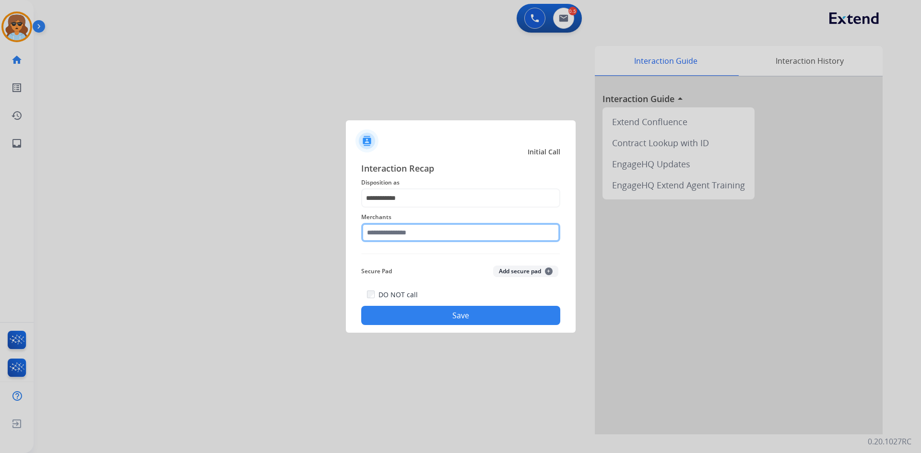
click at [432, 235] on input "text" at bounding box center [460, 232] width 199 height 19
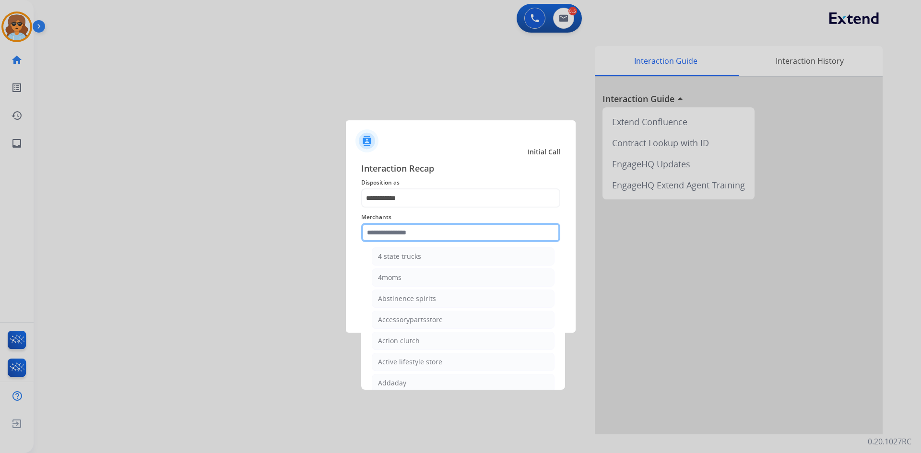
scroll to position [240, 0]
drag, startPoint x: 395, startPoint y: 232, endPoint x: 399, endPoint y: 235, distance: 5.2
click at [397, 232] on input "text" at bounding box center [460, 232] width 199 height 19
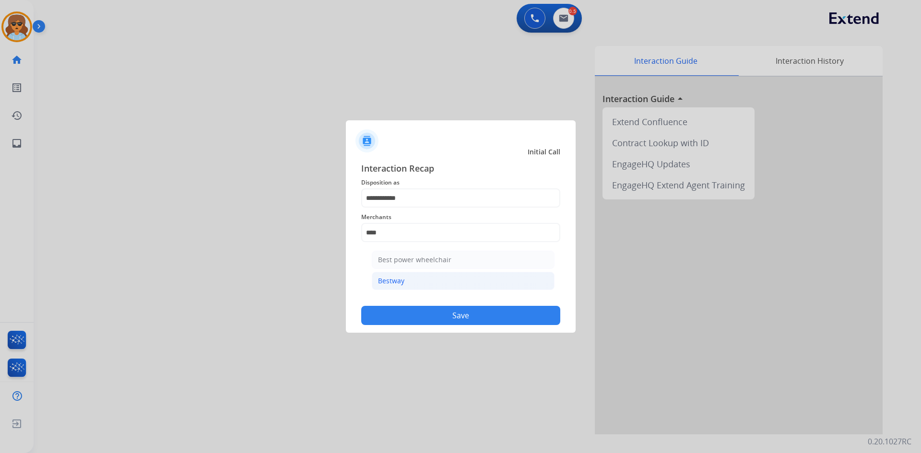
click at [413, 284] on li "Bestway" at bounding box center [463, 281] width 183 height 18
type input "*******"
click at [433, 311] on button "Save" at bounding box center [460, 315] width 199 height 19
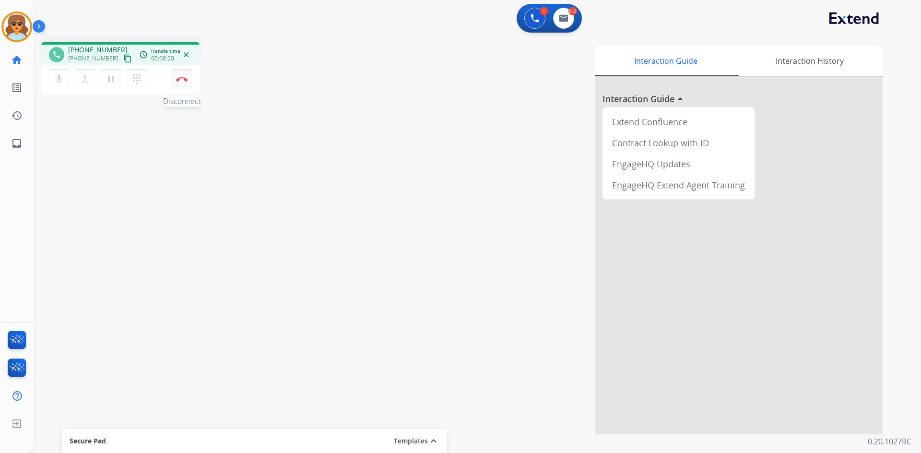
click at [183, 77] on img at bounding box center [182, 79] width 12 height 5
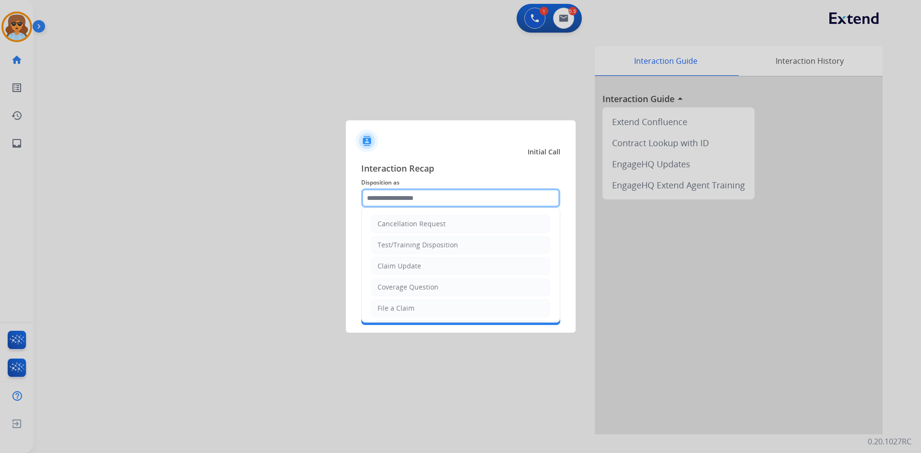
click at [428, 201] on input "text" at bounding box center [460, 198] width 199 height 19
click at [405, 307] on div "File a Claim" at bounding box center [396, 309] width 37 height 10
type input "**********"
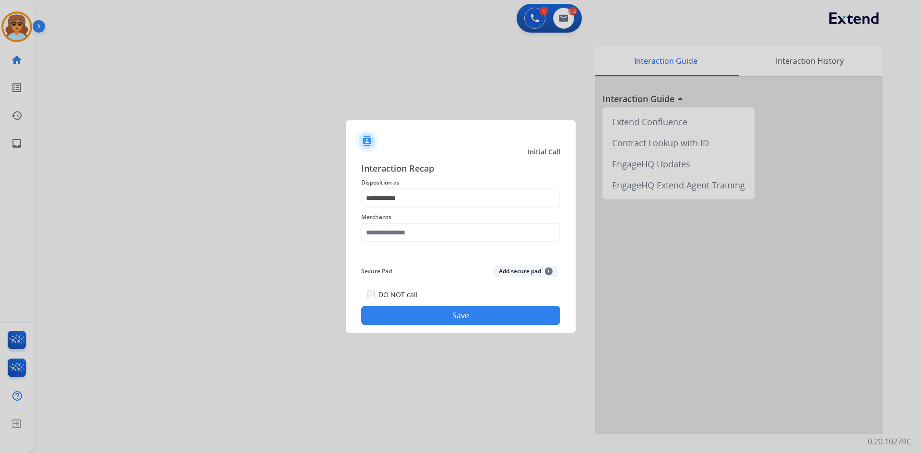
click at [400, 222] on span "Merchants" at bounding box center [460, 218] width 199 height 12
click at [399, 238] on input "text" at bounding box center [460, 232] width 199 height 19
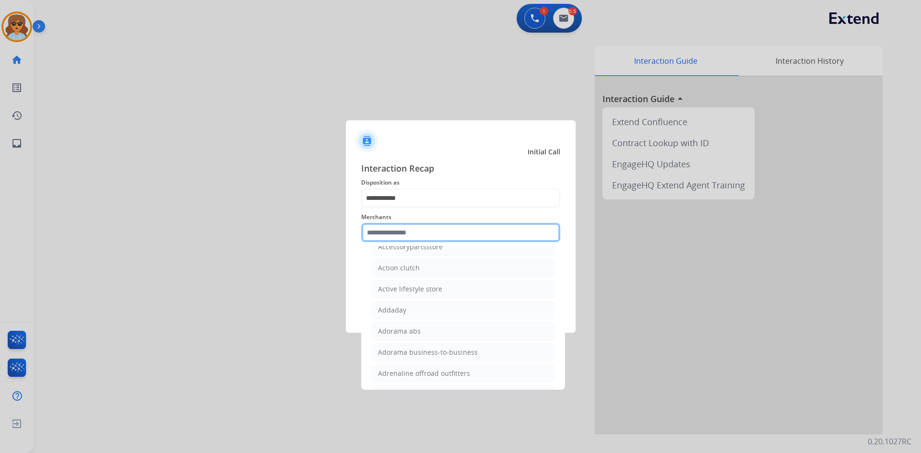
scroll to position [240, 0]
click at [401, 232] on input "text" at bounding box center [460, 232] width 199 height 19
type input "*"
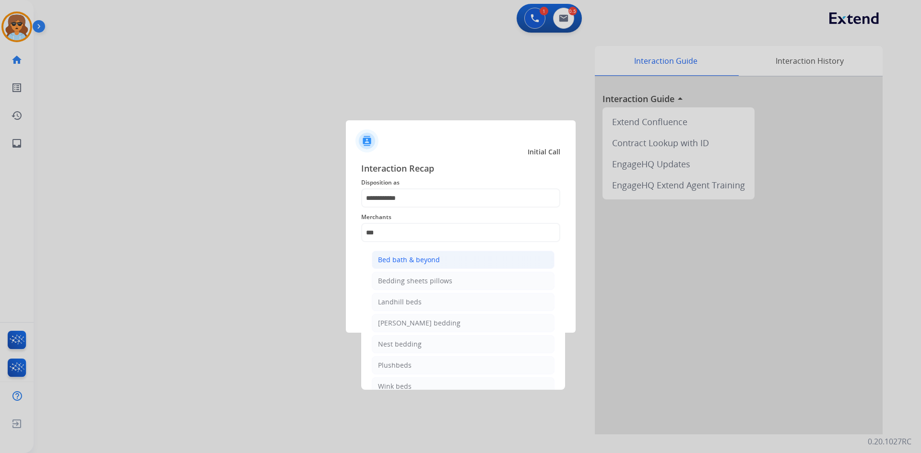
click at [442, 264] on li "Bed bath & beyond" at bounding box center [463, 260] width 183 height 18
type input "**********"
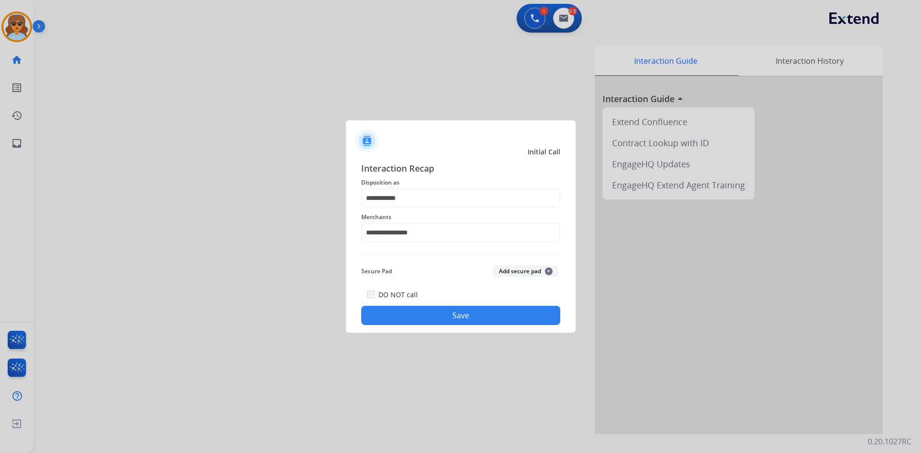
click at [461, 309] on button "Save" at bounding box center [460, 315] width 199 height 19
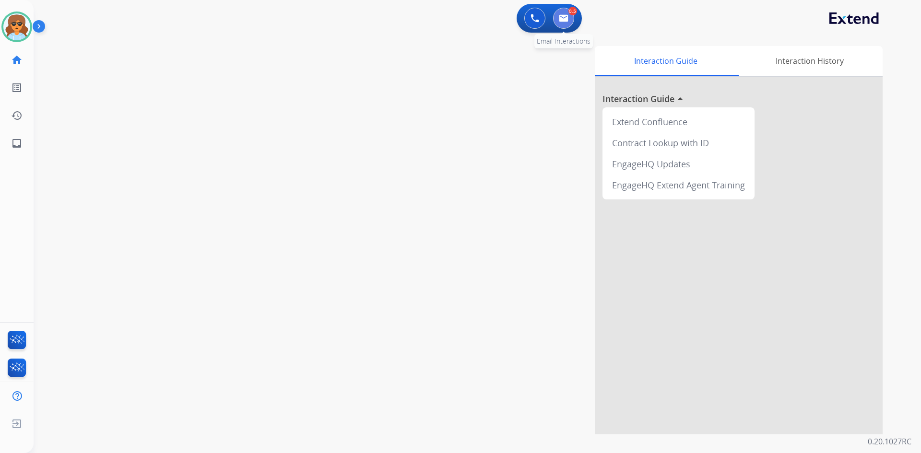
click at [568, 24] on button at bounding box center [563, 18] width 21 height 21
select select "**********"
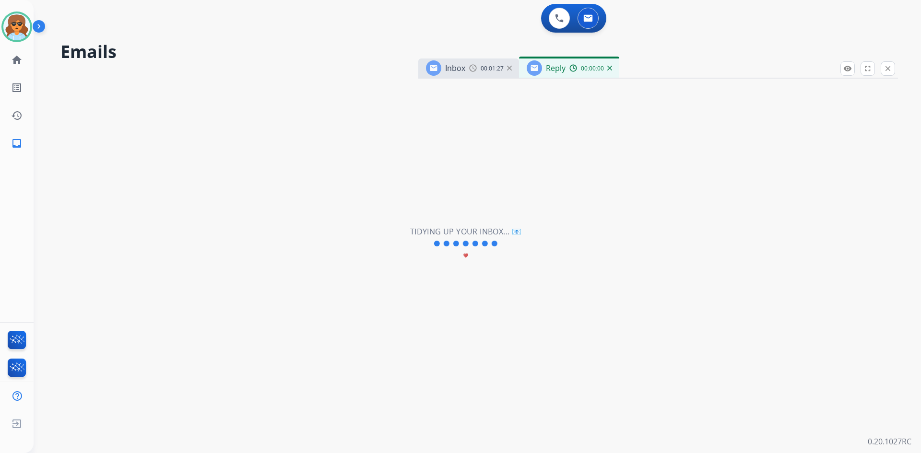
select select "**********"
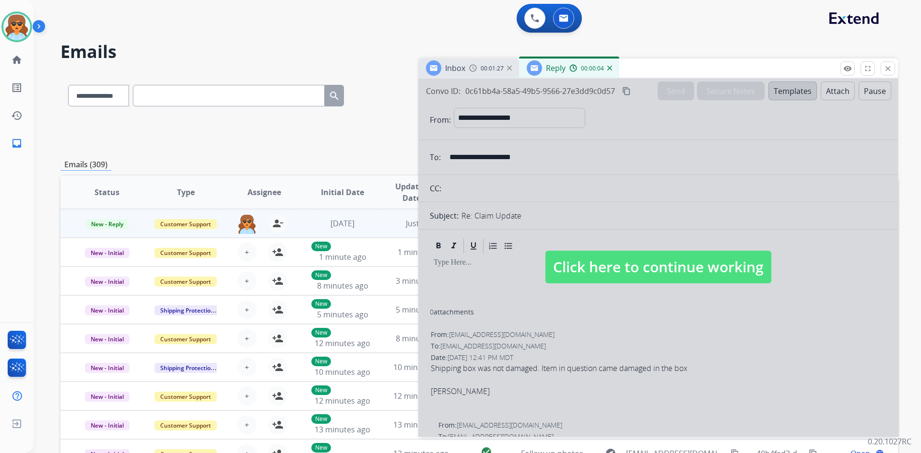
click at [708, 271] on span "Click here to continue working" at bounding box center [659, 267] width 226 height 33
select select
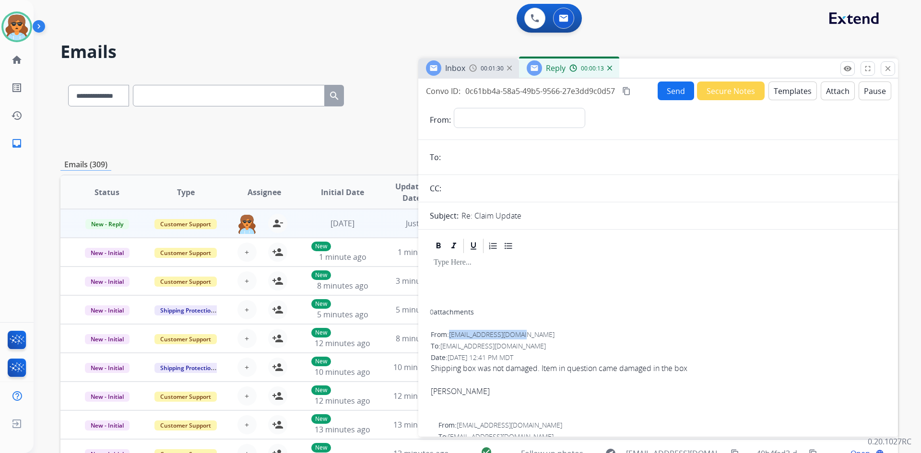
drag, startPoint x: 532, startPoint y: 334, endPoint x: 465, endPoint y: 328, distance: 66.6
click at [452, 331] on div "From: [EMAIL_ADDRESS][DOMAIN_NAME]" at bounding box center [658, 335] width 455 height 10
copy span "[EMAIL_ADDRESS][DOMAIN_NAME]"
click at [778, 84] on button "Templates" at bounding box center [793, 91] width 48 height 19
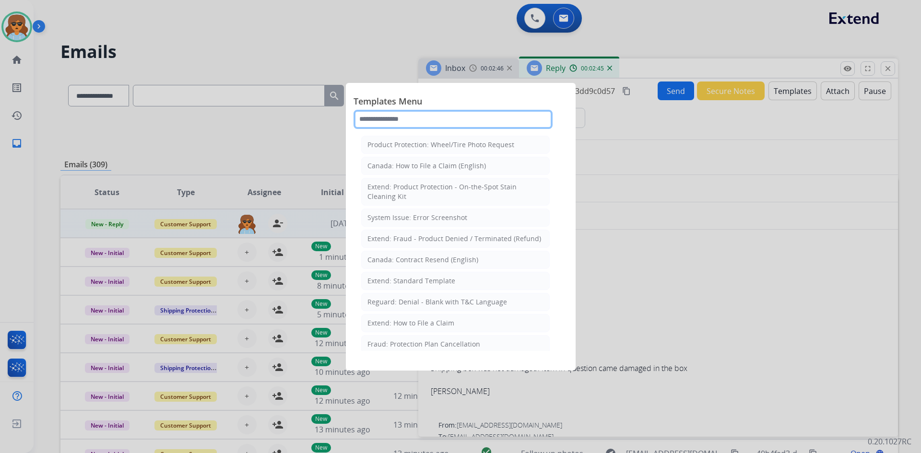
click at [408, 119] on input "text" at bounding box center [453, 119] width 199 height 19
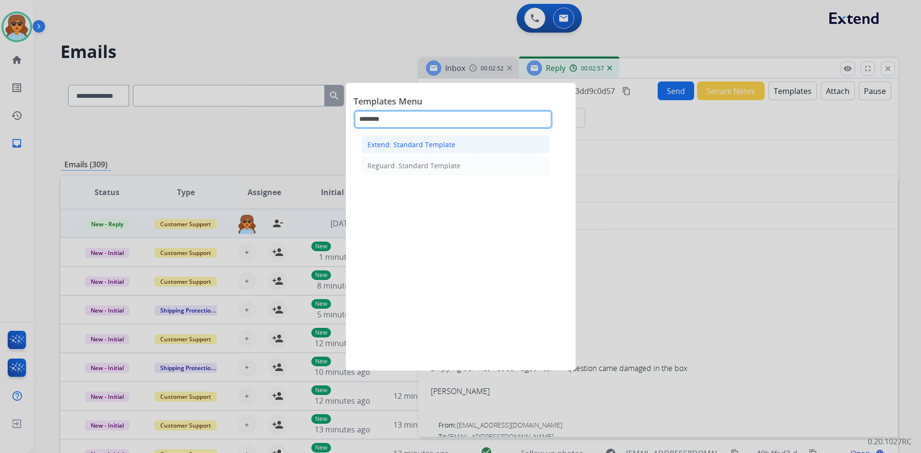
type input "********"
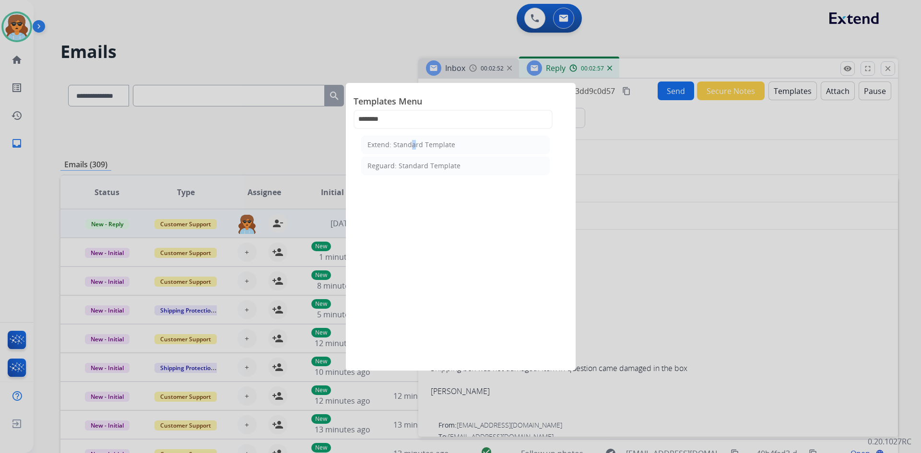
drag, startPoint x: 408, startPoint y: 141, endPoint x: 404, endPoint y: 146, distance: 6.8
click at [409, 141] on div "Extend: Standard Template" at bounding box center [412, 145] width 88 height 10
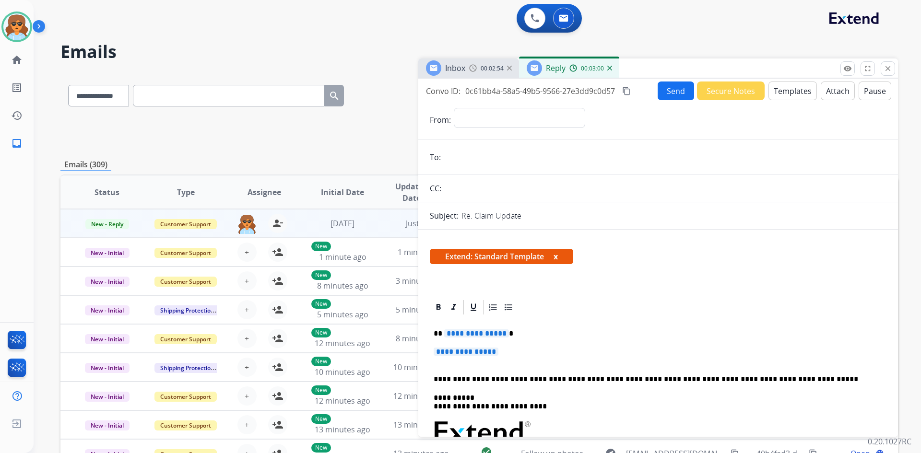
click at [484, 333] on span "**********" at bounding box center [476, 334] width 65 height 8
click at [489, 354] on span "**********" at bounding box center [466, 352] width 65 height 8
click at [785, 86] on button "Templates" at bounding box center [793, 91] width 48 height 19
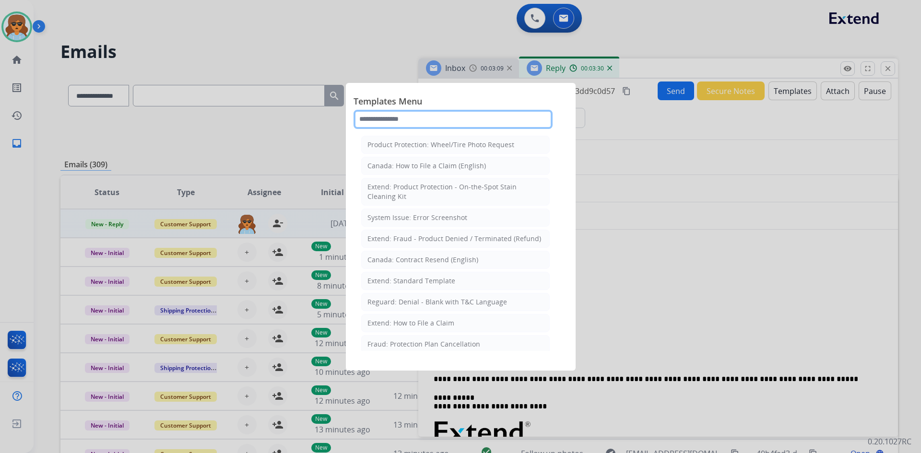
click at [393, 119] on input "text" at bounding box center [453, 119] width 199 height 19
type input "***"
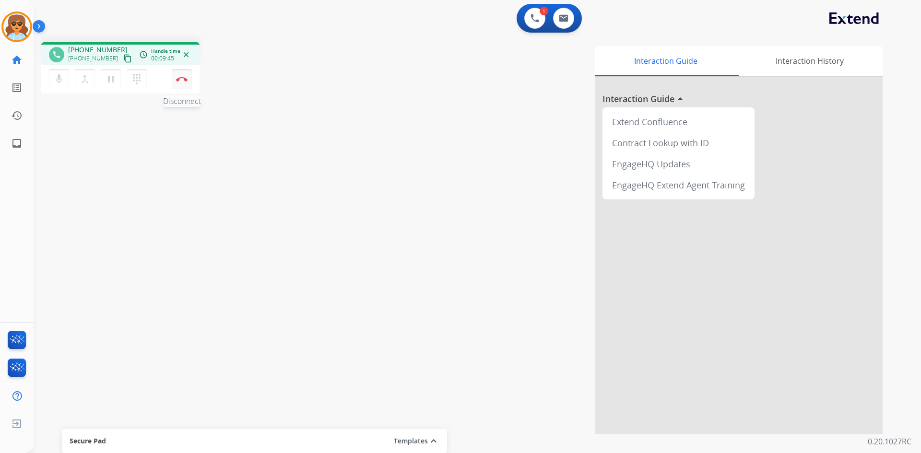
click at [180, 74] on button "Disconnect" at bounding box center [182, 79] width 20 height 20
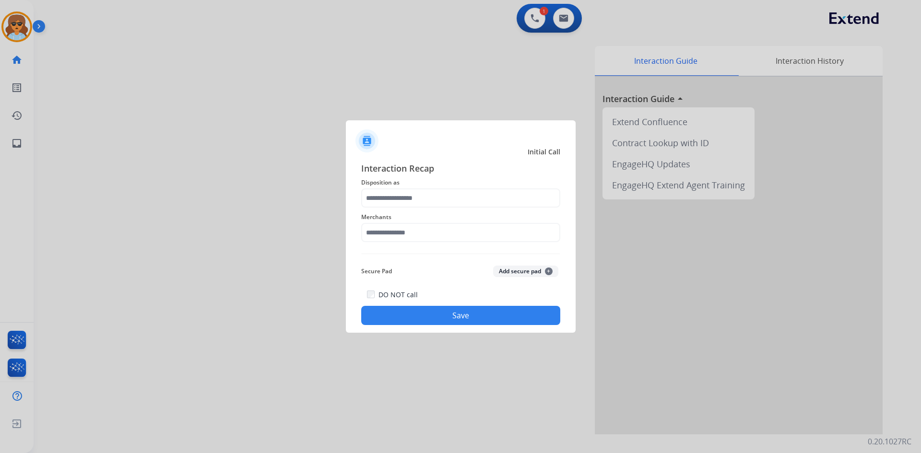
drag, startPoint x: 500, startPoint y: 211, endPoint x: 505, endPoint y: 232, distance: 21.9
click at [505, 232] on div "Merchants" at bounding box center [460, 227] width 199 height 38
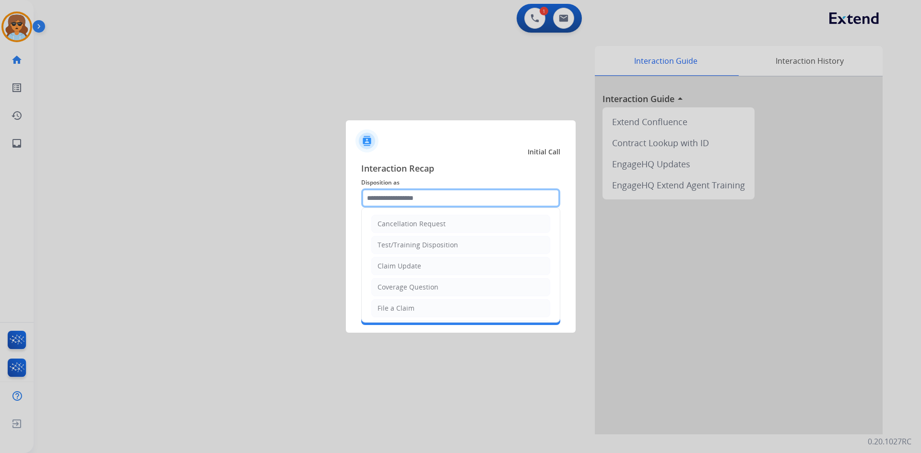
click at [516, 197] on input "text" at bounding box center [460, 198] width 199 height 19
drag, startPoint x: 16, startPoint y: 27, endPoint x: 22, endPoint y: 26, distance: 5.8
click at [19, 26] on div at bounding box center [460, 226] width 921 height 453
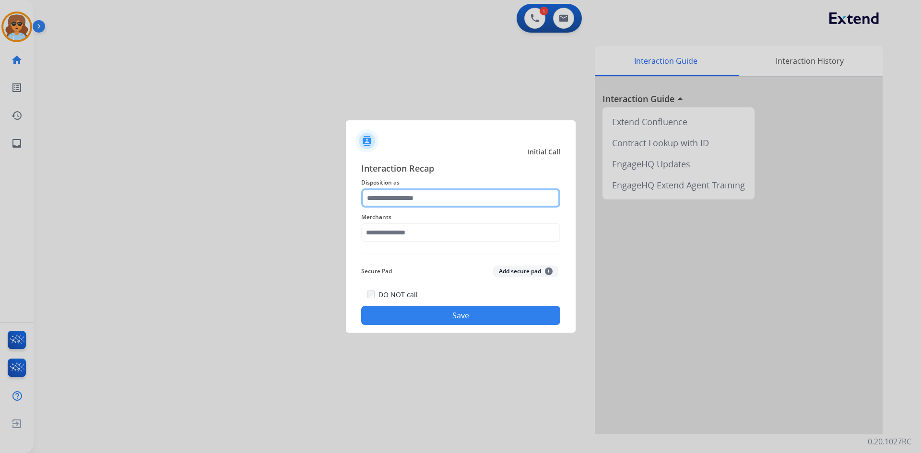
click at [440, 192] on input "text" at bounding box center [460, 198] width 199 height 19
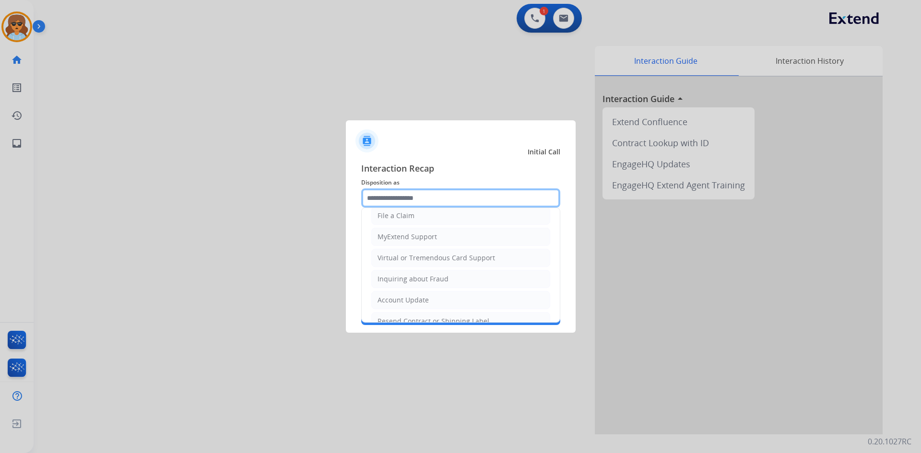
scroll to position [96, 0]
click at [440, 257] on div "Virtual or Tremendous Card Support" at bounding box center [437, 255] width 118 height 10
type input "**********"
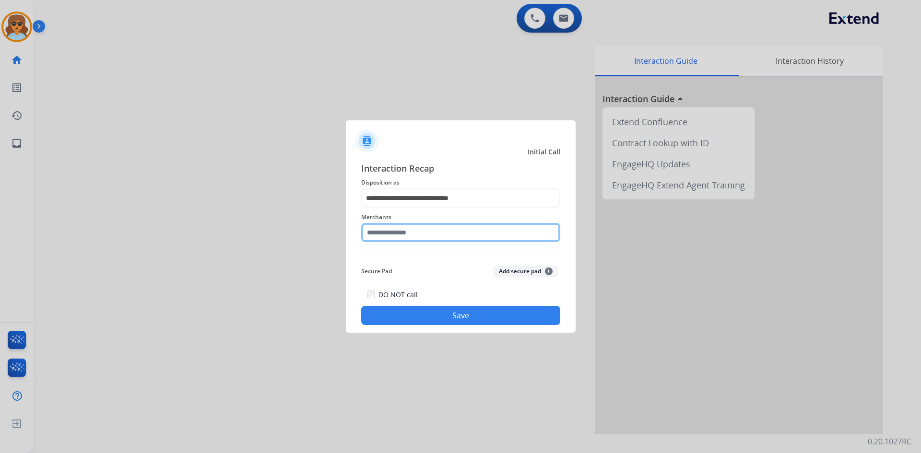
click at [405, 238] on input "text" at bounding box center [460, 232] width 199 height 19
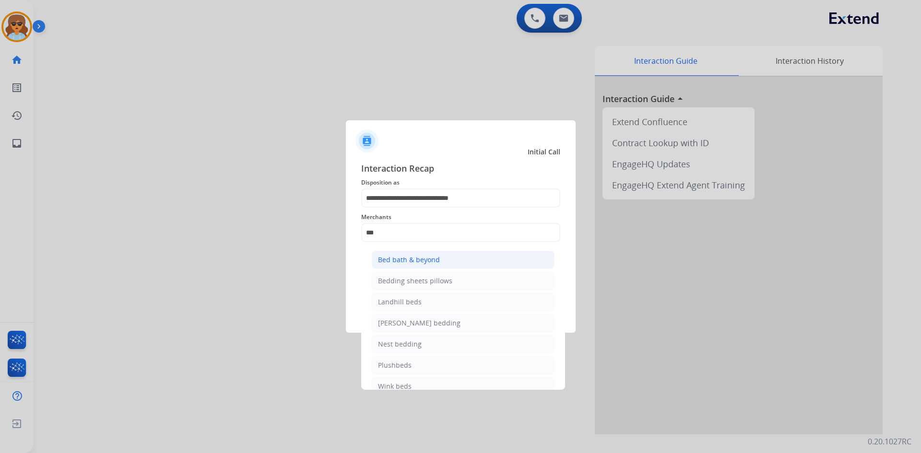
click at [404, 258] on div "Bed bath & beyond" at bounding box center [409, 260] width 62 height 10
type input "**********"
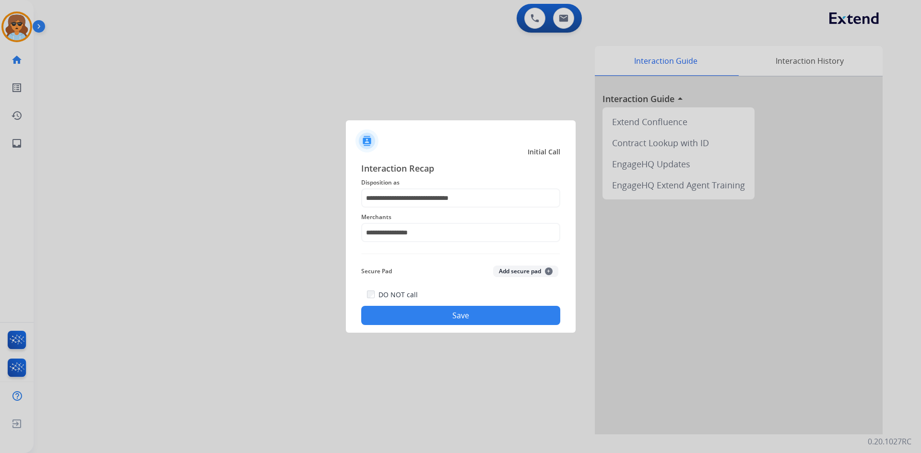
drag, startPoint x: 455, startPoint y: 314, endPoint x: 436, endPoint y: 317, distance: 19.4
click at [454, 314] on button "Save" at bounding box center [460, 315] width 199 height 19
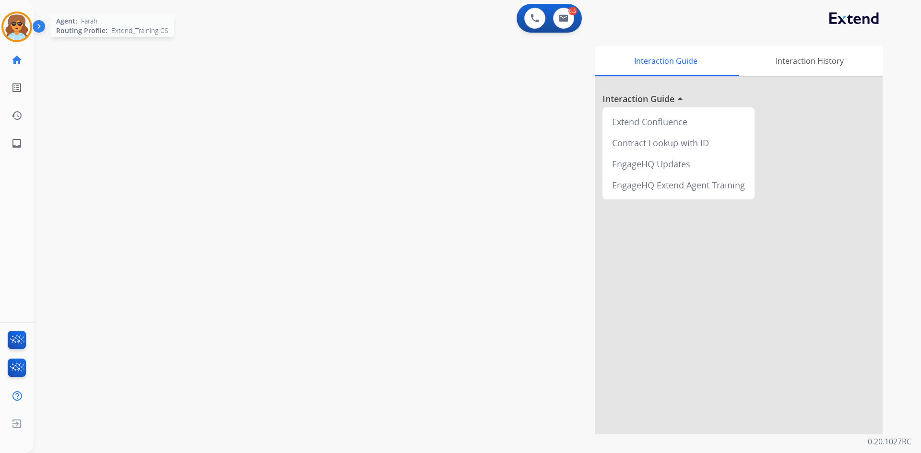
click at [9, 21] on img at bounding box center [16, 26] width 27 height 27
